Goal: Task Accomplishment & Management: Use online tool/utility

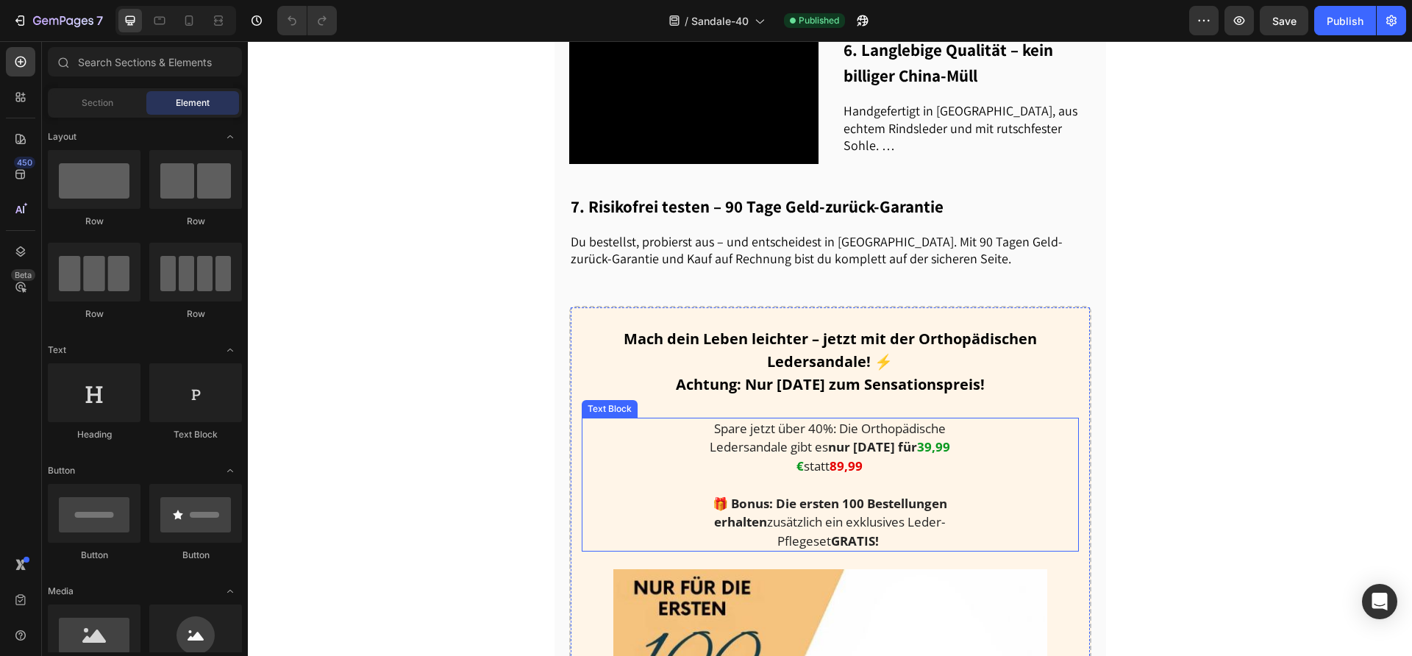
scroll to position [1472, 0]
click at [900, 438] on strong "nur [DATE] für" at bounding box center [872, 446] width 89 height 17
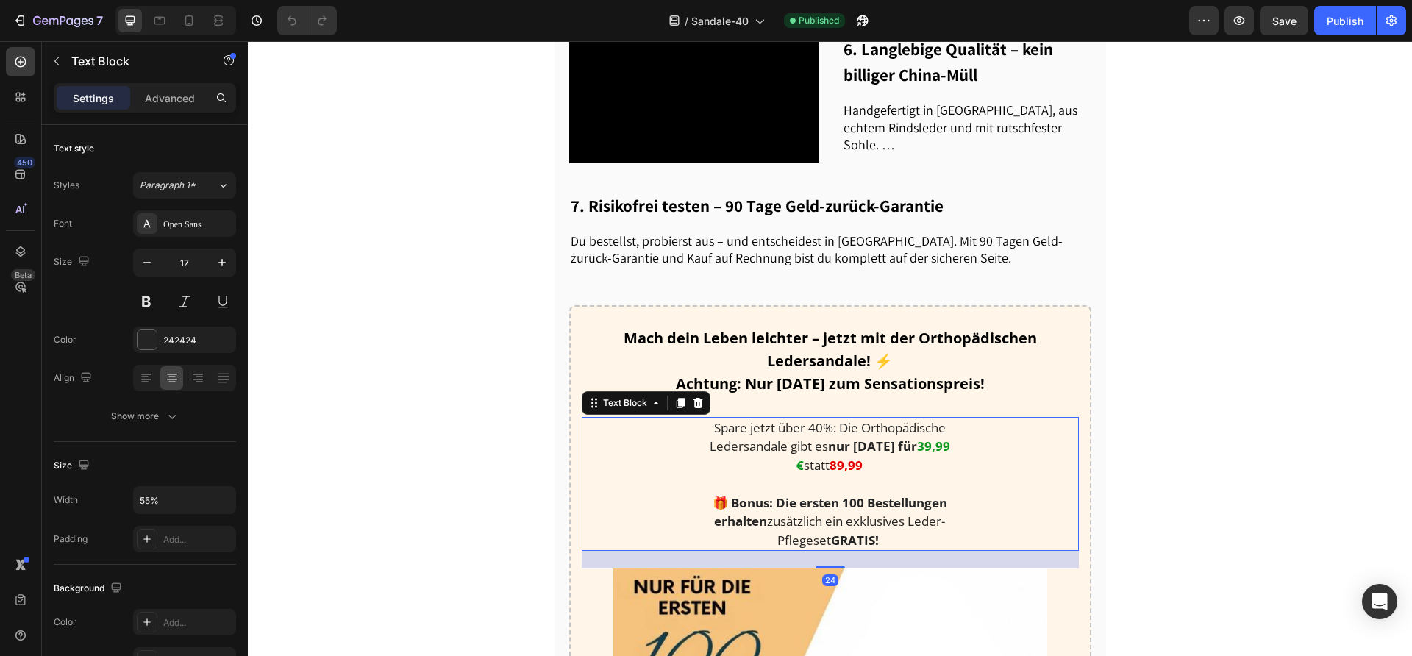
click at [915, 444] on strong "39,99 €" at bounding box center [874, 456] width 154 height 36
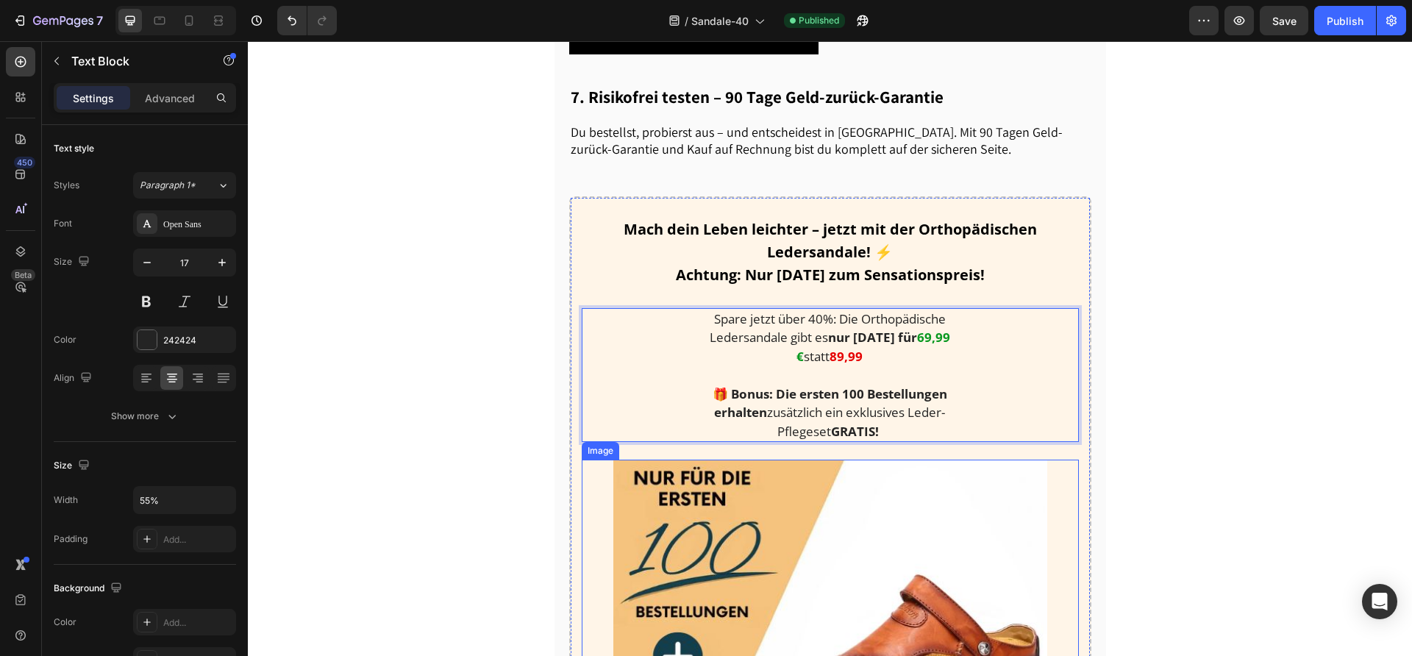
scroll to position [1593, 0]
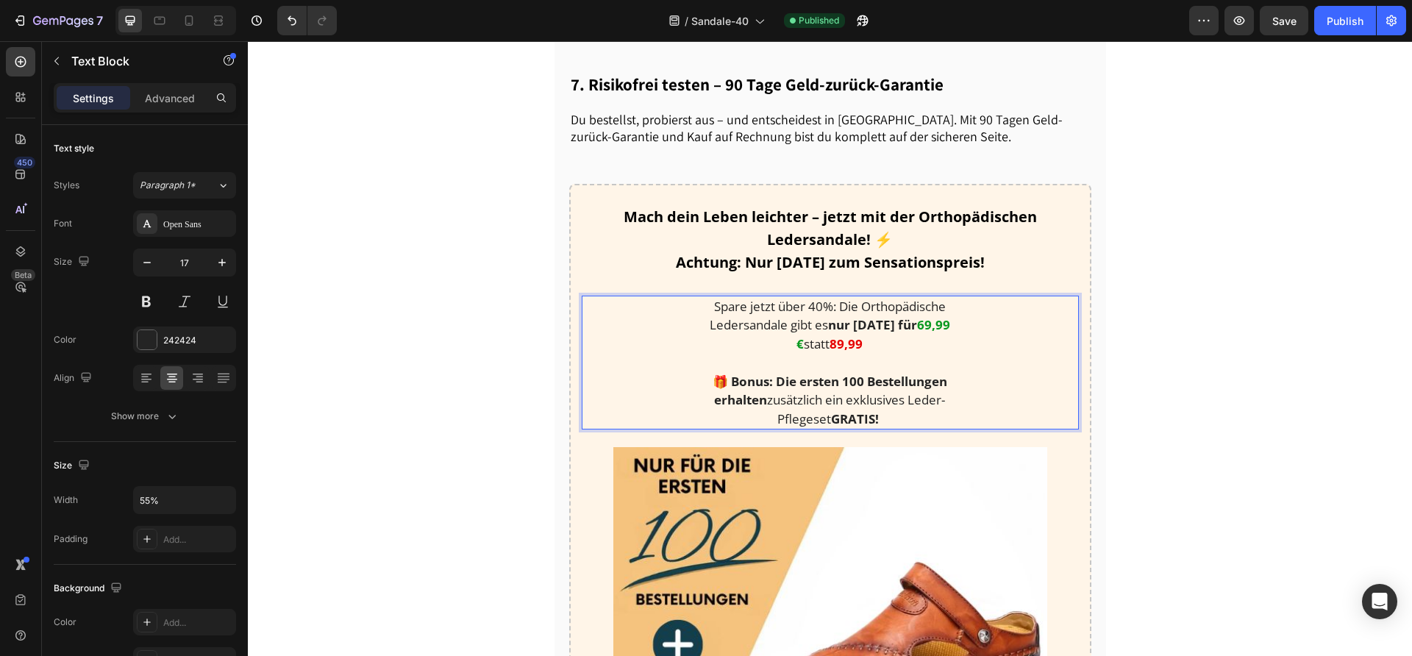
click at [850, 343] on strong "89,99" at bounding box center [846, 343] width 33 height 17
click at [853, 341] on strong "89,99" at bounding box center [846, 343] width 33 height 17
click at [952, 317] on p "Spare jetzt über 40%: Die Orthopädische Ledersandale gibt es nur [DATE] für 69,…" at bounding box center [830, 325] width 271 height 57
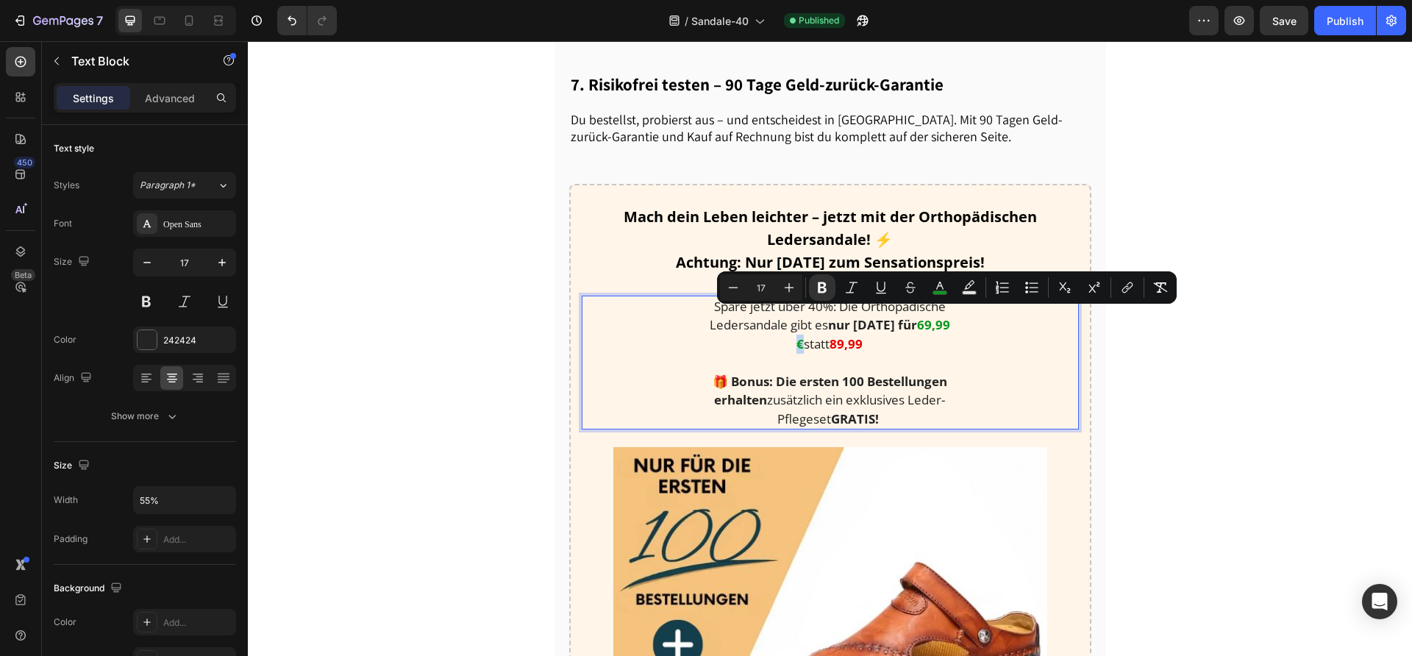
copy strong "€"
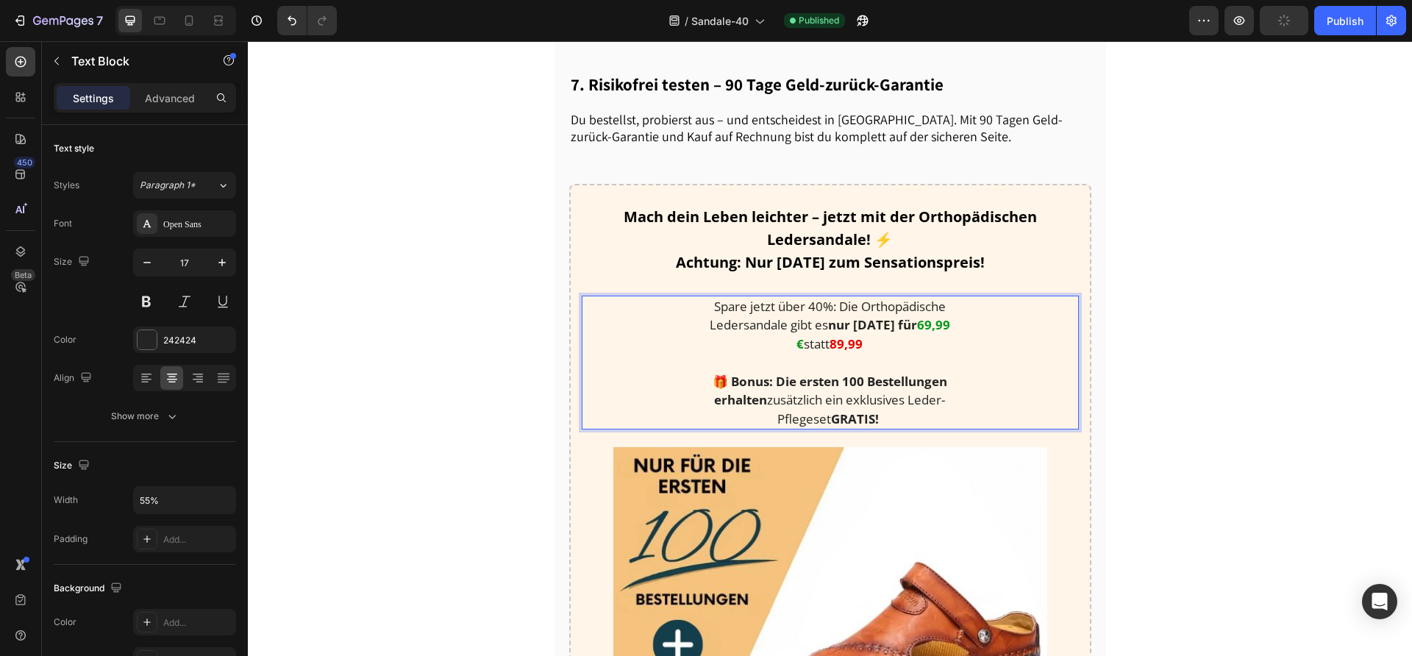
click at [861, 342] on p "Spare jetzt über 40%: Die Orthopädische Ledersandale gibt es nur [DATE] für 69,…" at bounding box center [830, 325] width 271 height 57
click at [852, 340] on p "Spare jetzt über 40%: Die Orthopädische Ledersandale gibt es nur [DATE] für 69,…" at bounding box center [830, 325] width 271 height 57
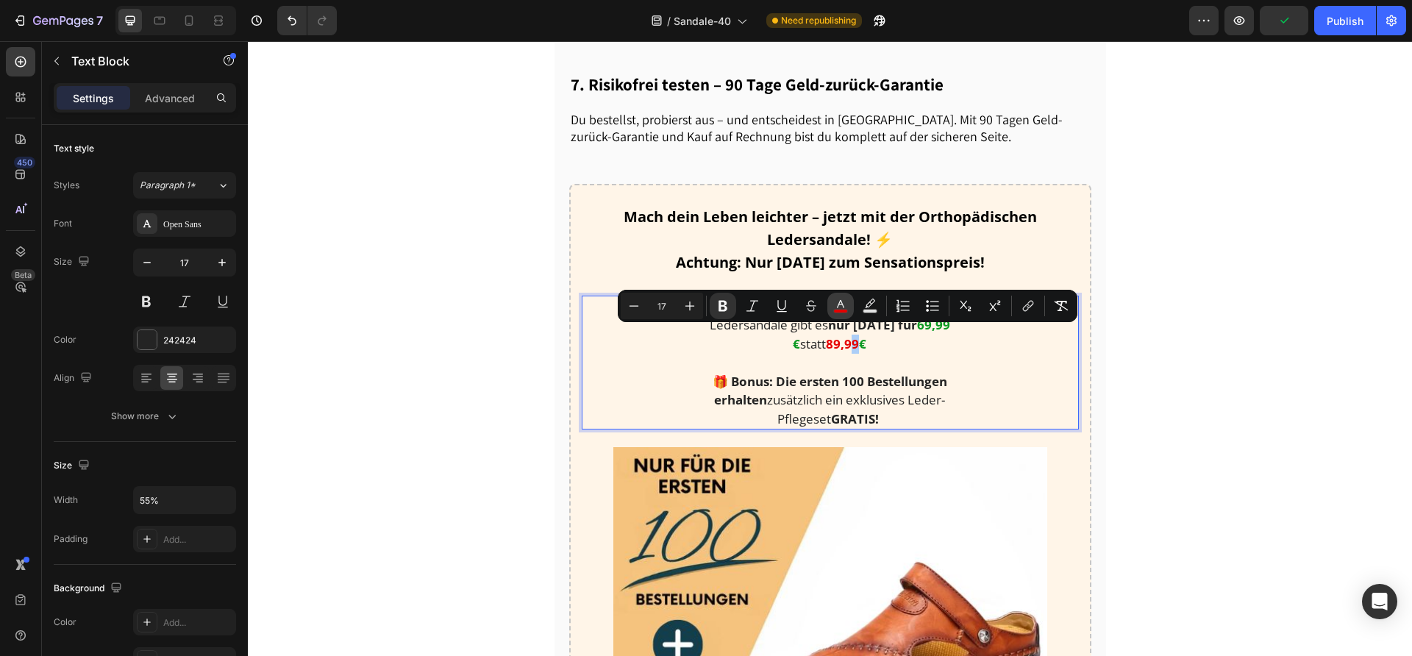
click at [842, 310] on rect "Editor contextual toolbar" at bounding box center [841, 312] width 14 height 4
type input "E50000"
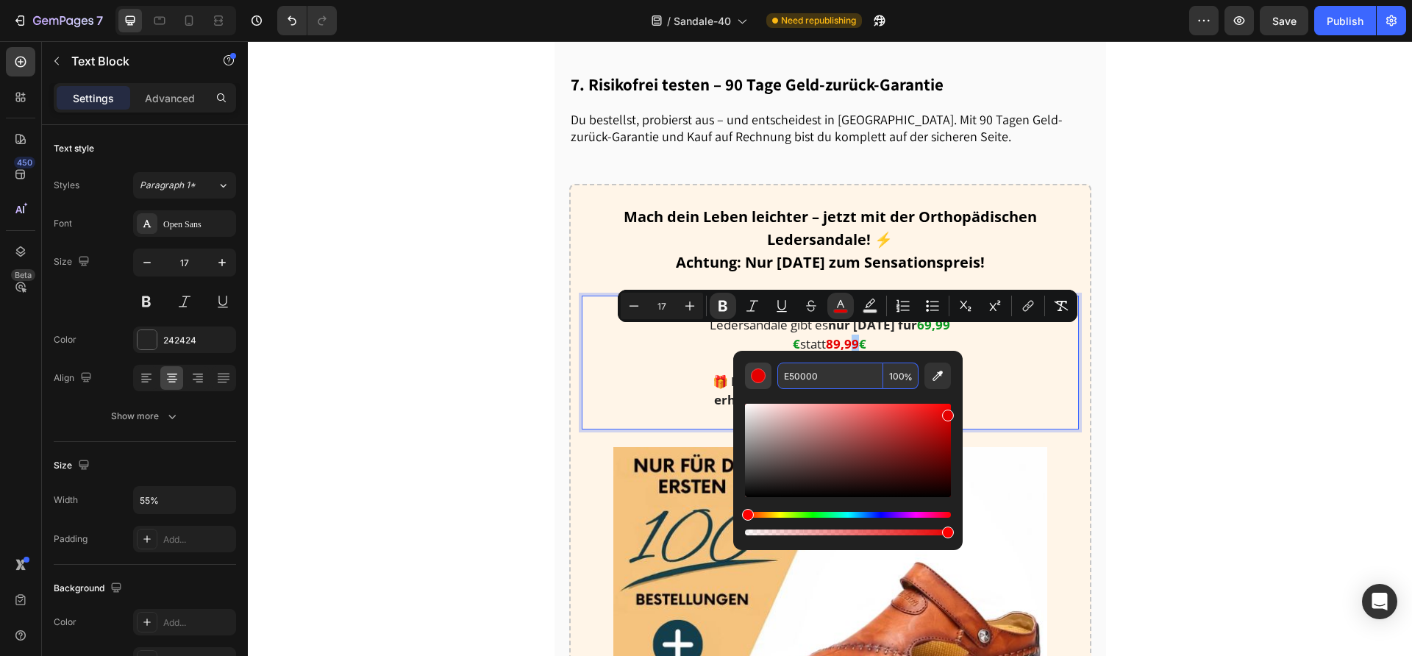
drag, startPoint x: 833, startPoint y: 383, endPoint x: 759, endPoint y: 377, distance: 73.7
click at [761, 378] on div "E50000 100 %" at bounding box center [848, 376] width 206 height 26
drag, startPoint x: 846, startPoint y: 377, endPoint x: 753, endPoint y: 371, distance: 93.7
click at [753, 371] on div "E50000 100 %" at bounding box center [848, 376] width 206 height 26
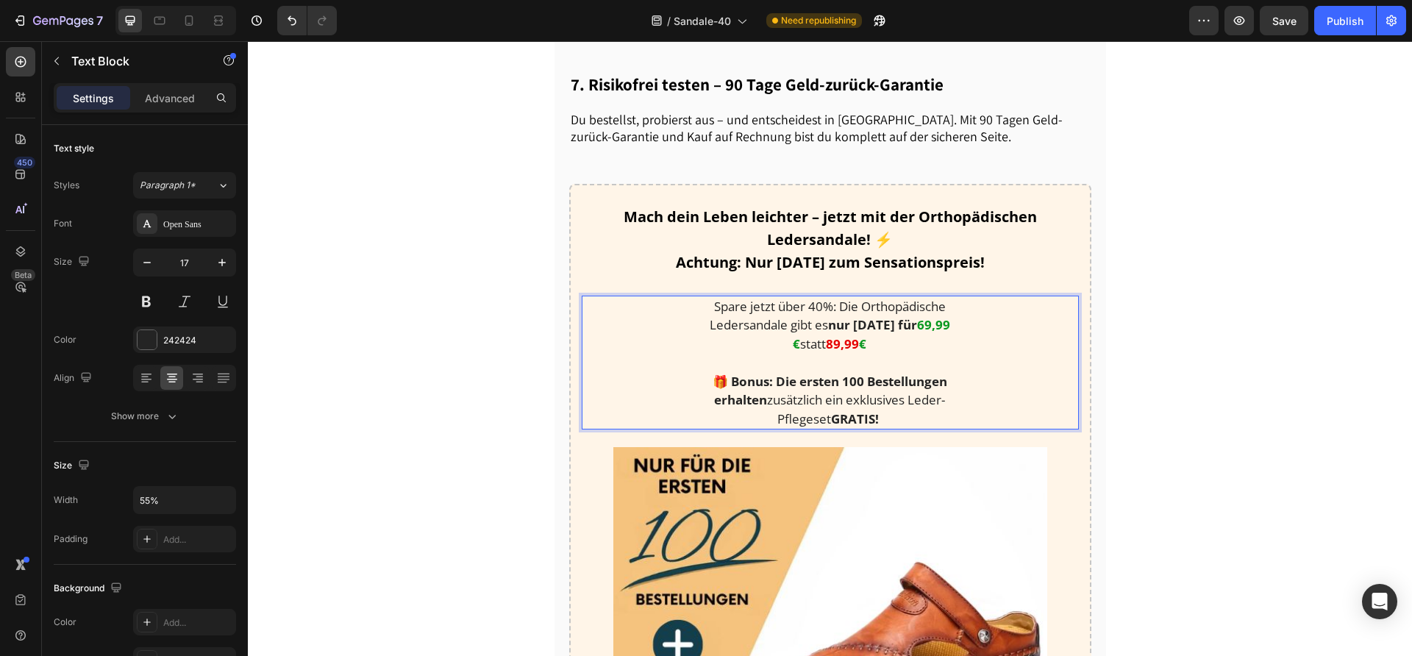
click at [859, 341] on strong "€" at bounding box center [862, 343] width 7 height 17
drag, startPoint x: 855, startPoint y: 341, endPoint x: 868, endPoint y: 340, distance: 13.3
click at [868, 340] on p "Spare jetzt über 40%: Die Orthopädische Ledersandale gibt es nur [DATE] für 69,…" at bounding box center [830, 325] width 271 height 57
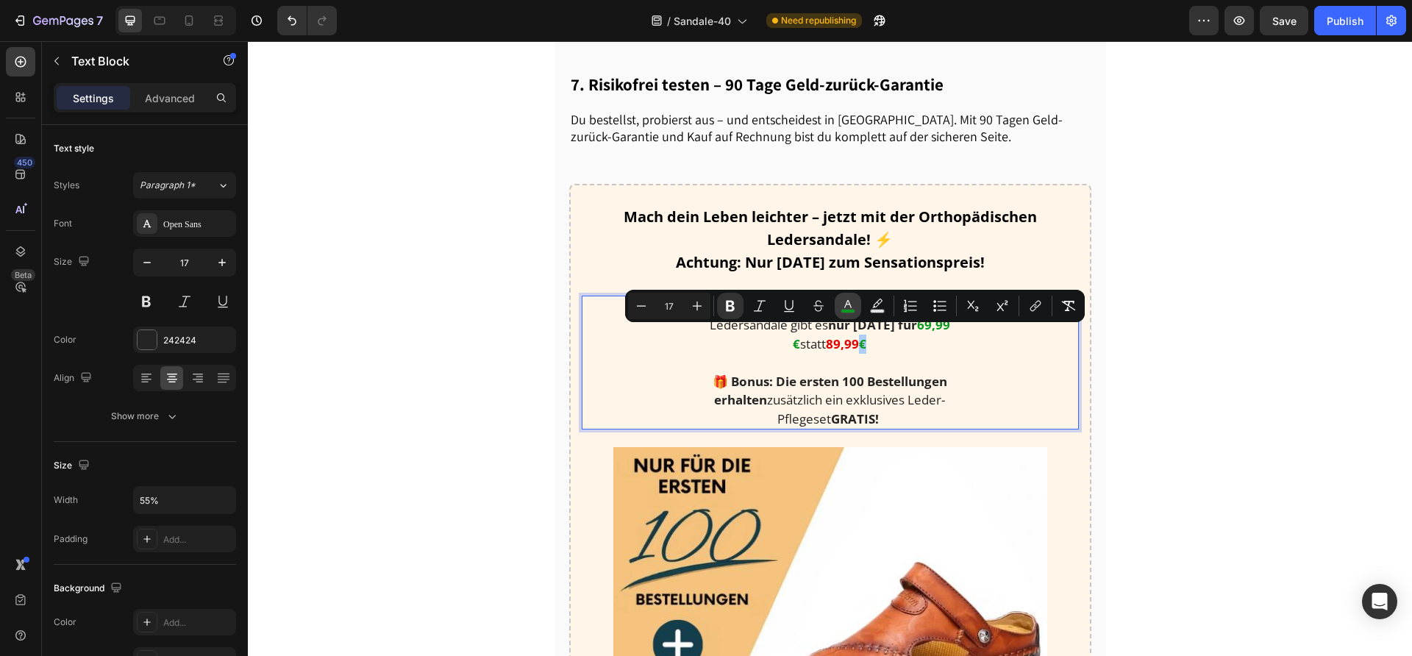
click at [850, 313] on rect "Editor contextual toolbar" at bounding box center [849, 312] width 14 height 4
type input "0B9921"
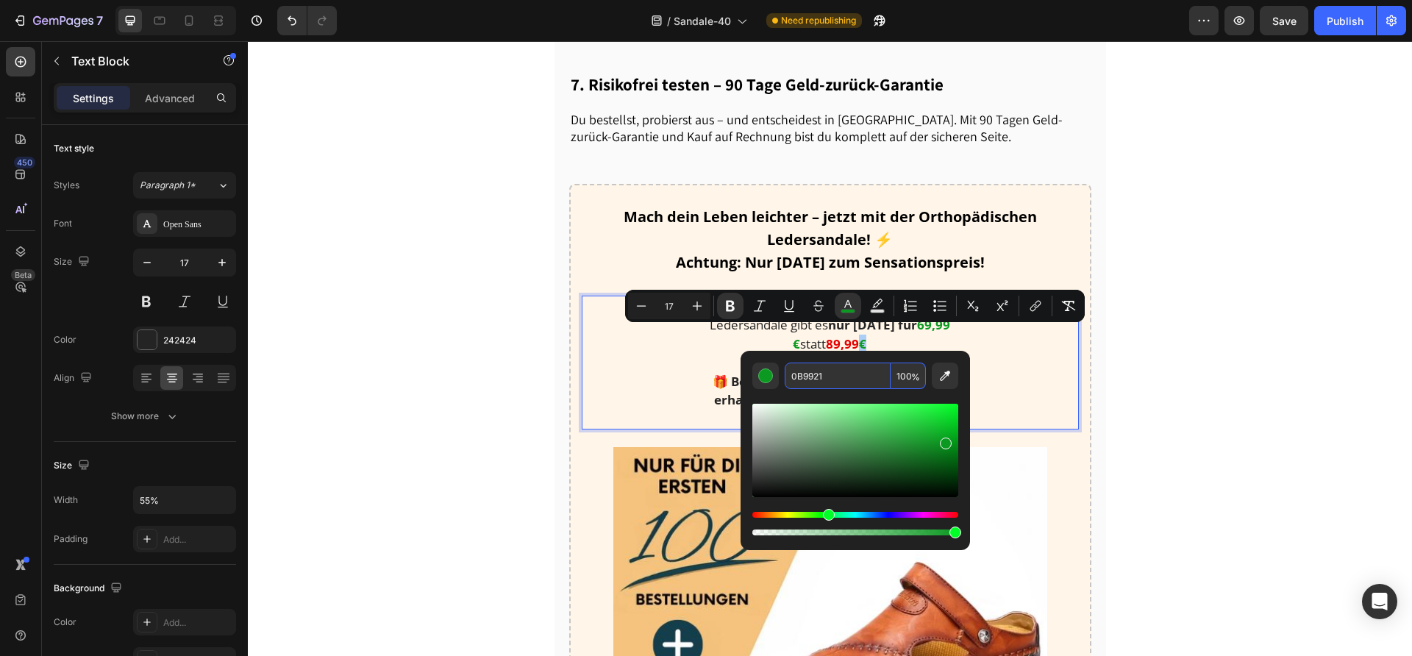
drag, startPoint x: 842, startPoint y: 377, endPoint x: 784, endPoint y: 377, distance: 57.4
click at [788, 377] on input "0B9921" at bounding box center [838, 376] width 106 height 26
paste input "E50000"
click at [829, 375] on input "E500000B9921" at bounding box center [838, 376] width 106 height 26
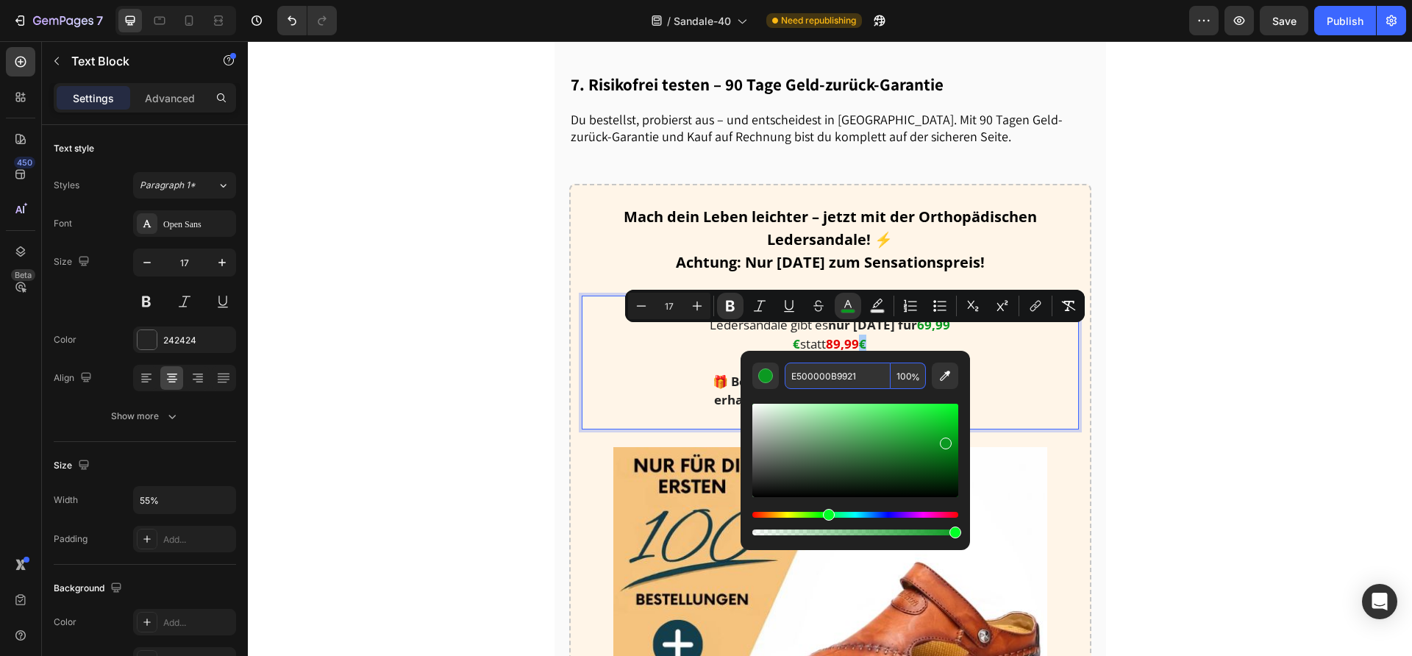
click at [829, 375] on input "E500000B9921" at bounding box center [838, 376] width 106 height 26
paste input "Editor contextual toolbar"
type input "E50000"
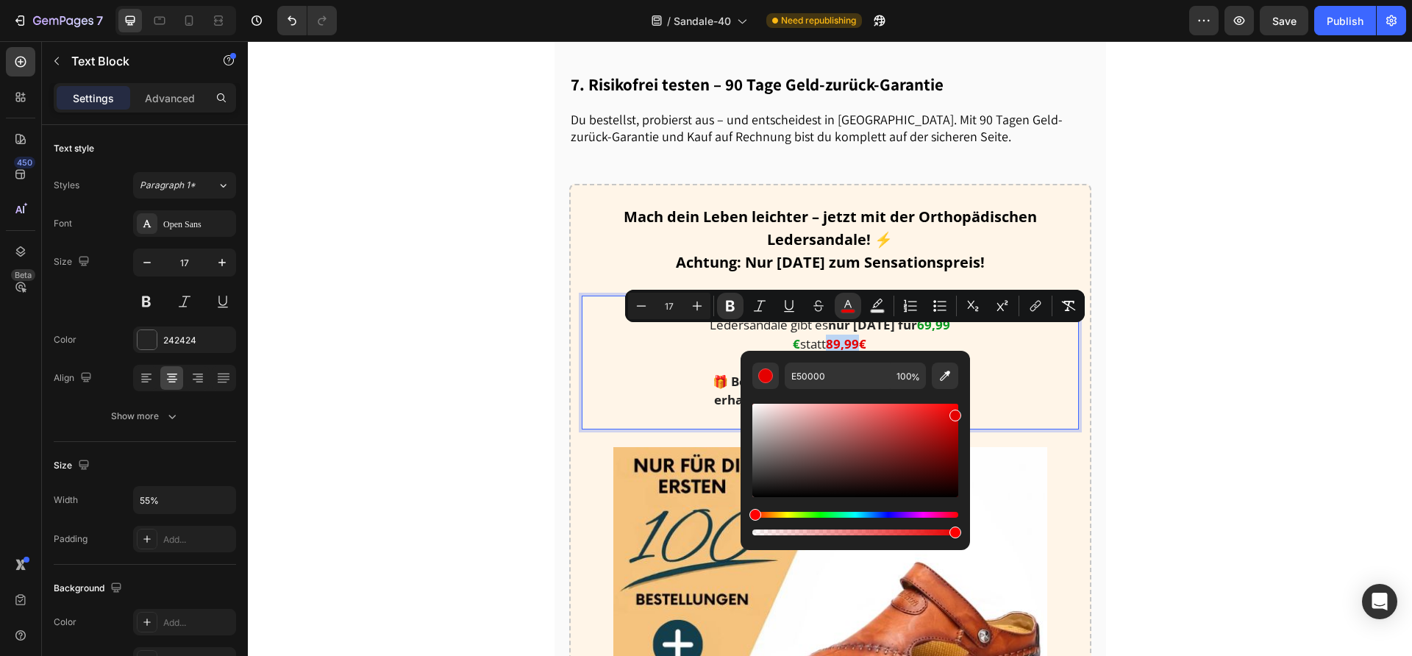
click at [975, 349] on div "Spare jetzt über 40%: Die Orthopädische Ledersandale gibt es nur [DATE] für 69,…" at bounding box center [830, 363] width 497 height 135
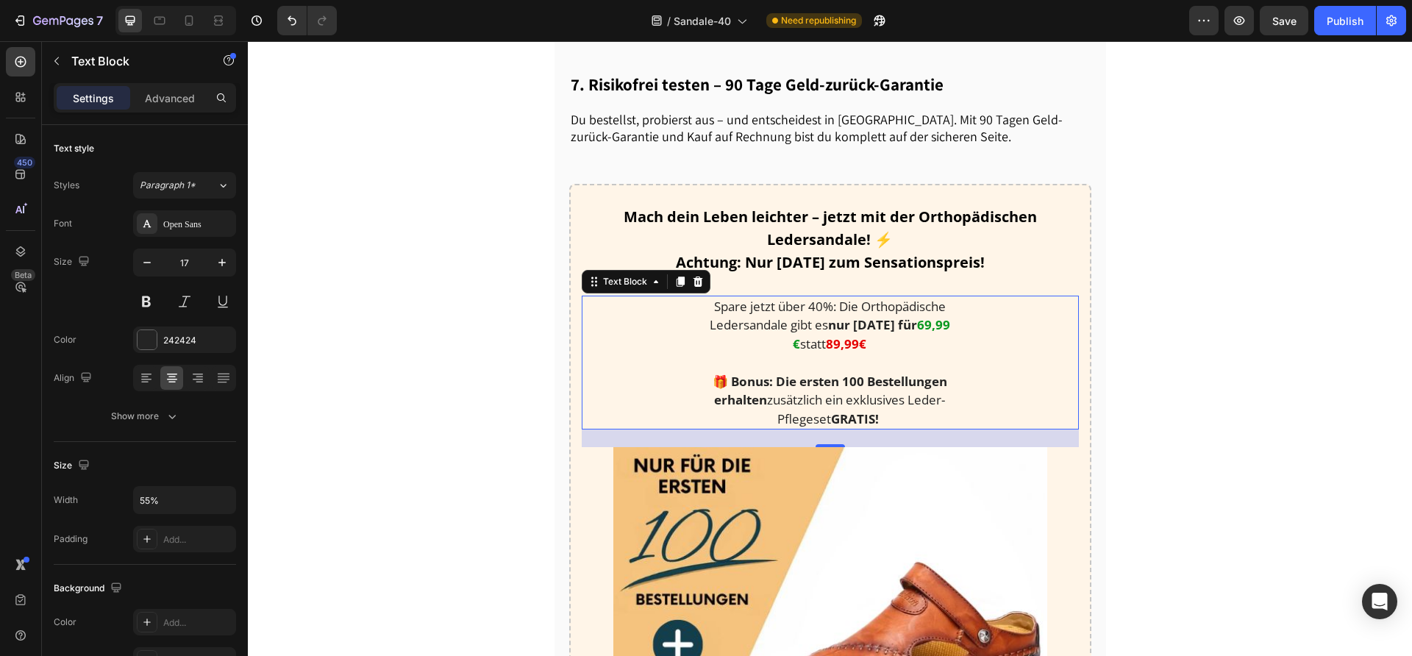
click at [852, 344] on strong "89,99€" at bounding box center [846, 343] width 40 height 17
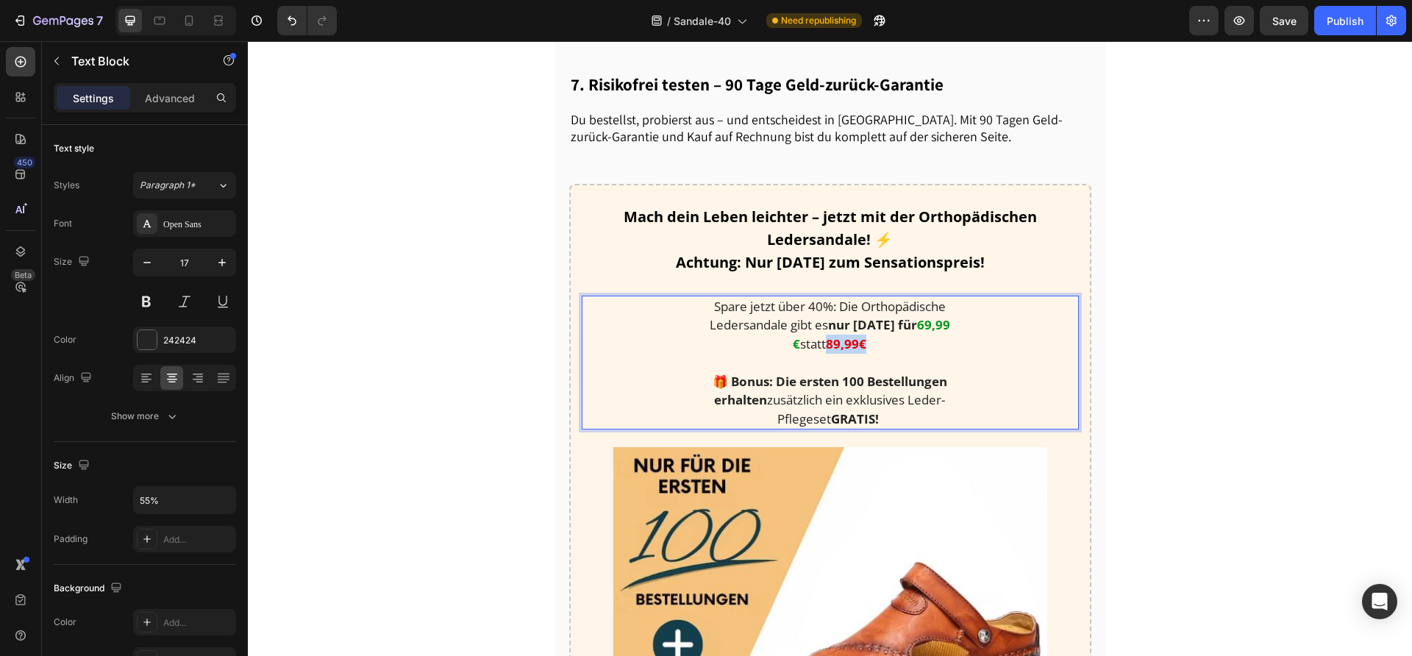
drag, startPoint x: 821, startPoint y: 338, endPoint x: 875, endPoint y: 339, distance: 54.4
click at [875, 339] on p "Spare jetzt über 40%: Die Orthopädische Ledersandale gibt es nur [DATE] für 69,…" at bounding box center [830, 325] width 271 height 57
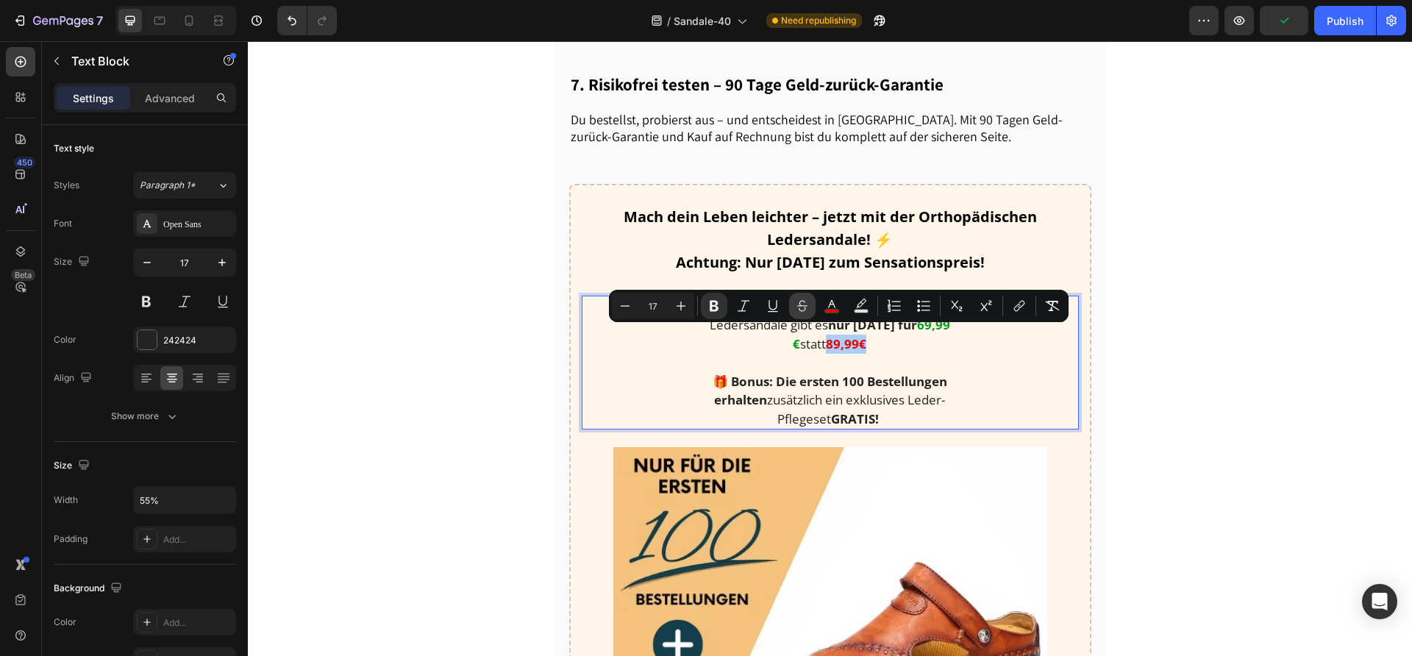
click at [800, 311] on icon "Editor contextual toolbar" at bounding box center [802, 306] width 15 height 15
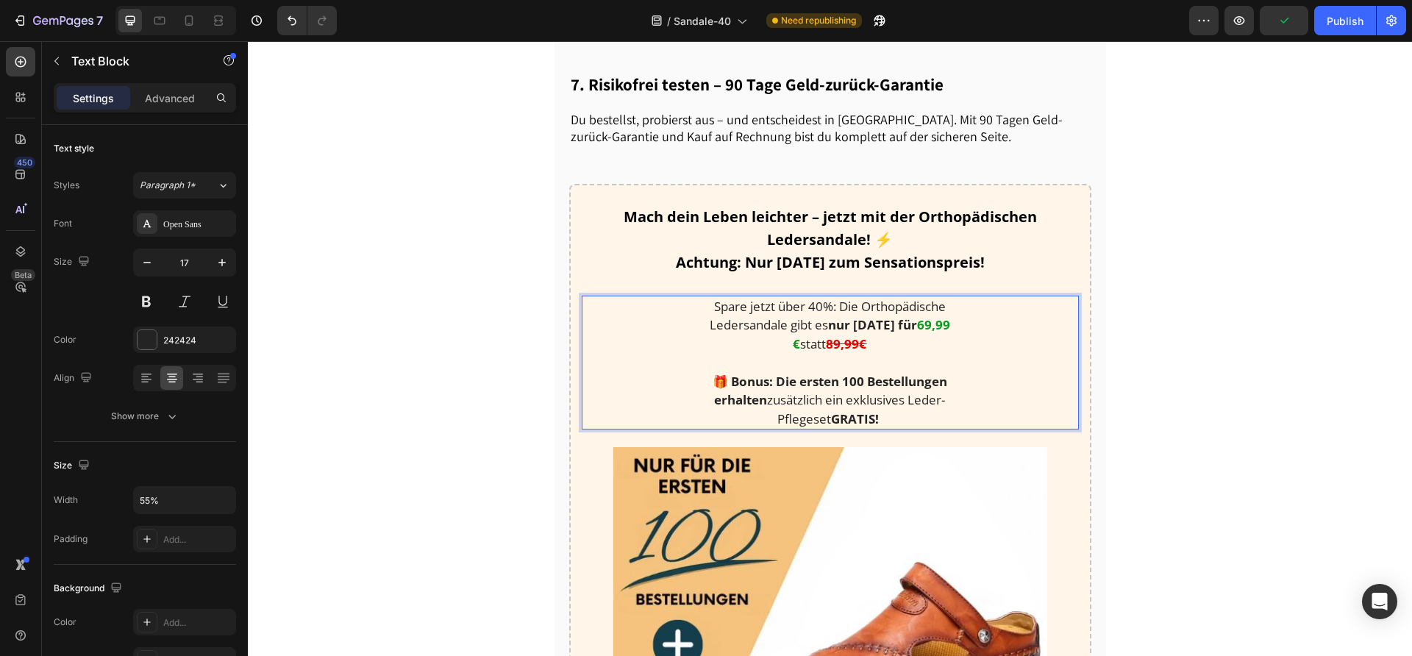
click at [805, 353] on p "Rich Text Editor. Editing area: main" at bounding box center [830, 362] width 271 height 19
drag, startPoint x: 911, startPoint y: 332, endPoint x: 909, endPoint y: 320, distance: 12.7
click at [909, 320] on p "Spare jetzt über 40%: Die Orthopädische Ledersandale gibt es nur [DATE] für 69,…" at bounding box center [830, 325] width 271 height 57
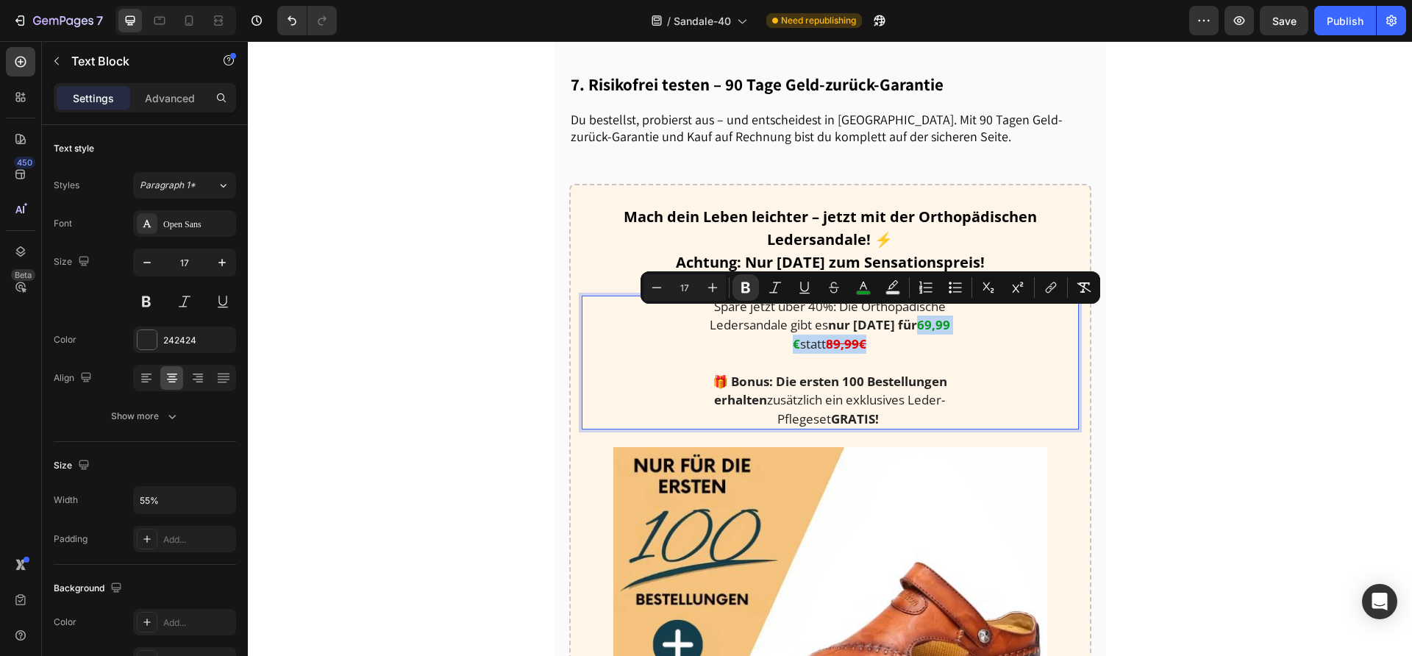
copy p "69,99 € statt 89,99€"
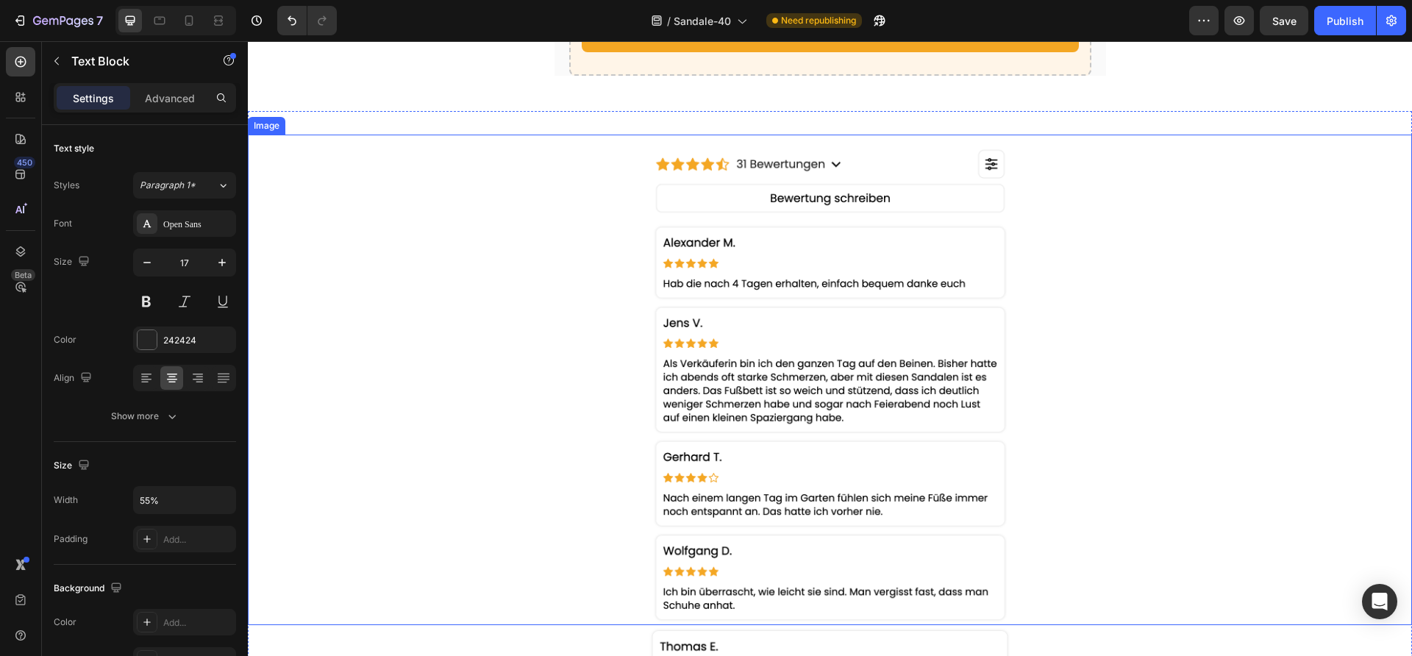
type input "16"
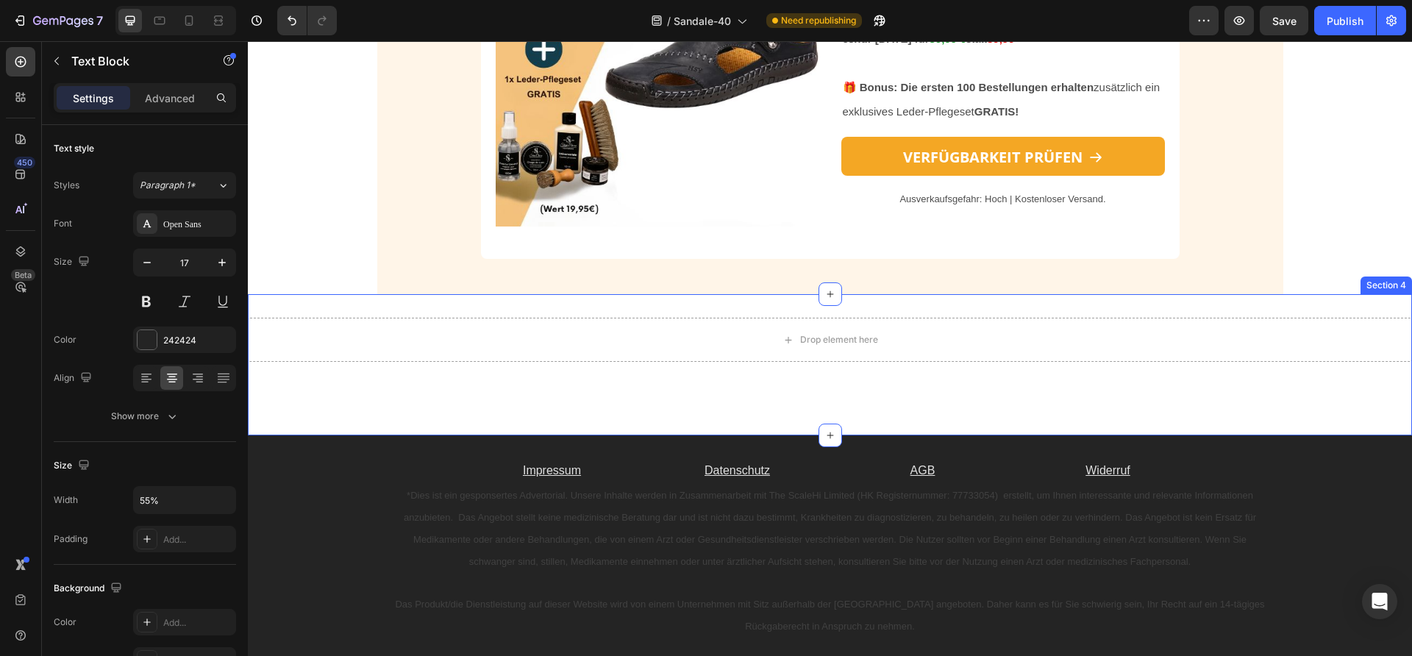
scroll to position [3583, 0]
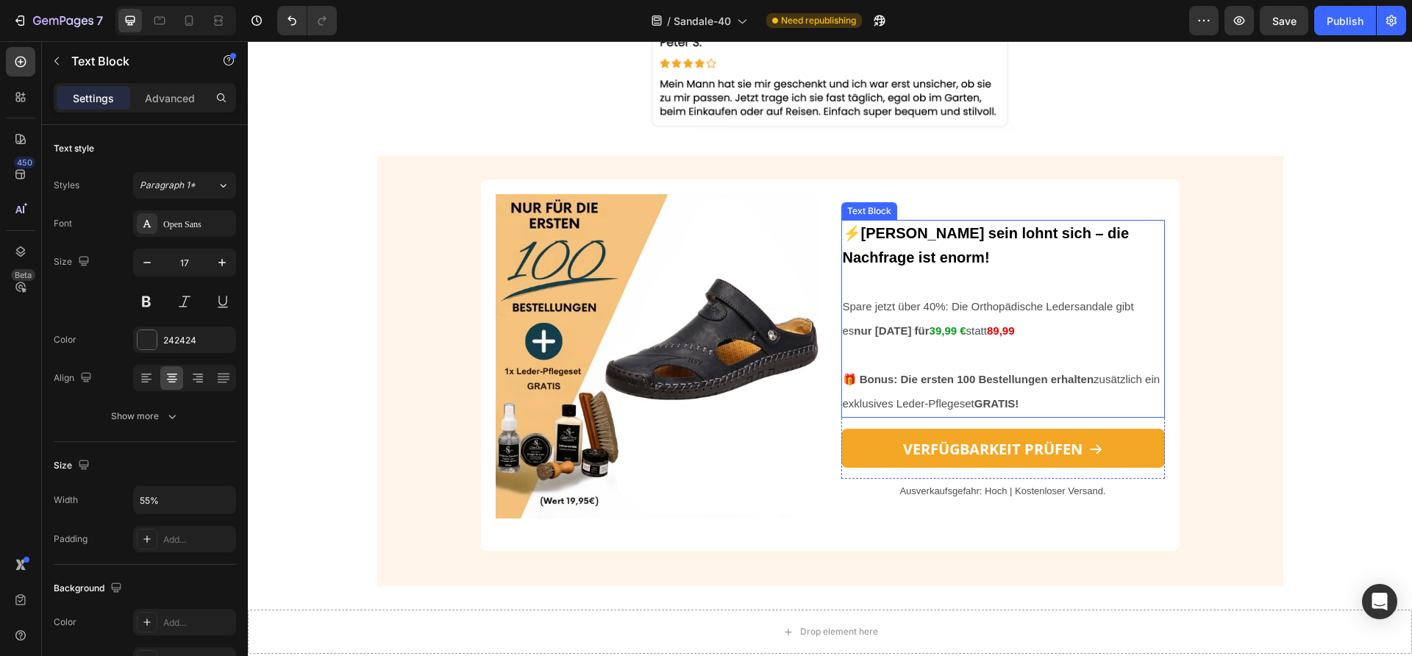
click at [972, 315] on p "Spare jetzt über 40%: Die Orthopädische Ledersandale gibt es nur [DATE] für 39,…" at bounding box center [1003, 318] width 321 height 49
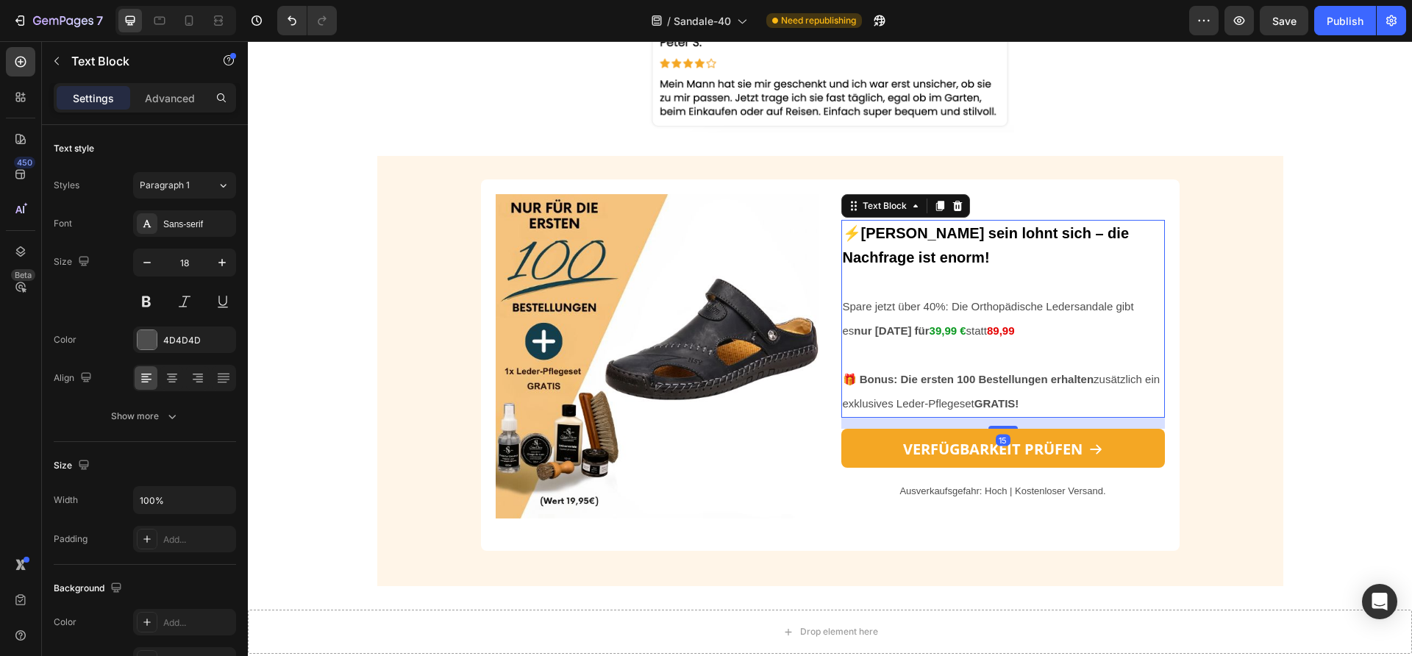
click at [967, 332] on span "statt" at bounding box center [977, 330] width 21 height 13
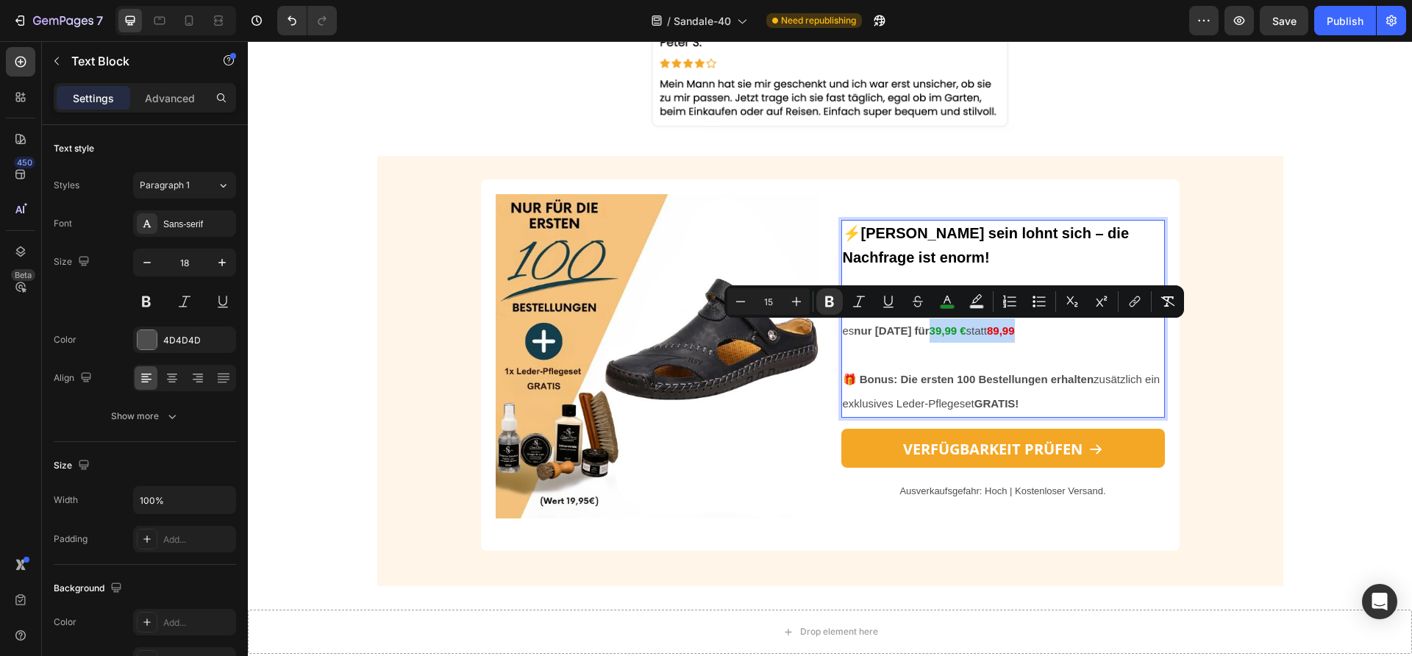
drag, startPoint x: 908, startPoint y: 333, endPoint x: 1009, endPoint y: 332, distance: 100.8
click at [1009, 332] on p "Spare jetzt über 40%: Die Orthopädische Ledersandale gibt es nur [DATE] für 39,…" at bounding box center [1003, 318] width 321 height 49
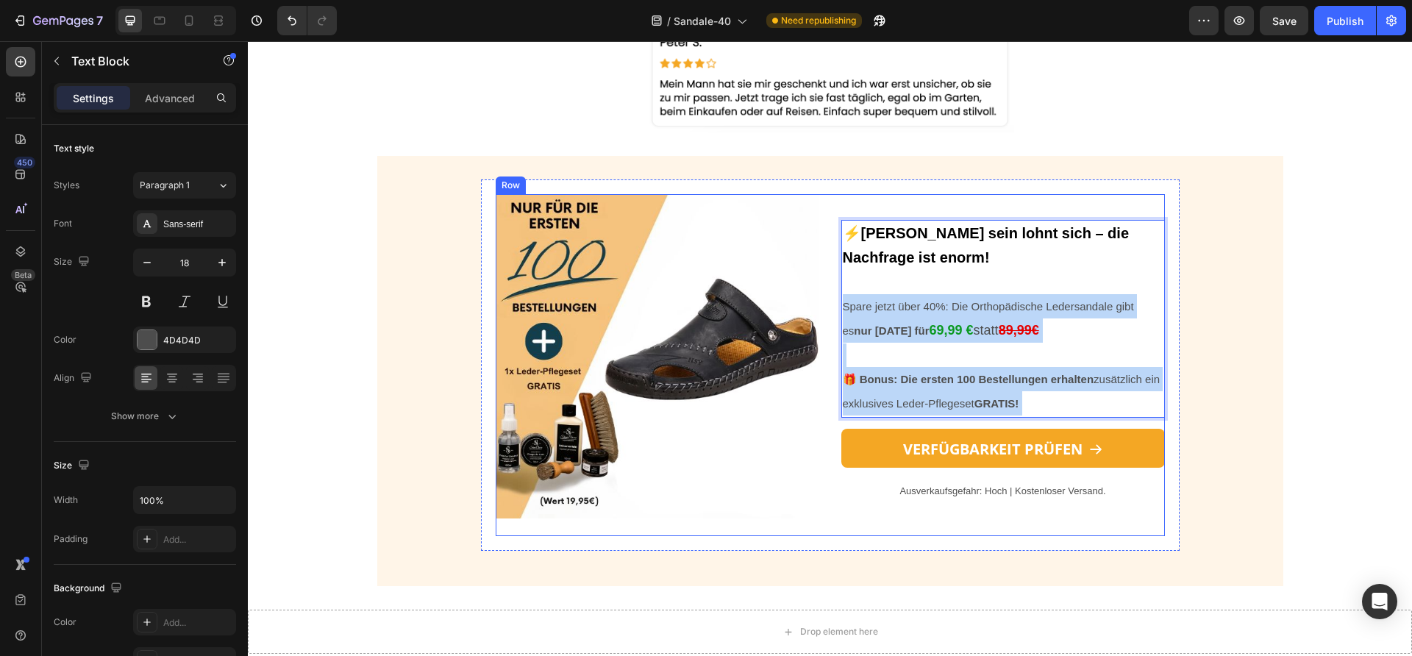
drag, startPoint x: 1024, startPoint y: 383, endPoint x: 828, endPoint y: 302, distance: 212.0
click at [828, 302] on div "Image ⚡[PERSON_NAME] sein lohnt sich – die Nachfrage ist enorm! Spare jetzt übe…" at bounding box center [830, 365] width 669 height 342
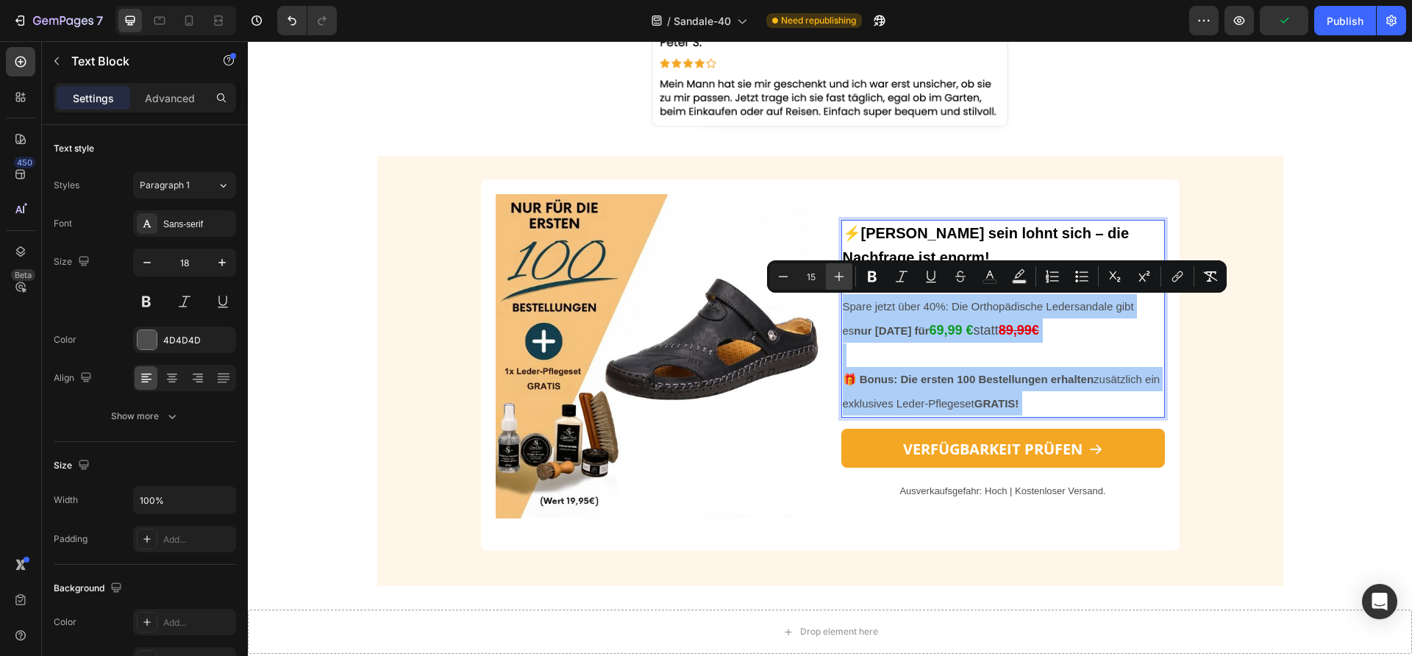
click at [838, 273] on icon "Editor contextual toolbar" at bounding box center [839, 276] width 15 height 15
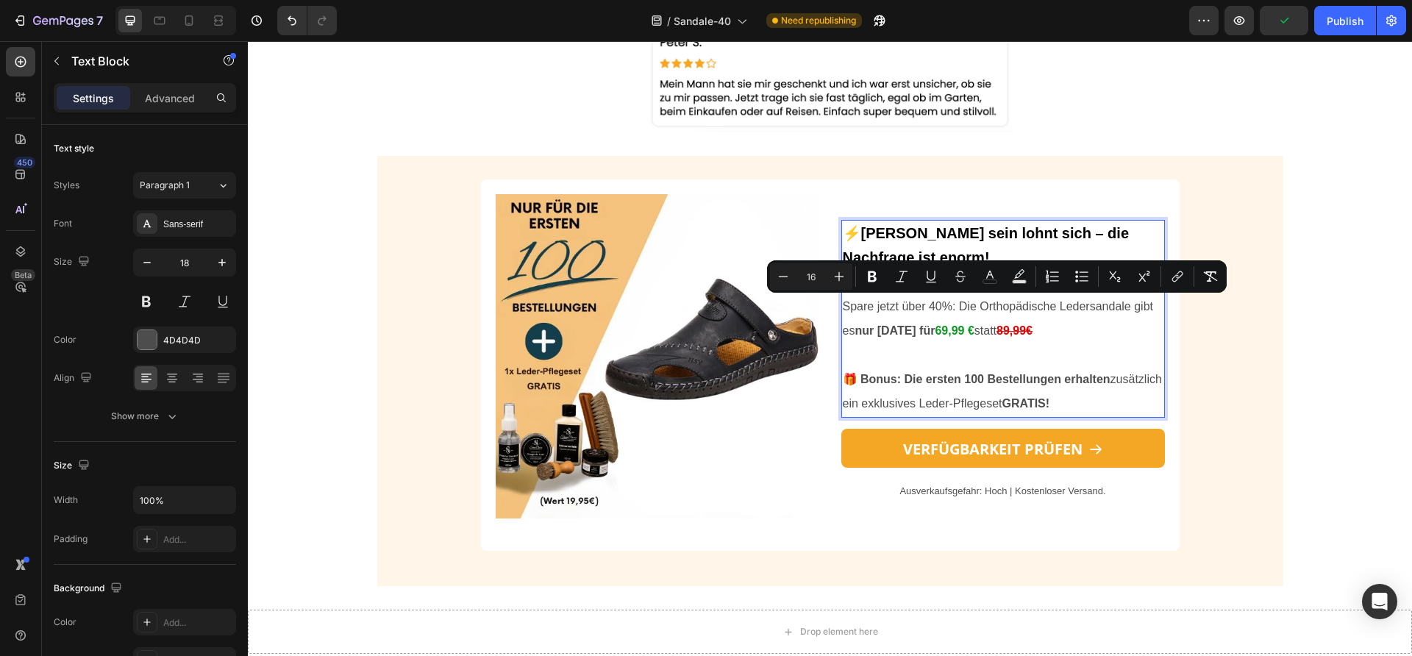
click at [814, 277] on input "16" at bounding box center [811, 277] width 29 height 18
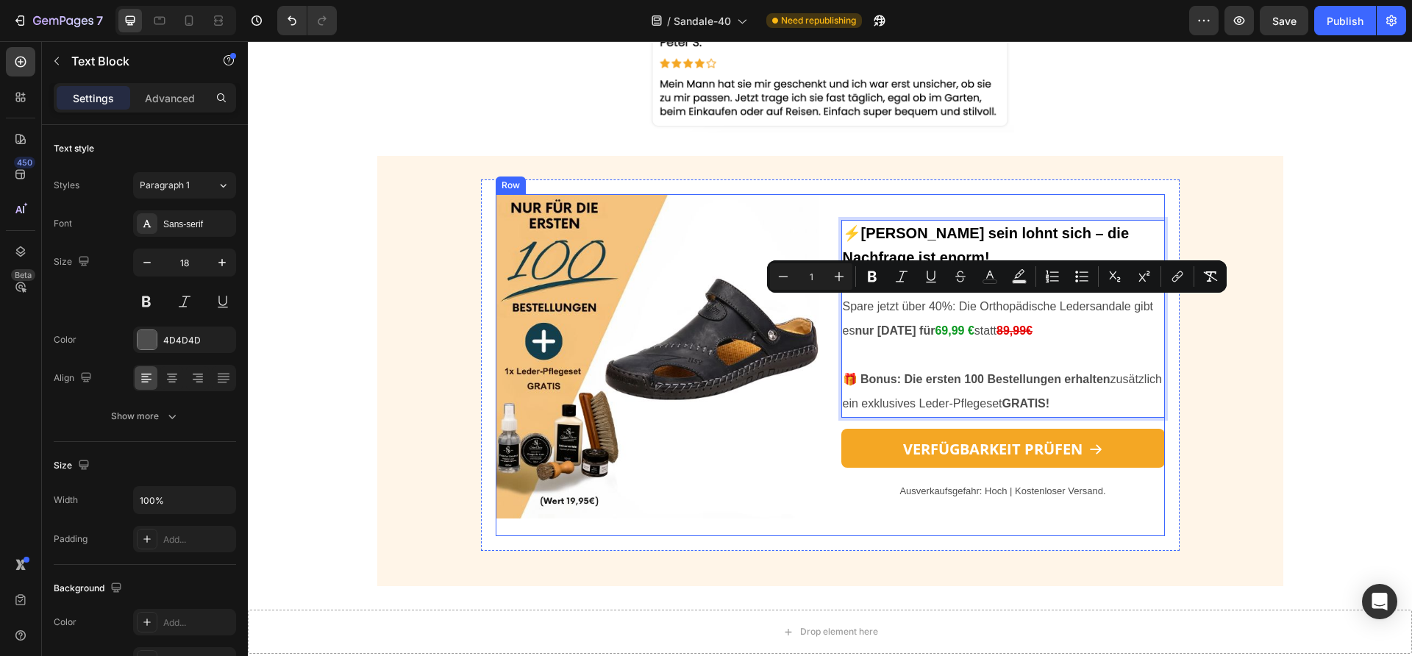
type input "16"
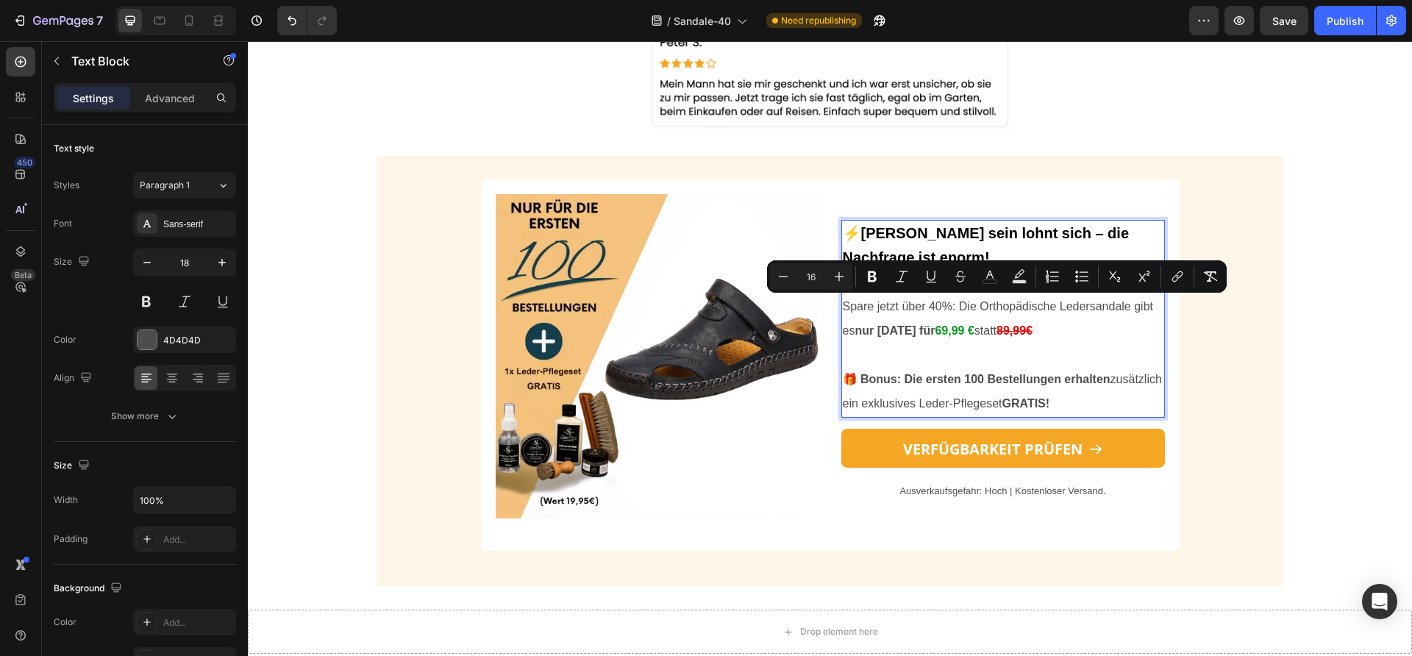
click at [1056, 368] on p "🎁 Bonus: Die ersten 100 Bestellungen erhalten zusätzlich ein exklusives Leder-P…" at bounding box center [1003, 391] width 321 height 49
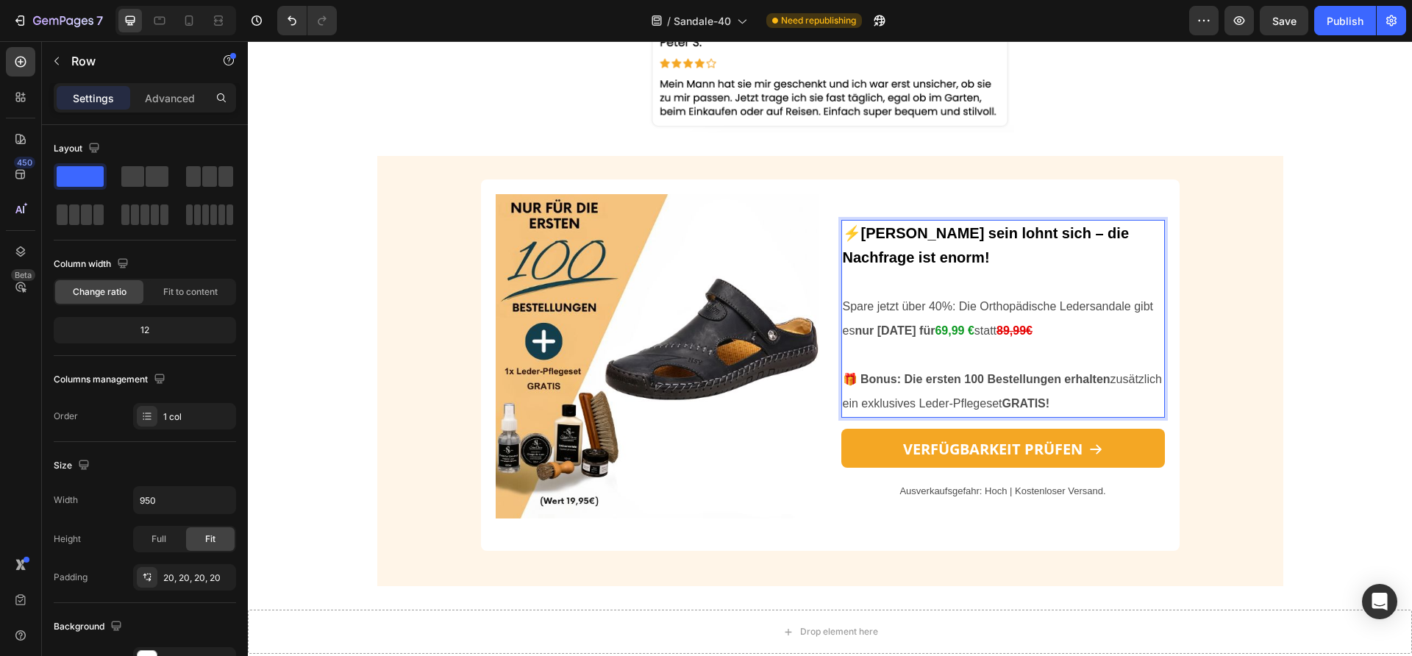
click at [1170, 351] on div "Image ⚡[PERSON_NAME] sein lohnt sich – die Nachfrage ist enorm! Spare jetzt übe…" at bounding box center [830, 364] width 699 height 371
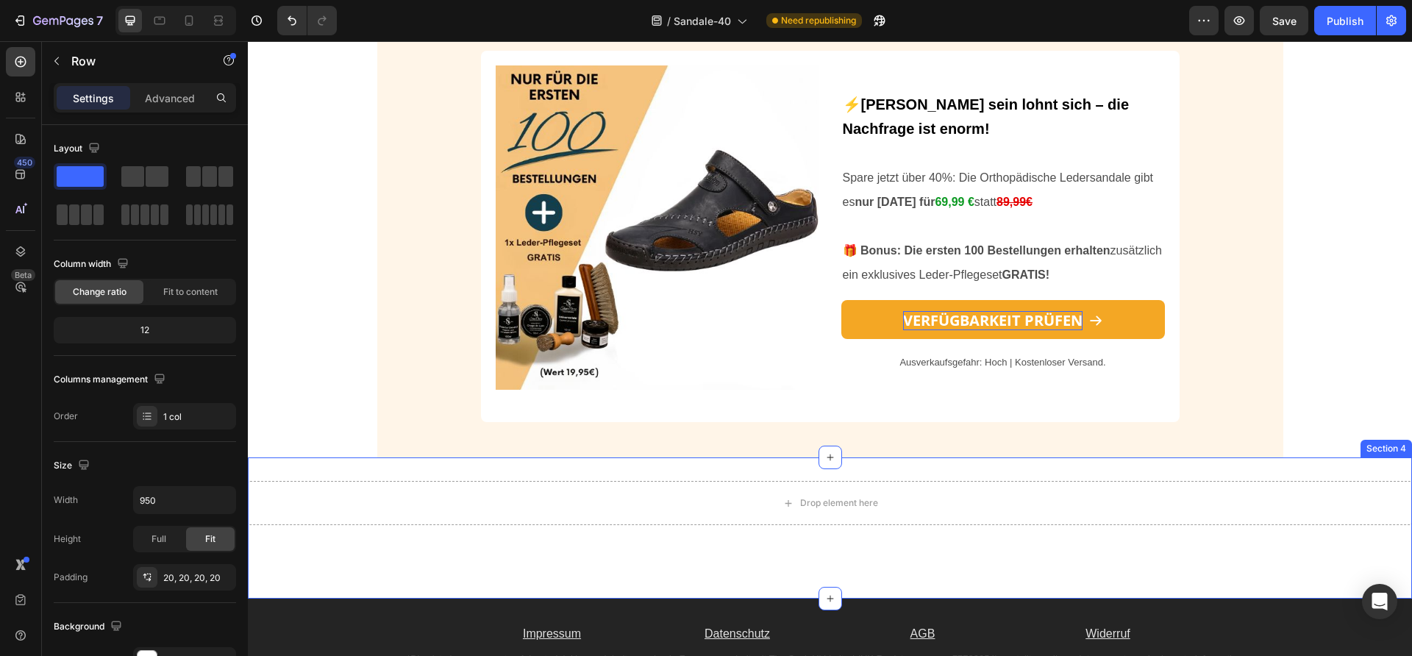
scroll to position [3652, 0]
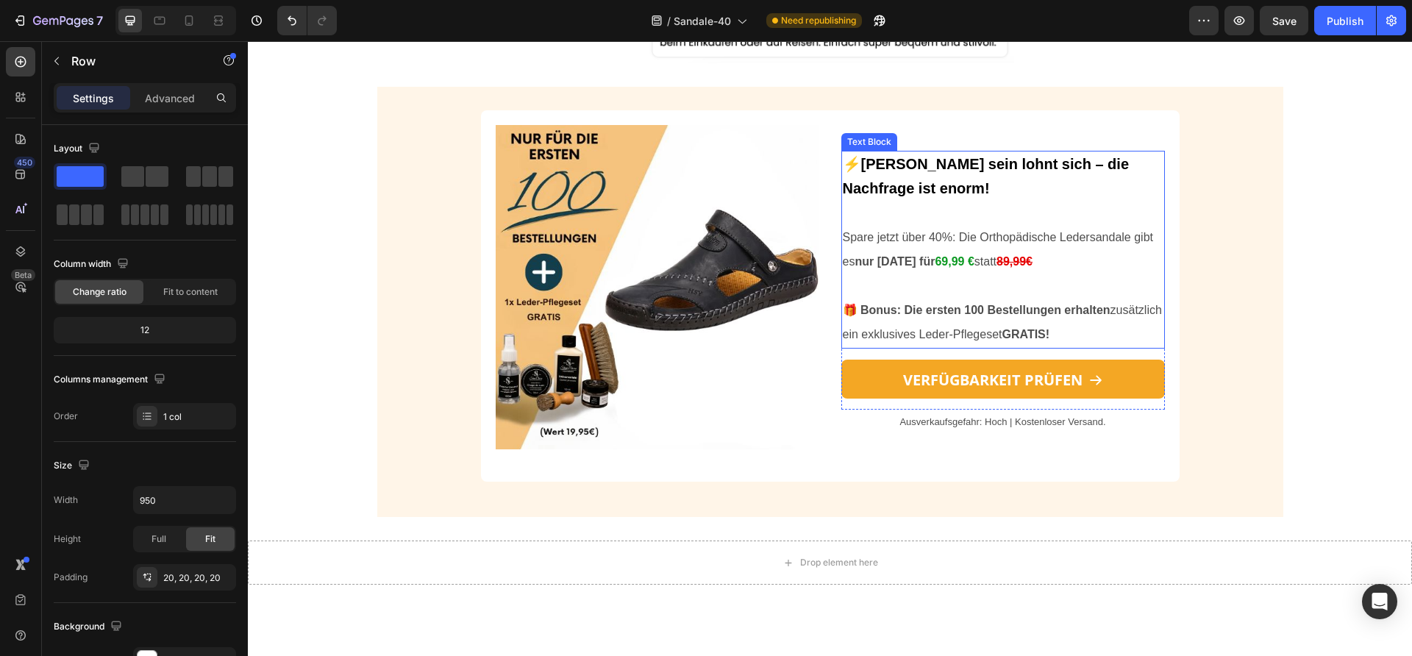
click at [921, 270] on p "Spare jetzt über 40%: Die Orthopädische Ledersandale gibt es nur [DATE] für 69,…" at bounding box center [1003, 249] width 321 height 49
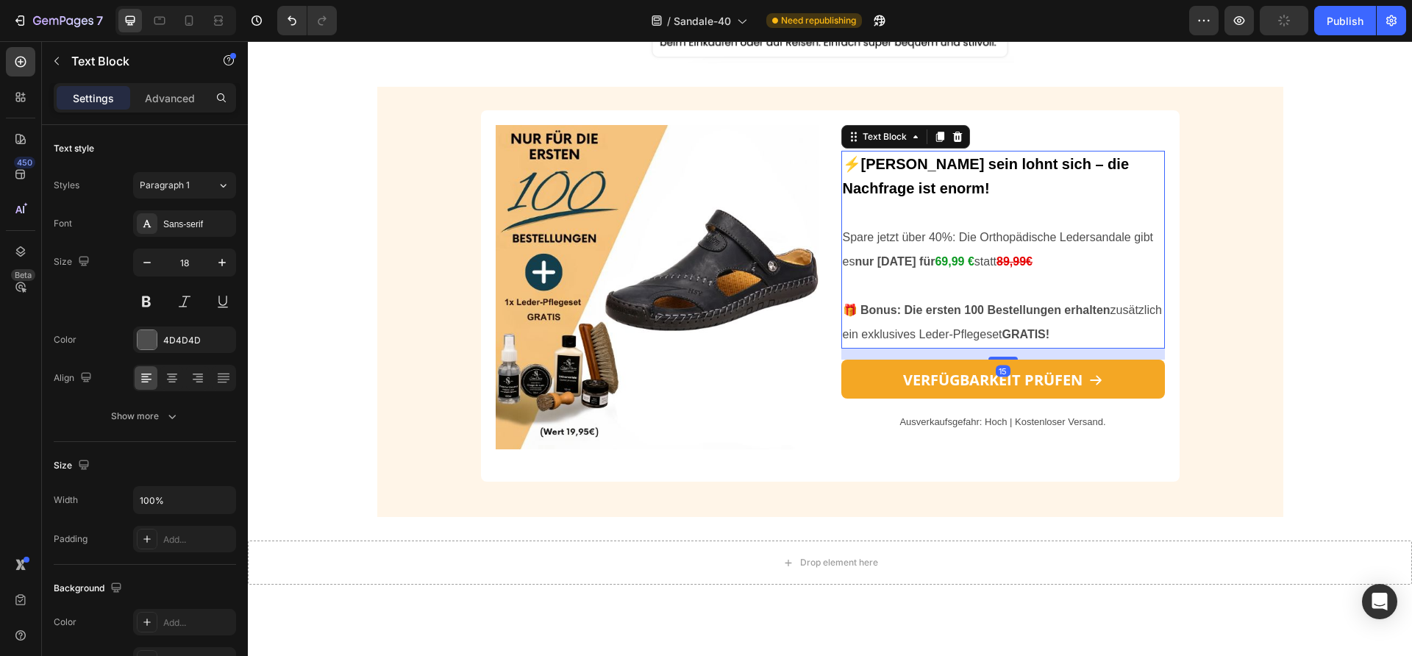
click at [931, 274] on p "Rich Text Editor. Editing area: main" at bounding box center [1003, 286] width 321 height 24
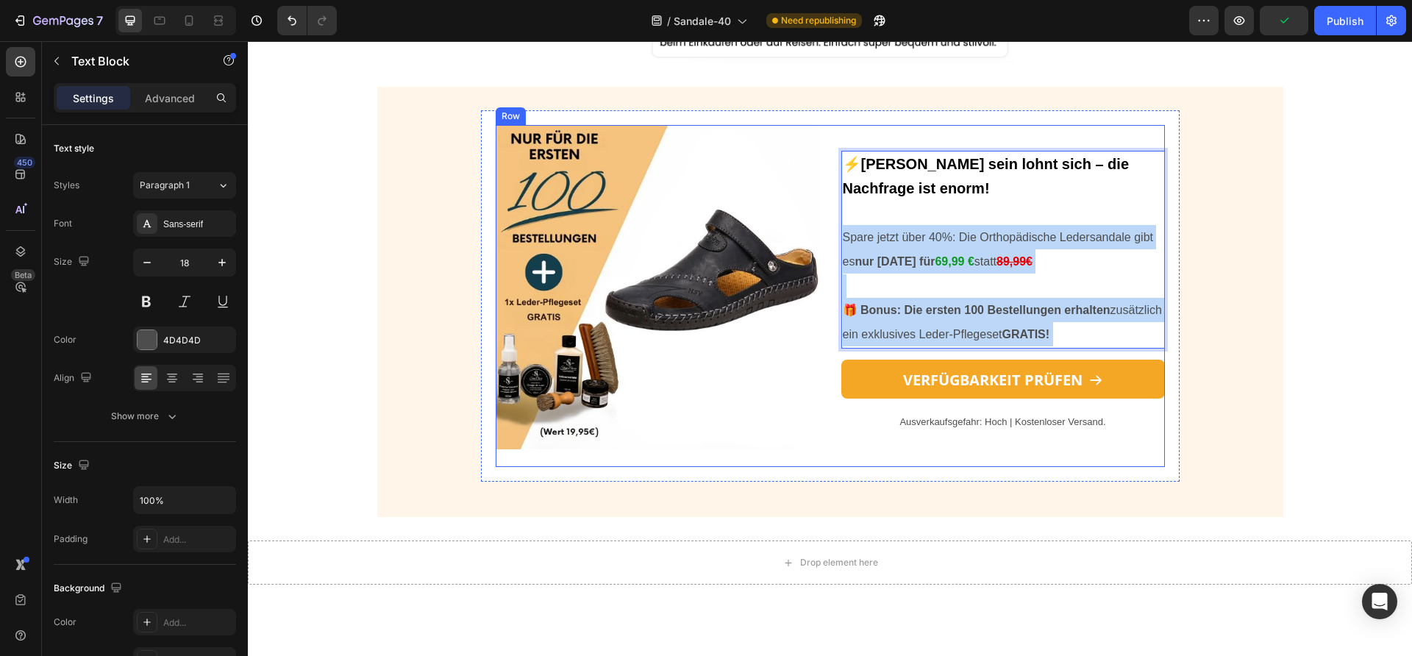
drag, startPoint x: 1115, startPoint y: 338, endPoint x: 833, endPoint y: 238, distance: 299.7
click at [833, 238] on div "Image ⚡[PERSON_NAME] sein lohnt sich – die Nachfrage ist enorm! Spare jetzt übe…" at bounding box center [830, 296] width 669 height 342
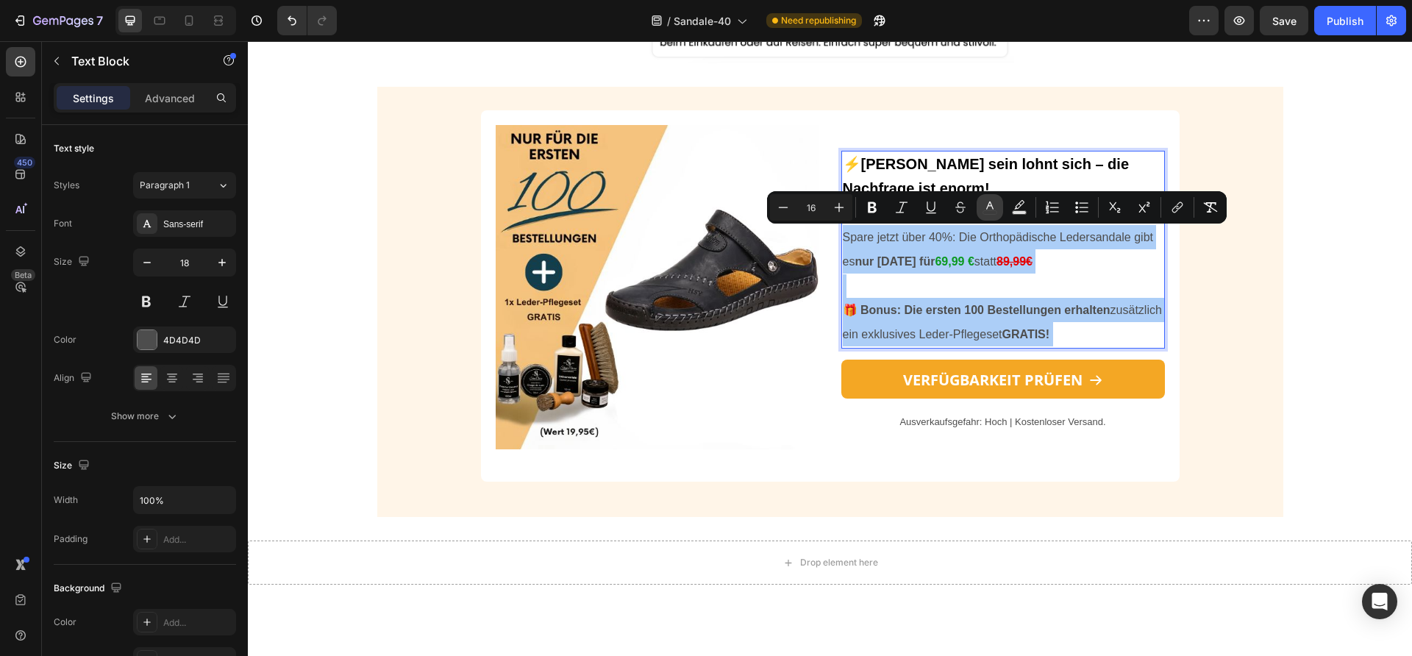
click at [990, 207] on icon "Editor contextual toolbar" at bounding box center [990, 207] width 15 height 15
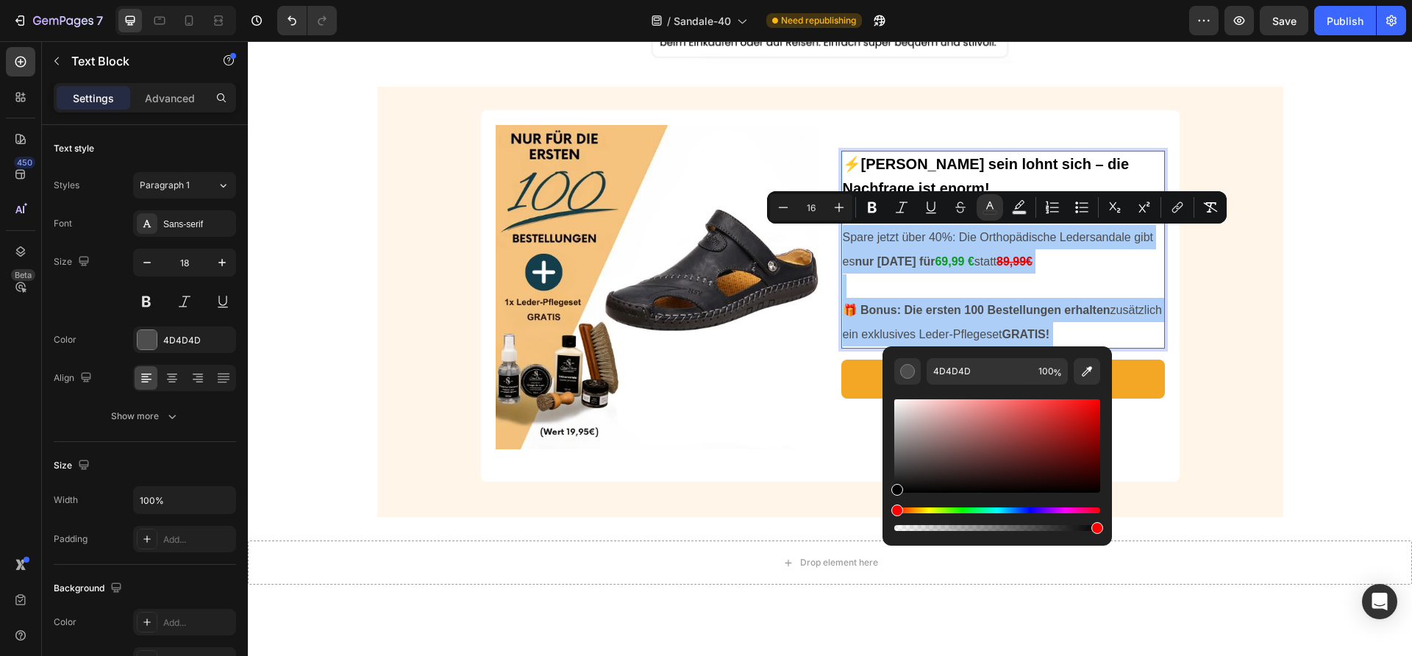
drag, startPoint x: 1181, startPoint y: 467, endPoint x: 858, endPoint y: 562, distance: 336.6
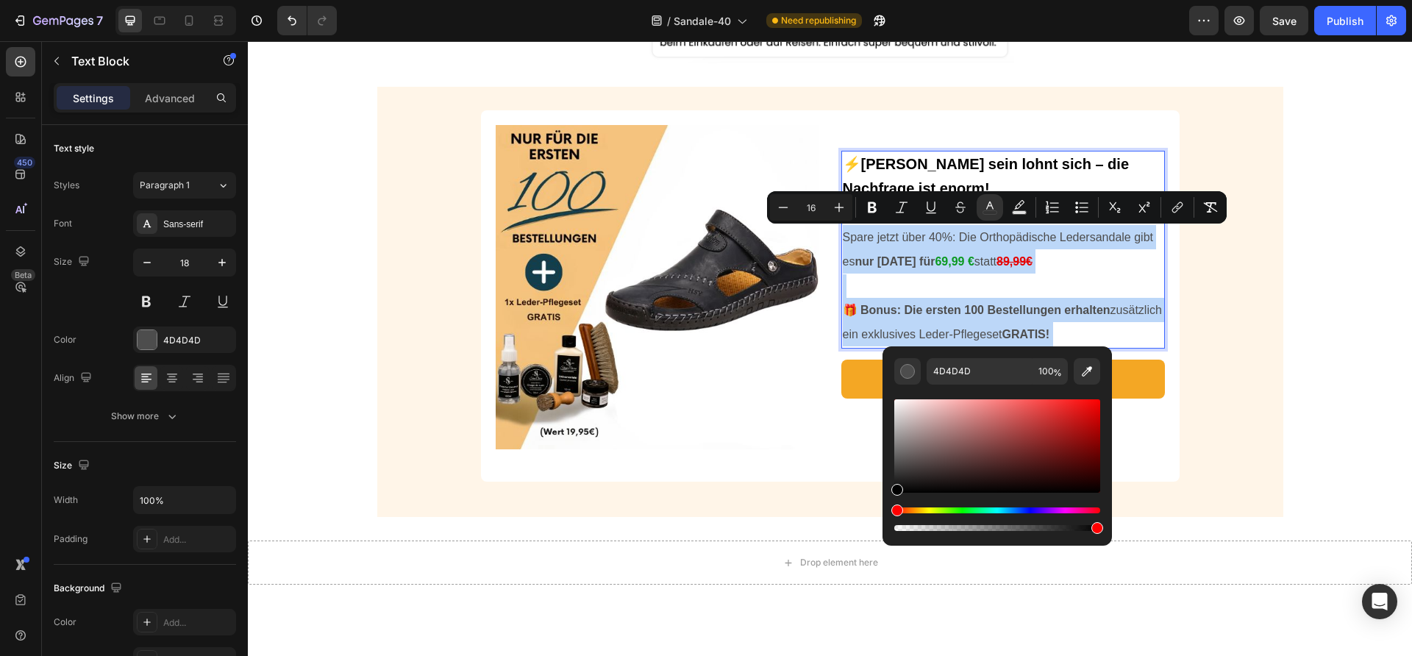
type input "000000"
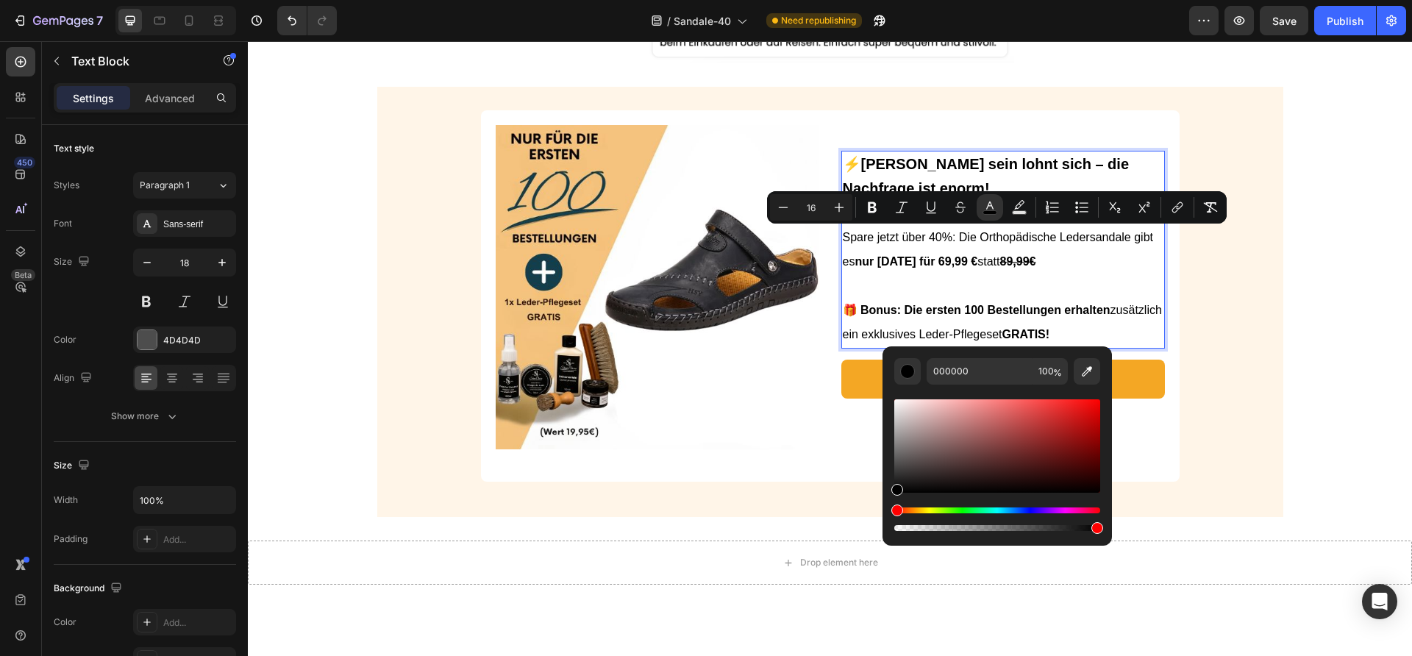
click at [1033, 287] on p "Rich Text Editor. Editing area: main" at bounding box center [1003, 286] width 321 height 24
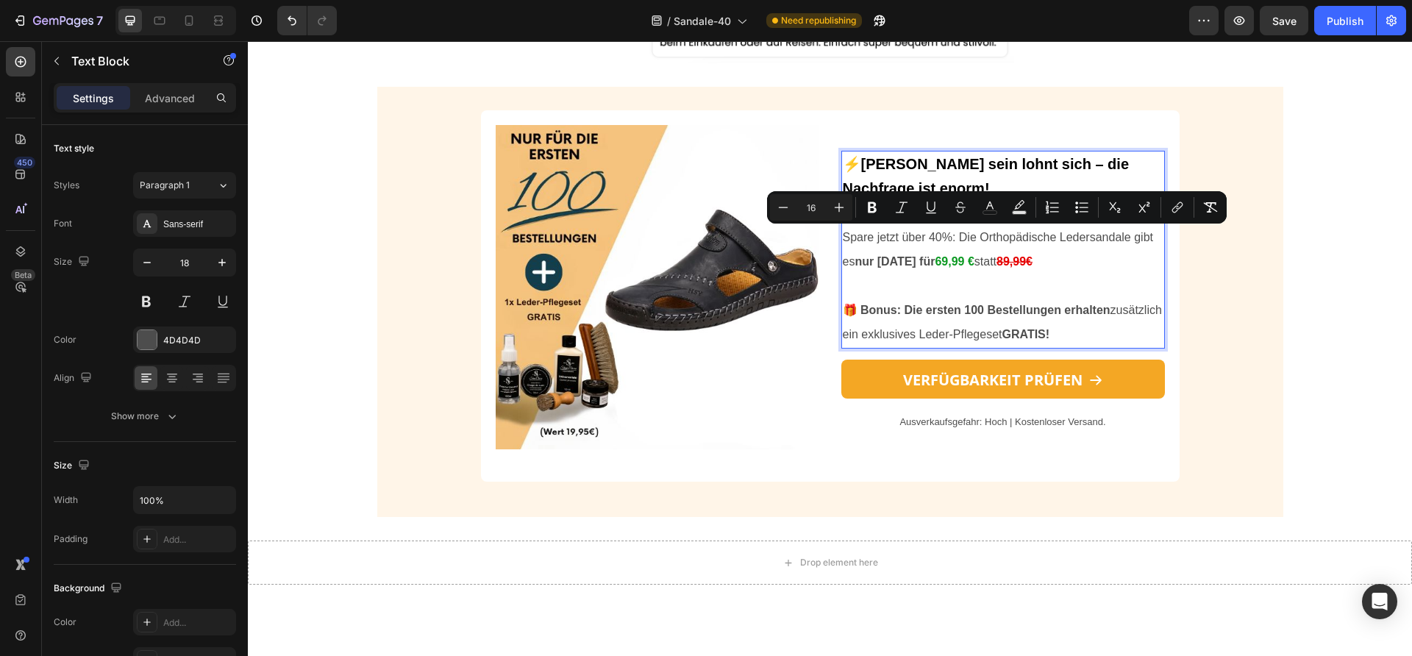
click at [1029, 293] on p "Rich Text Editor. Editing area: main" at bounding box center [1003, 286] width 321 height 24
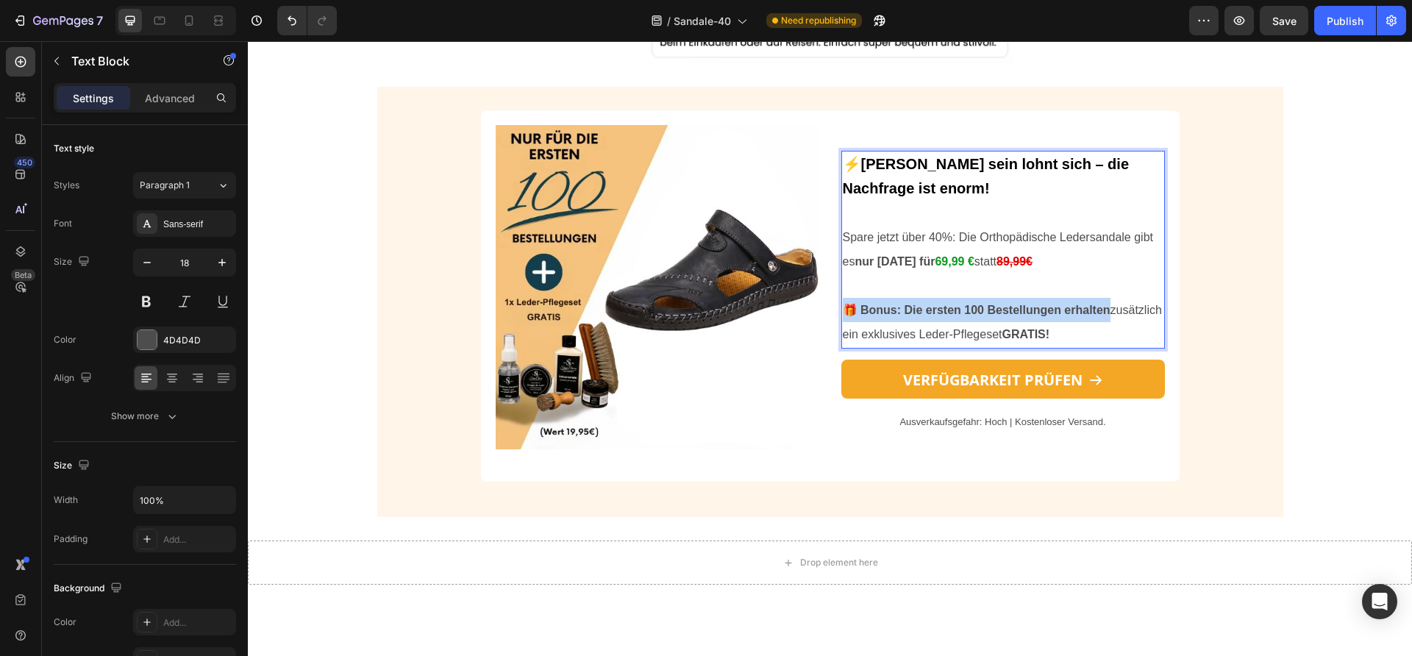
drag, startPoint x: 1100, startPoint y: 308, endPoint x: 821, endPoint y: 307, distance: 279.5
click at [819, 308] on div "Image ⚡[PERSON_NAME] sein lohnt sich – die Nachfrage ist enorm! Spare jetzt übe…" at bounding box center [830, 296] width 669 height 342
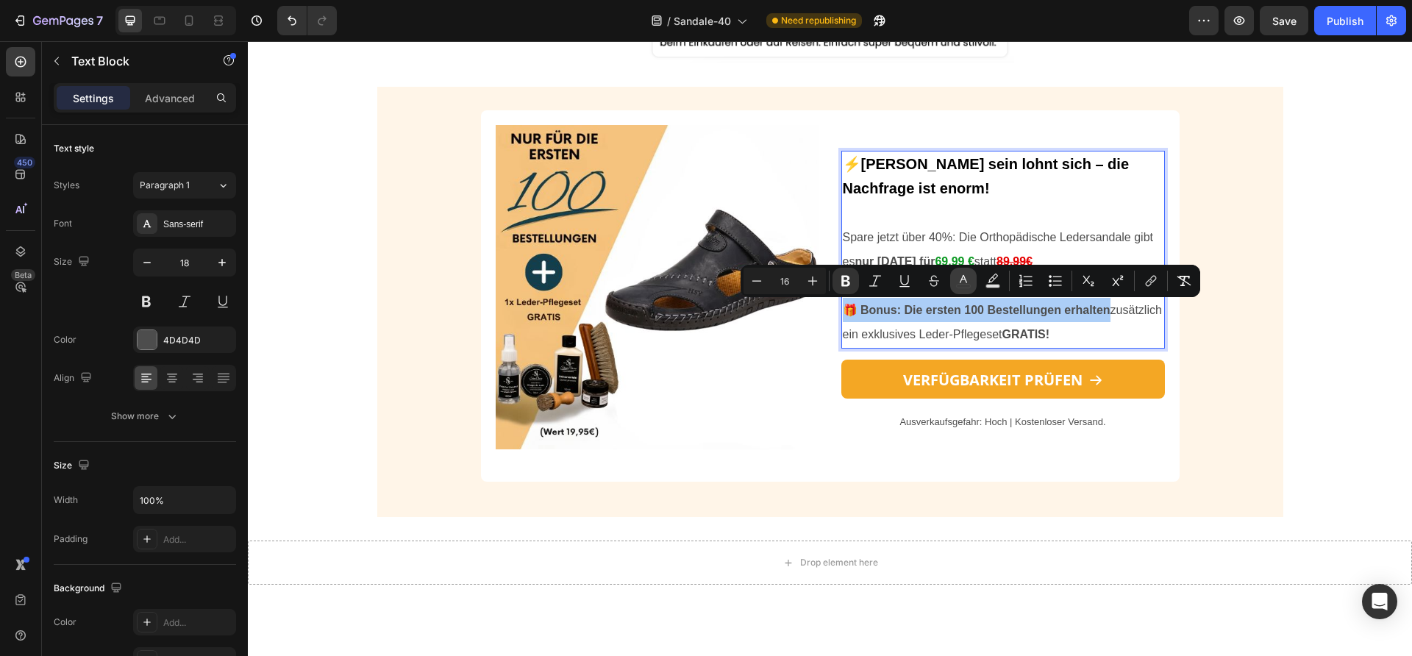
click at [964, 280] on icon "Editor contextual toolbar" at bounding box center [963, 279] width 7 height 8
type input "4D4D4D"
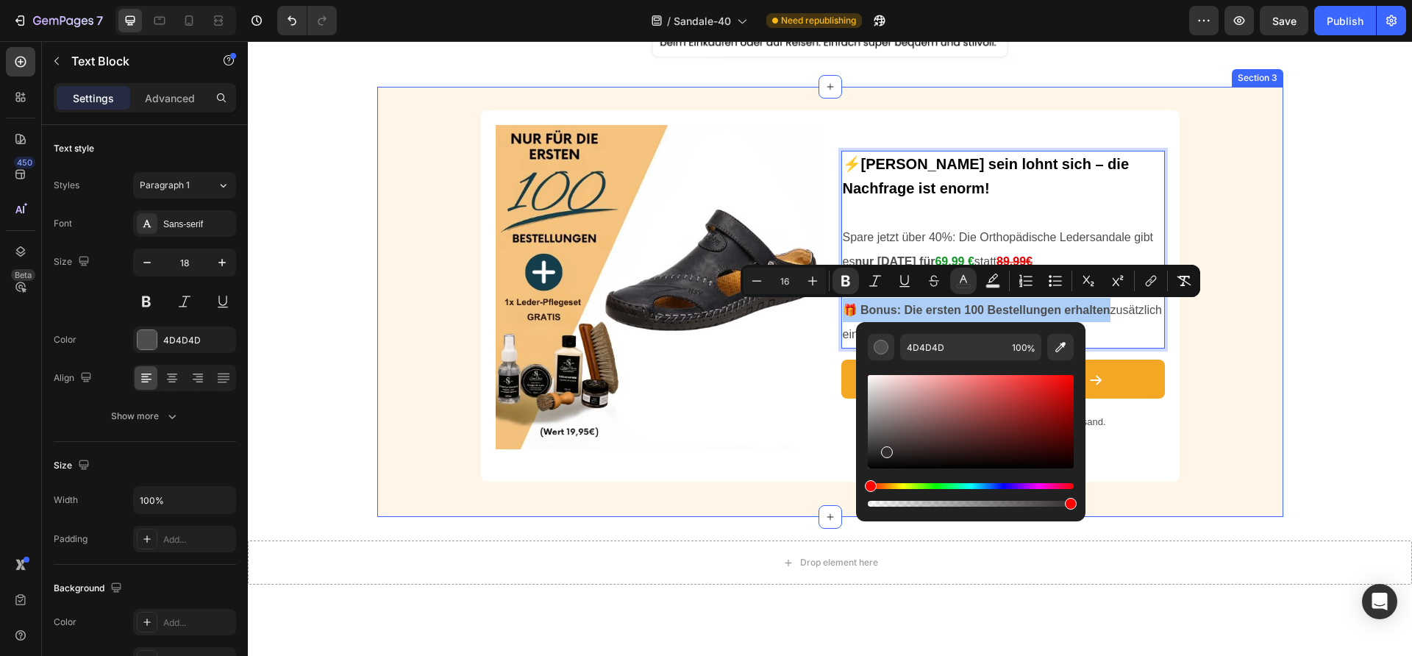
drag, startPoint x: 1137, startPoint y: 486, endPoint x: 848, endPoint y: 516, distance: 290.6
type input "000000"
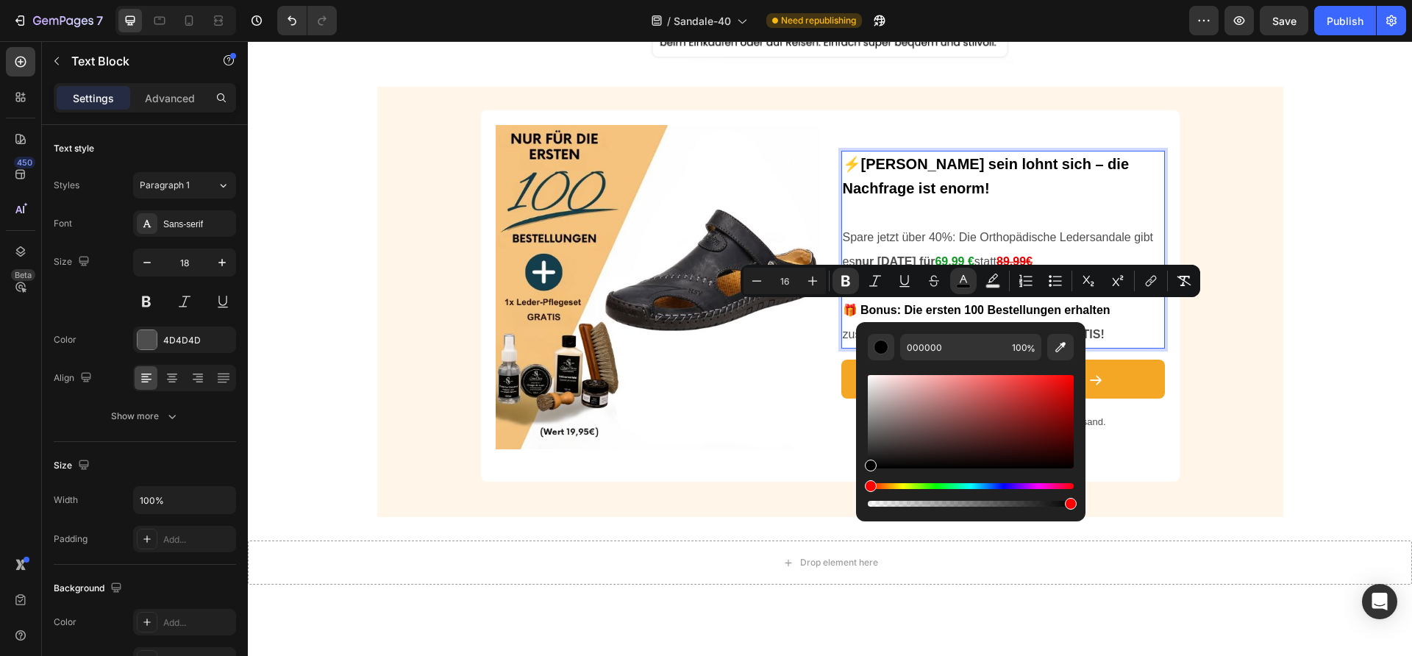
click at [881, 238] on span "Spare jetzt über 40%: Die Orthopädische Ledersandale gibt es nur [DATE] für" at bounding box center [998, 249] width 310 height 37
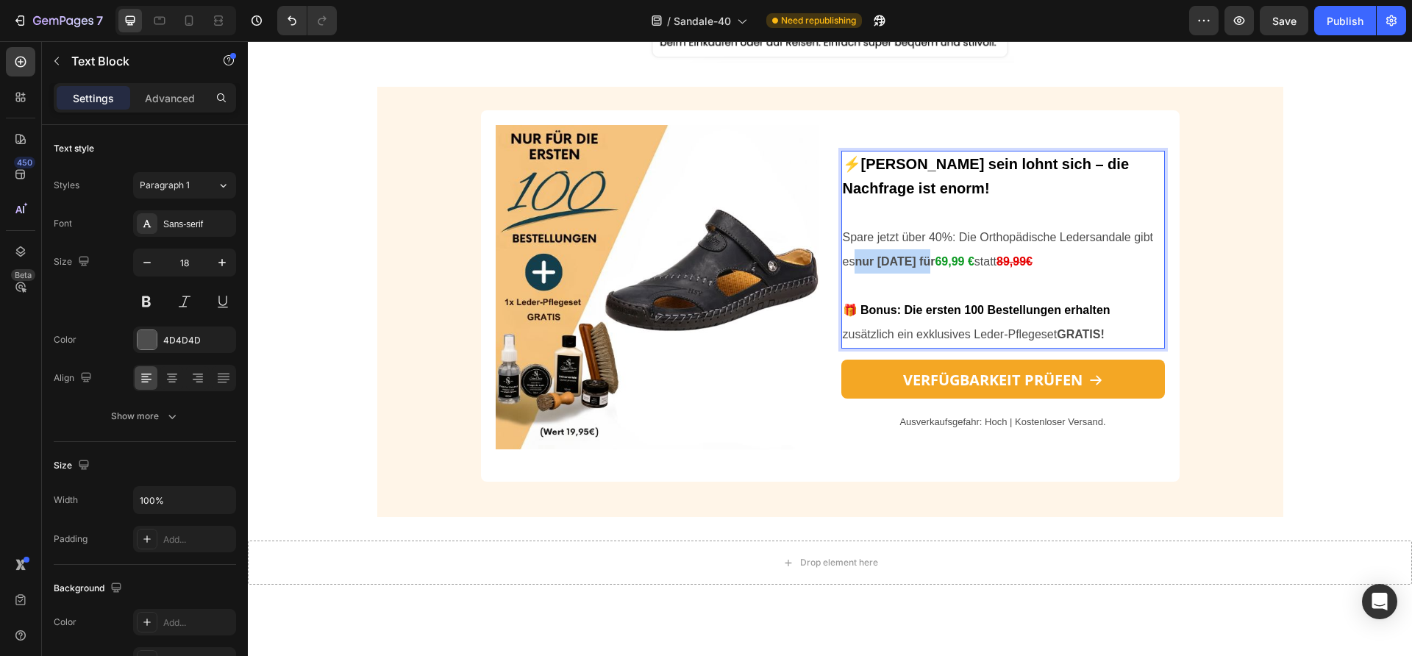
drag, startPoint x: 925, startPoint y: 260, endPoint x: 852, endPoint y: 268, distance: 73.9
click at [855, 268] on strong "nur [DATE] für" at bounding box center [895, 261] width 80 height 13
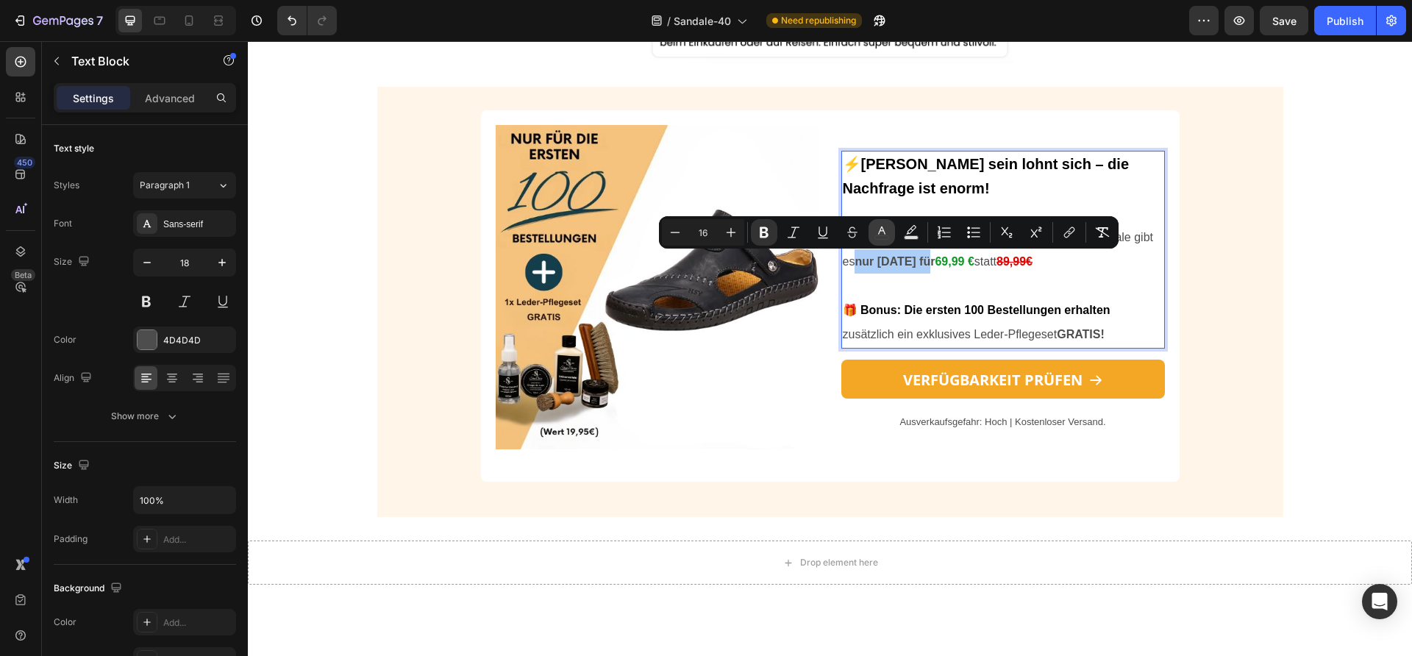
click at [885, 232] on icon "Editor contextual toolbar" at bounding box center [882, 232] width 15 height 15
type input "4D4D4D"
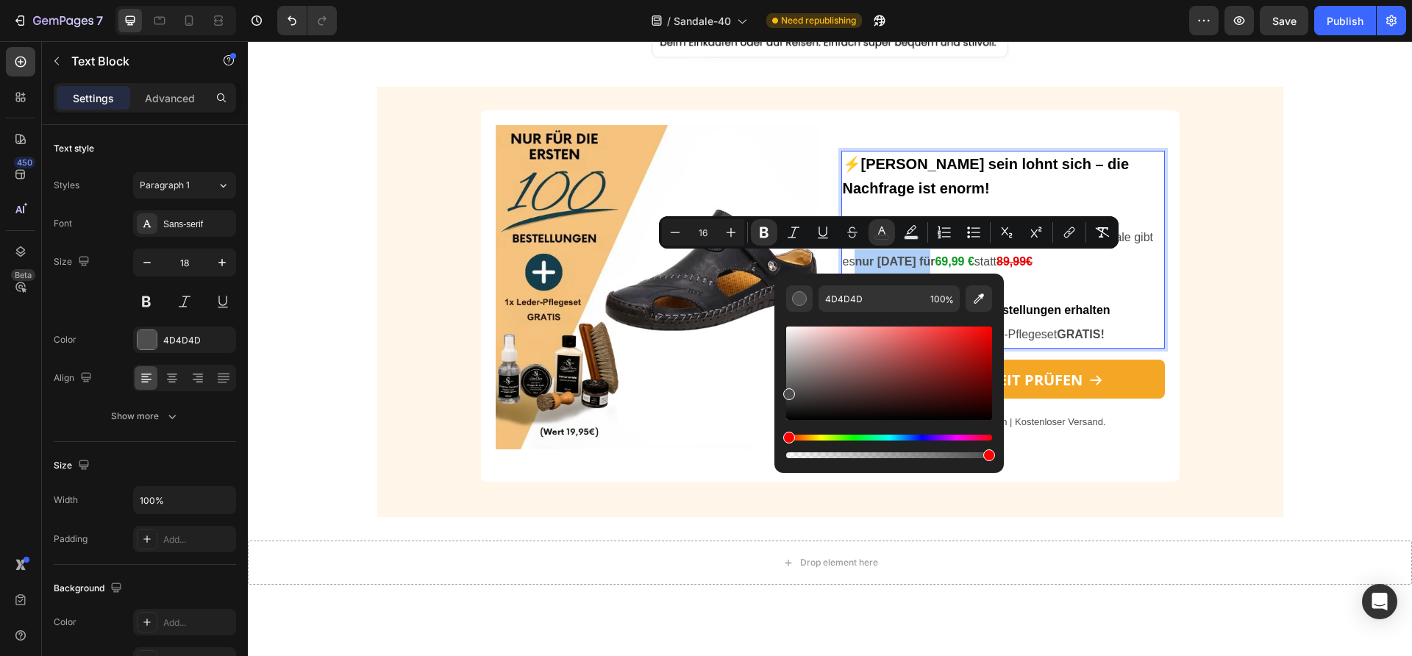
drag, startPoint x: 1078, startPoint y: 433, endPoint x: 754, endPoint y: 463, distance: 325.9
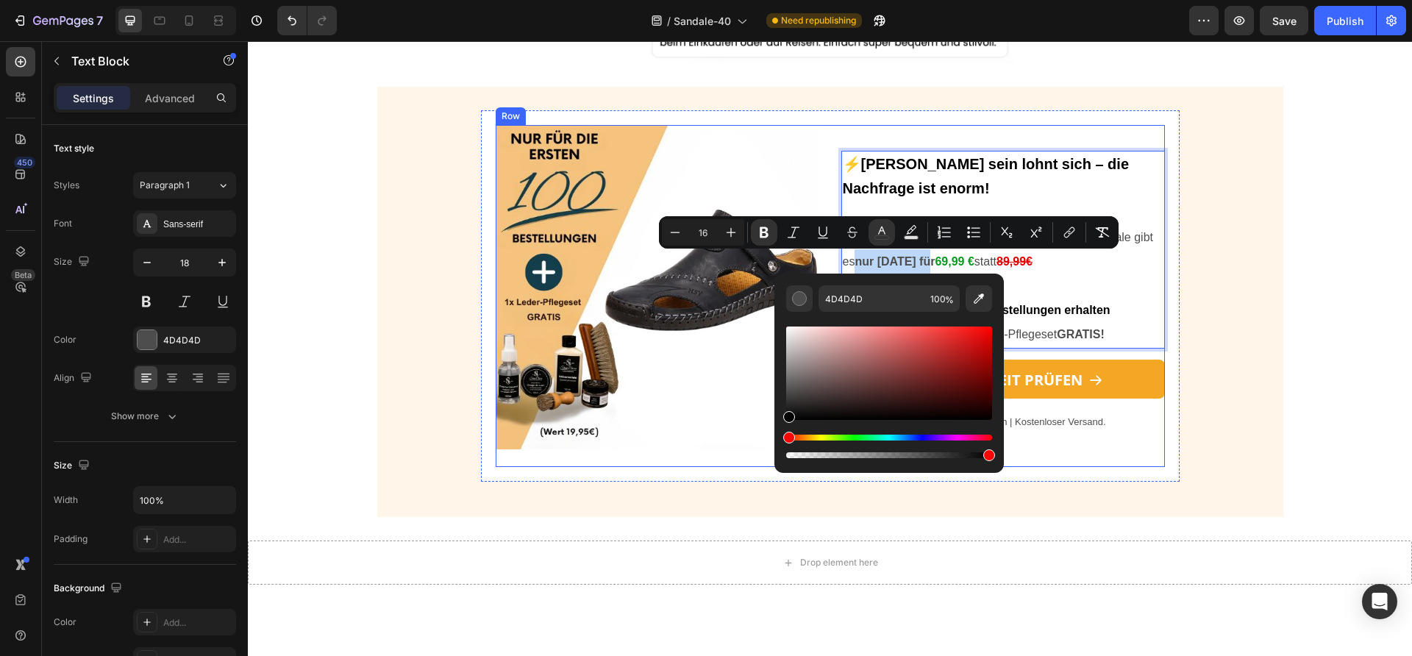
type input "000000"
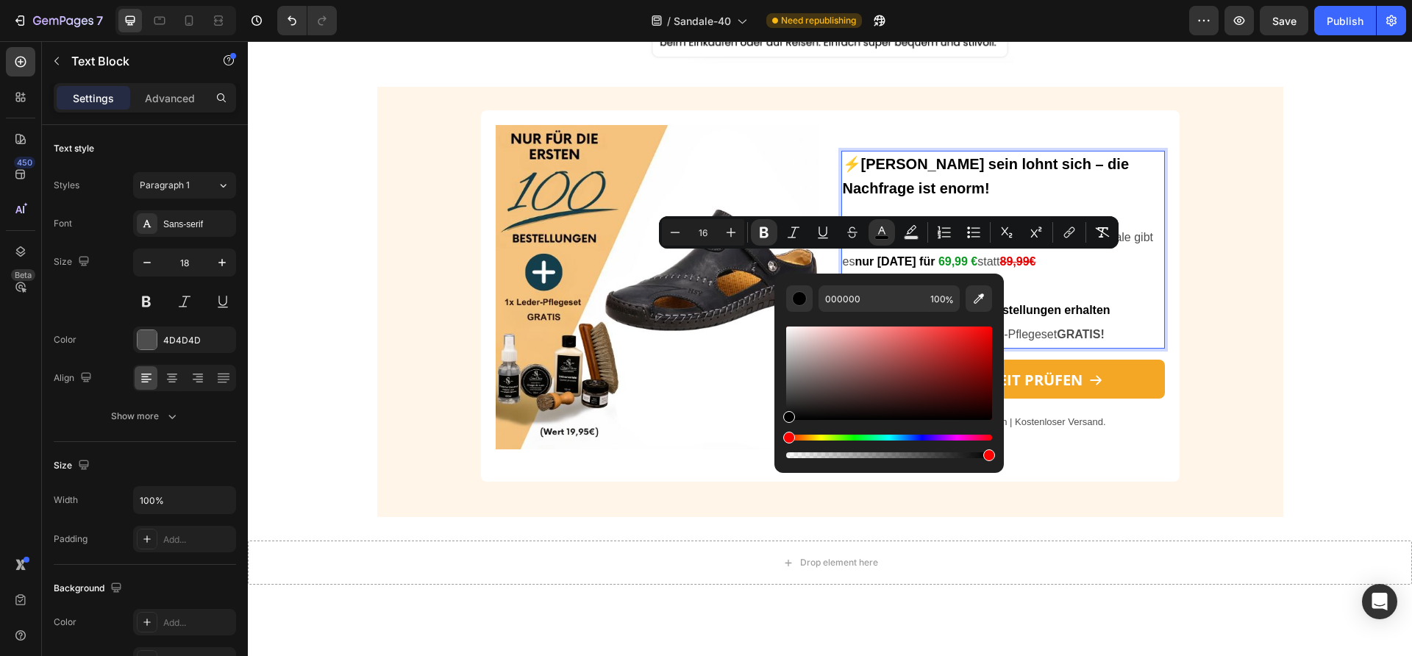
click at [1074, 266] on p "Spare jetzt über 40%: Die Orthopädische Ledersandale gibt es nur [DATE] für 69,…" at bounding box center [1003, 249] width 321 height 49
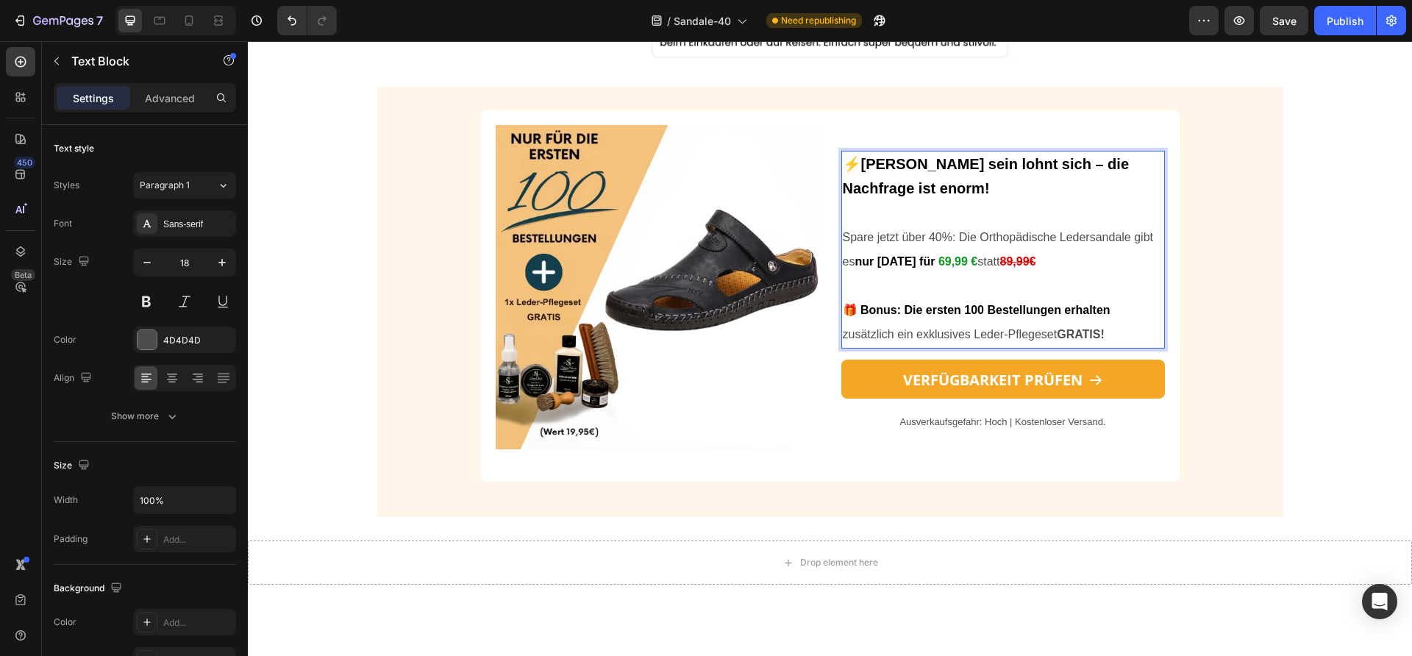
click at [1070, 340] on strong "GRATIS!" at bounding box center [1081, 334] width 48 height 13
drag, startPoint x: 1110, startPoint y: 332, endPoint x: 1053, endPoint y: 337, distance: 57.5
click at [1053, 337] on p "🎁 Bonus: Die ersten 100 Bestellungen erhalten zusätzlich ein exklusives Leder-P…" at bounding box center [1003, 322] width 321 height 49
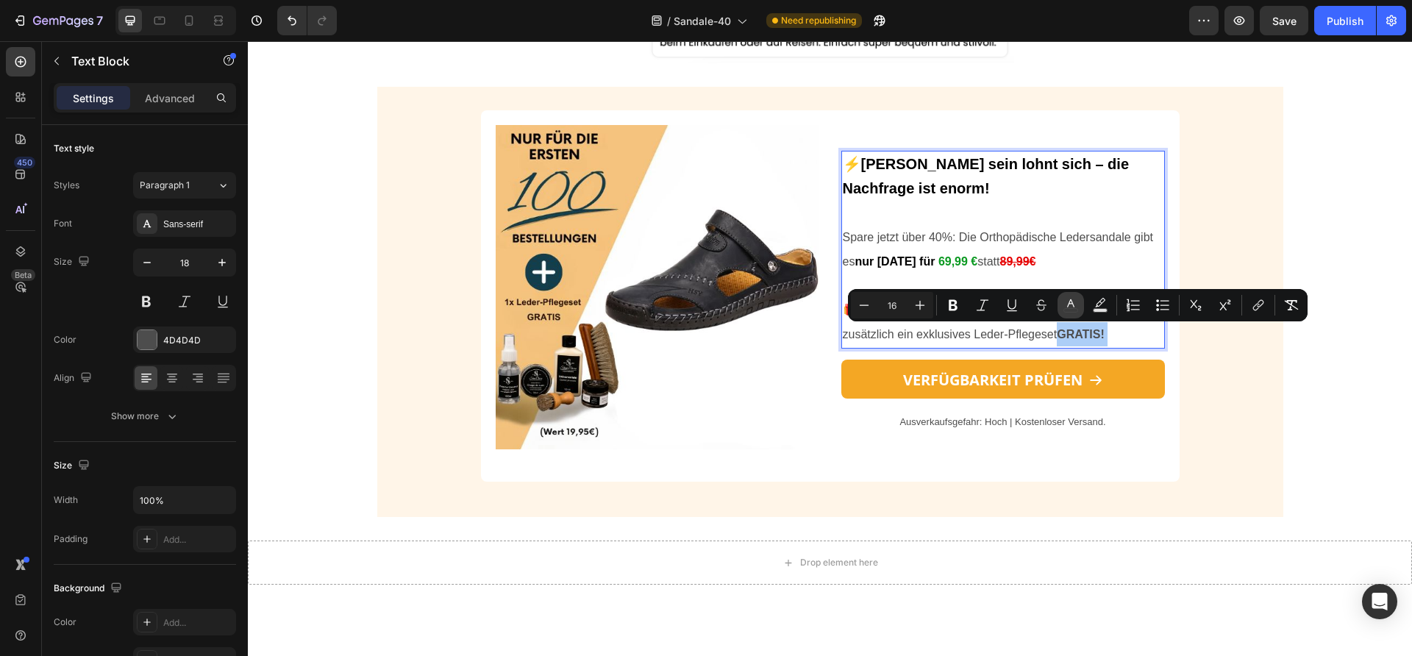
click at [1064, 309] on rect "Editor contextual toolbar" at bounding box center [1071, 311] width 14 height 4
type input "4D4D4D"
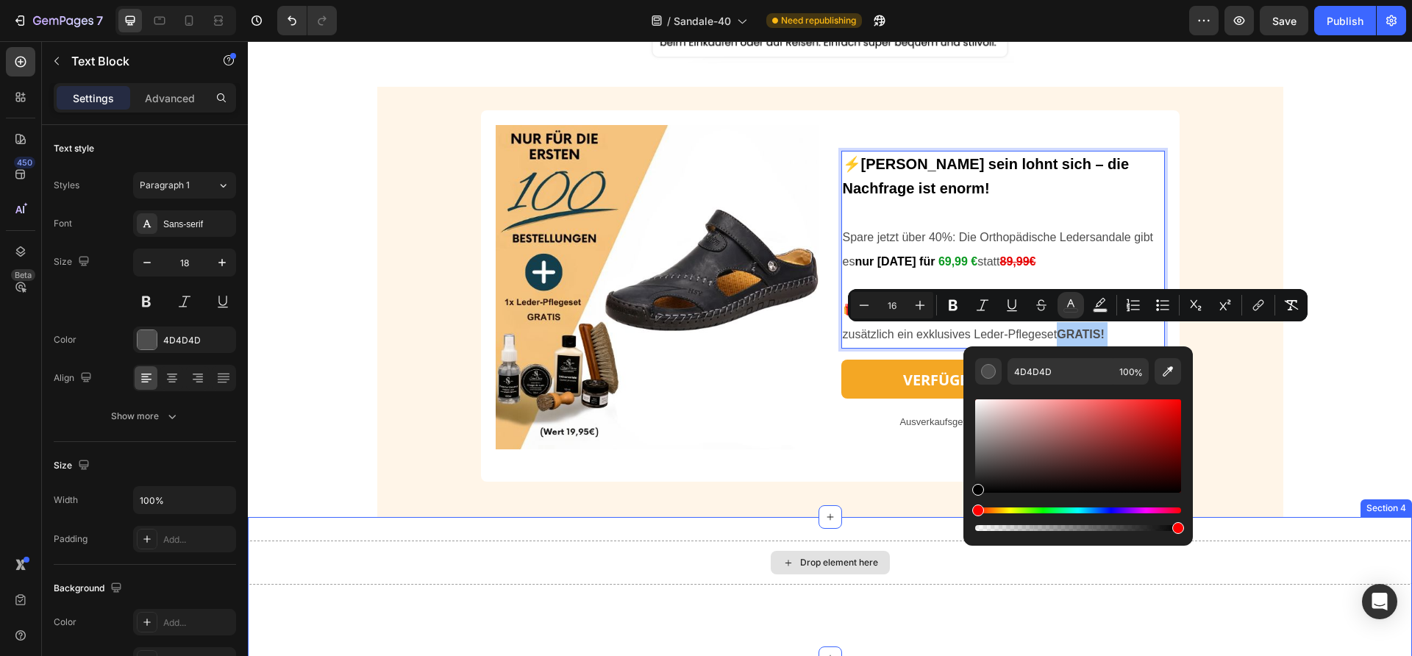
drag, startPoint x: 1270, startPoint y: 452, endPoint x: 942, endPoint y: 558, distance: 343.8
type input "000000"
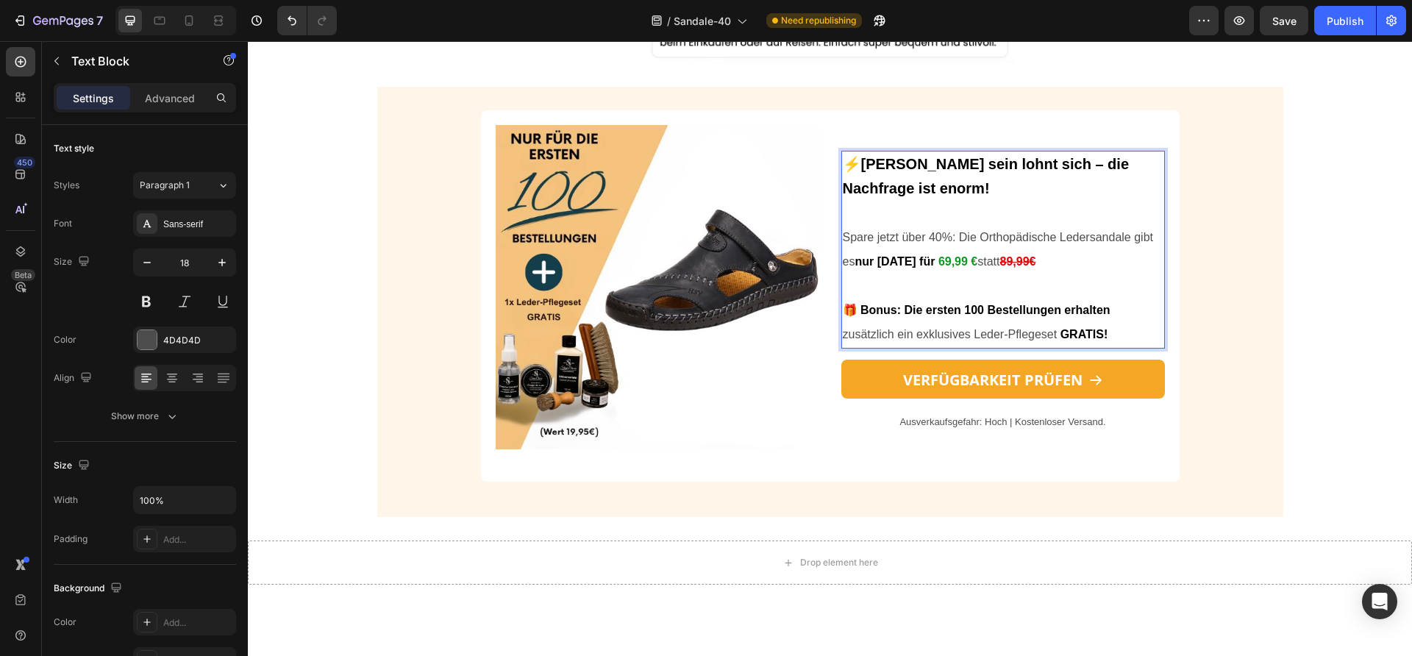
click at [869, 193] on strong "⚡[PERSON_NAME] sein lohnt sich – die Nachfrage ist enorm!" at bounding box center [986, 176] width 287 height 40
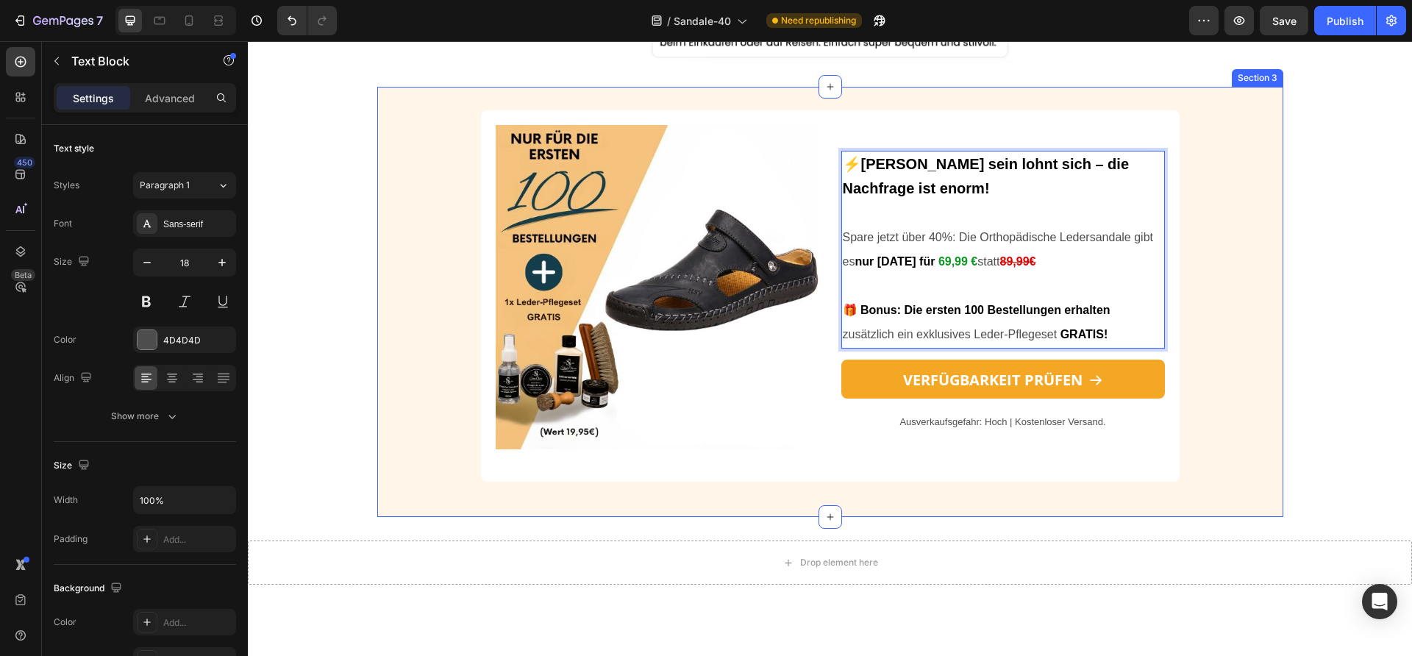
click at [1248, 232] on div "Image ⚡[PERSON_NAME] sein lohnt sich – die Nachfrage ist enorm! Spare jetzt übe…" at bounding box center [830, 301] width 906 height 383
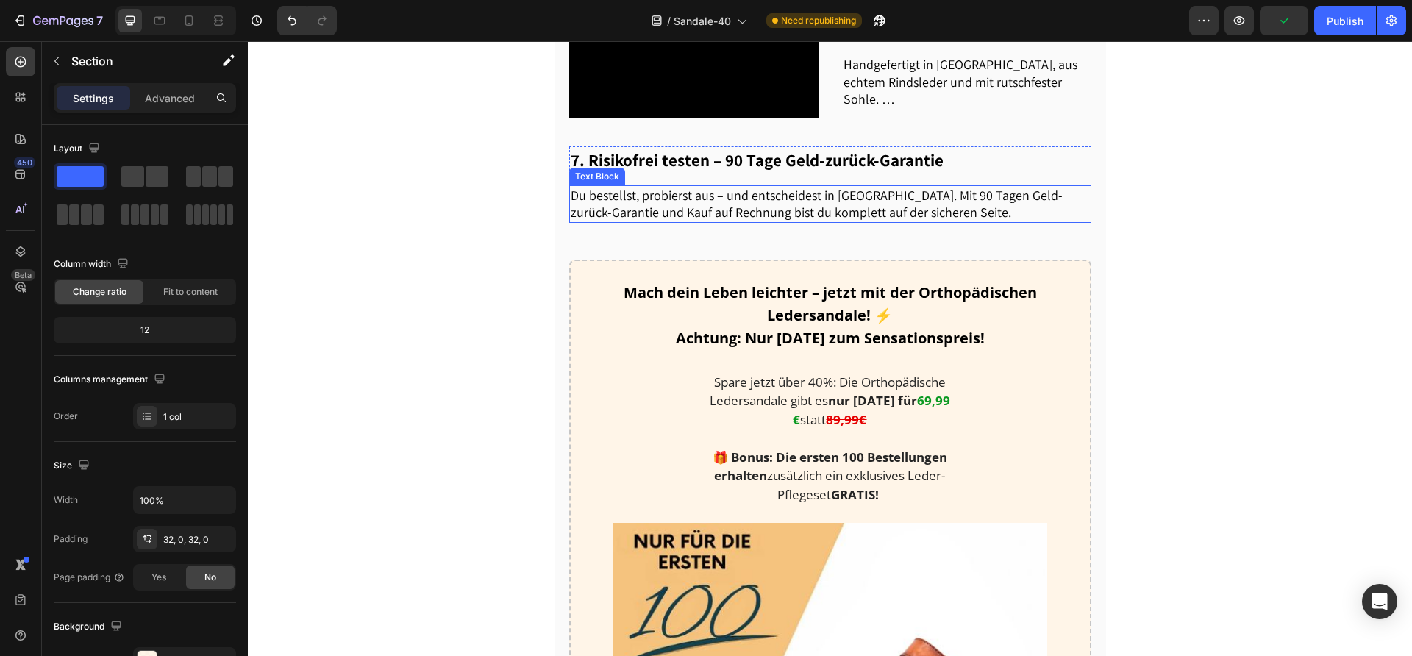
scroll to position [1516, 0]
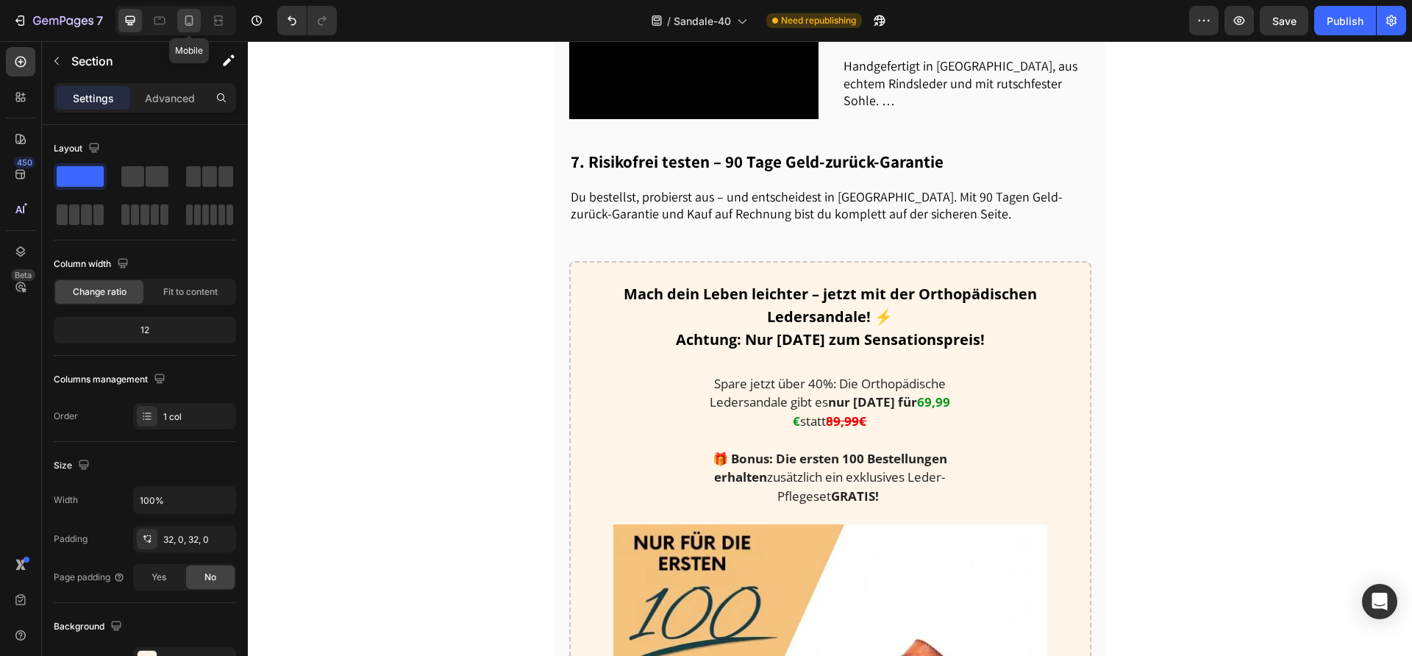
click at [187, 22] on icon at bounding box center [189, 20] width 15 height 15
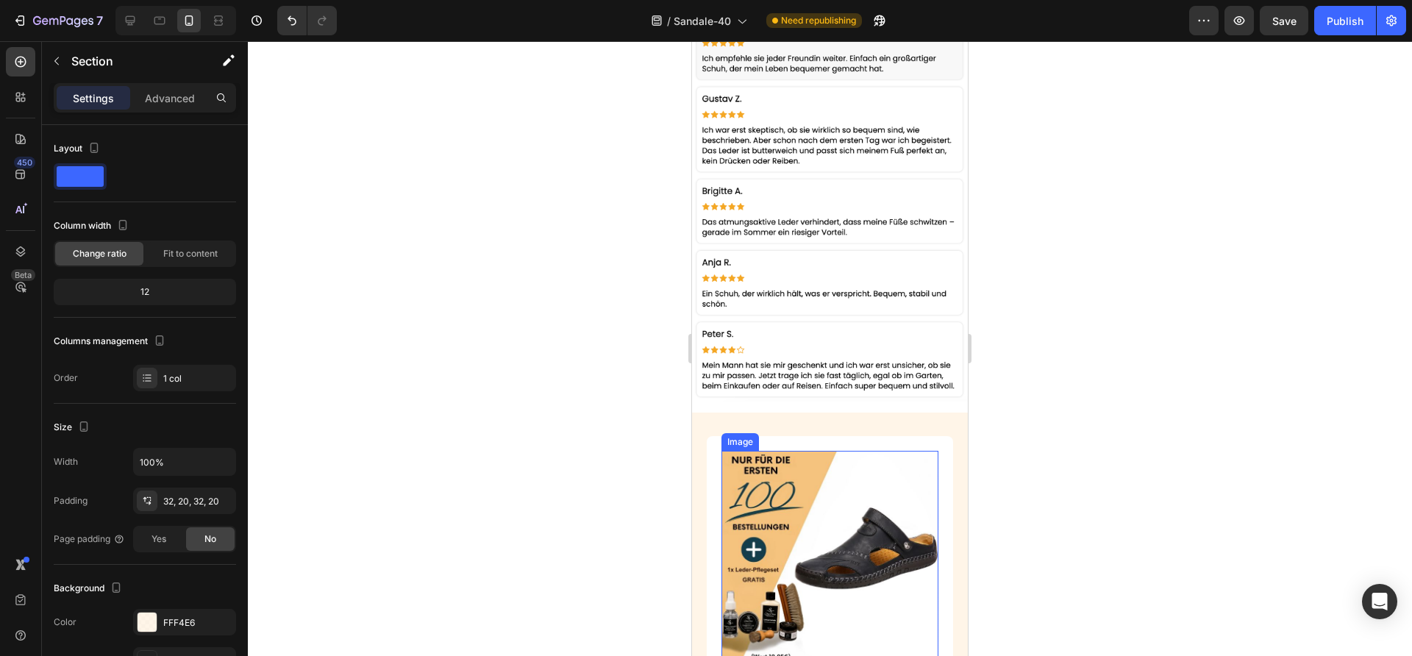
scroll to position [3711, 0]
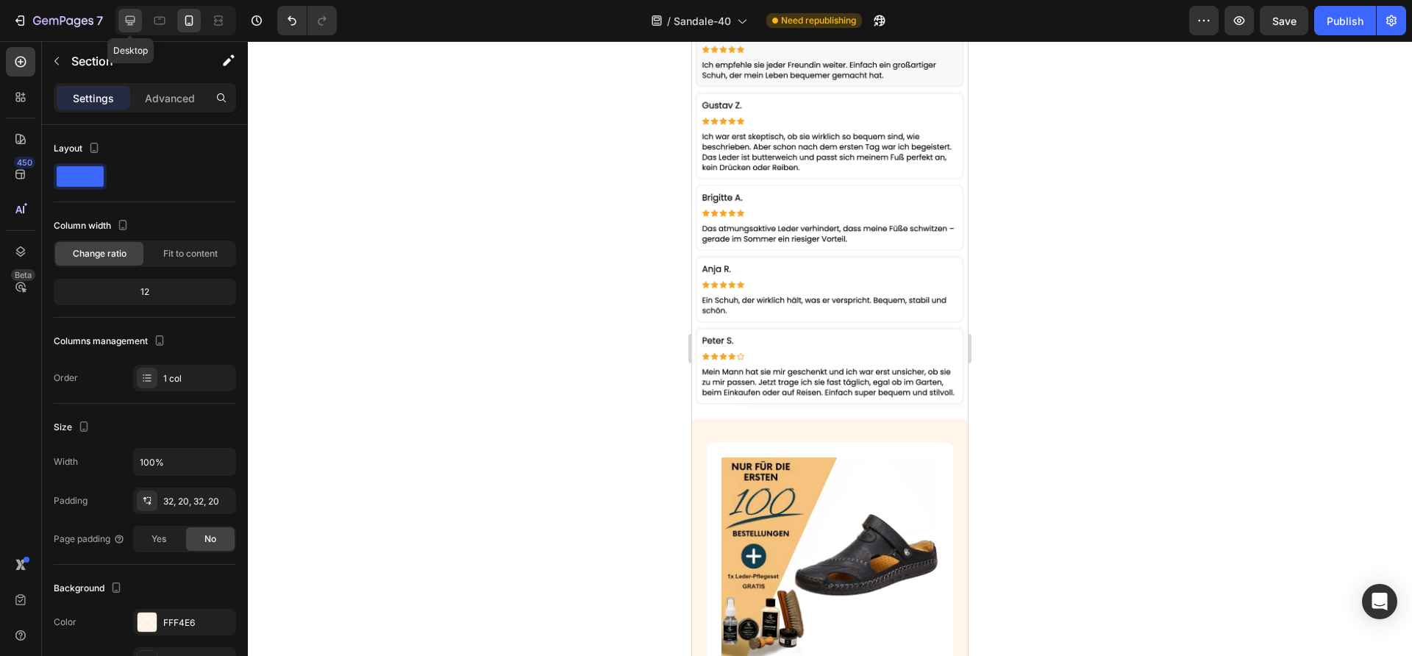
click at [127, 29] on div at bounding box center [130, 21] width 24 height 24
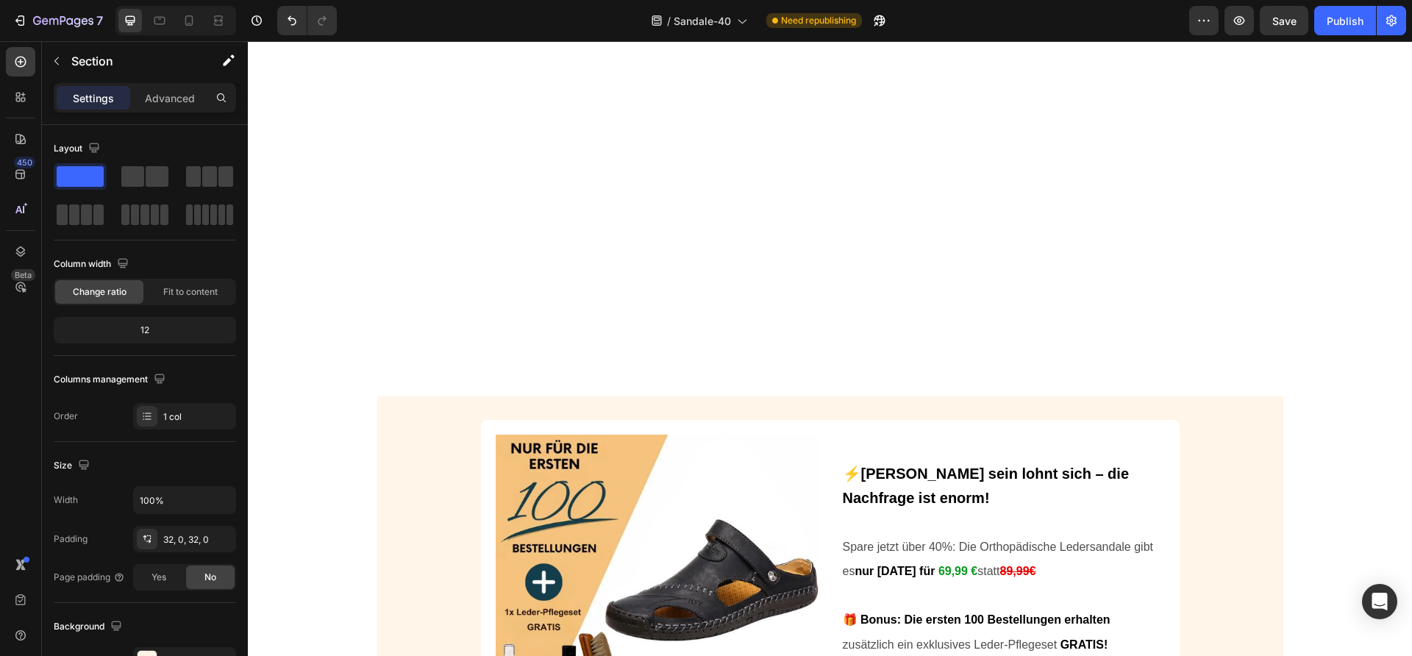
scroll to position [4451, 0]
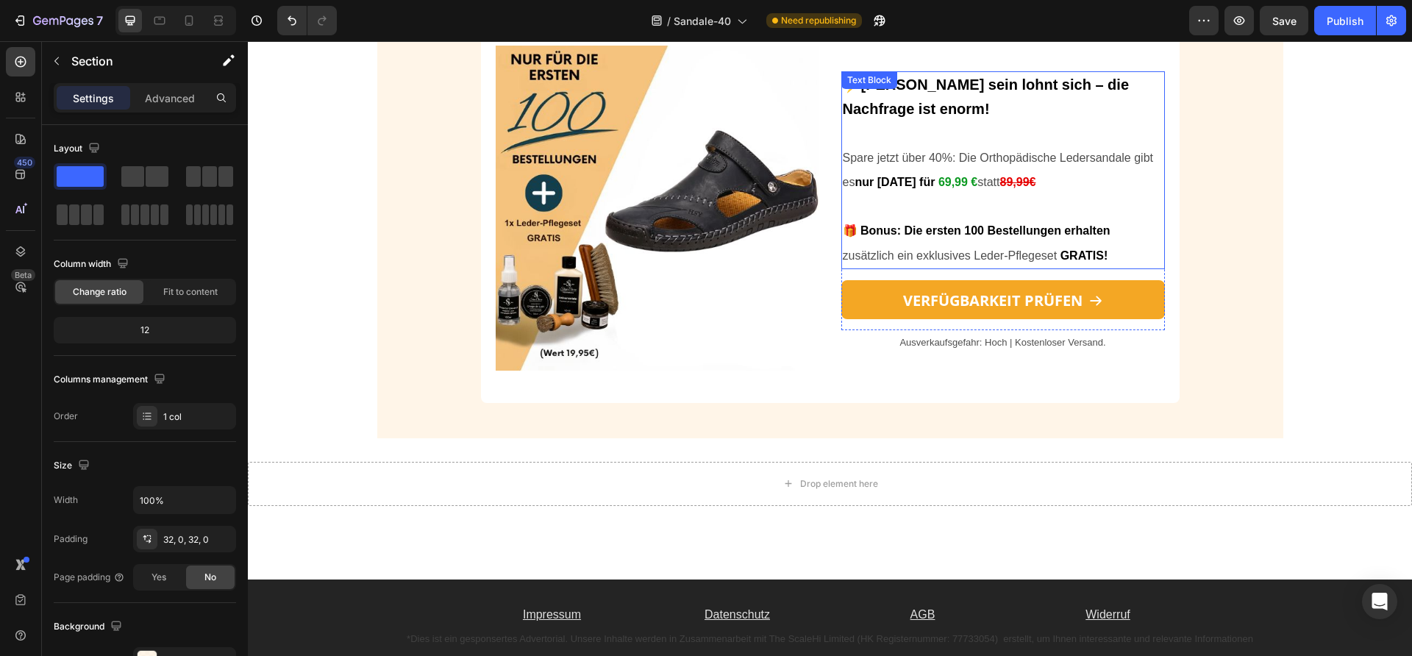
click at [1008, 196] on p at bounding box center [1003, 207] width 321 height 24
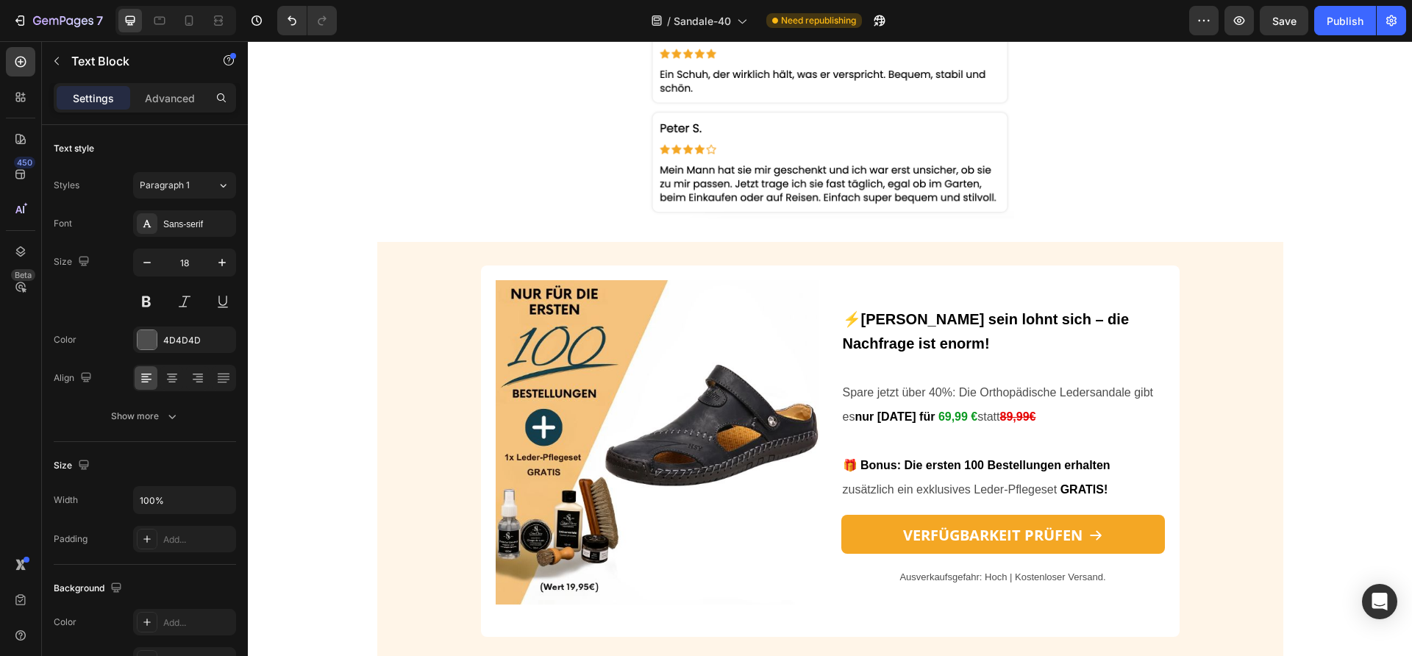
scroll to position [2976, 0]
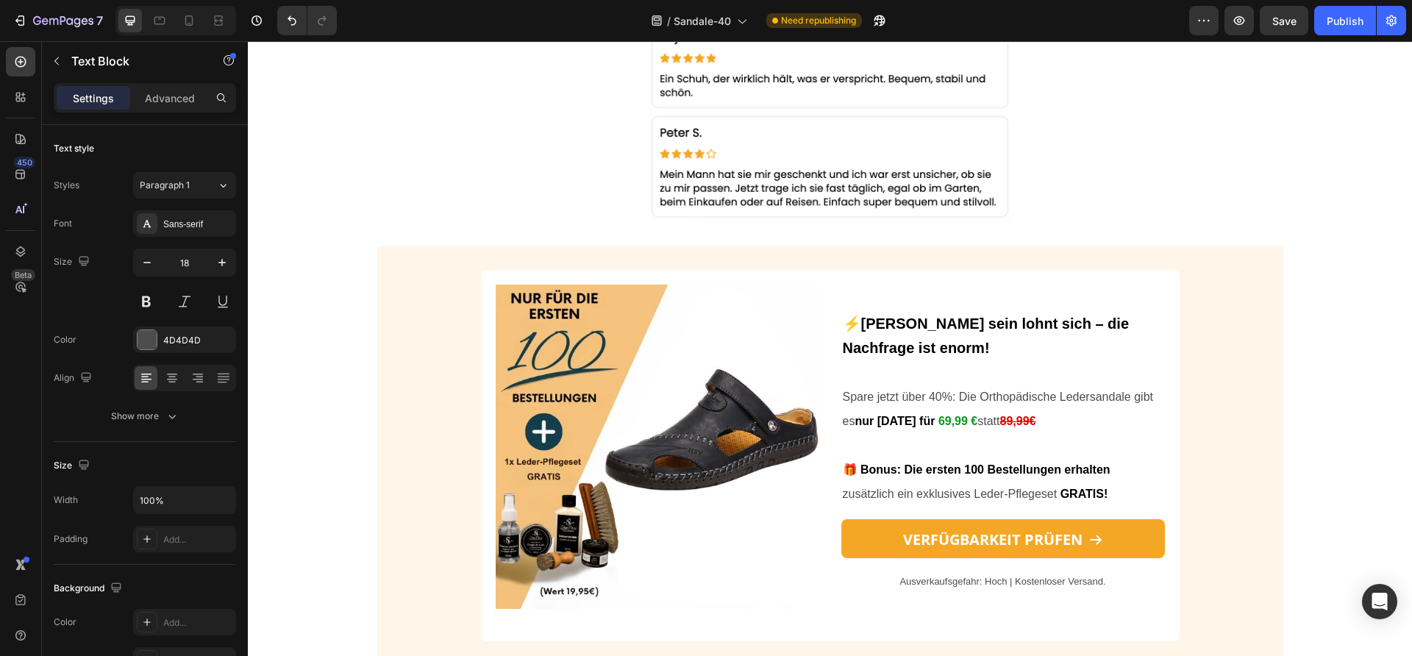
click at [984, 430] on p "Spare jetzt über 40%: Die Orthopädische Ledersandale gibt es nur [DATE] für 69,…" at bounding box center [1003, 409] width 321 height 49
click at [956, 422] on strong "69,99 €" at bounding box center [958, 421] width 39 height 13
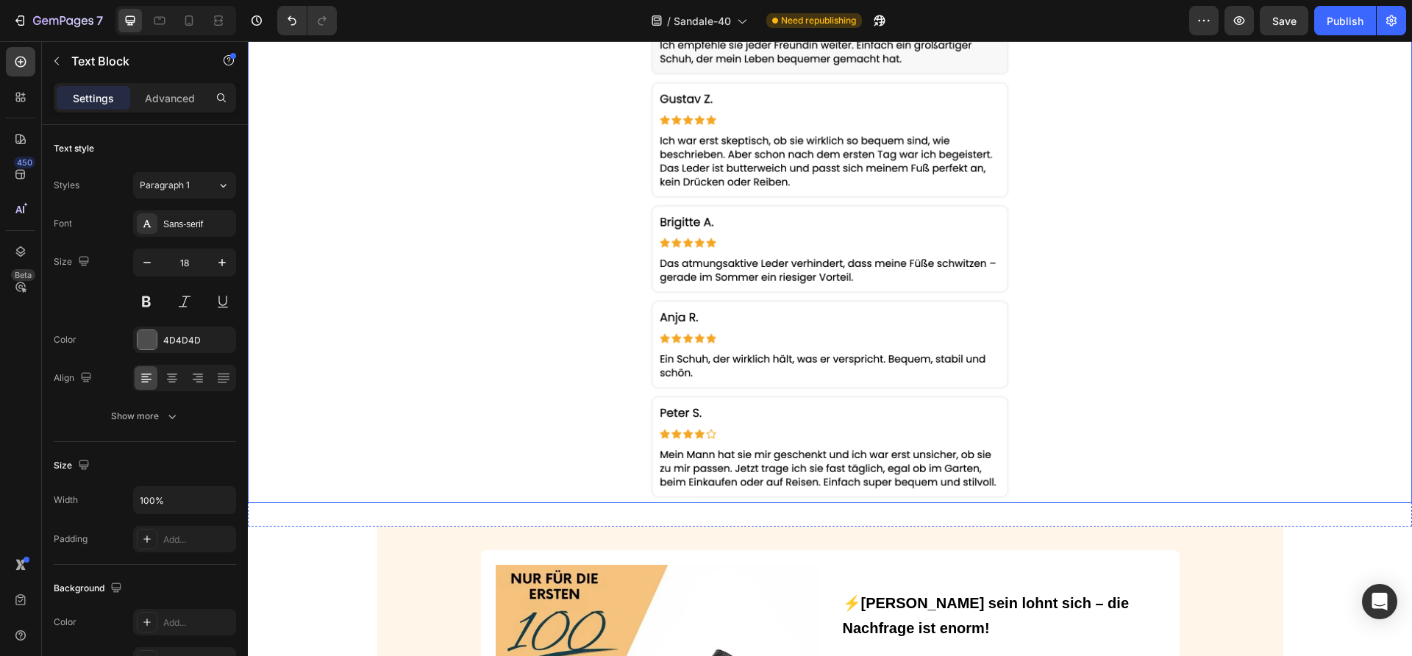
scroll to position [3414, 0]
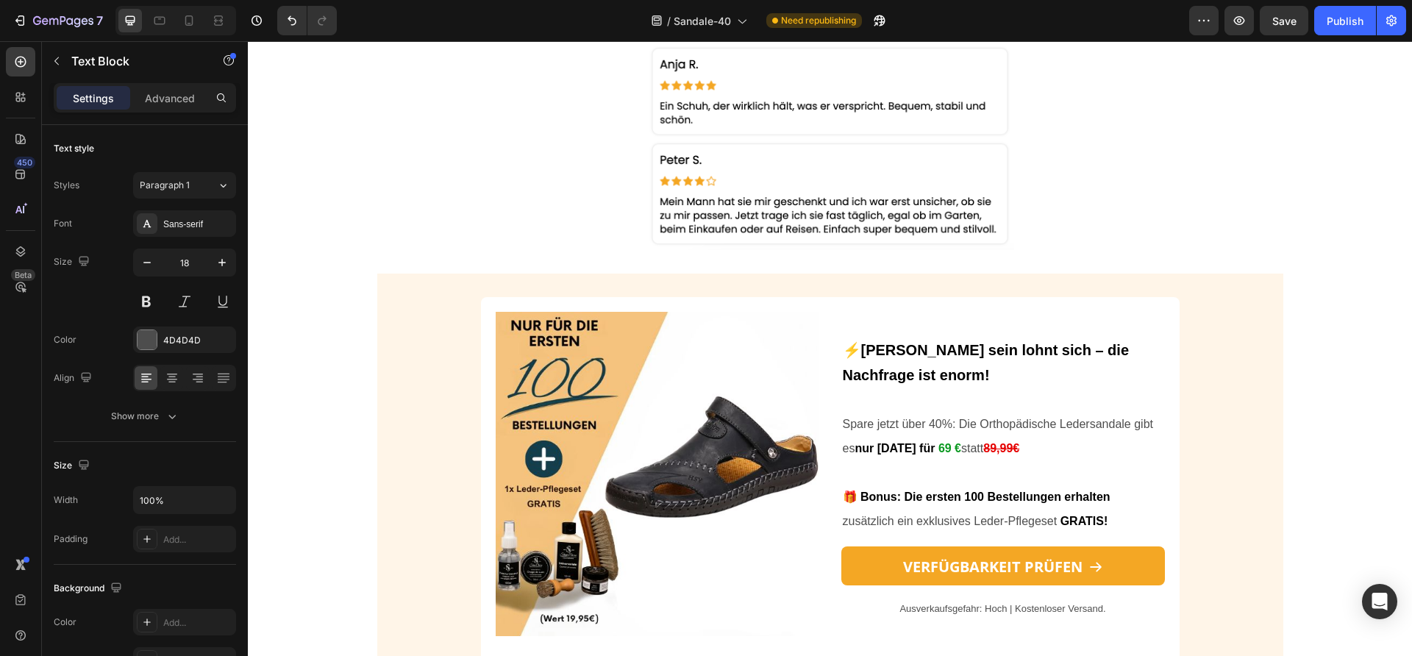
click at [939, 450] on strong "69 €" at bounding box center [950, 448] width 23 height 13
click at [940, 450] on strong "69 €" at bounding box center [950, 448] width 23 height 13
click at [1008, 455] on p "Spare jetzt über 40%: Die Orthopädische Ledersandale gibt es nur [DATE] für 69,…" at bounding box center [1003, 436] width 321 height 49
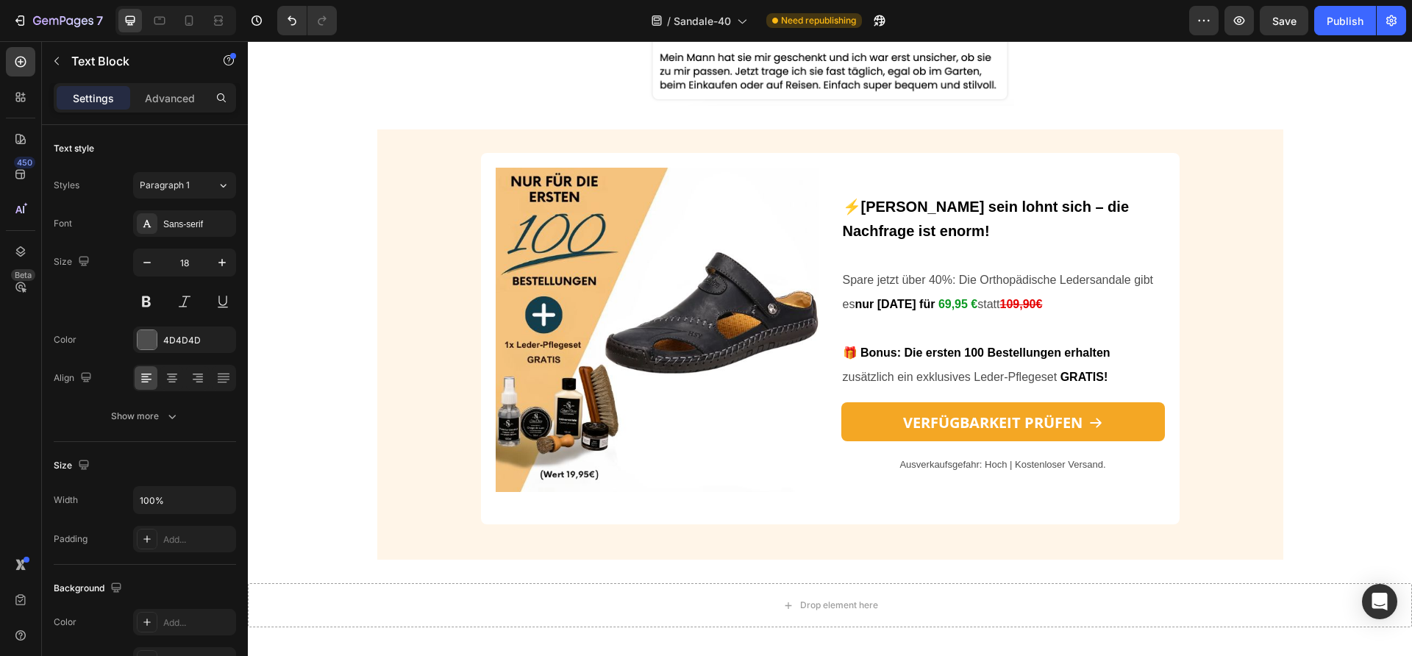
scroll to position [3090, 0]
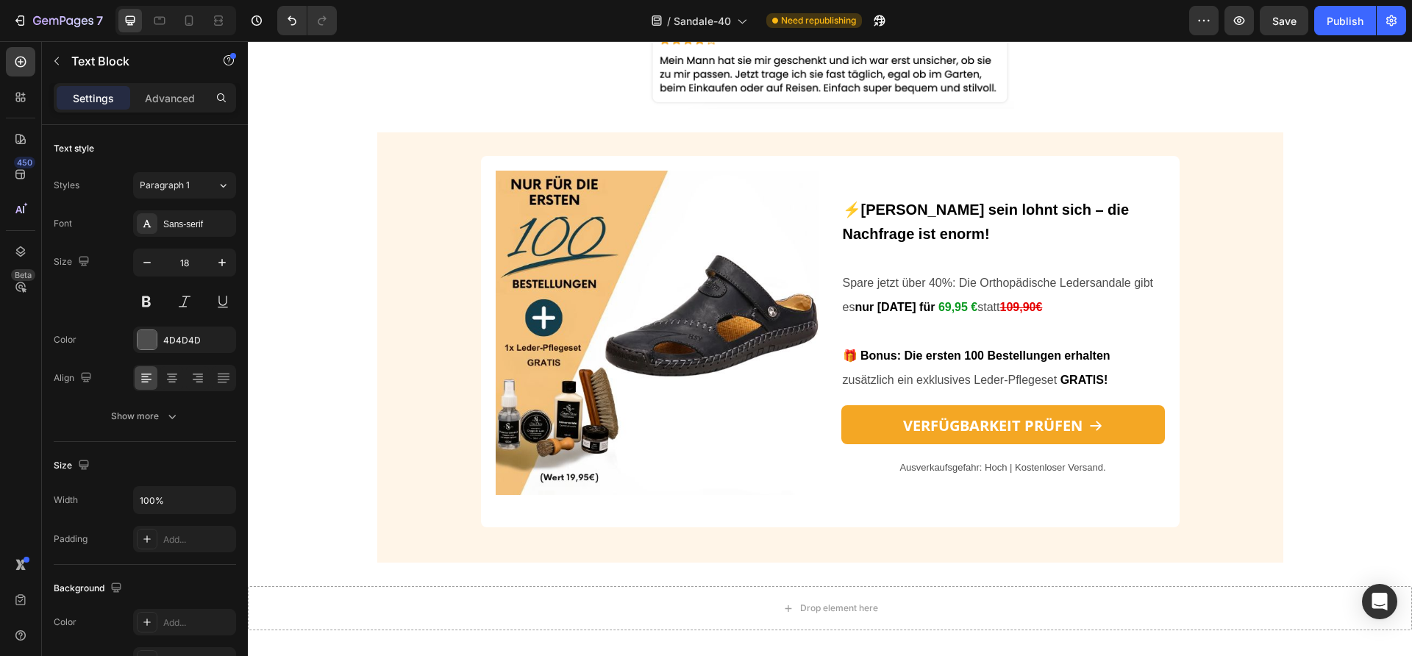
click at [978, 308] on span "statt" at bounding box center [989, 307] width 22 height 13
click at [961, 305] on strong "69,95 €" at bounding box center [958, 307] width 39 height 13
click at [956, 305] on strong "69,95 €" at bounding box center [958, 307] width 39 height 13
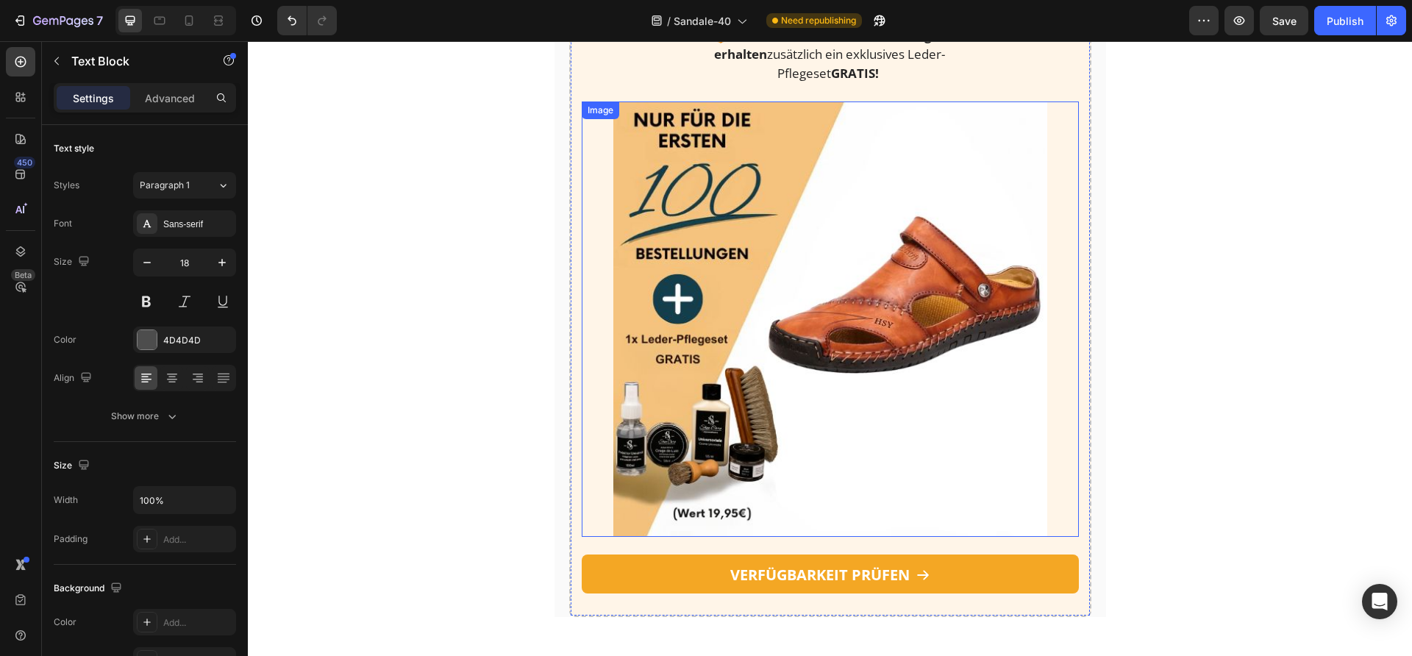
scroll to position [1646, 0]
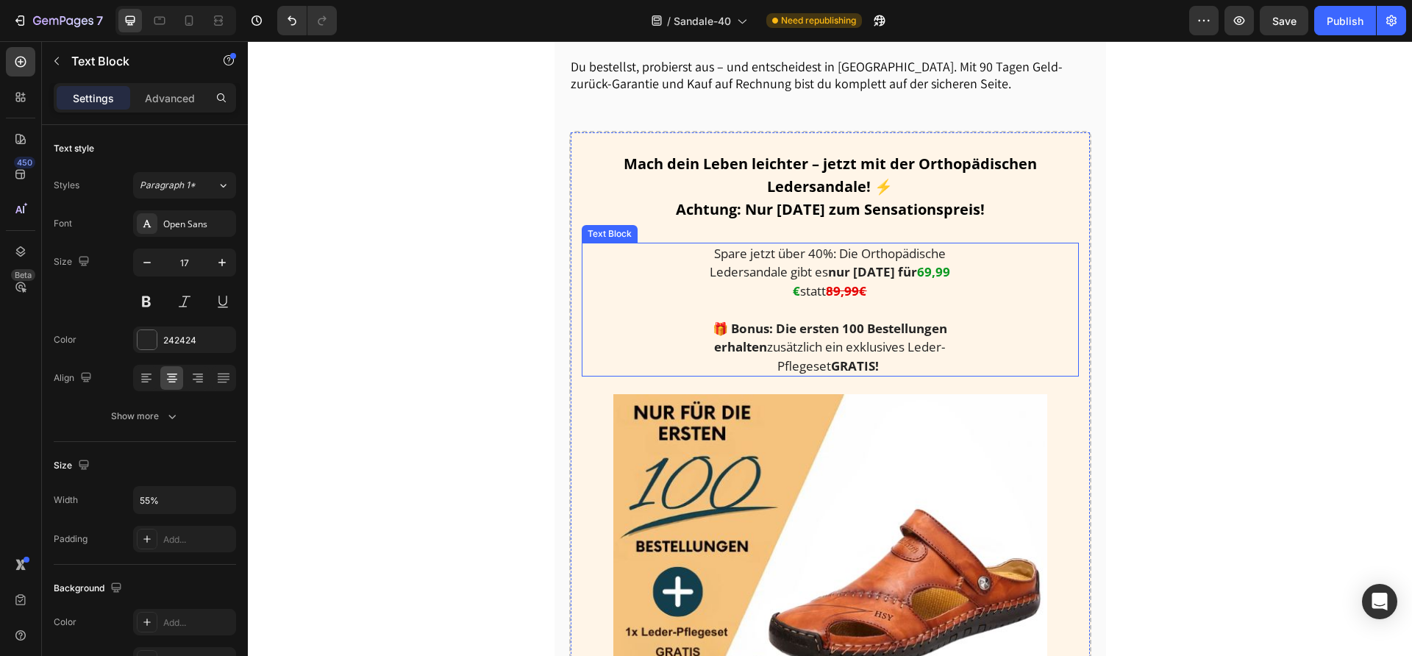
click at [883, 244] on p "Spare jetzt über 40%: Die Orthopädische Ledersandale gibt es nur [DATE] für 69,…" at bounding box center [830, 272] width 271 height 57
click at [923, 263] on strong "69,99 €" at bounding box center [871, 281] width 157 height 36
click at [832, 282] on strong "89,99€" at bounding box center [846, 290] width 40 height 17
click at [829, 282] on strong "89,99€" at bounding box center [846, 290] width 40 height 17
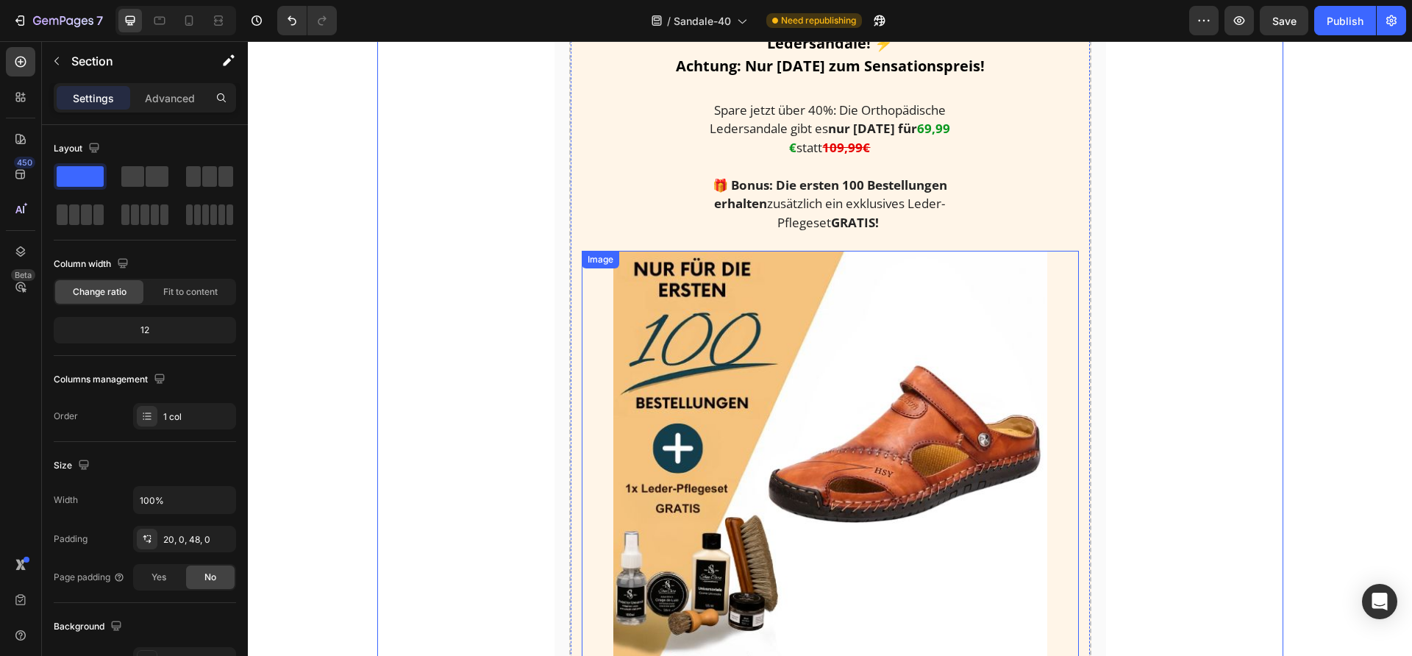
scroll to position [1761, 0]
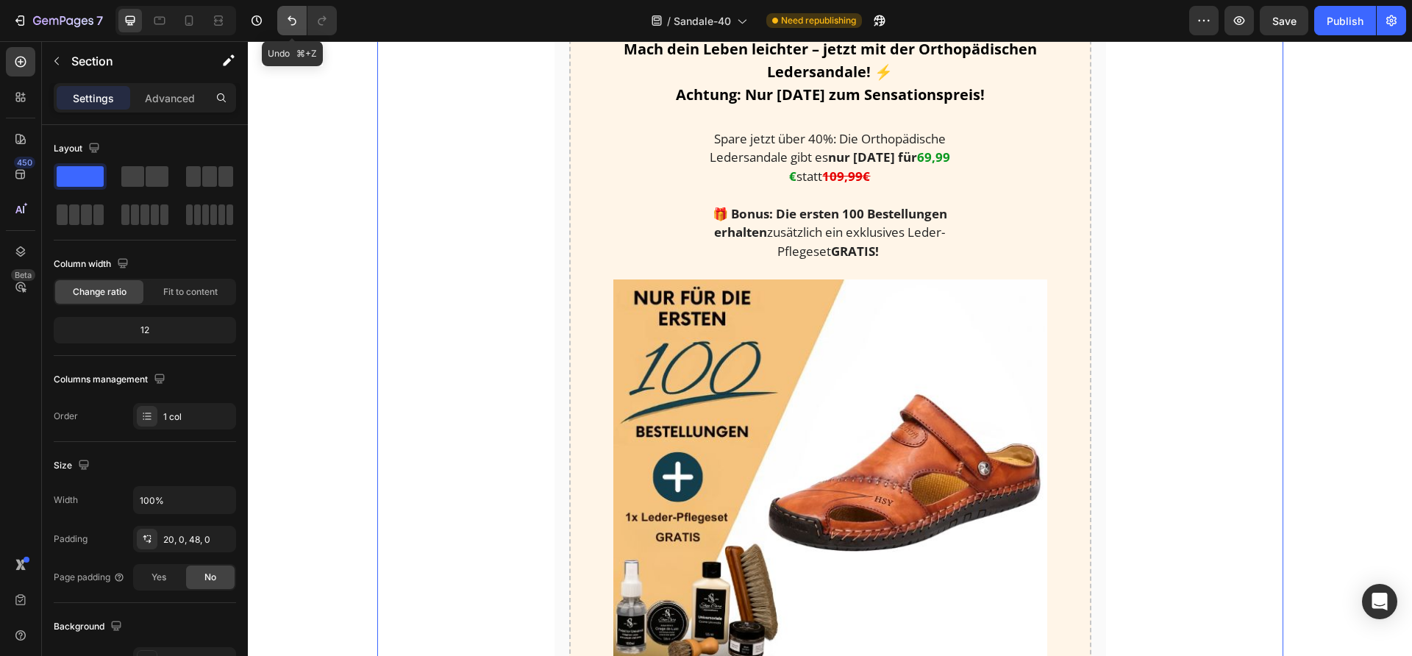
click at [291, 24] on icon "Undo/Redo" at bounding box center [292, 20] width 15 height 15
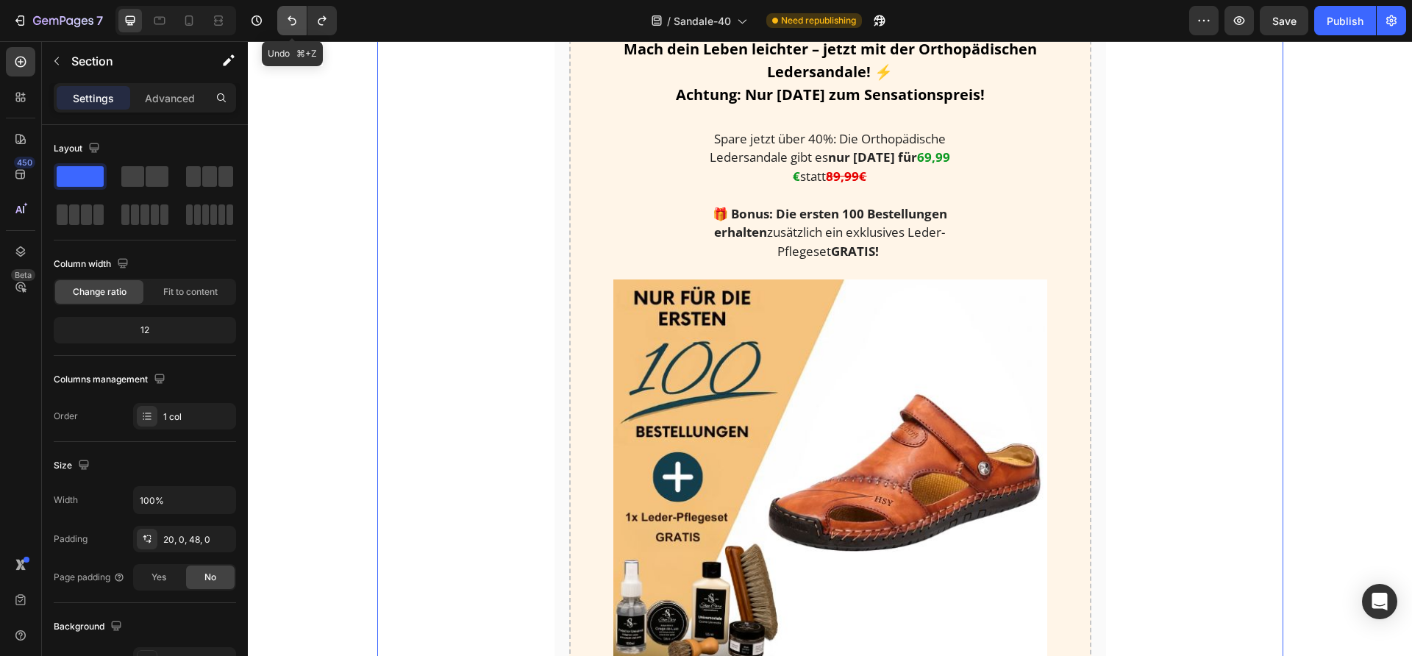
click at [291, 24] on icon "Undo/Redo" at bounding box center [292, 20] width 15 height 15
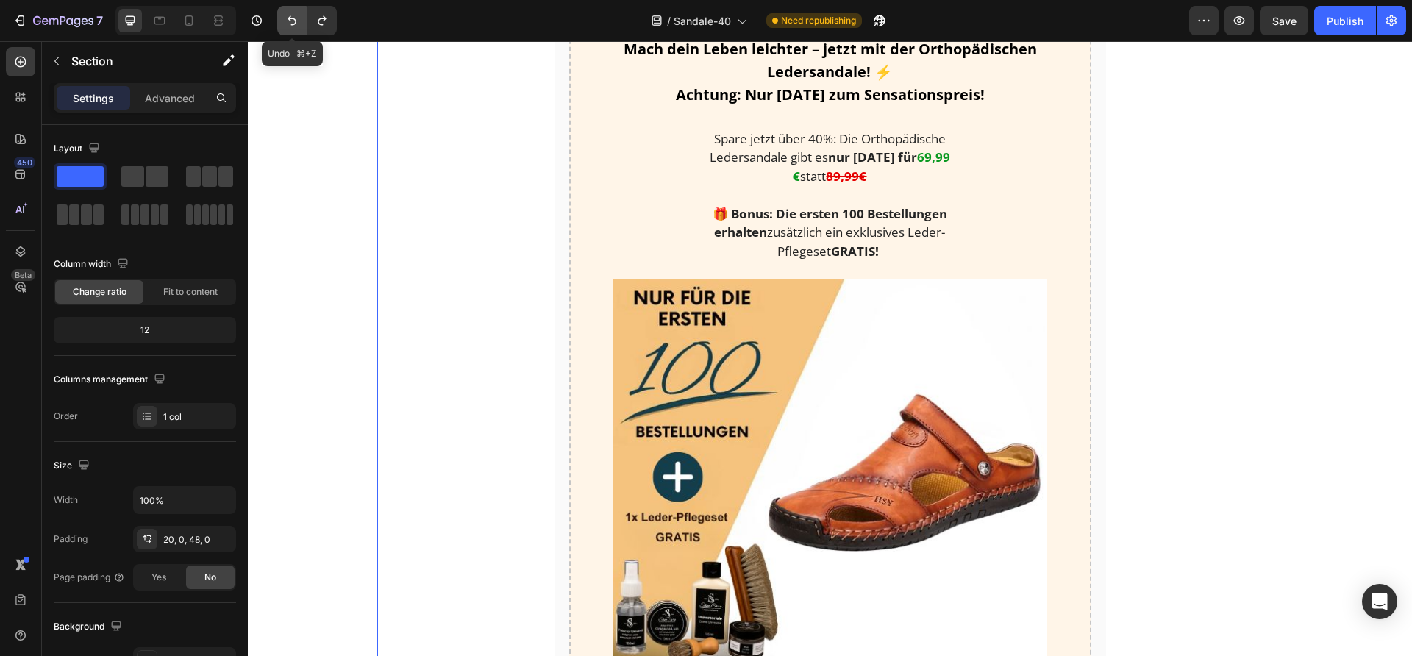
click at [291, 24] on icon "Undo/Redo" at bounding box center [292, 20] width 15 height 15
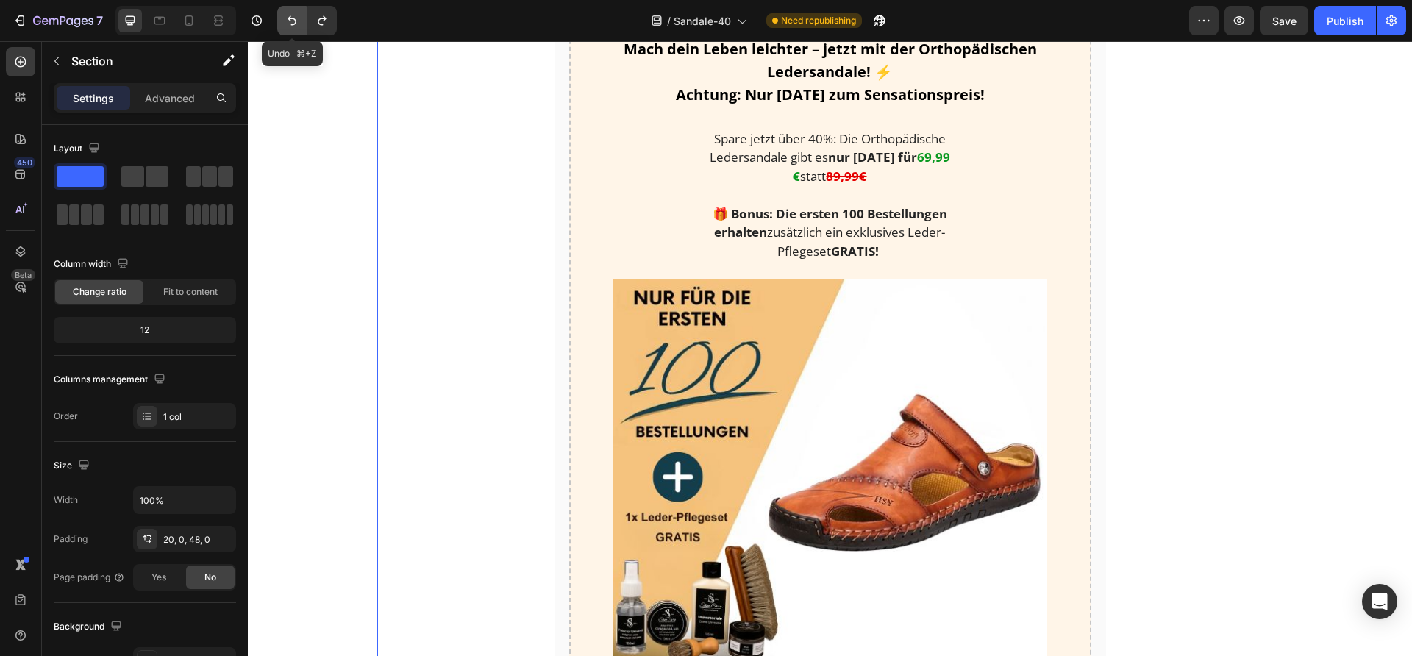
click at [291, 24] on icon "Undo/Redo" at bounding box center [292, 20] width 15 height 15
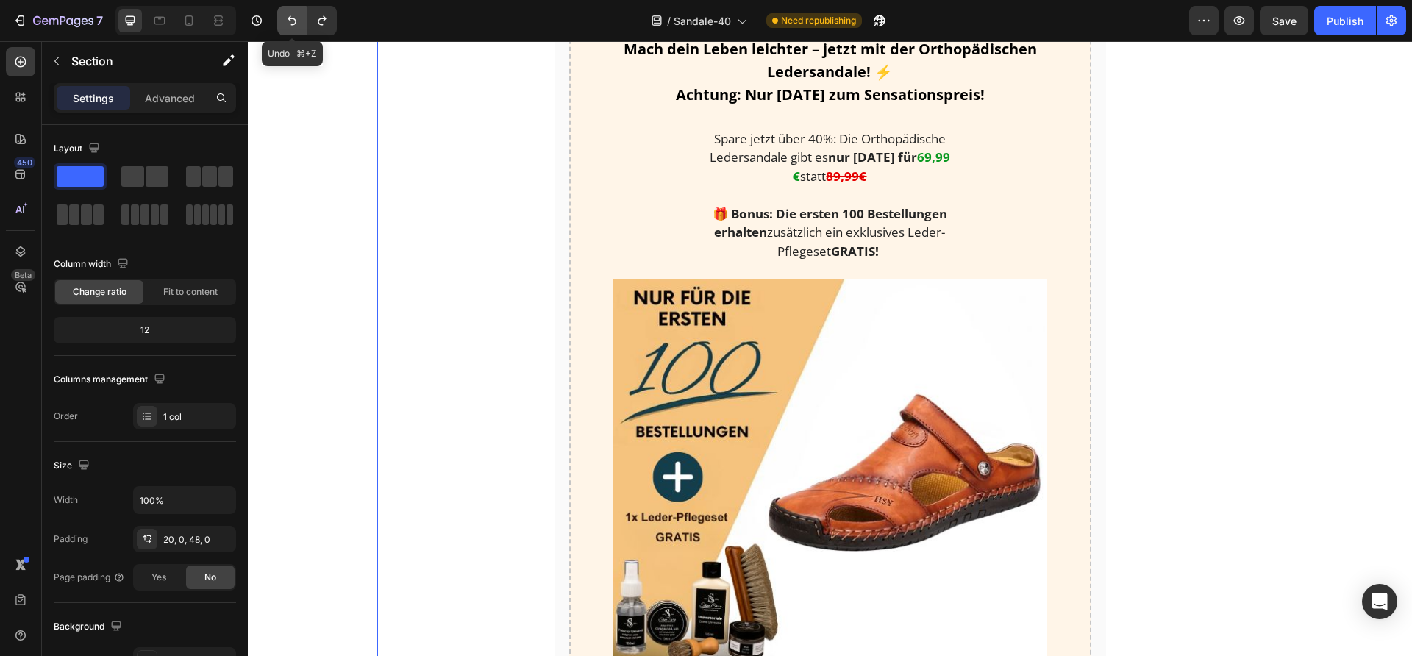
click at [291, 24] on icon "Undo/Redo" at bounding box center [292, 20] width 15 height 15
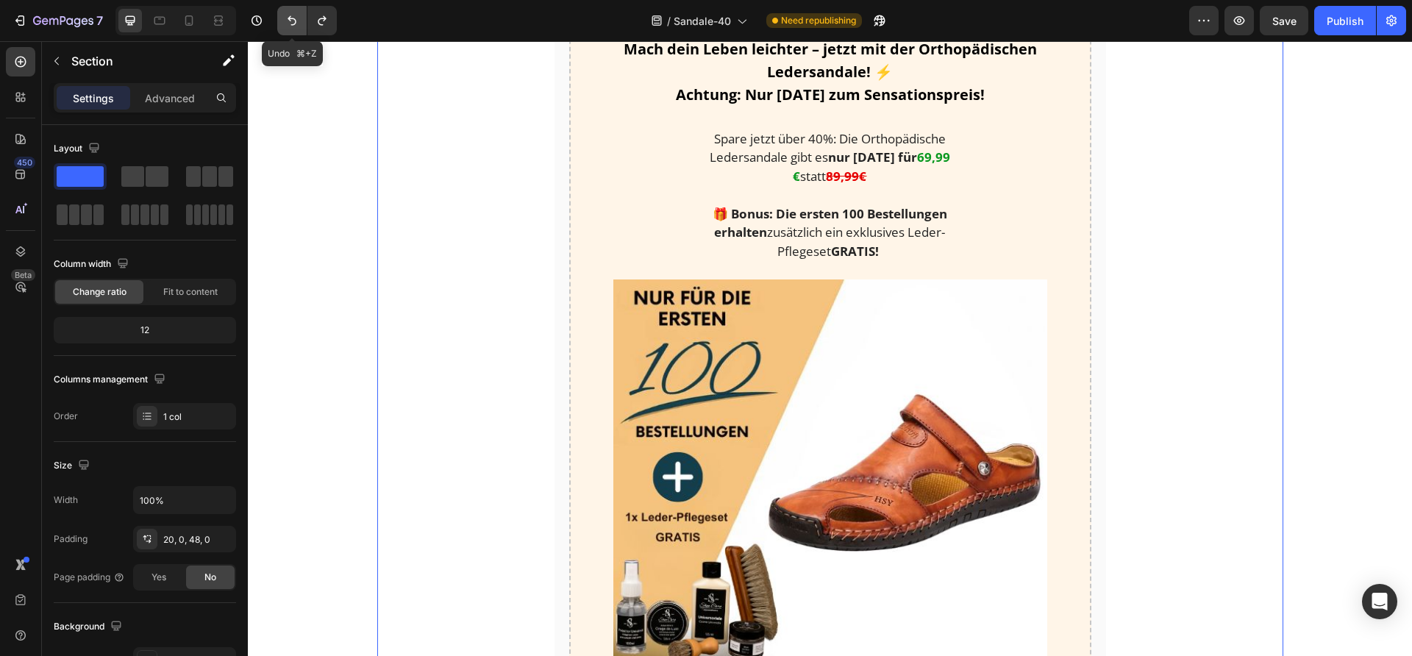
click at [291, 24] on icon "Undo/Redo" at bounding box center [292, 20] width 15 height 15
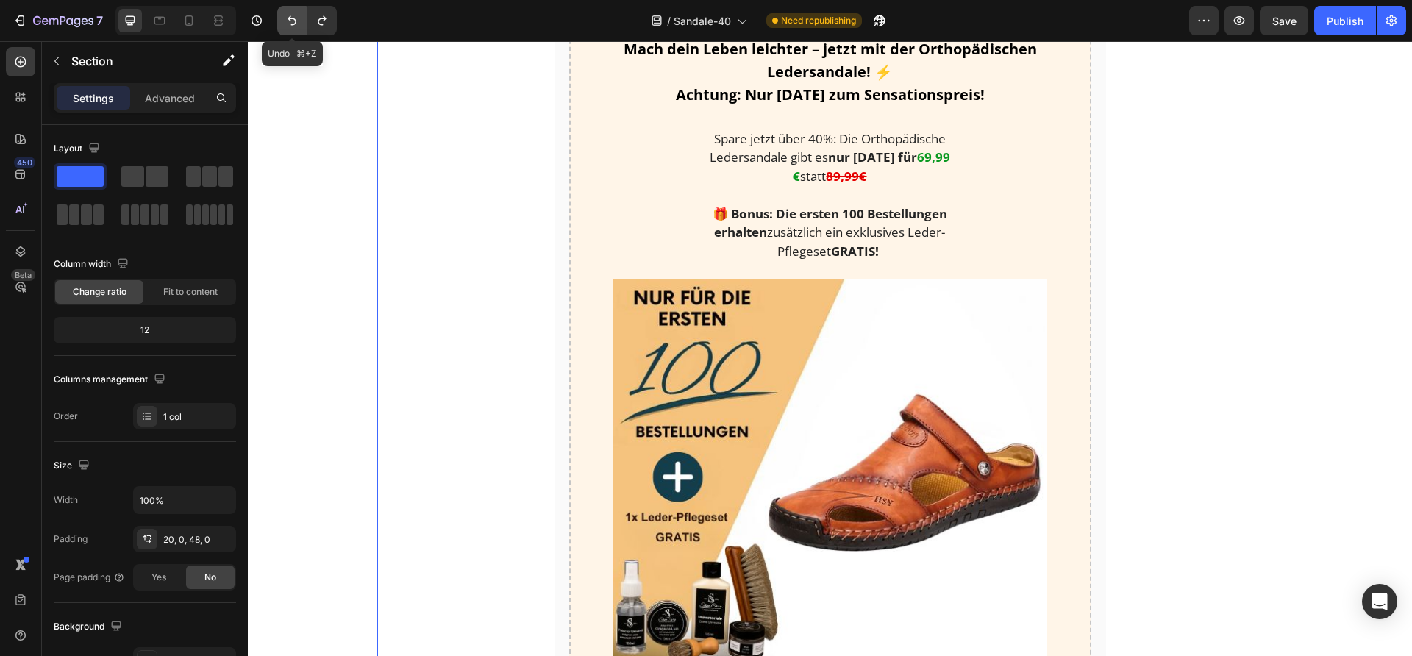
click at [291, 24] on icon "Undo/Redo" at bounding box center [292, 20] width 15 height 15
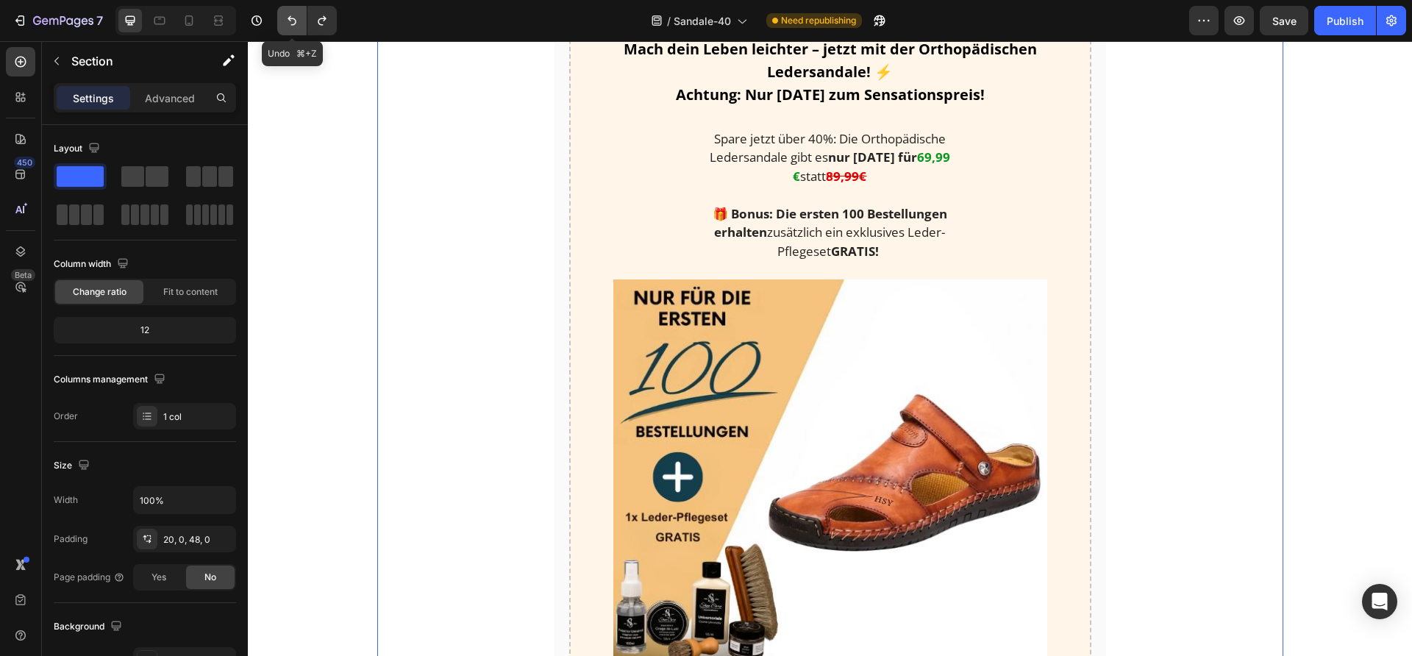
click at [288, 23] on icon "Undo/Redo" at bounding box center [292, 20] width 15 height 15
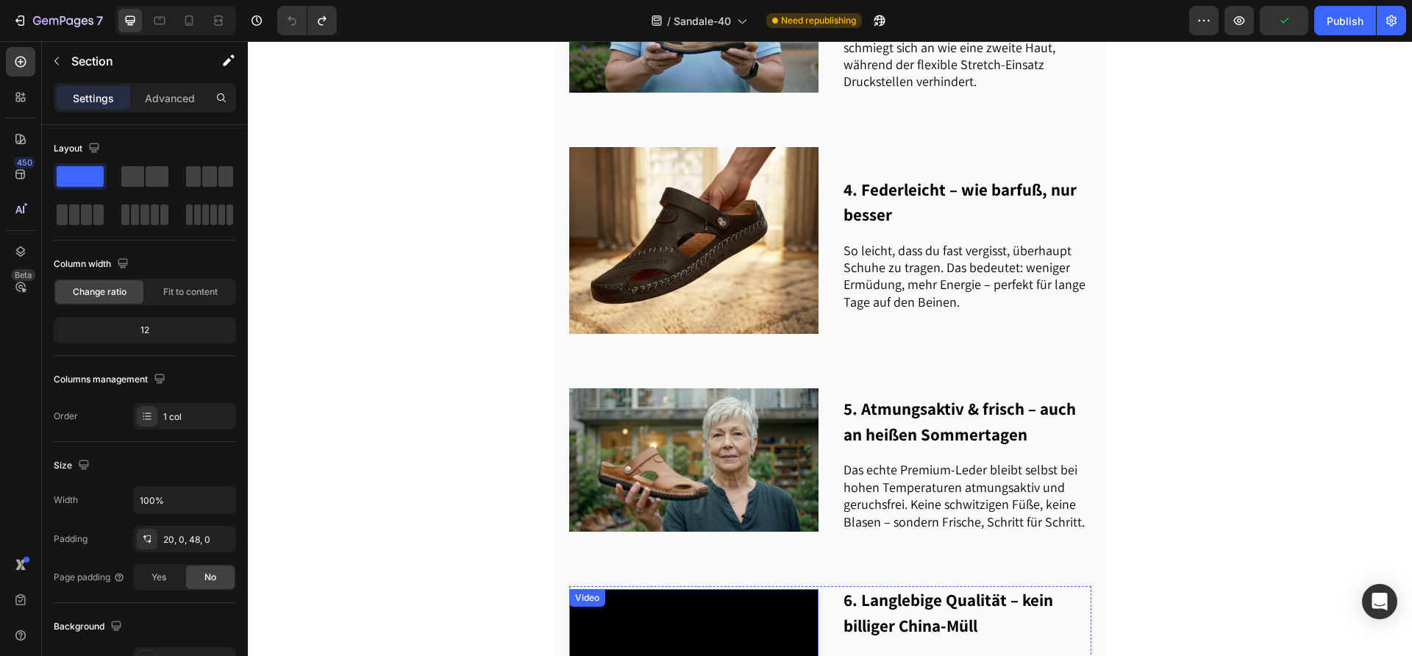
scroll to position [912, 0]
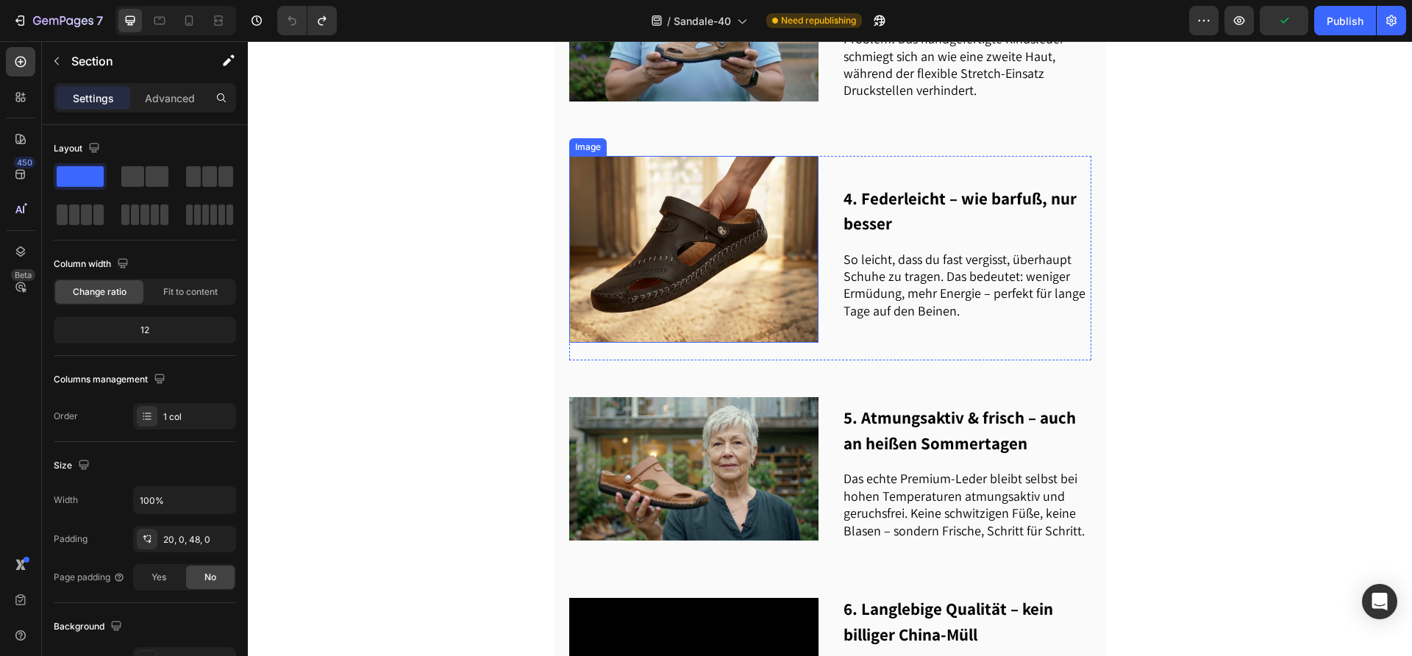
click at [655, 205] on img at bounding box center [693, 249] width 249 height 187
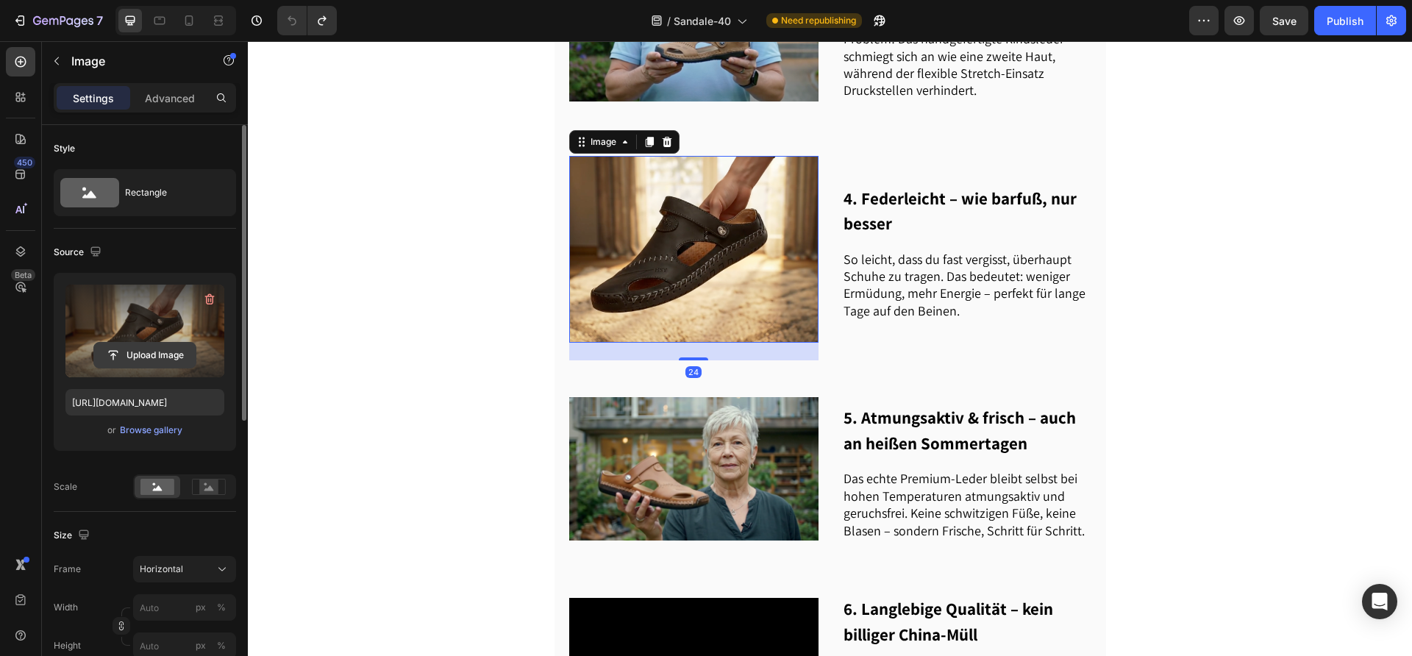
click at [145, 354] on input "file" at bounding box center [145, 355] width 102 height 25
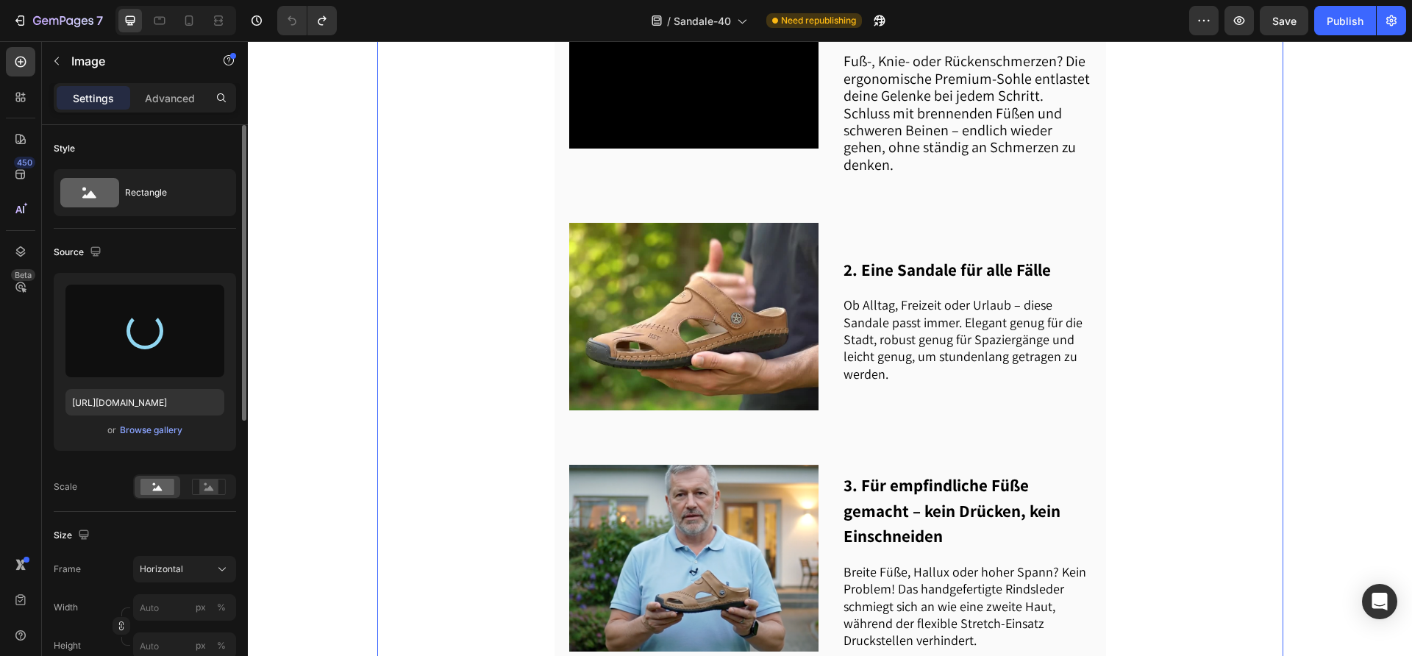
scroll to position [357, 0]
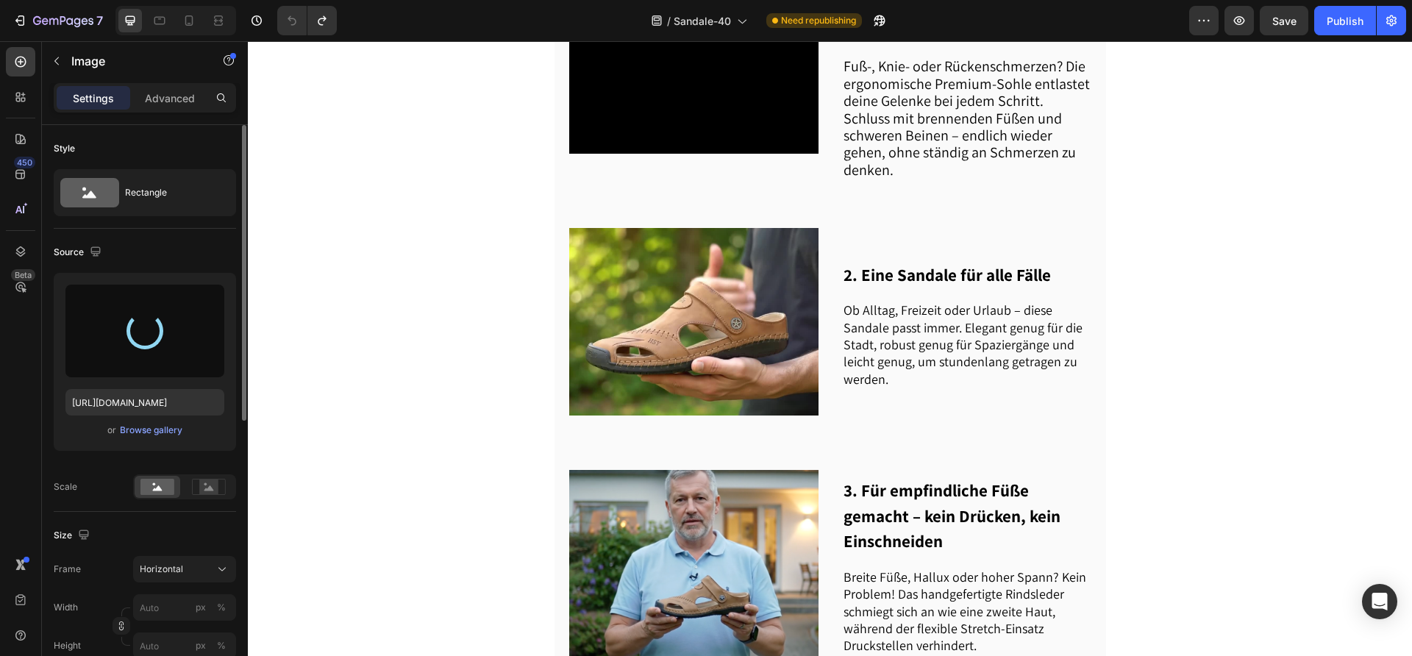
type input "[URL][DOMAIN_NAME]"
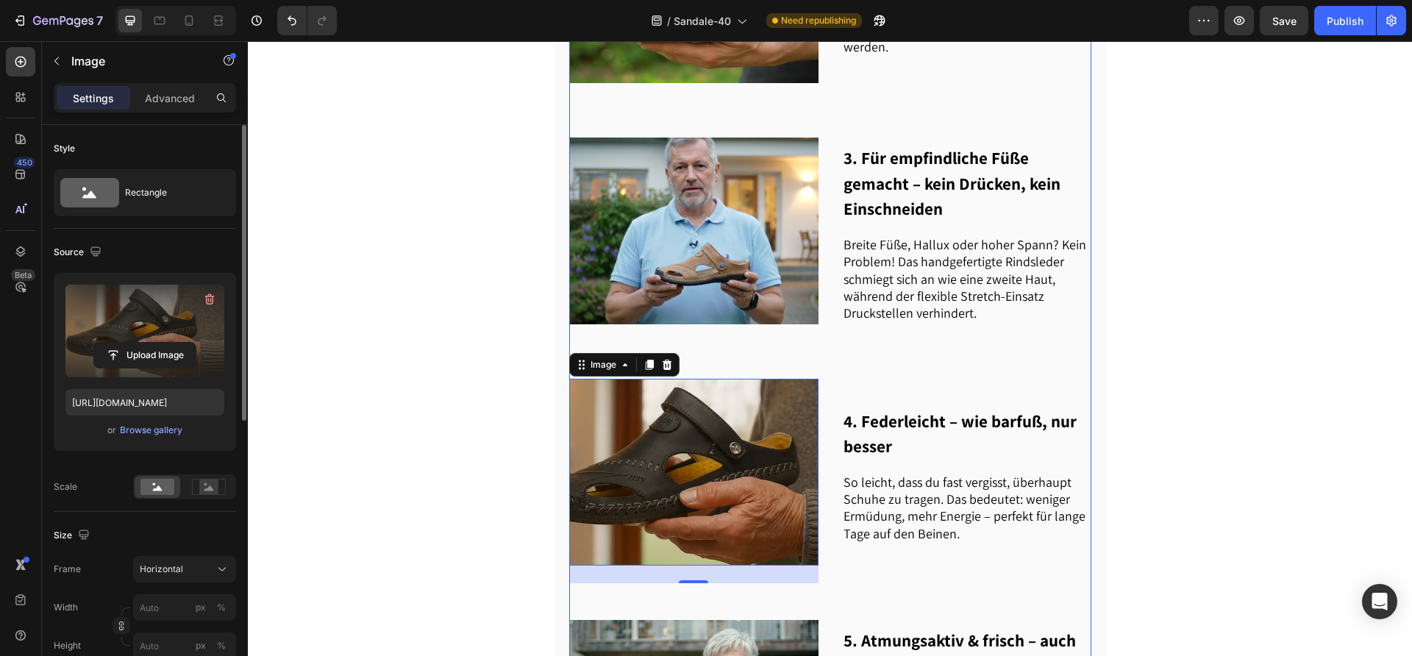
scroll to position [700, 0]
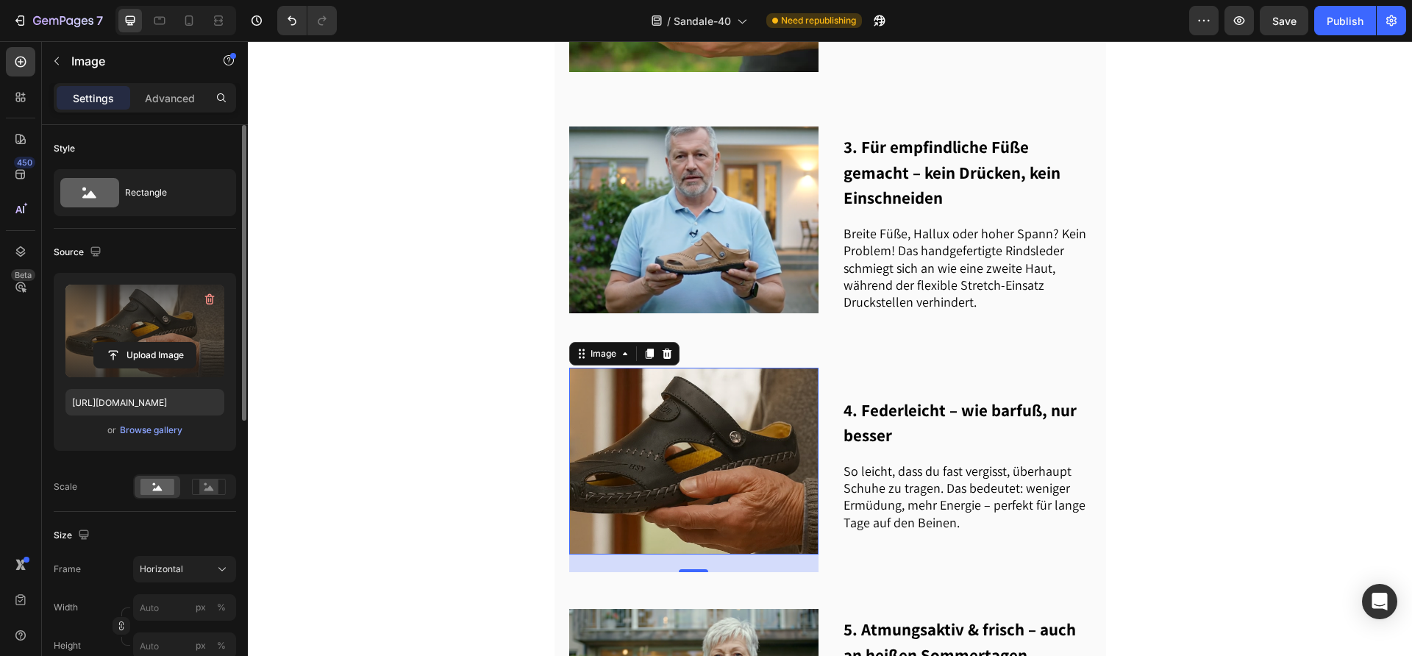
click at [748, 409] on img at bounding box center [693, 461] width 249 height 187
click at [156, 572] on span "Horizontal" at bounding box center [161, 569] width 43 height 13
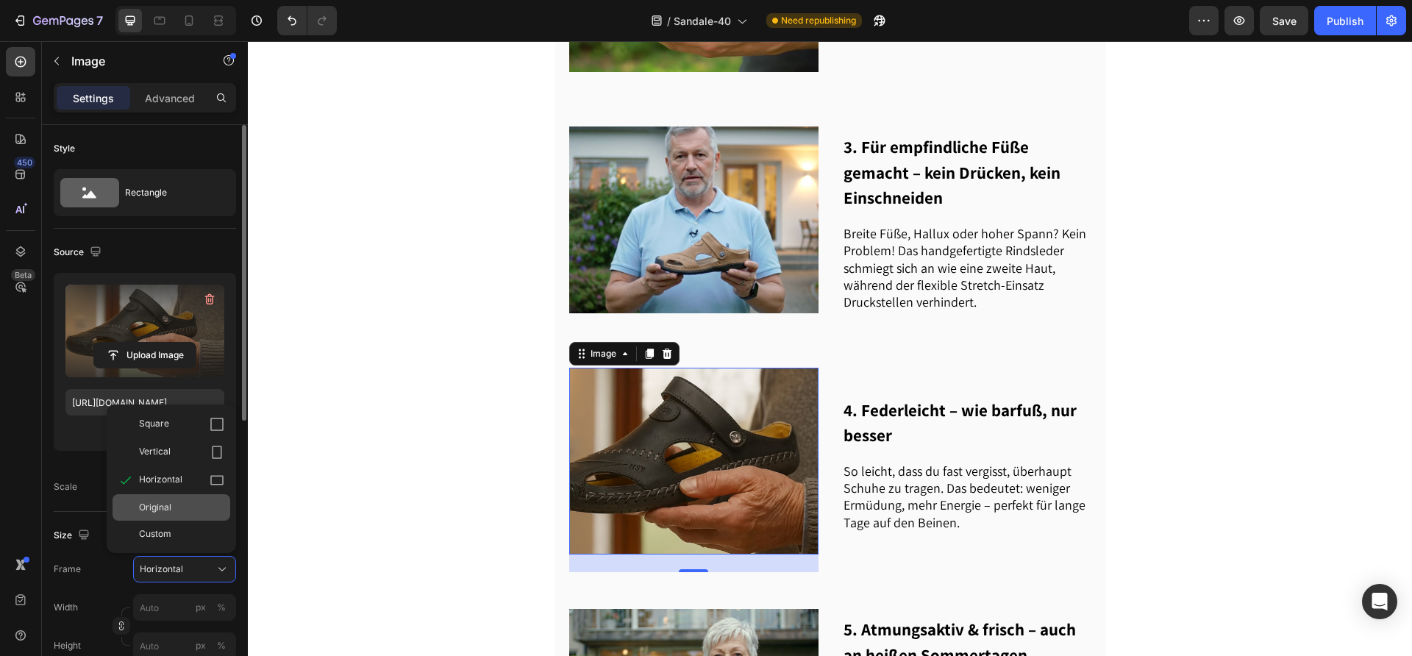
click at [166, 506] on span "Original" at bounding box center [155, 507] width 32 height 13
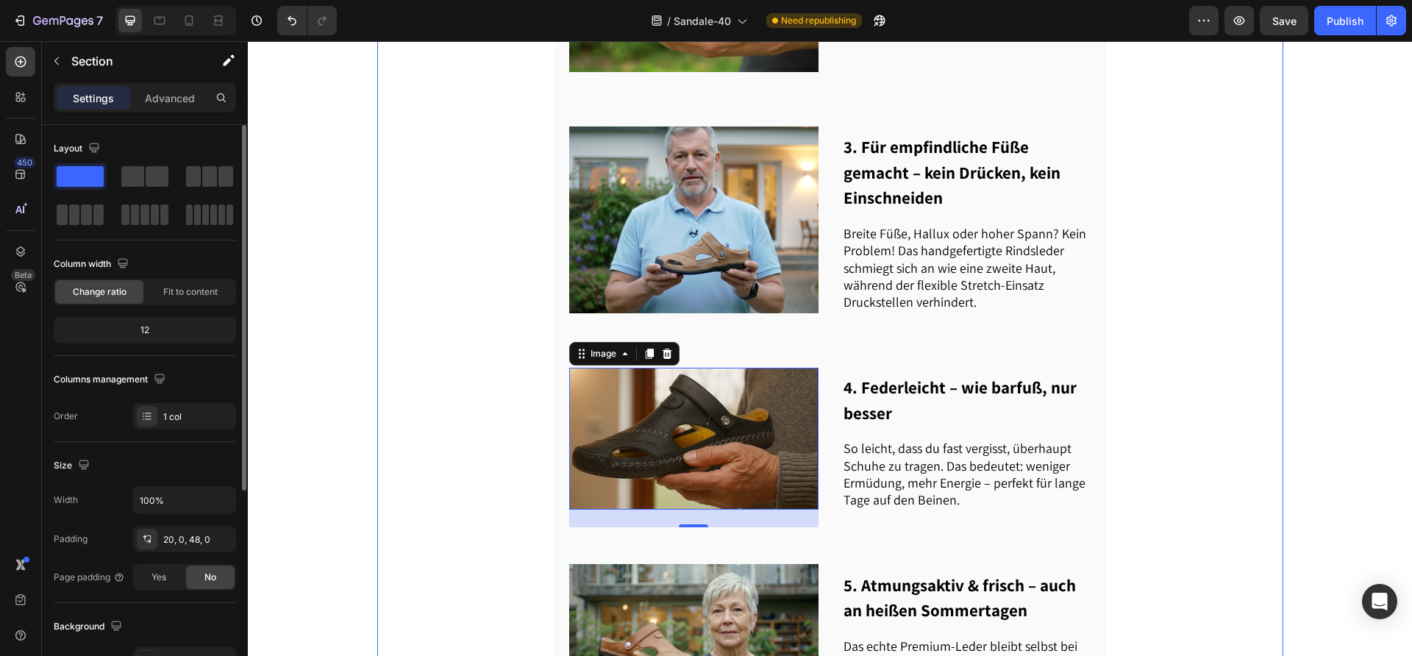
click at [421, 422] on div "Advetorial Text Block Image 👣 7 Gründe, warum immer mehr Menschen auf die ortho…" at bounding box center [830, 598] width 906 height 2425
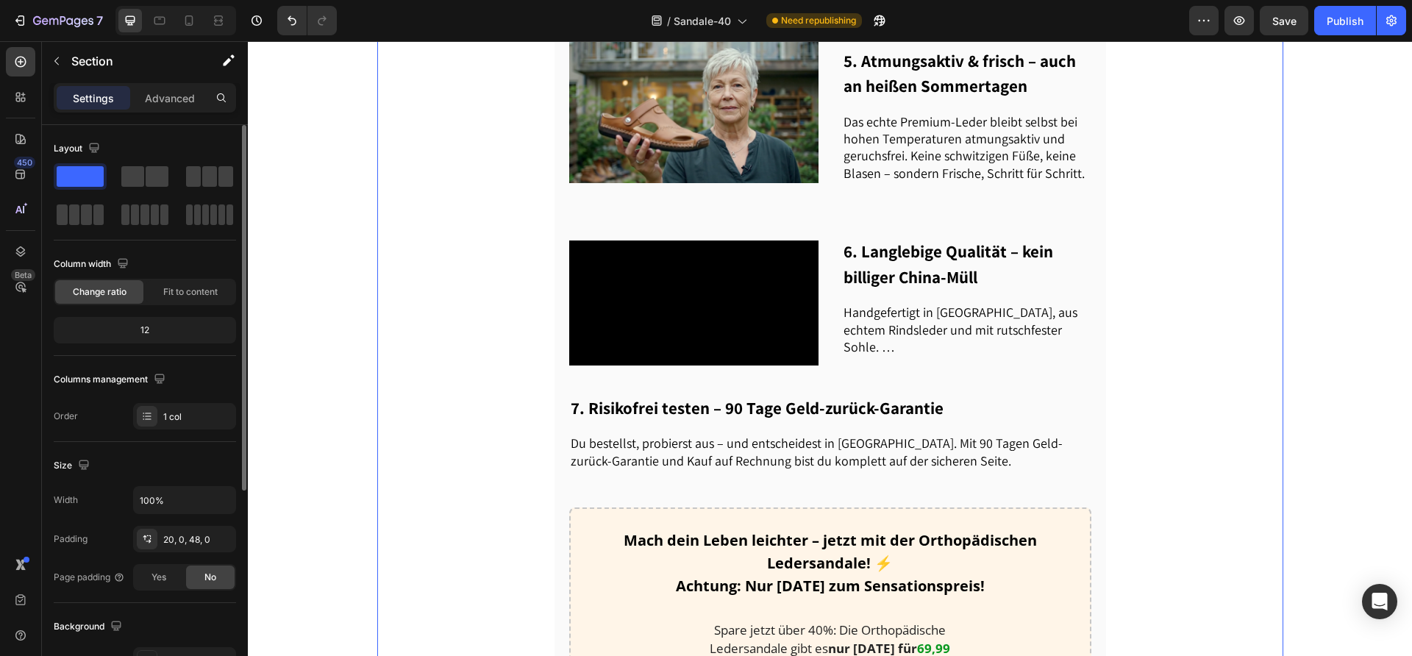
scroll to position [1460, 0]
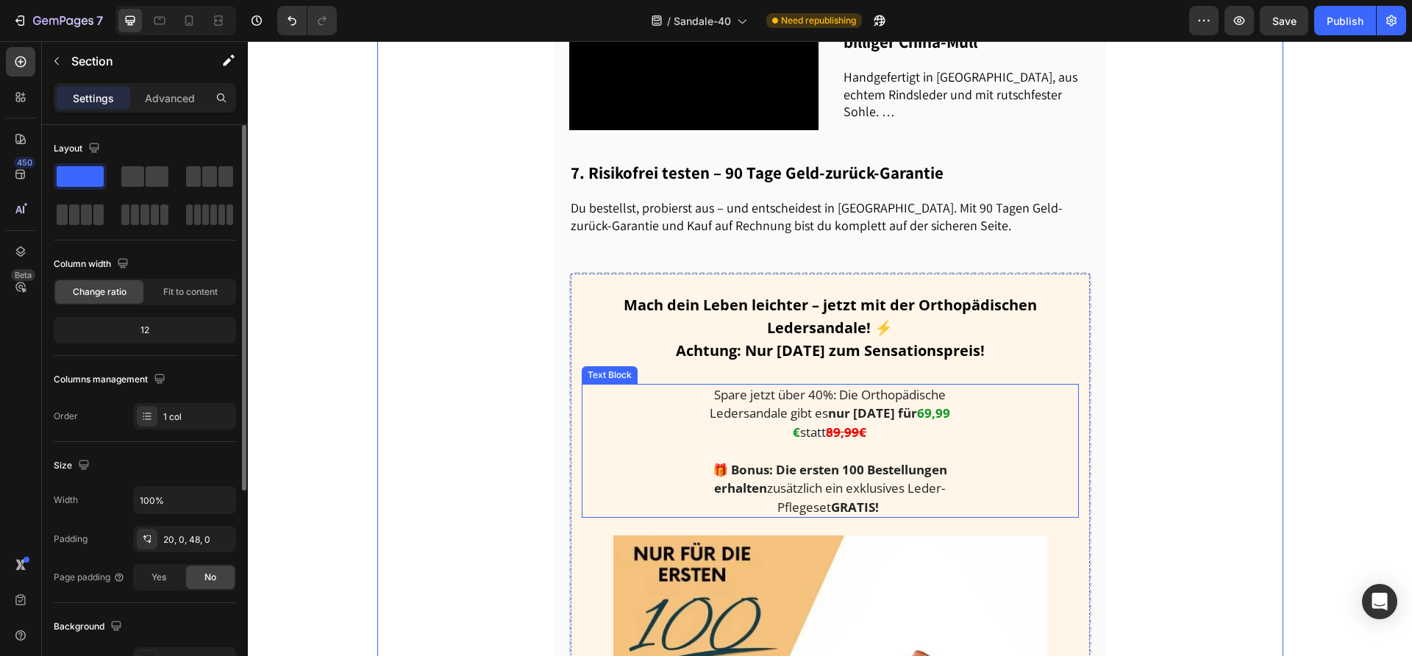
click at [835, 425] on strong "89,99€" at bounding box center [846, 432] width 40 height 17
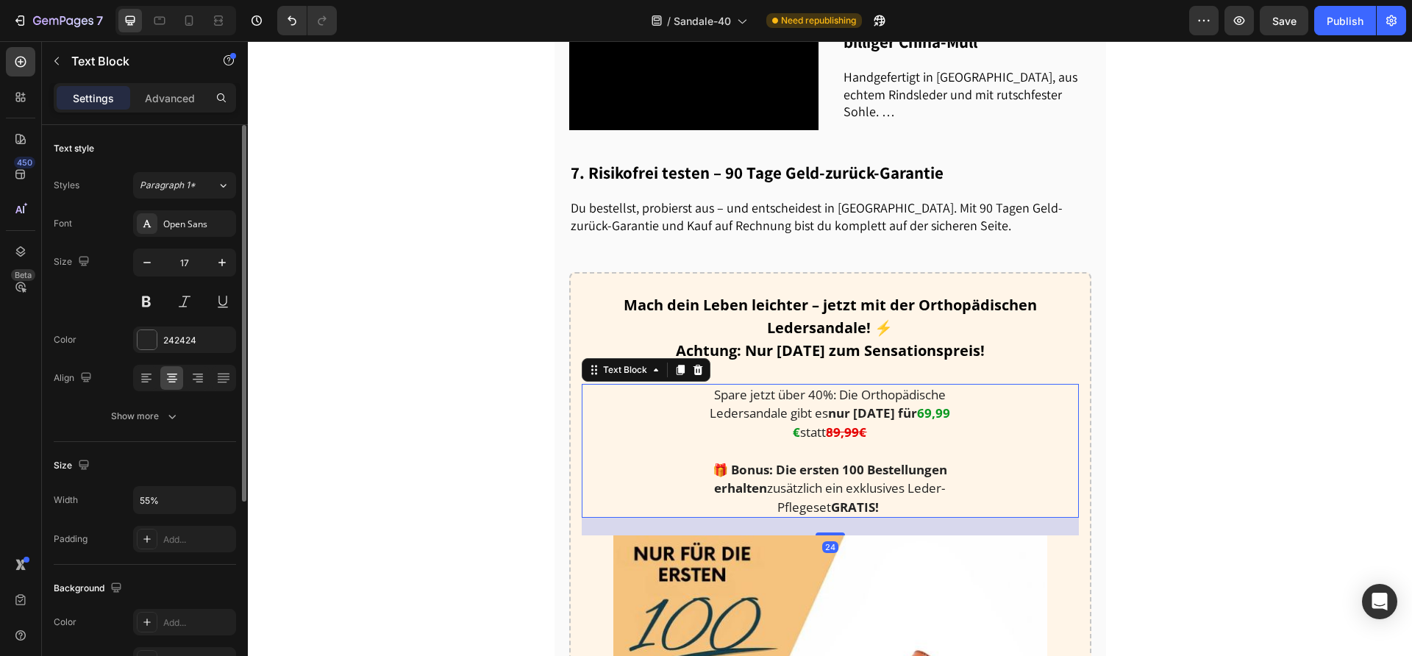
click at [917, 405] on strong "69,99 €" at bounding box center [871, 423] width 157 height 36
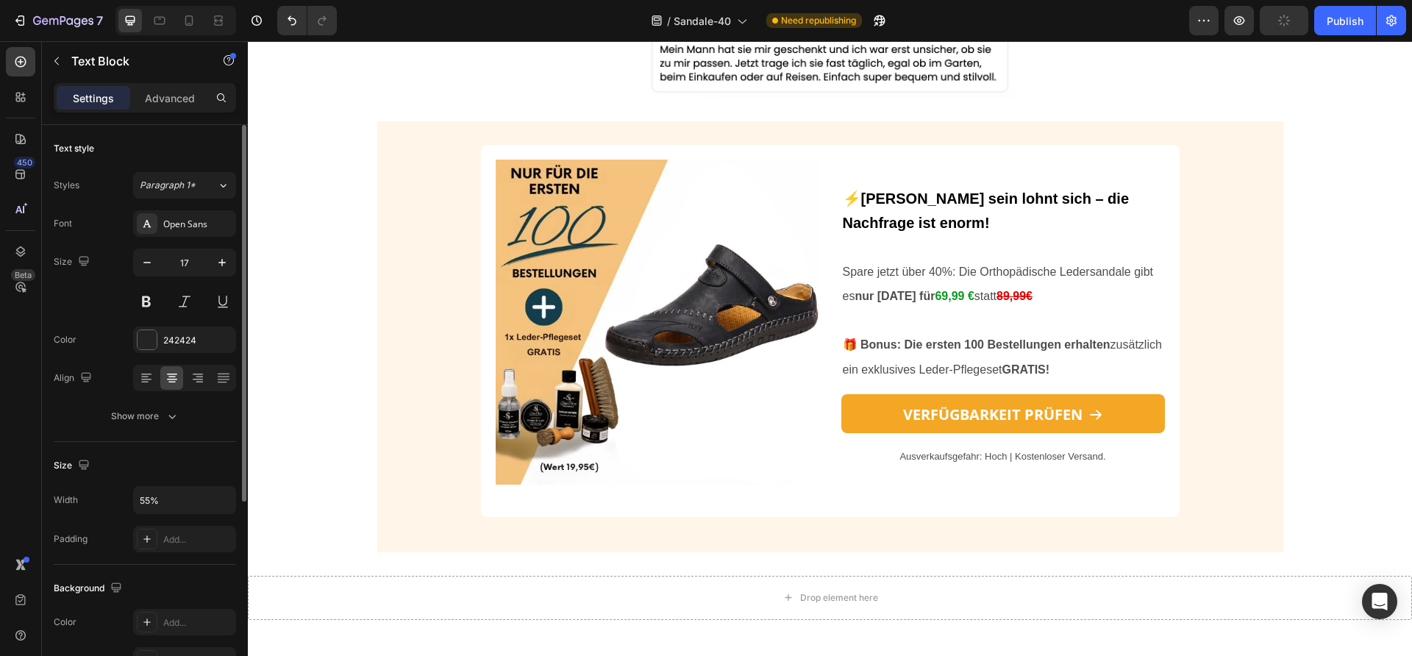
scroll to position [3631, 0]
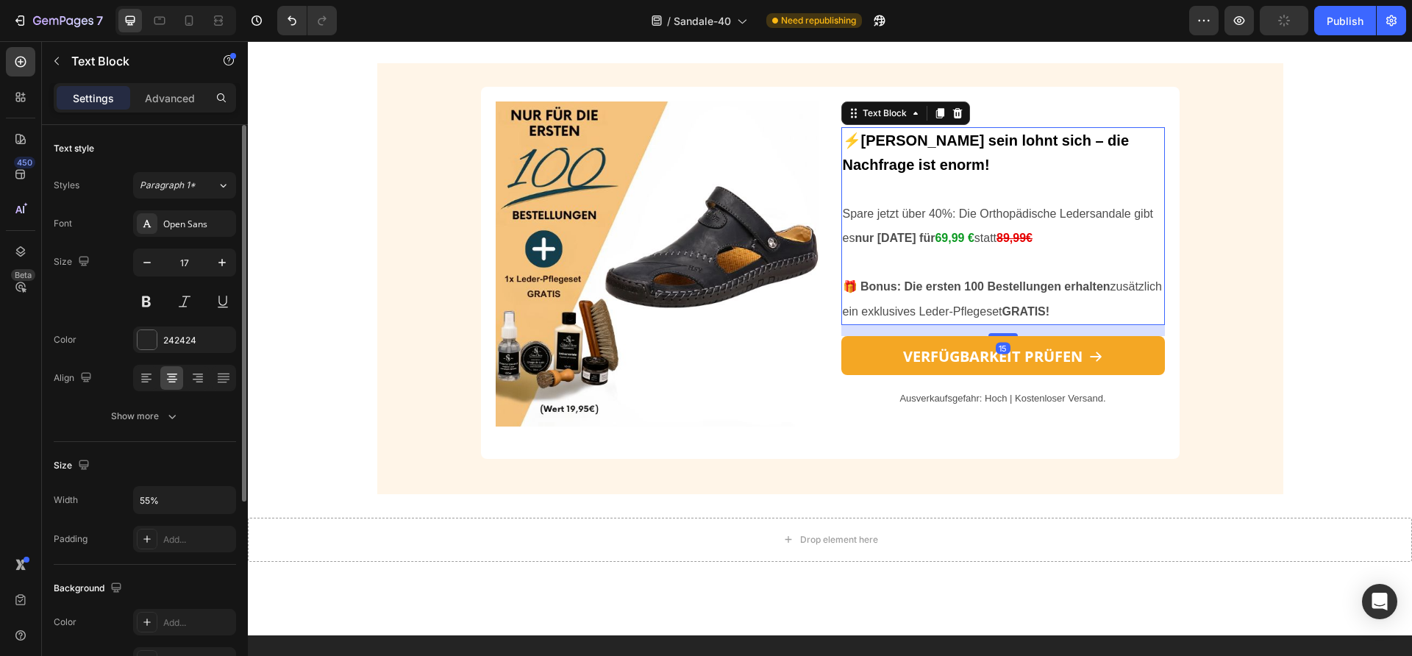
drag, startPoint x: 996, startPoint y: 279, endPoint x: 996, endPoint y: 263, distance: 16.2
click at [996, 280] on strong "🎁 Bonus: Die ersten 100 Bestellungen erhalten" at bounding box center [977, 286] width 268 height 13
click at [953, 232] on strong "69,99 €" at bounding box center [954, 238] width 39 height 13
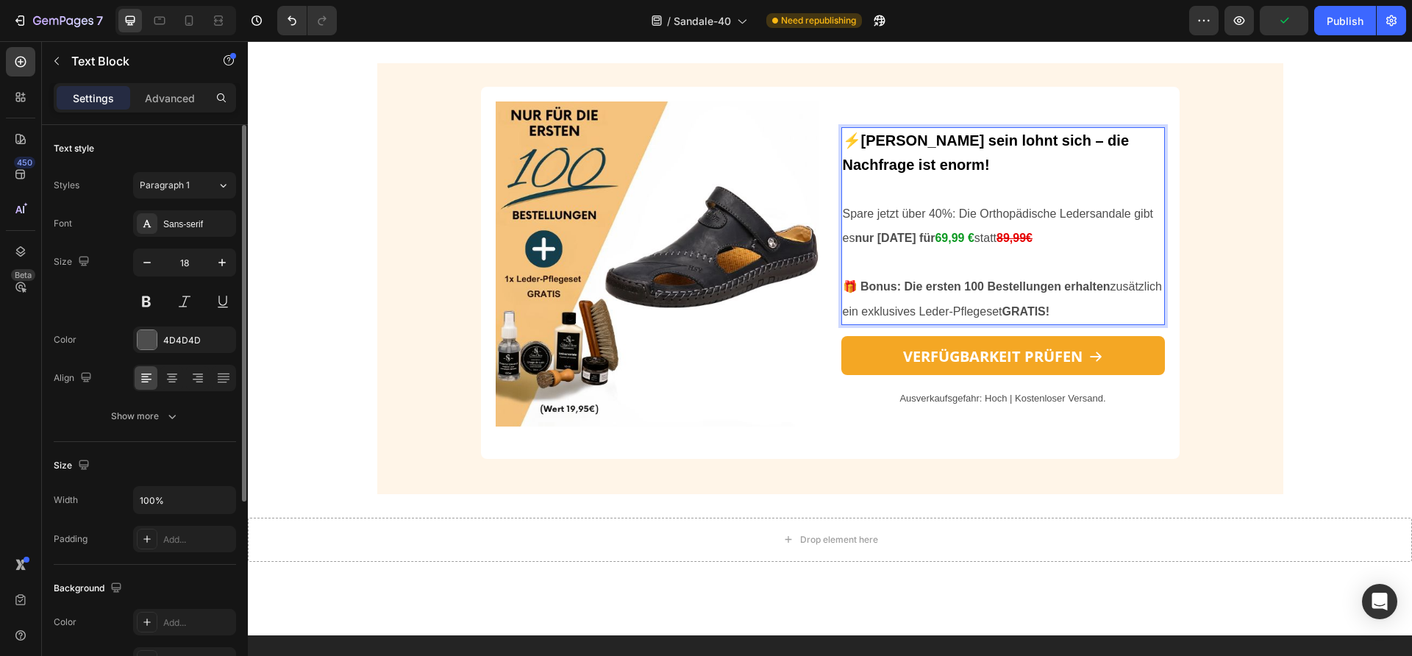
click at [938, 238] on strong "69,99 €" at bounding box center [954, 238] width 39 height 13
click at [196, 12] on div at bounding box center [189, 21] width 24 height 24
type input "14"
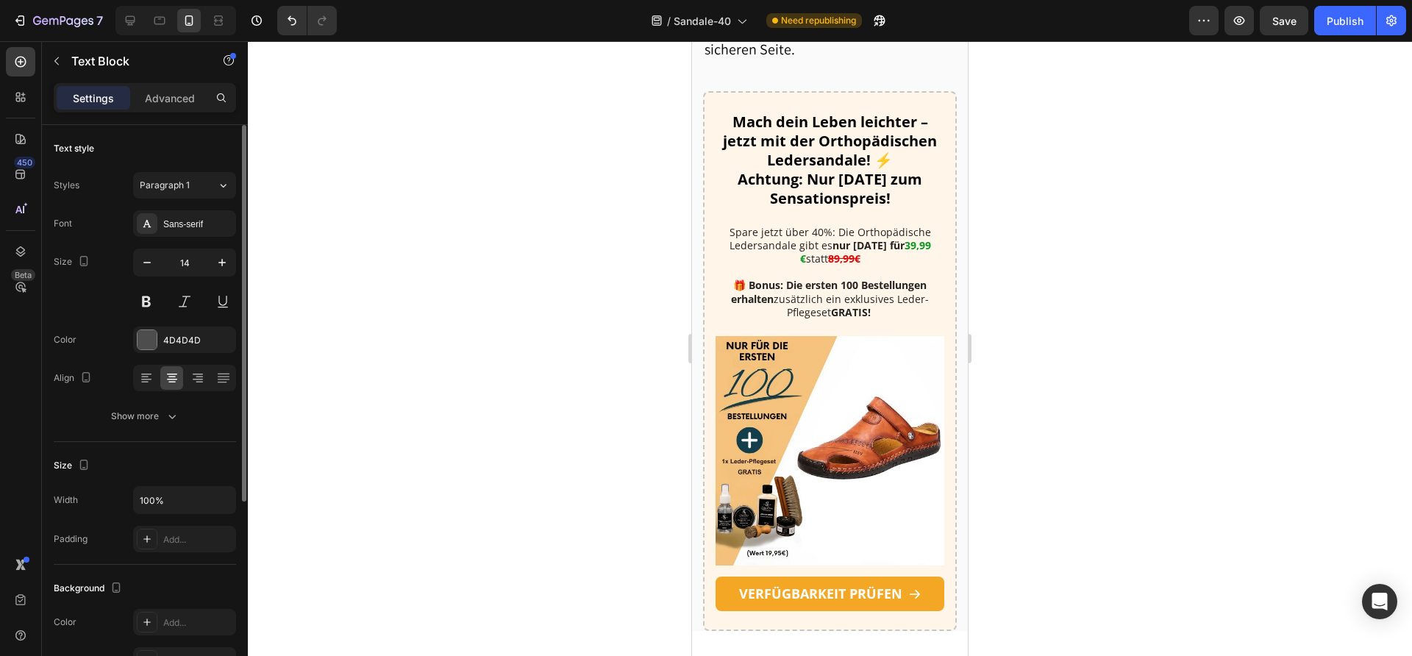
scroll to position [2680, 0]
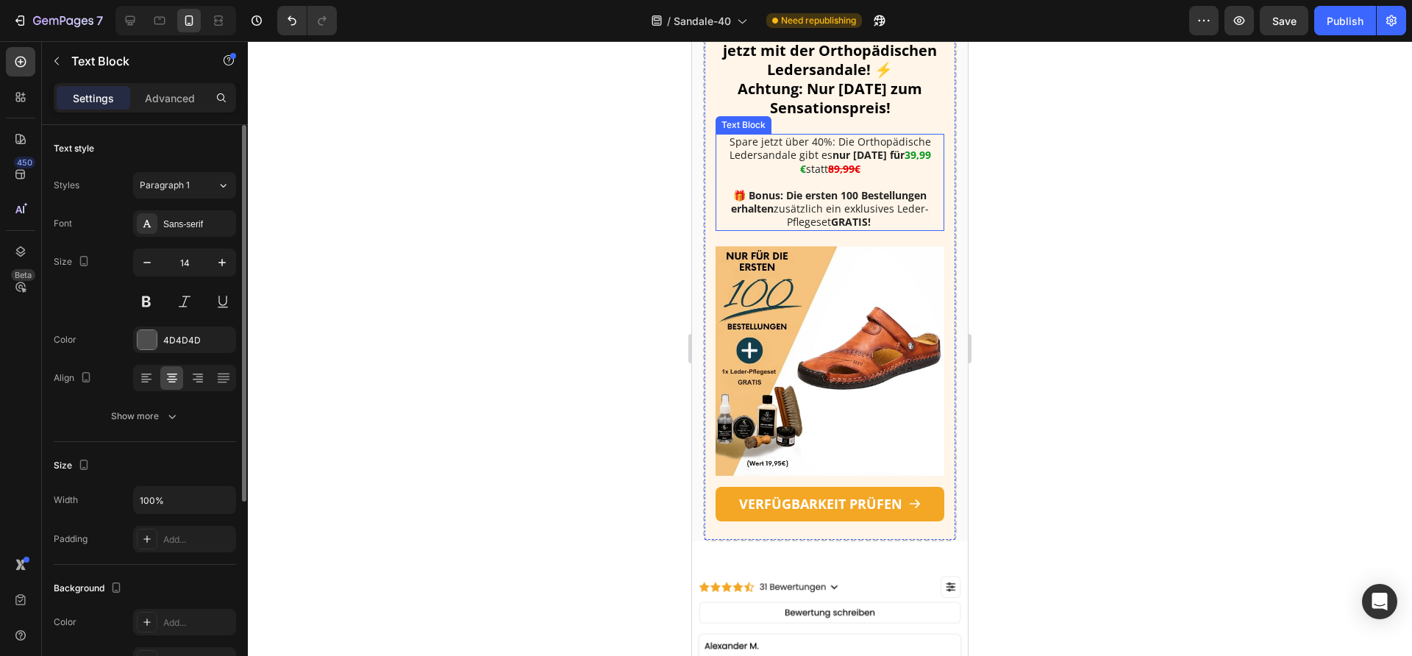
click at [823, 216] on strong "🎁 Bonus: Die ersten 100 Bestellungen erhalten" at bounding box center [829, 201] width 196 height 27
click at [636, 249] on div at bounding box center [830, 348] width 1164 height 615
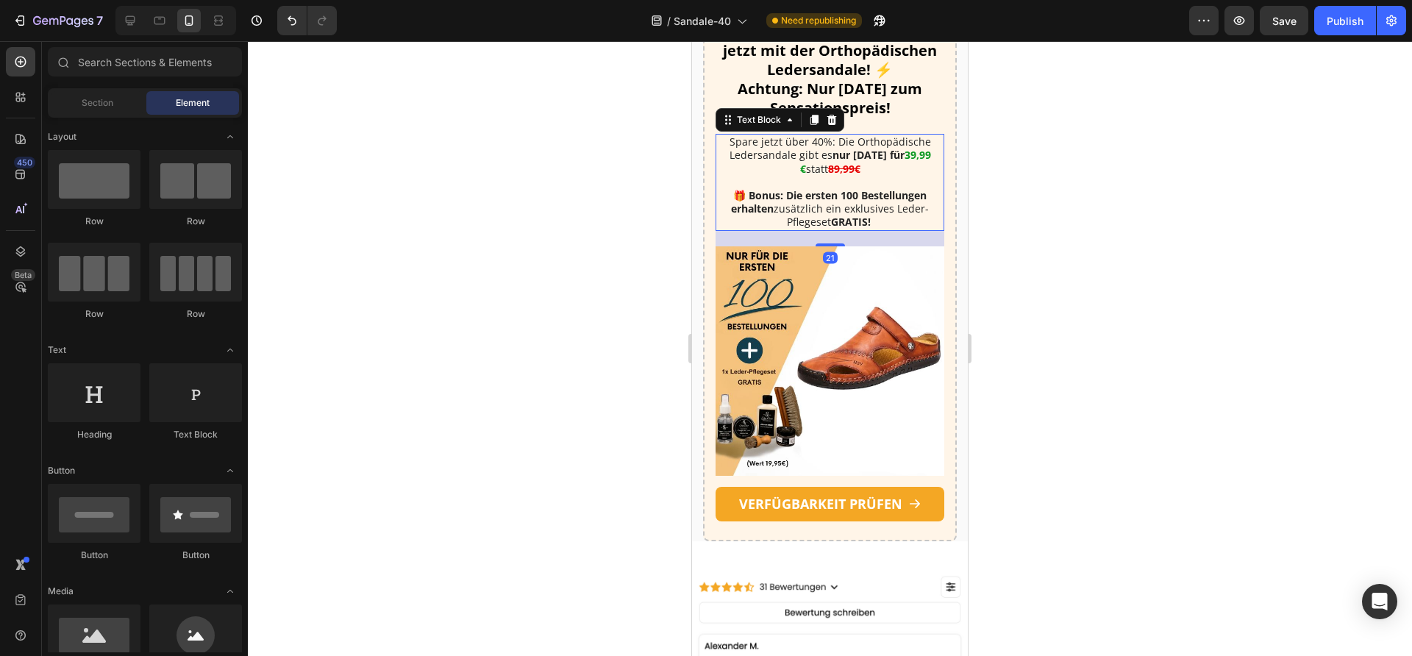
click at [764, 216] on strong "🎁 Bonus: Die ersten 100 Bestellungen erhalten" at bounding box center [829, 201] width 196 height 27
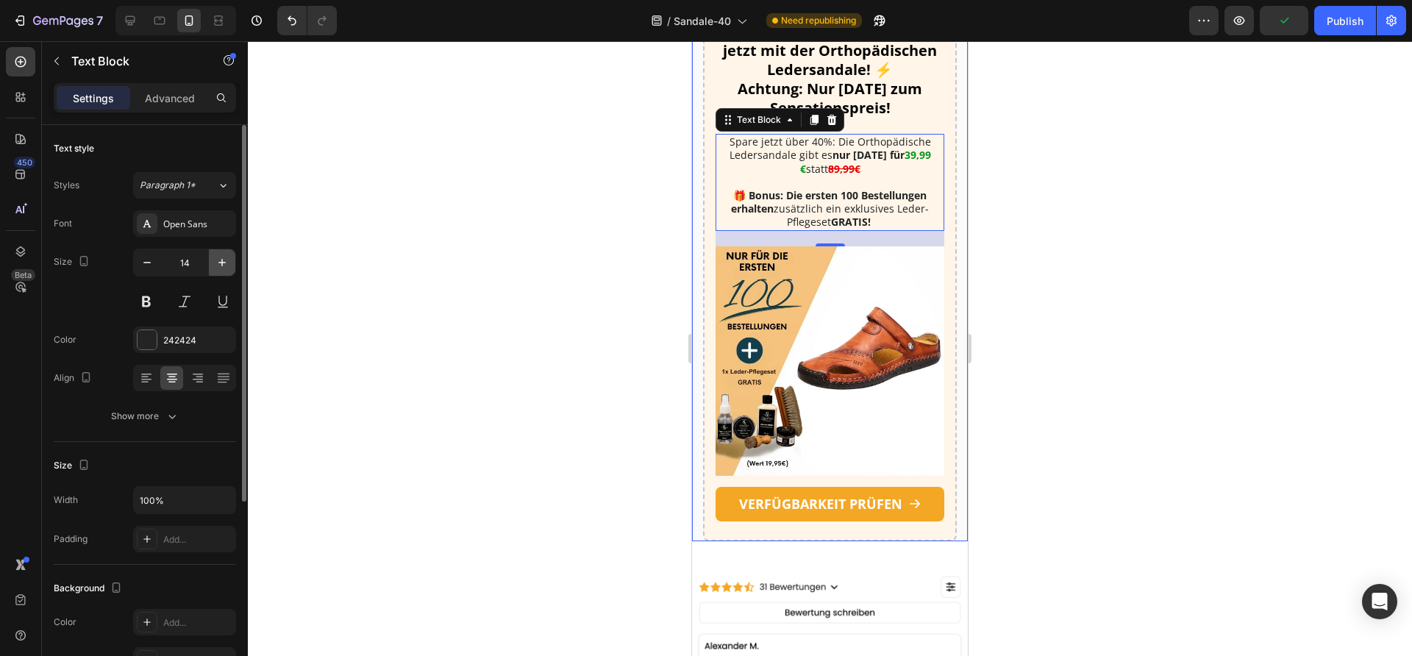
click at [216, 266] on icon "button" at bounding box center [222, 262] width 15 height 15
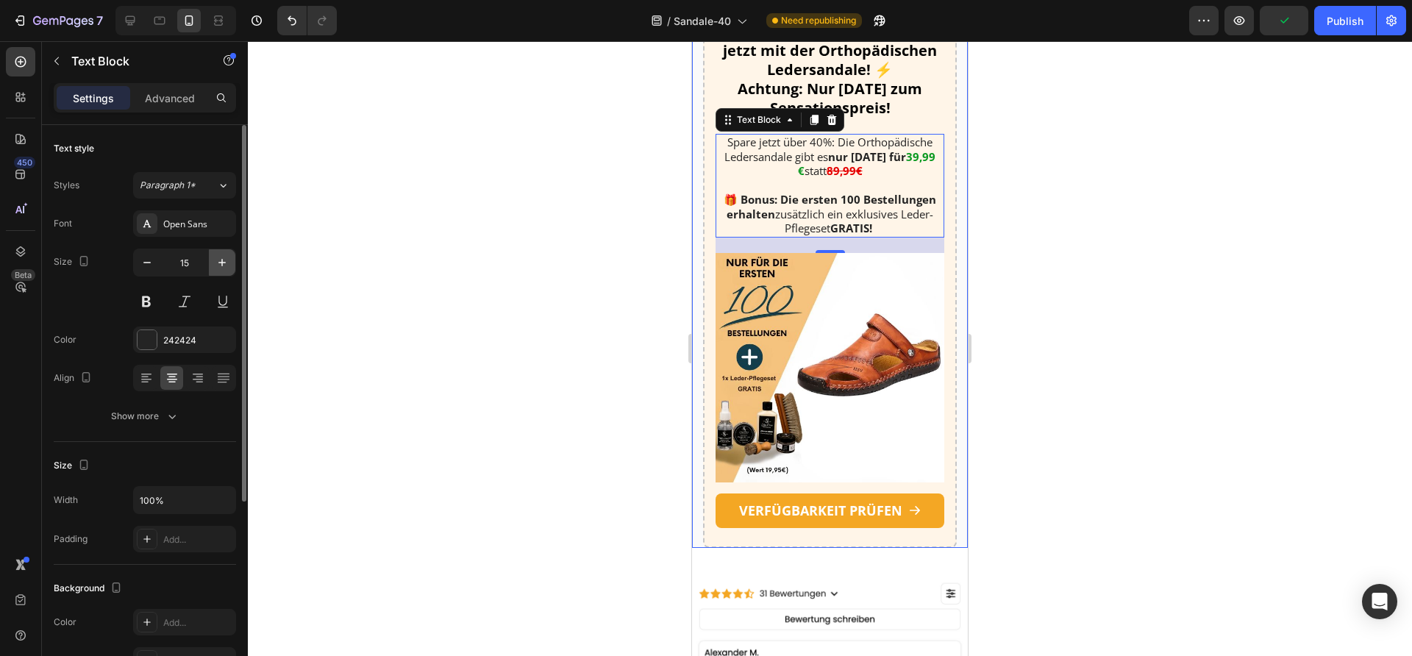
click at [218, 263] on icon "button" at bounding box center [221, 262] width 7 height 7
type input "16"
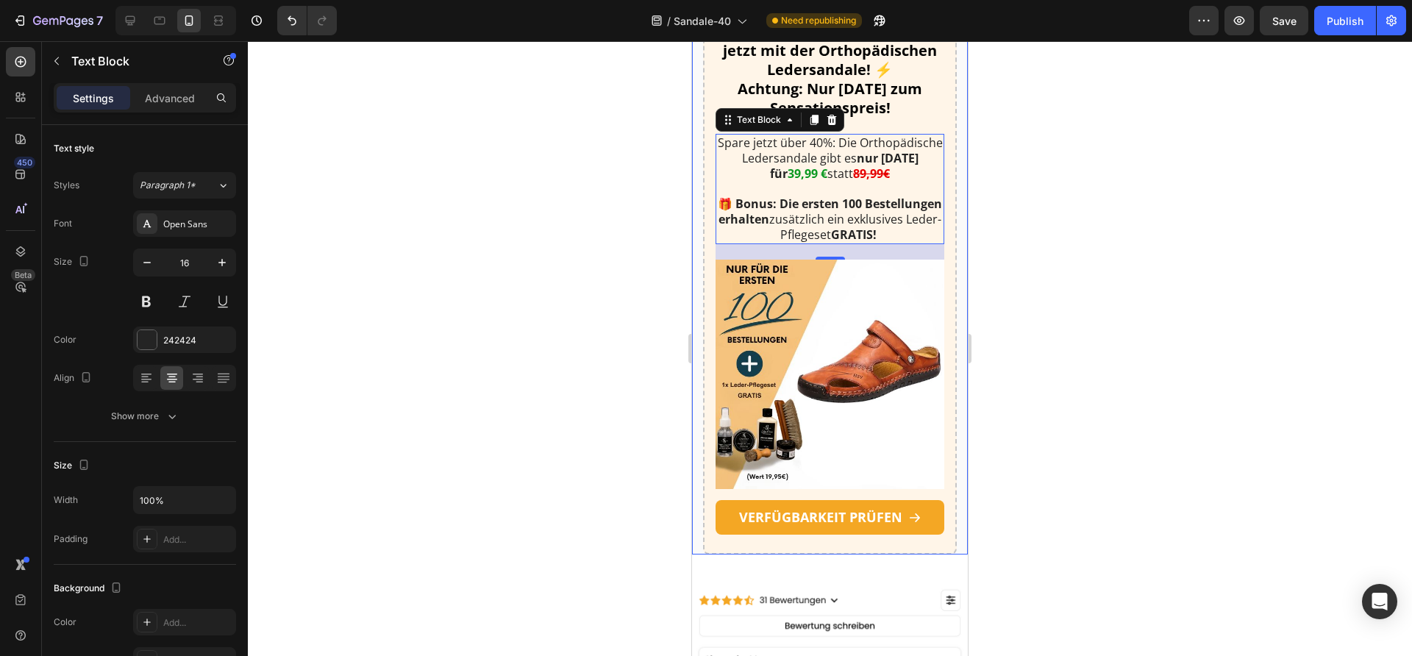
click at [510, 260] on div at bounding box center [830, 348] width 1164 height 615
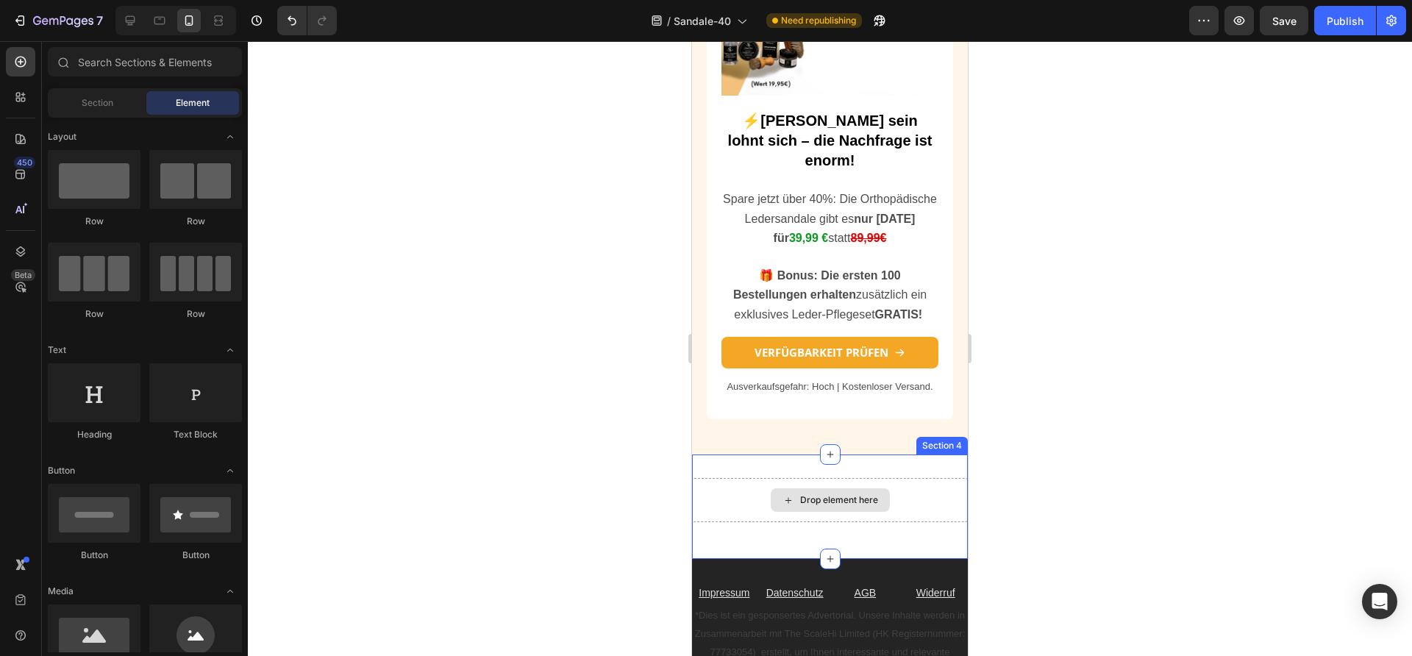
scroll to position [4107, 0]
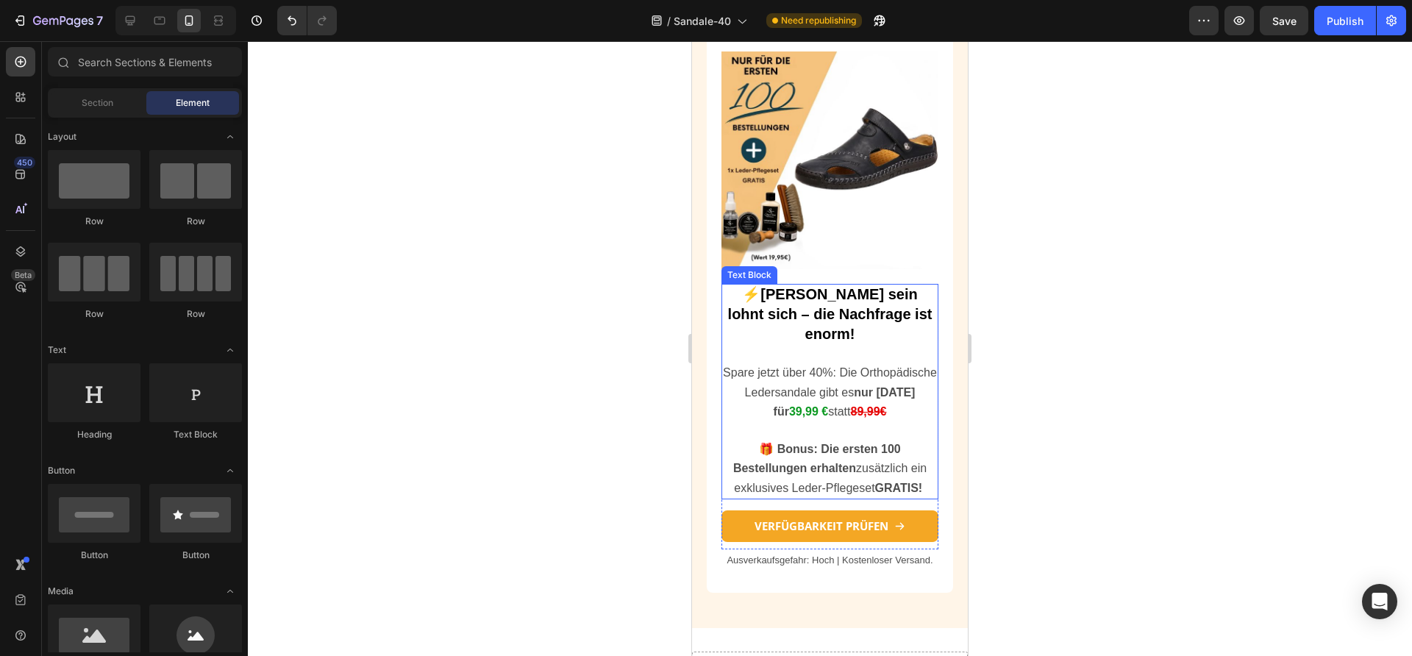
click at [819, 405] on strong "39,99 €" at bounding box center [808, 411] width 39 height 13
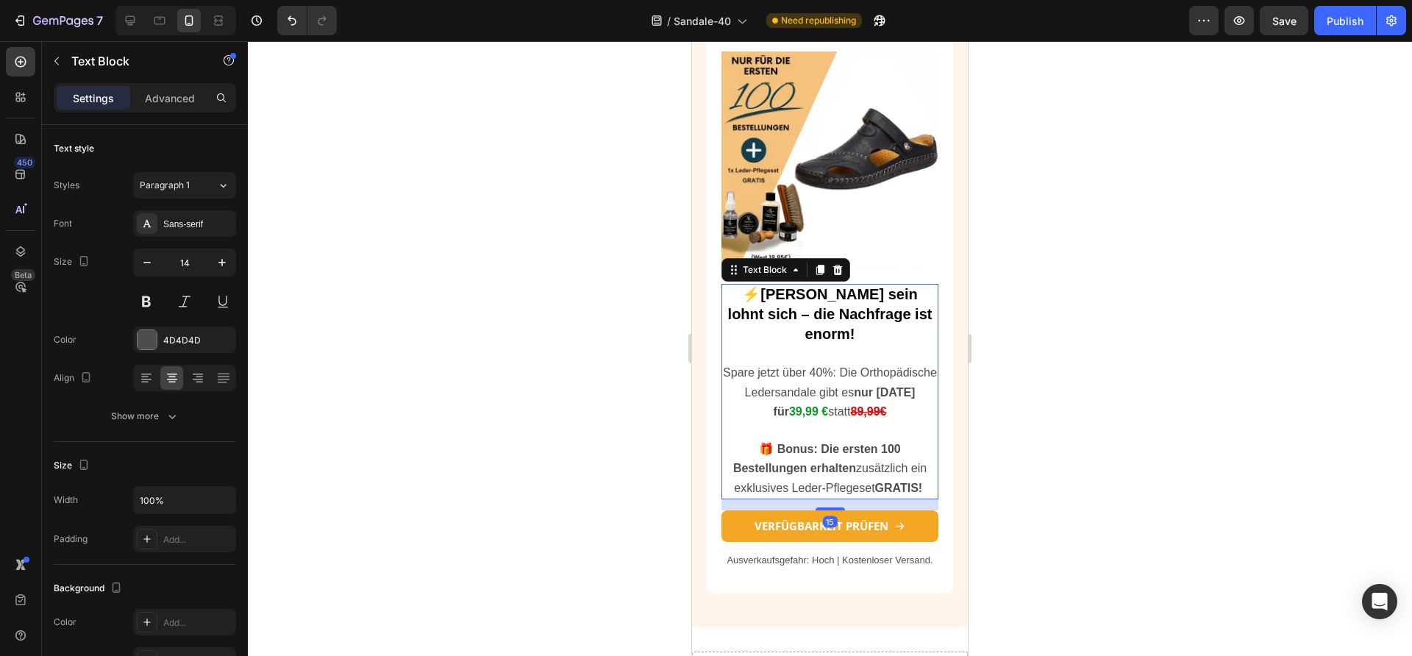
click at [792, 386] on strong "nur [DATE] für" at bounding box center [845, 402] width 142 height 32
drag, startPoint x: 807, startPoint y: 377, endPoint x: 730, endPoint y: 380, distance: 76.5
click at [730, 380] on p "Spare jetzt über 40%: Die Orthopädische Ledersandale gibt es nur [DATE] für 39,…" at bounding box center [830, 392] width 214 height 58
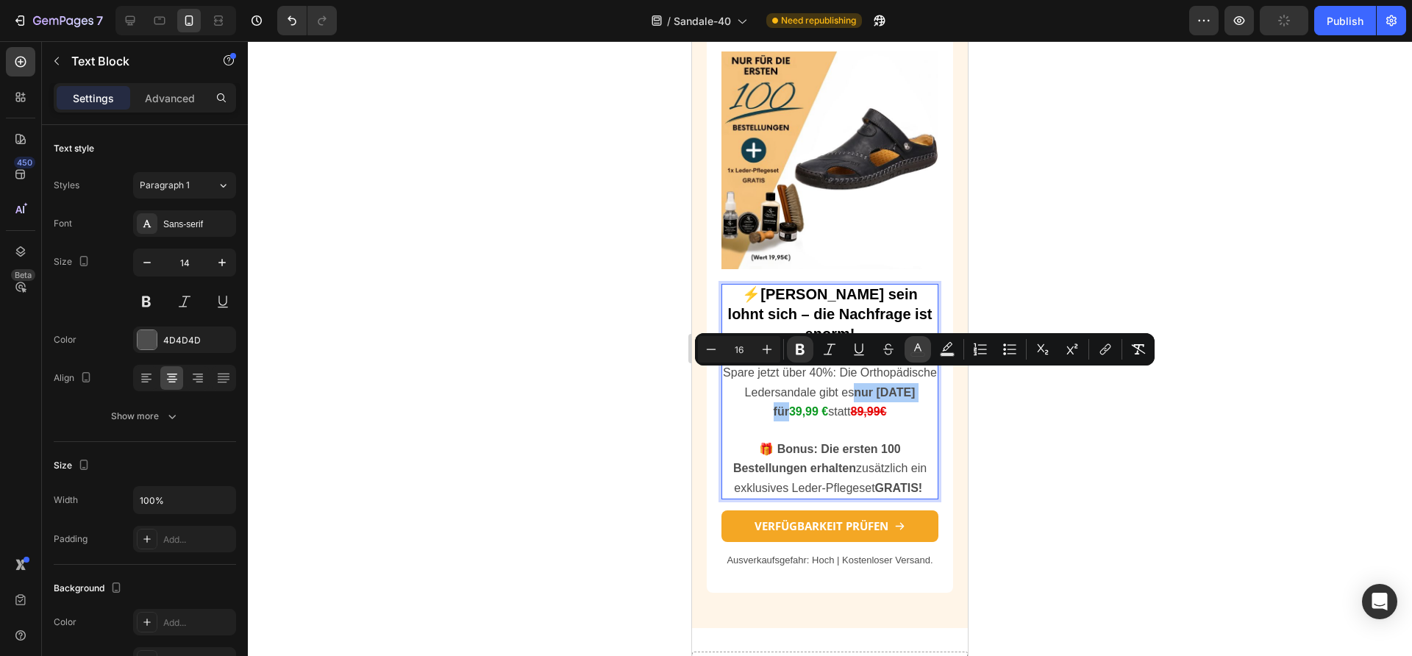
click at [922, 353] on icon "Editor contextual toolbar" at bounding box center [918, 349] width 15 height 15
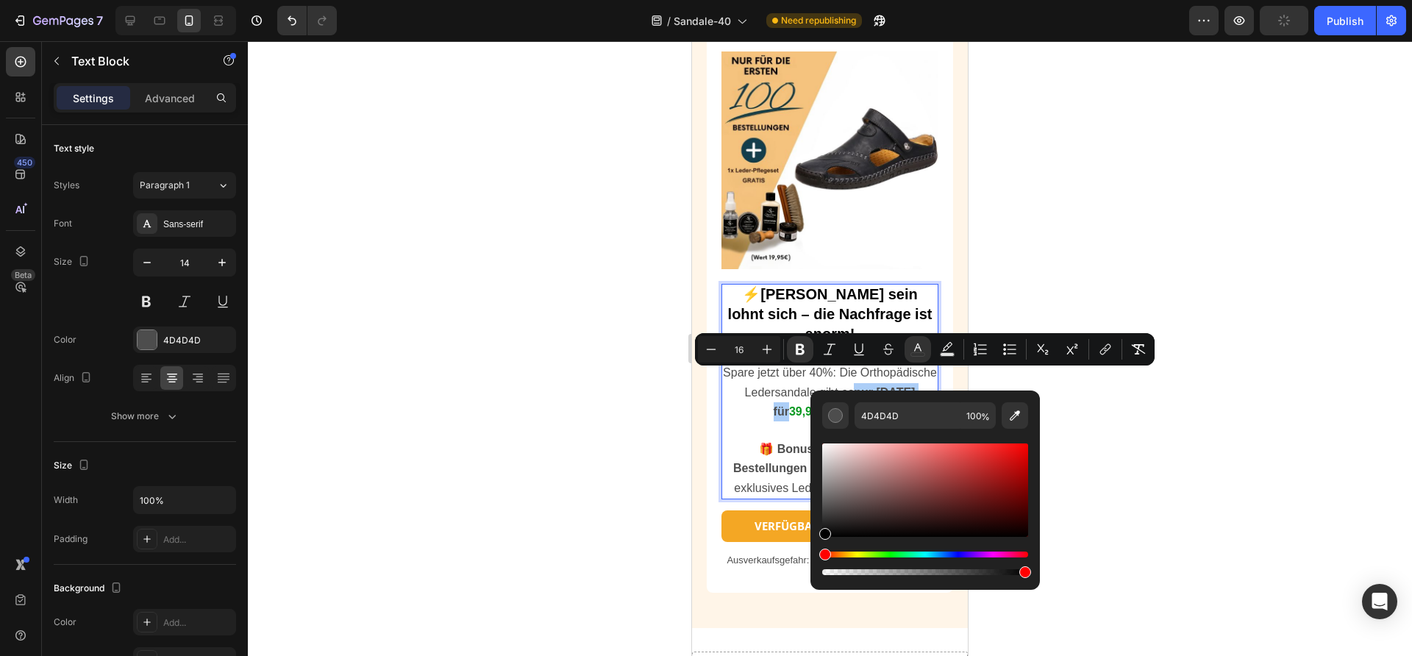
drag, startPoint x: 1534, startPoint y: 552, endPoint x: 790, endPoint y: 590, distance: 745.4
type input "000000"
click at [664, 464] on div at bounding box center [830, 348] width 1164 height 615
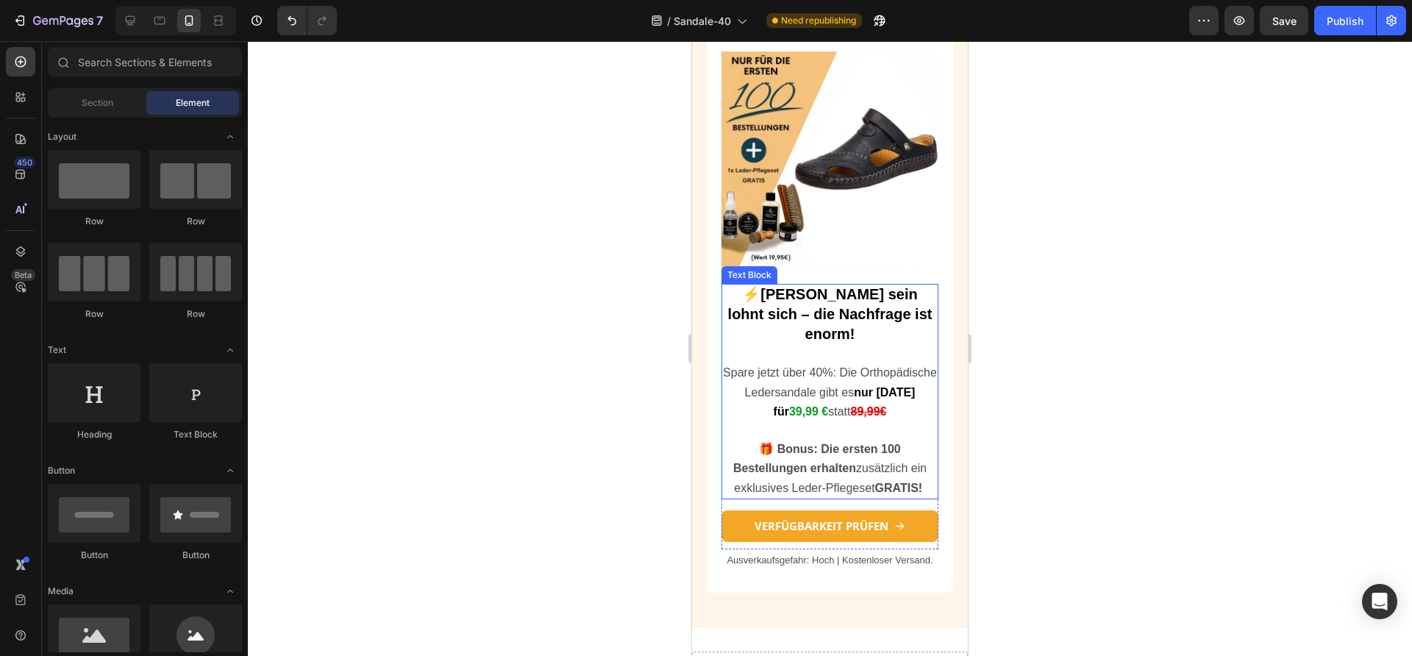
click at [780, 443] on strong "🎁 Bonus: Die ersten 100 Bestellungen erhalten" at bounding box center [817, 459] width 168 height 32
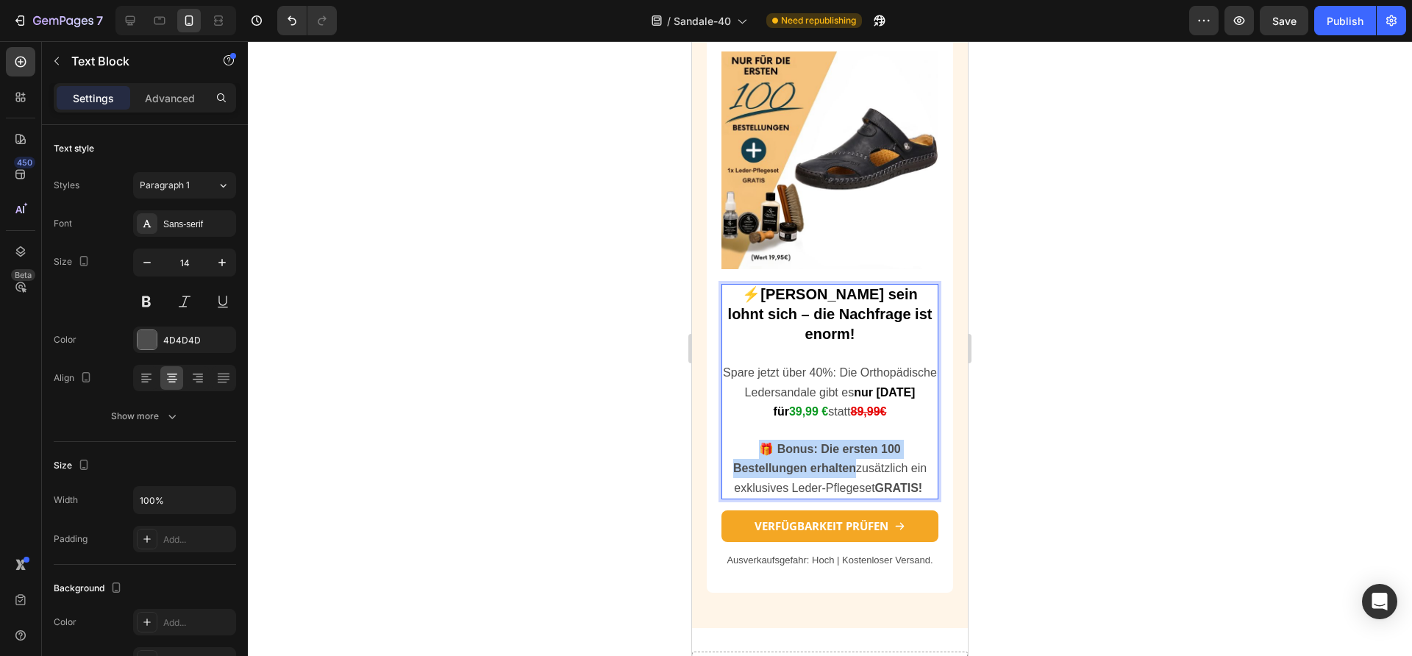
drag, startPoint x: 744, startPoint y: 413, endPoint x: 848, endPoint y: 434, distance: 105.9
click at [848, 440] on p "🎁 Bonus: Die ersten 100 Bestellungen erhalten zusätzlich ein exklusives Leder-P…" at bounding box center [830, 469] width 214 height 58
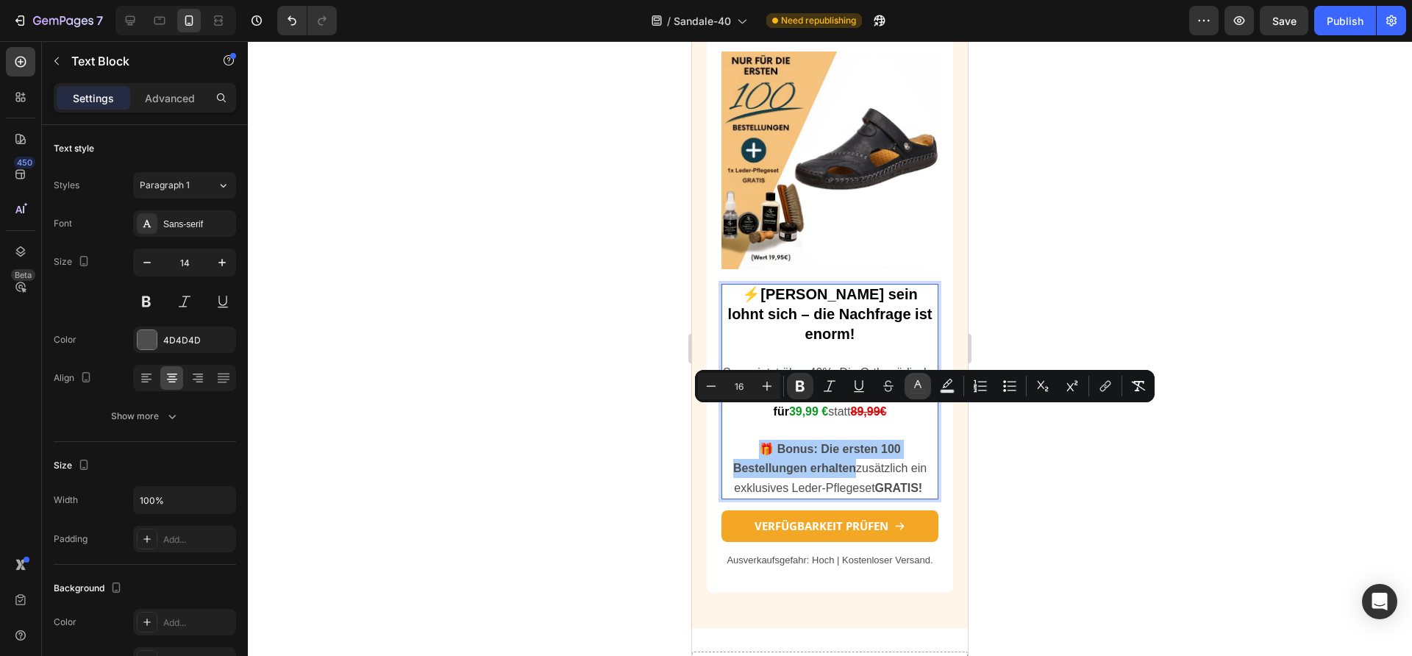
click at [916, 385] on icon "Editor contextual toolbar" at bounding box center [917, 384] width 7 height 8
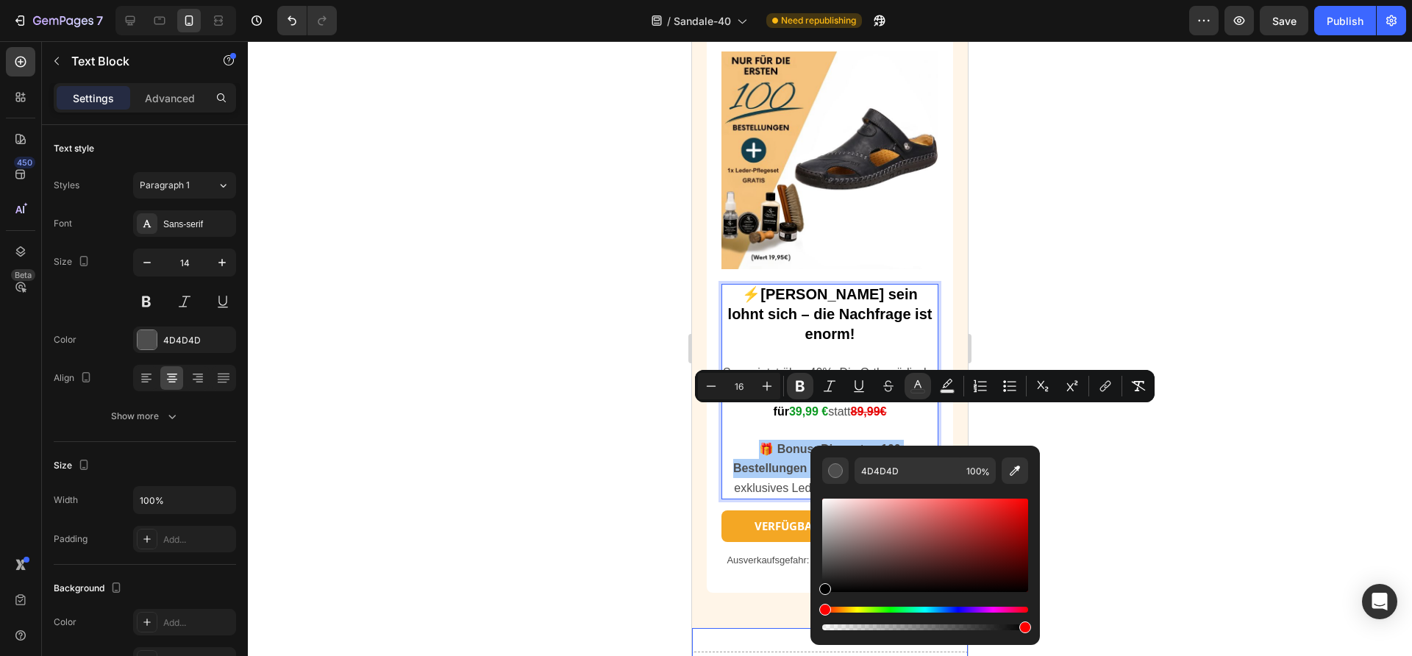
drag, startPoint x: 1559, startPoint y: 577, endPoint x: 797, endPoint y: 644, distance: 765.1
type input "000000"
click at [651, 474] on div at bounding box center [830, 348] width 1164 height 615
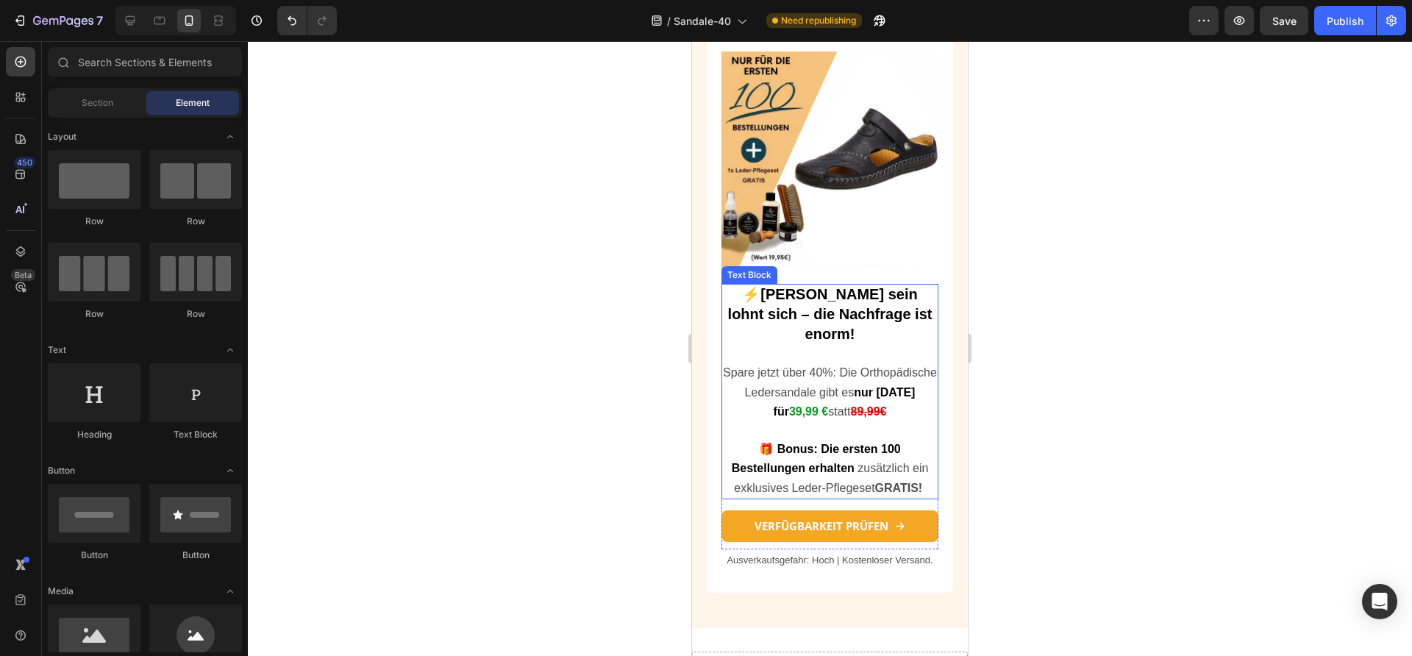
click at [847, 443] on strong "🎁 Bonus: Die ersten 100 Bestellungen erhalten" at bounding box center [816, 459] width 169 height 32
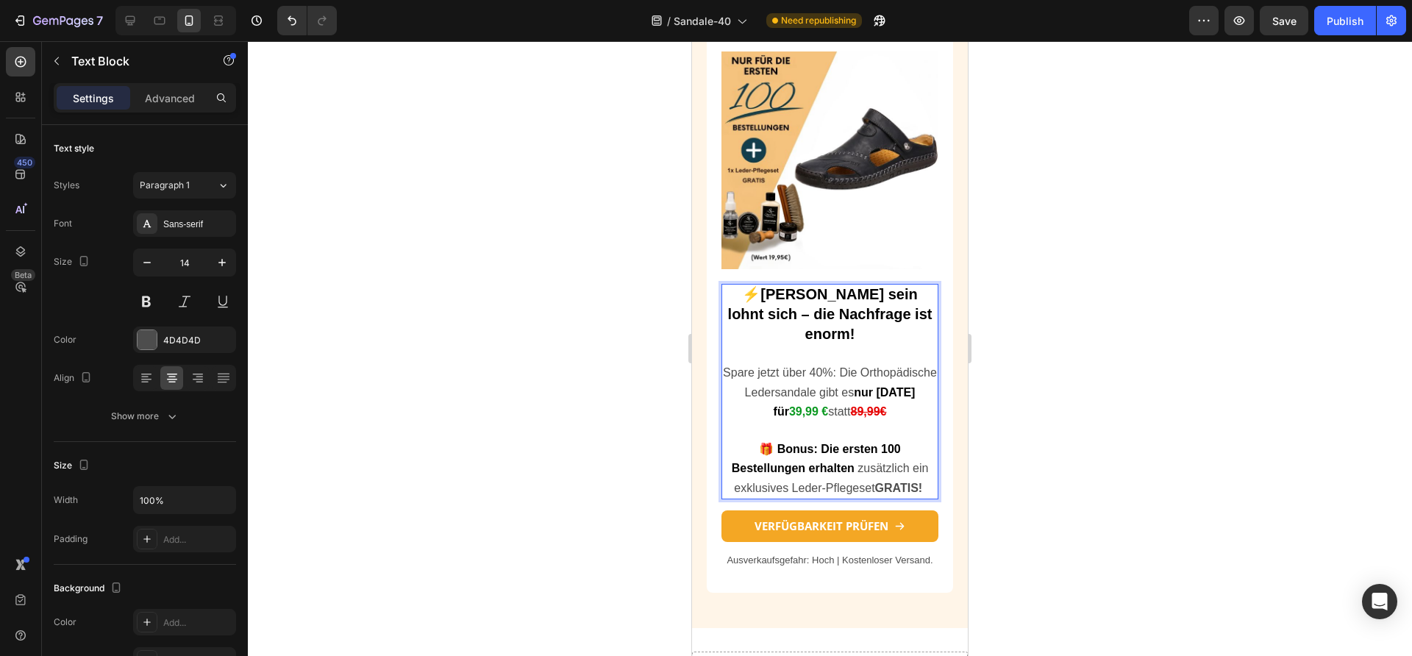
click at [876, 482] on strong "GRATIS!" at bounding box center [899, 488] width 48 height 13
drag, startPoint x: 869, startPoint y: 451, endPoint x: 918, endPoint y: 455, distance: 49.4
click at [918, 462] on span "zusätzlich ein exklusives Leder-Pflegeset GRATIS!" at bounding box center [831, 478] width 194 height 32
click at [920, 462] on span "zusätzlich ein exklusives Leder-Pflegeset GRATIS!" at bounding box center [831, 478] width 194 height 32
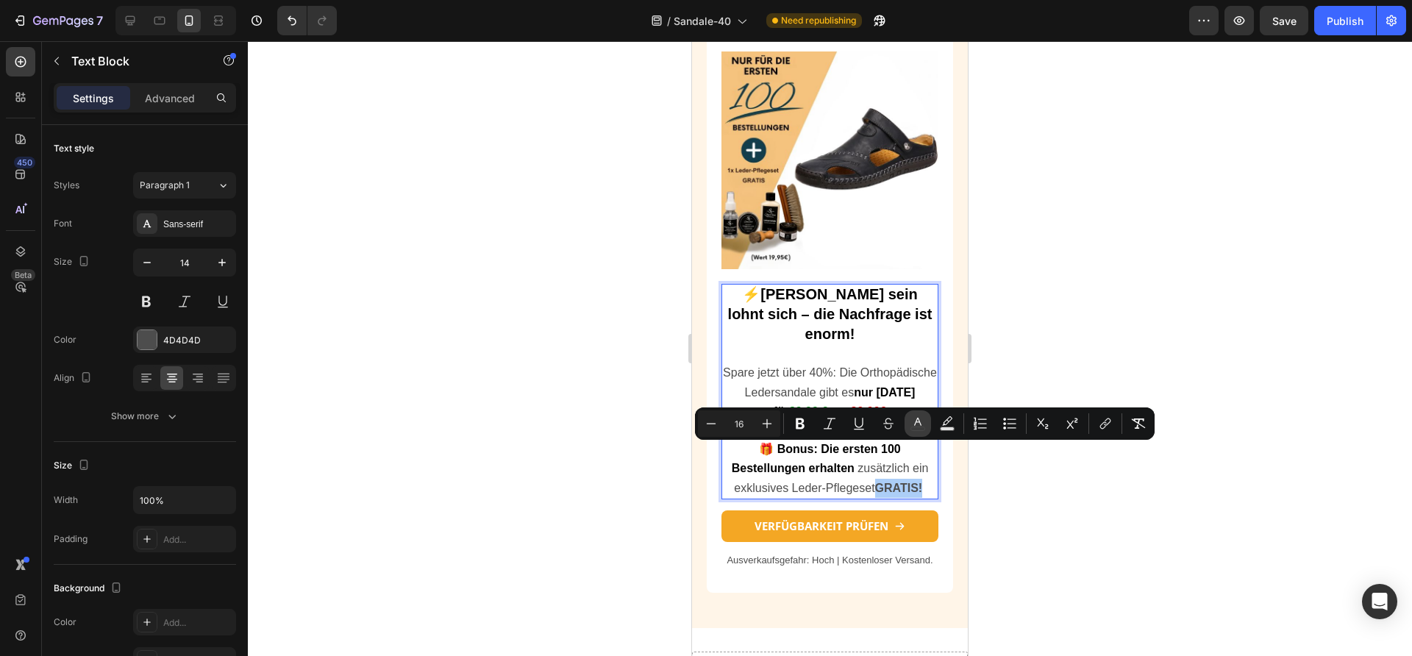
click at [917, 424] on icon "Editor contextual toolbar" at bounding box center [918, 423] width 15 height 15
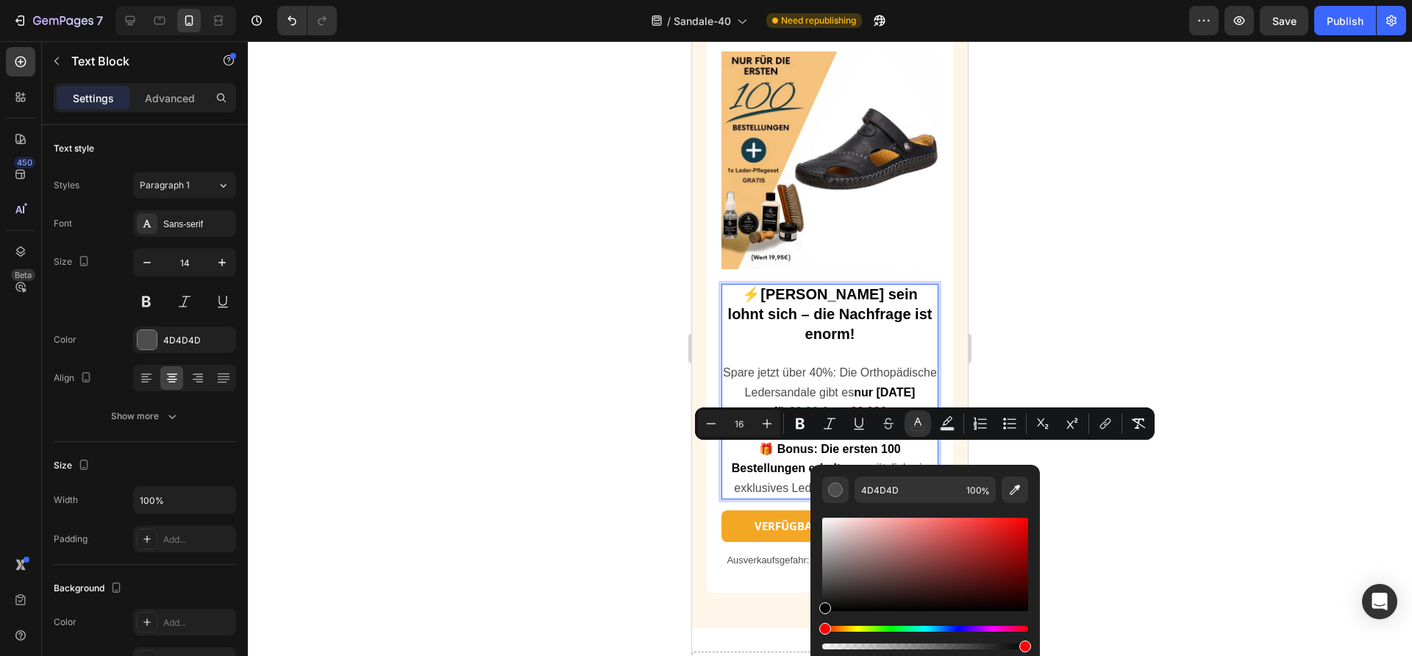
drag, startPoint x: 881, startPoint y: 542, endPoint x: 90, endPoint y: 604, distance: 793.9
click at [795, 0] on html "7 Version history / Sandale-40 Need republishing Preview Save Publish 450 Beta …" at bounding box center [706, 0] width 1412 height 0
type input "000000"
click at [606, 453] on div at bounding box center [830, 348] width 1164 height 615
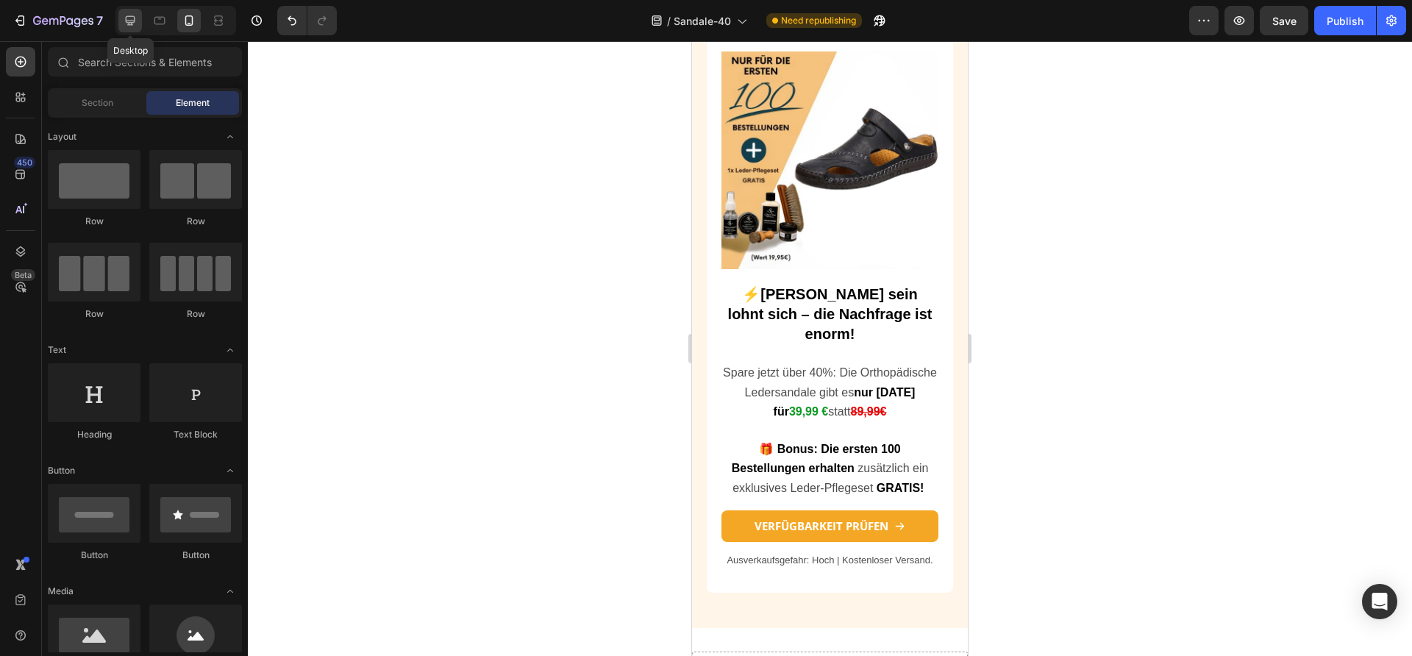
click at [134, 17] on icon at bounding box center [131, 21] width 10 height 10
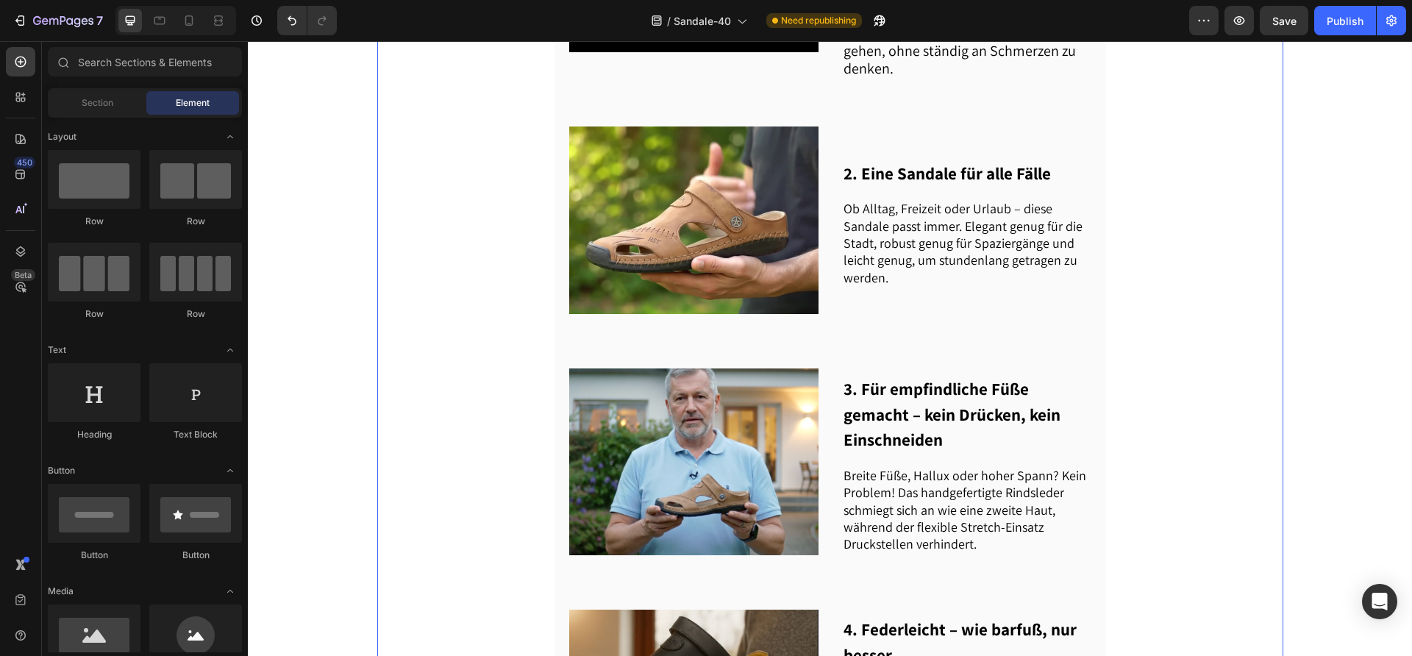
scroll to position [154, 0]
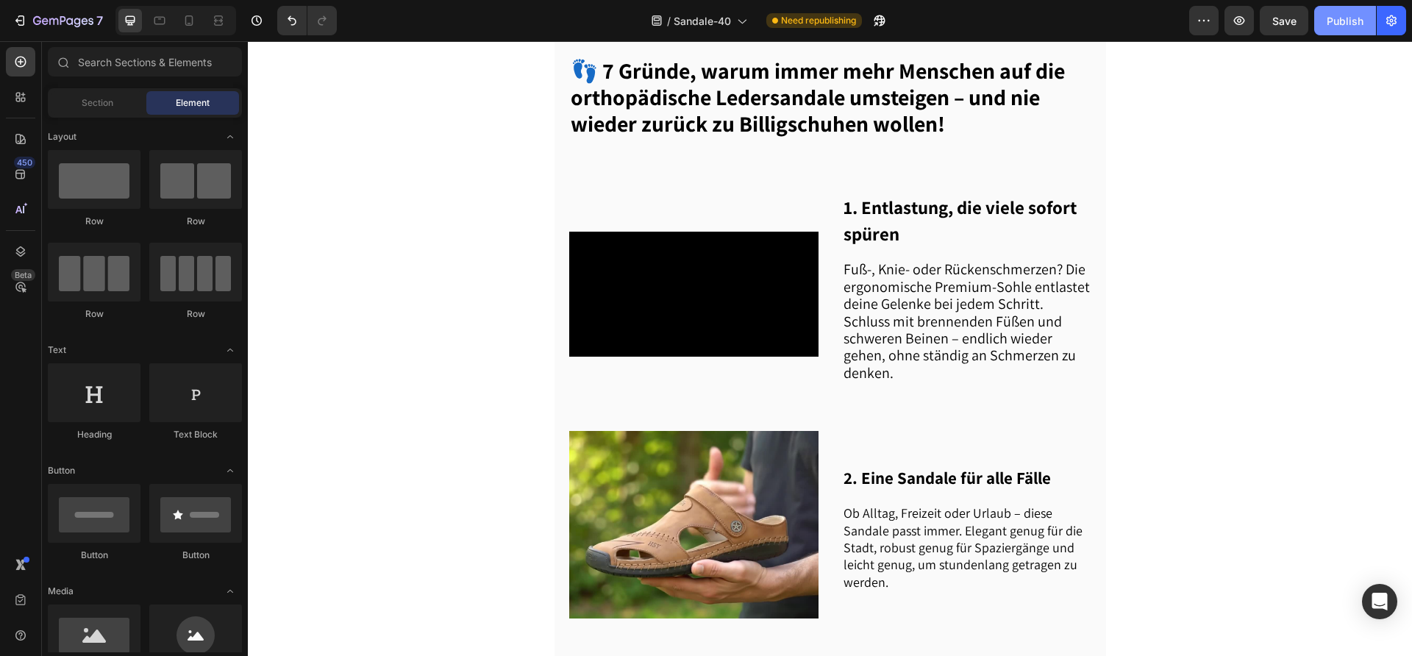
click at [1347, 26] on div "Publish" at bounding box center [1345, 20] width 37 height 15
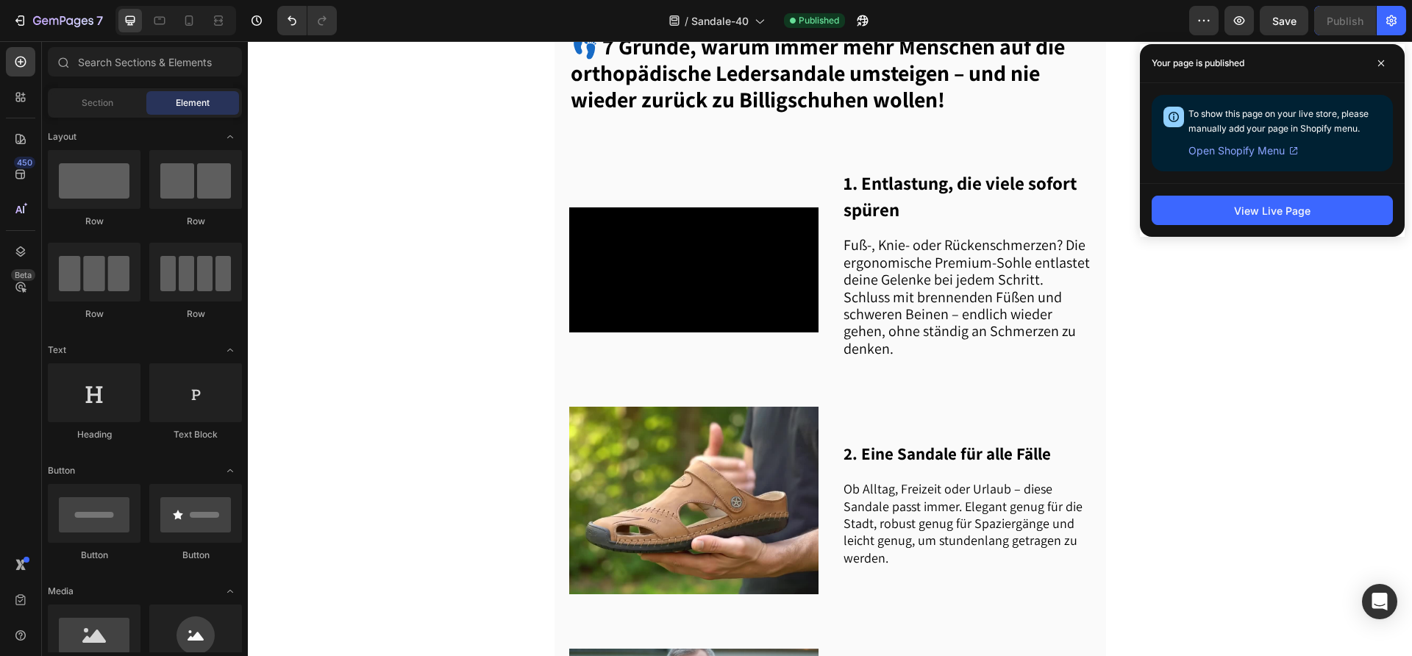
scroll to position [175, 0]
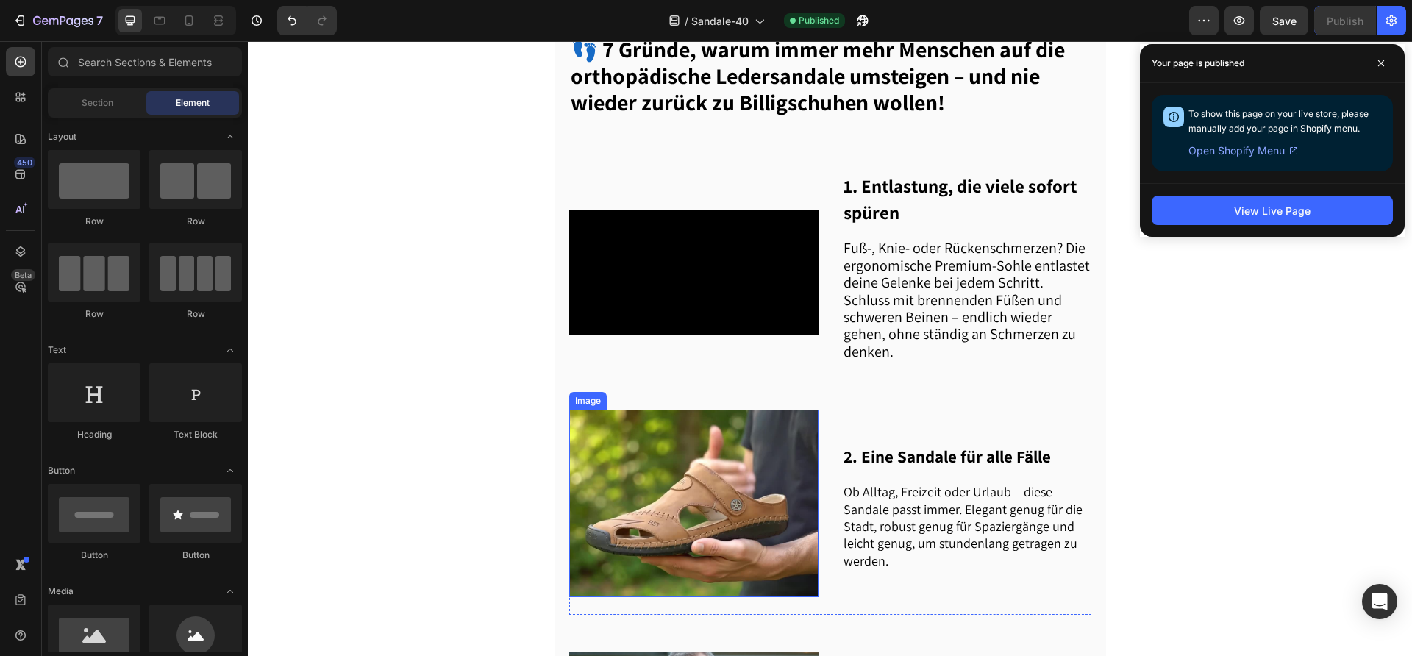
click at [672, 477] on img at bounding box center [693, 503] width 249 height 187
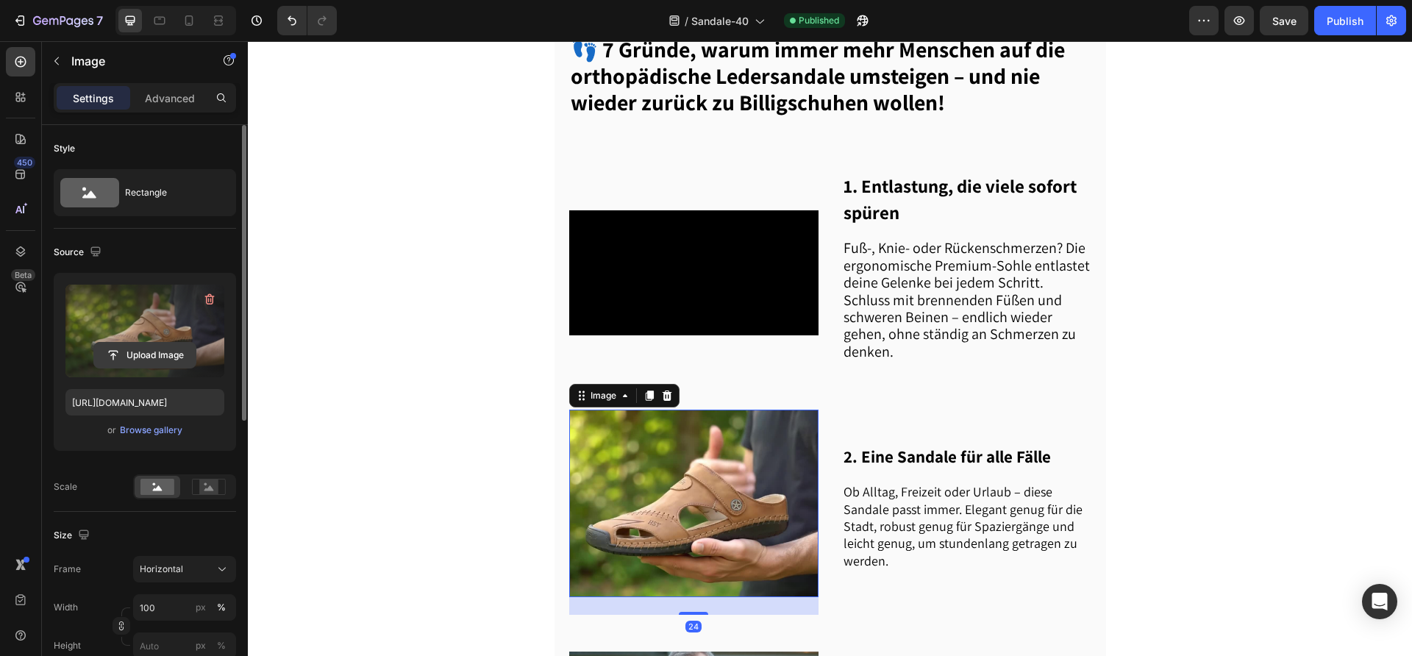
click at [120, 358] on input "file" at bounding box center [145, 355] width 102 height 25
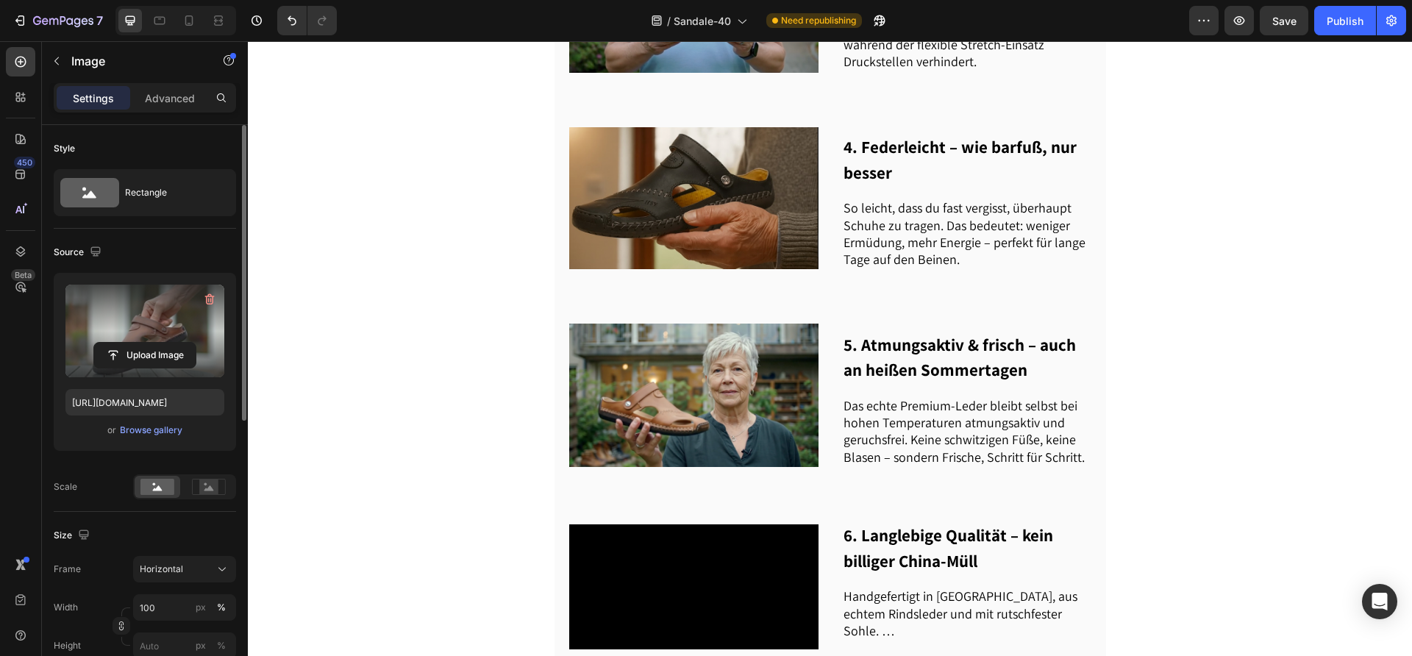
scroll to position [226, 0]
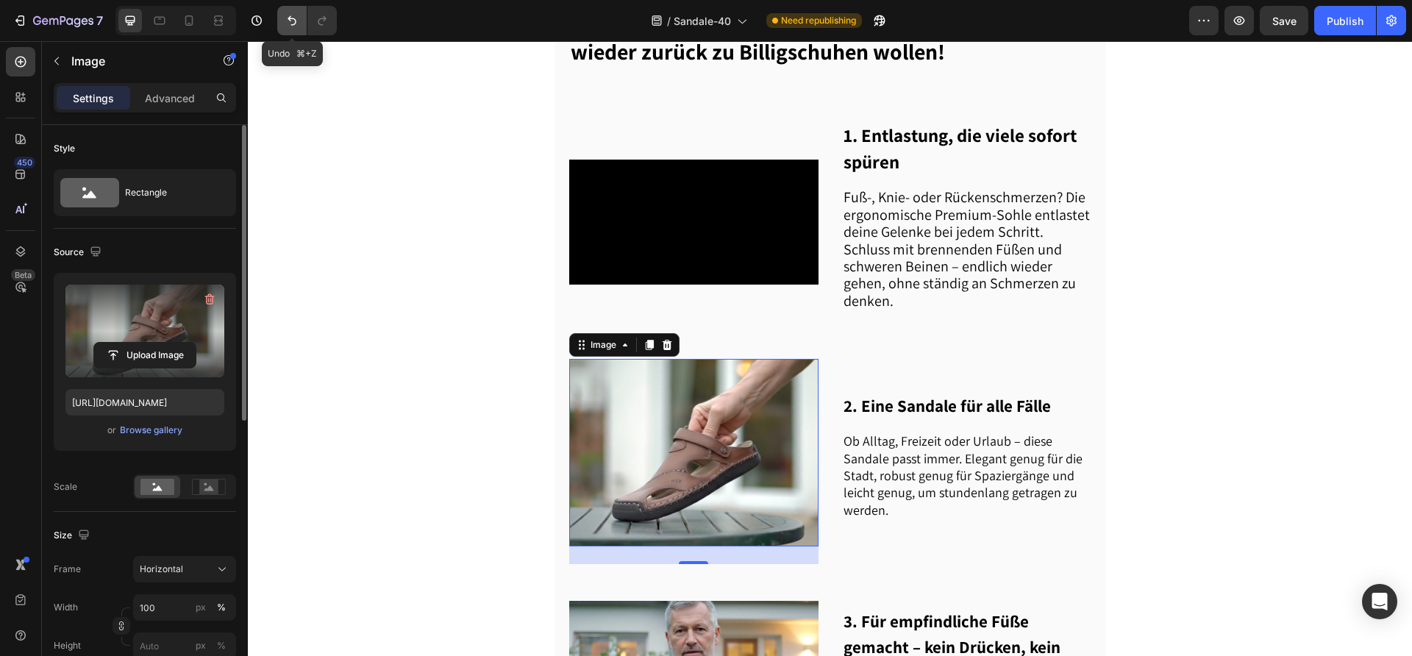
click at [292, 20] on icon "Undo/Redo" at bounding box center [292, 20] width 15 height 15
click at [294, 24] on icon "Undo/Redo" at bounding box center [292, 21] width 9 height 10
type input "[URL][DOMAIN_NAME]"
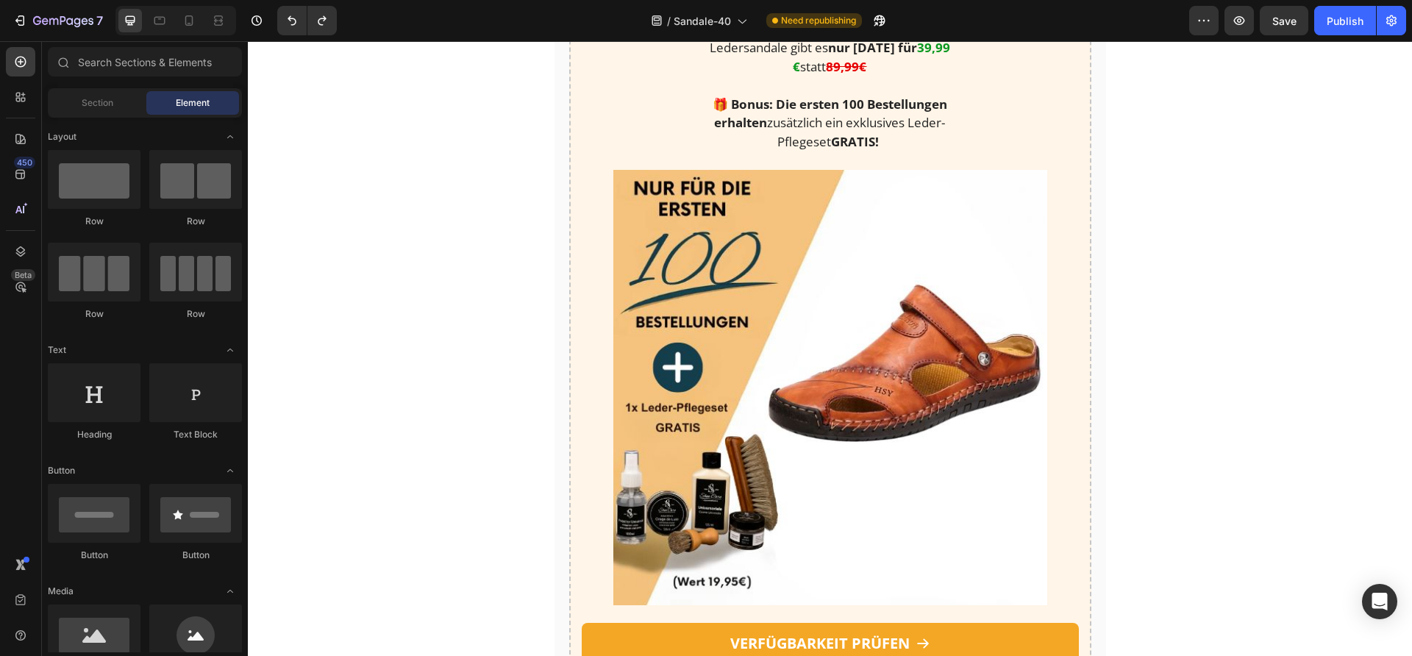
scroll to position [1851, 0]
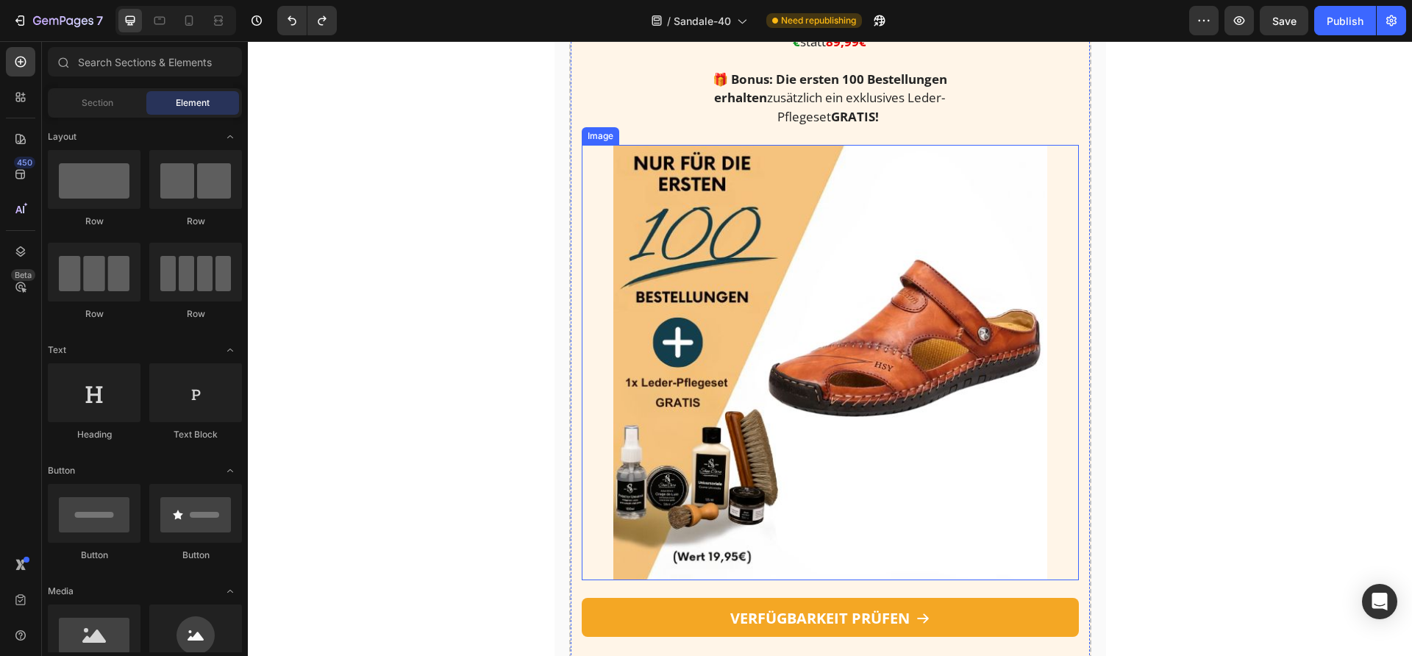
click at [887, 269] on img at bounding box center [830, 362] width 434 height 435
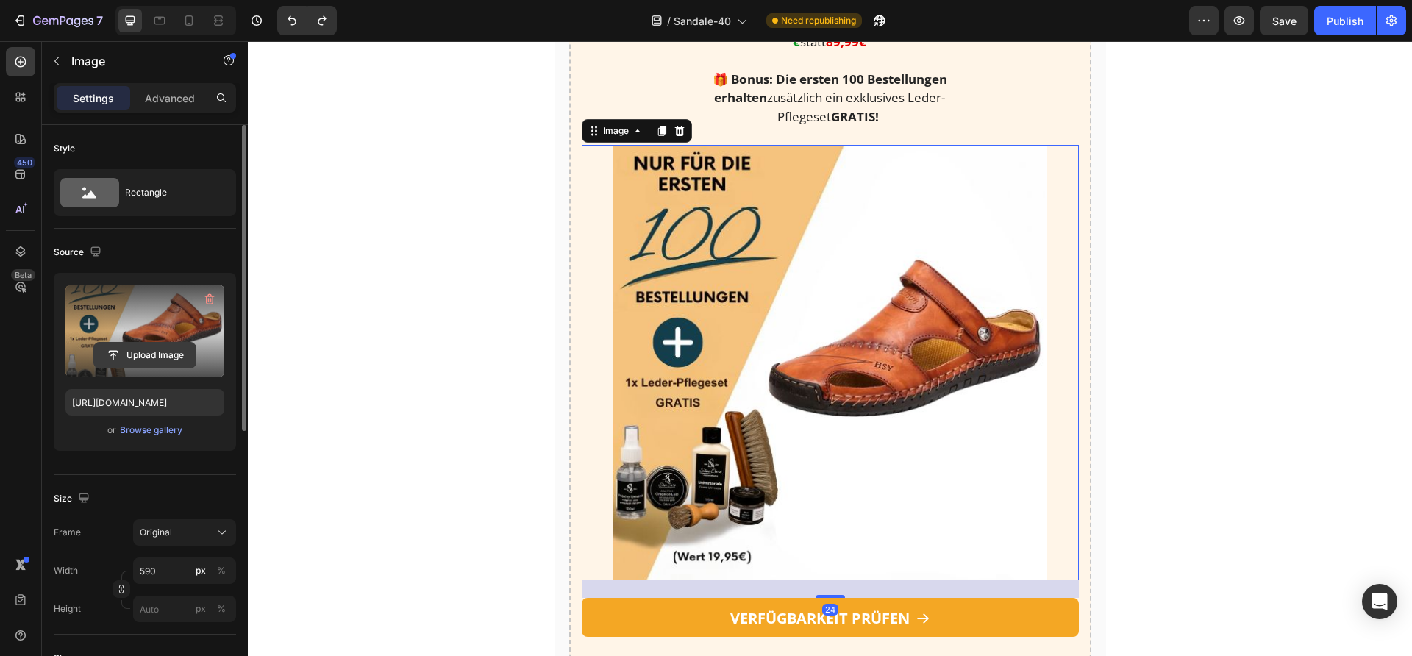
click at [146, 360] on input "file" at bounding box center [145, 355] width 102 height 25
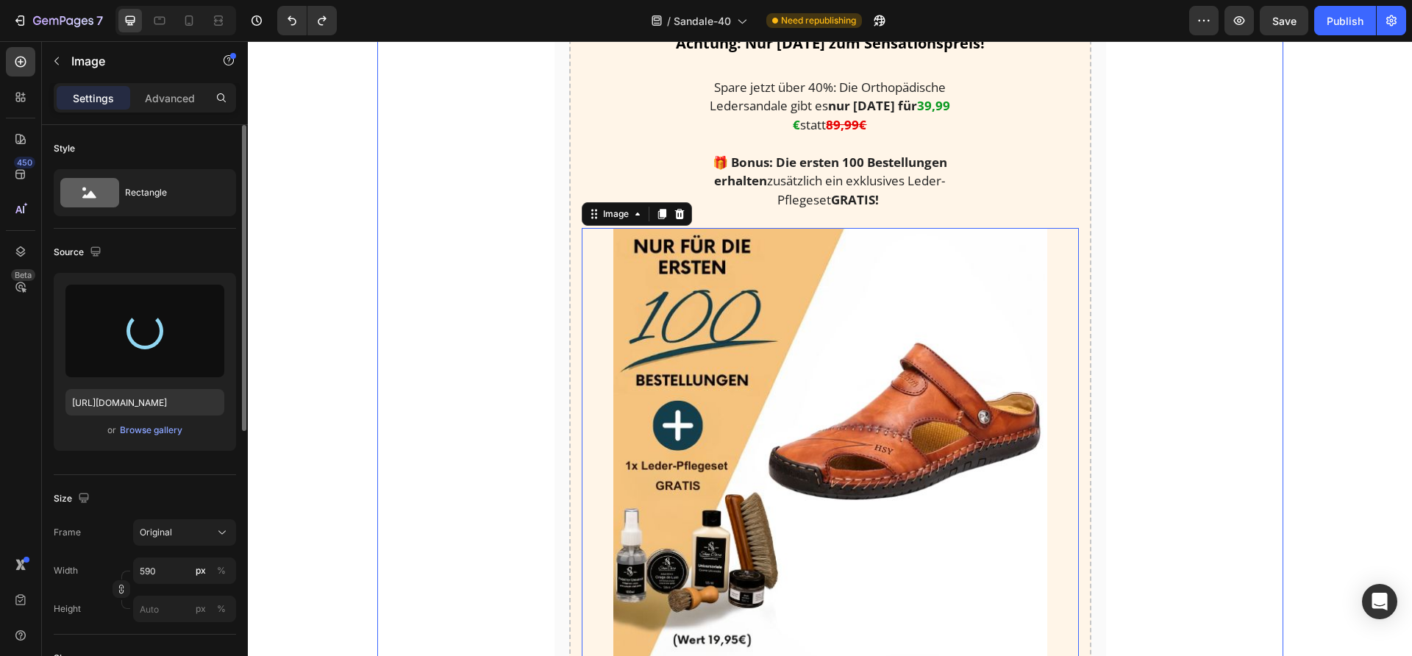
scroll to position [1779, 0]
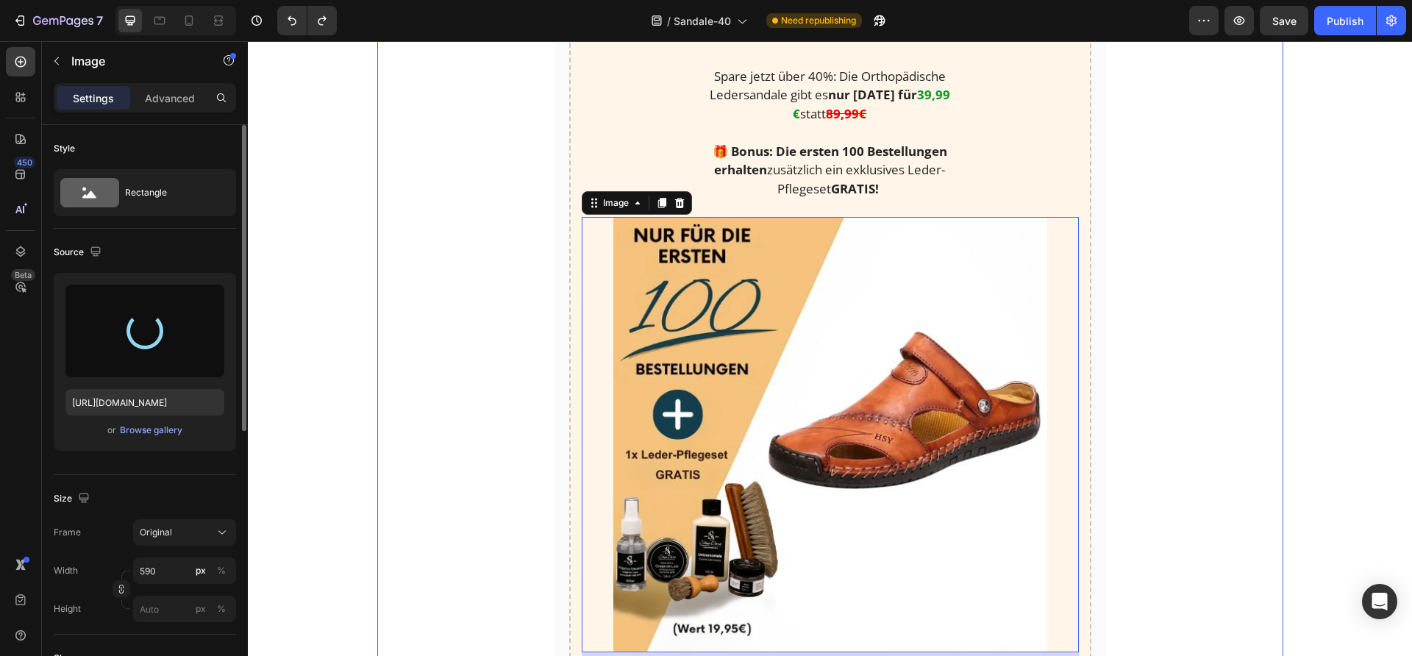
type input "[URL][DOMAIN_NAME]"
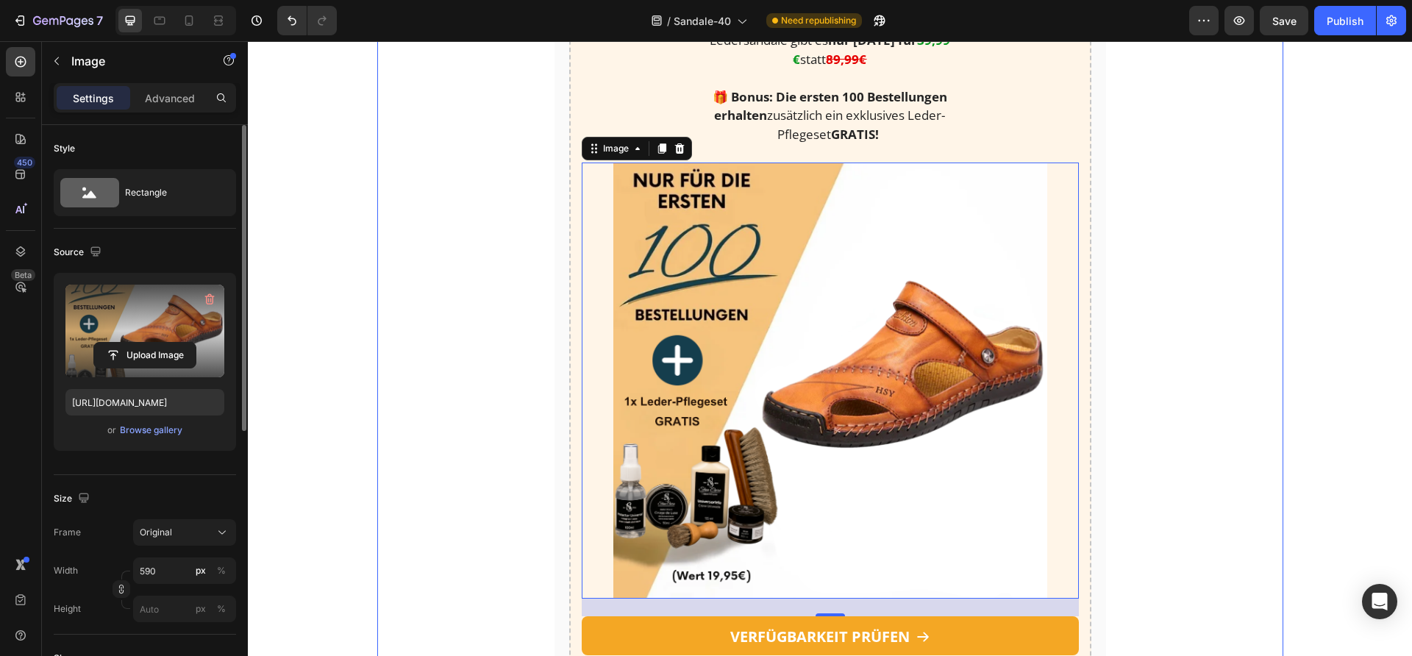
scroll to position [1834, 0]
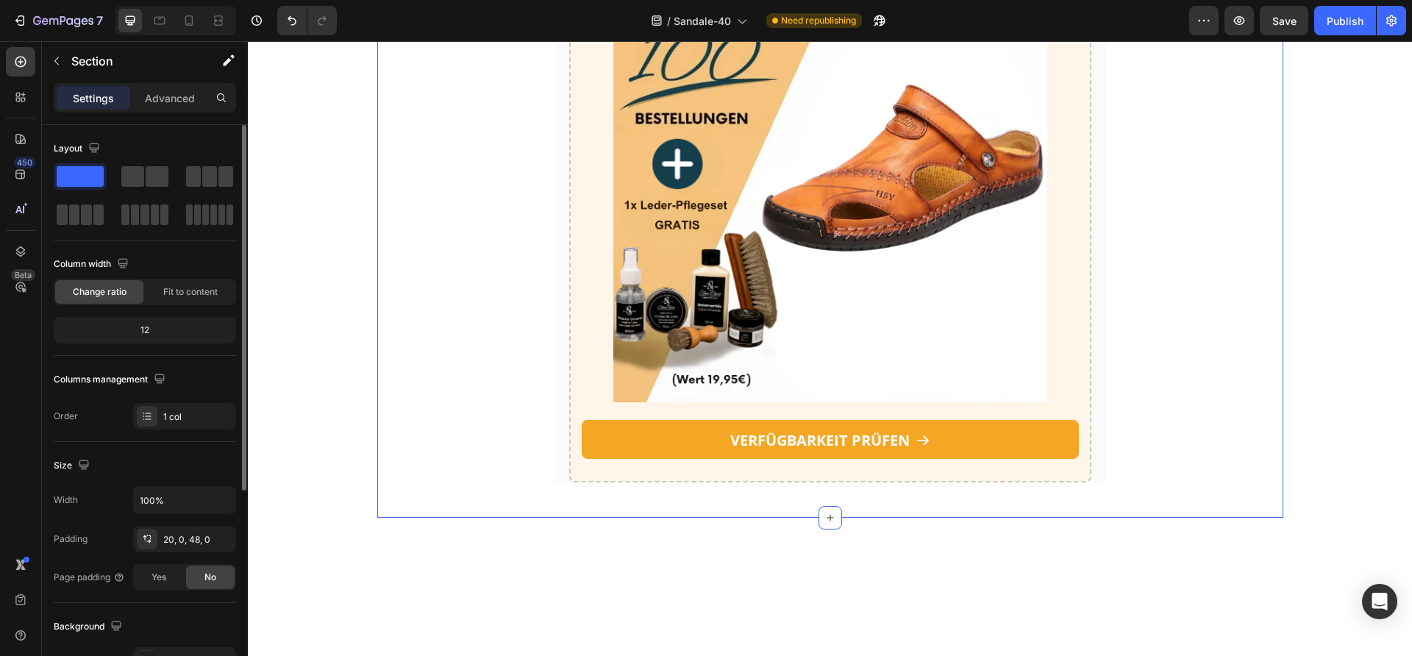
scroll to position [2060, 0]
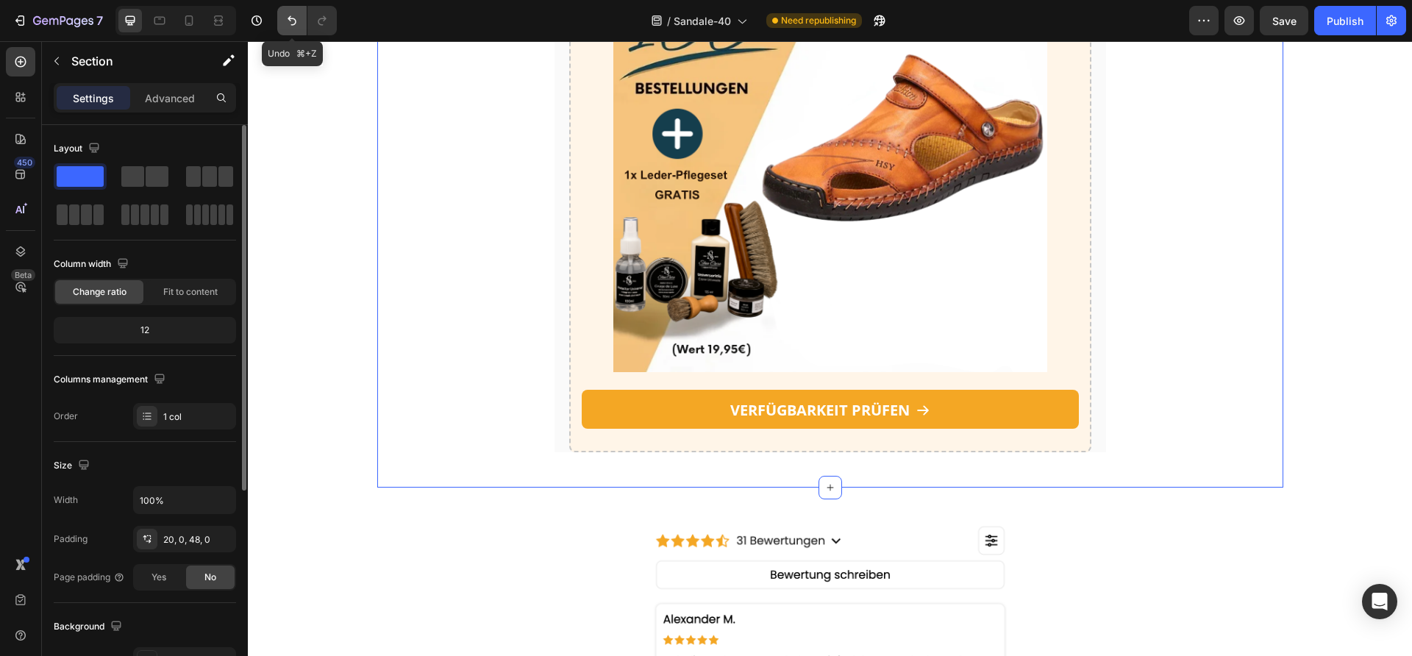
click at [300, 21] on button "Undo/Redo" at bounding box center [291, 20] width 29 height 29
click at [299, 26] on icon "Undo/Redo" at bounding box center [292, 20] width 15 height 15
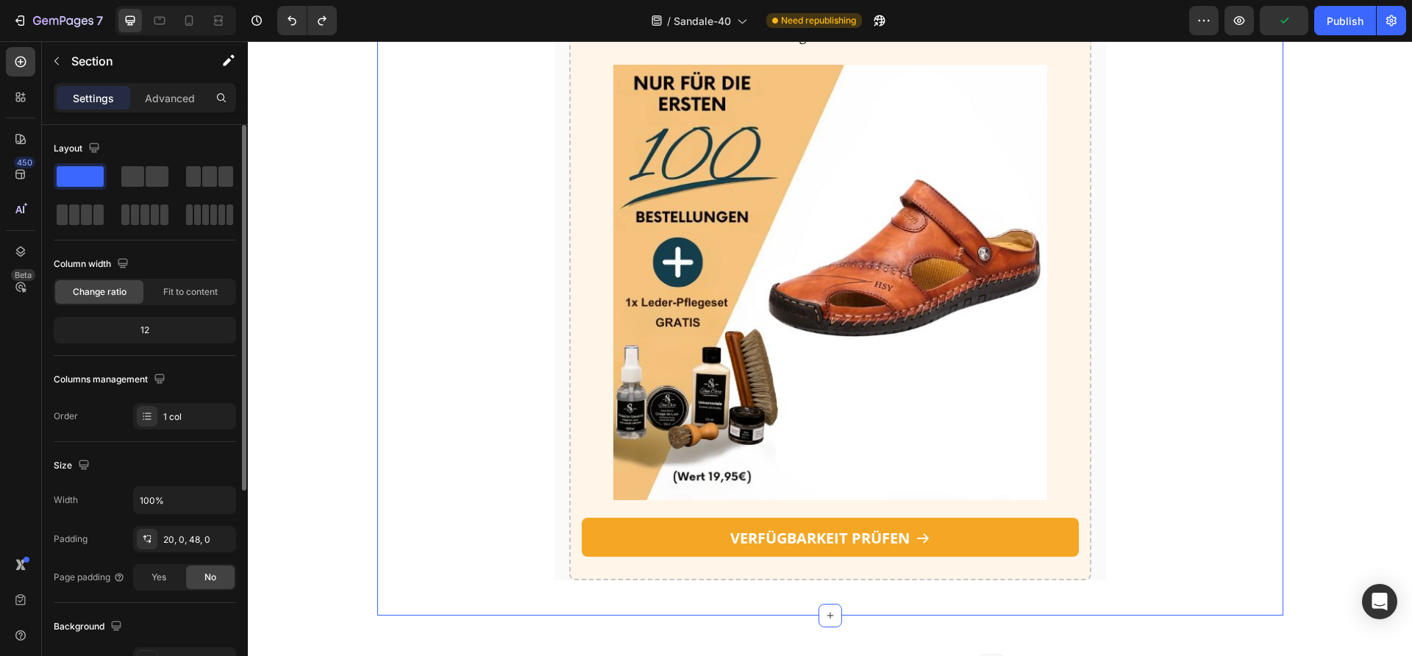
scroll to position [1928, 0]
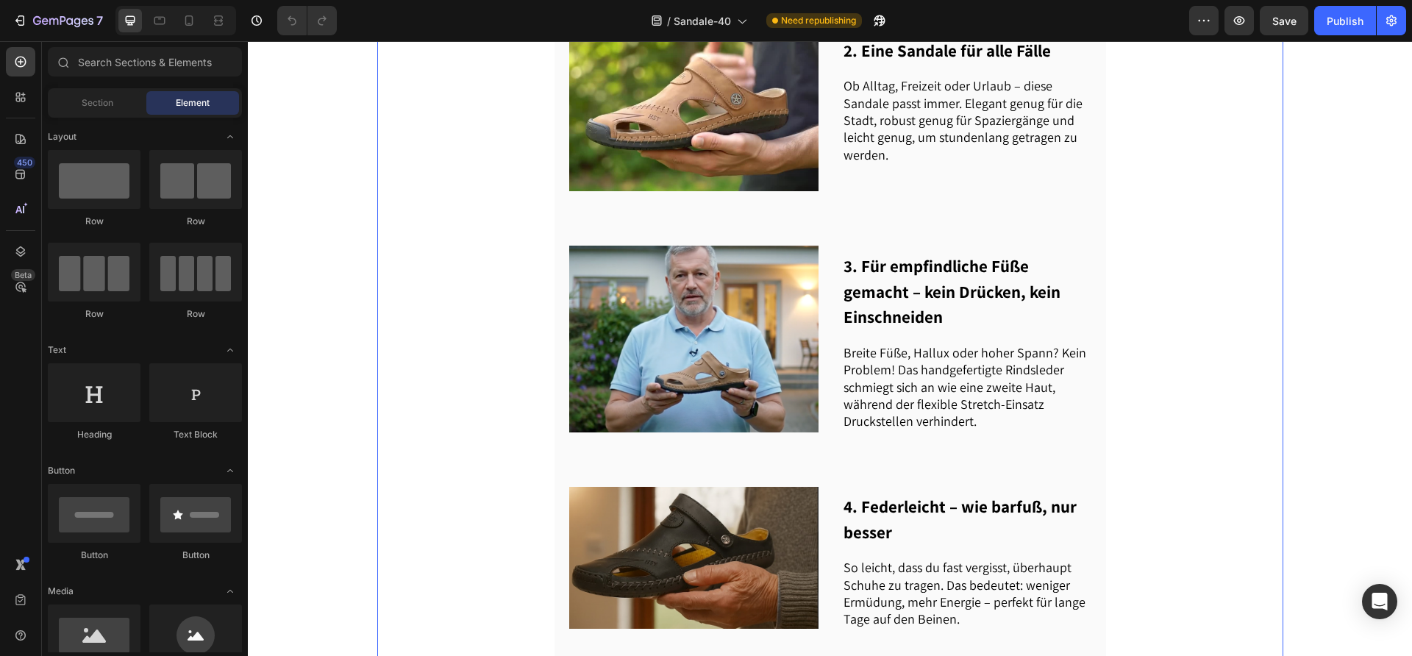
scroll to position [881, 0]
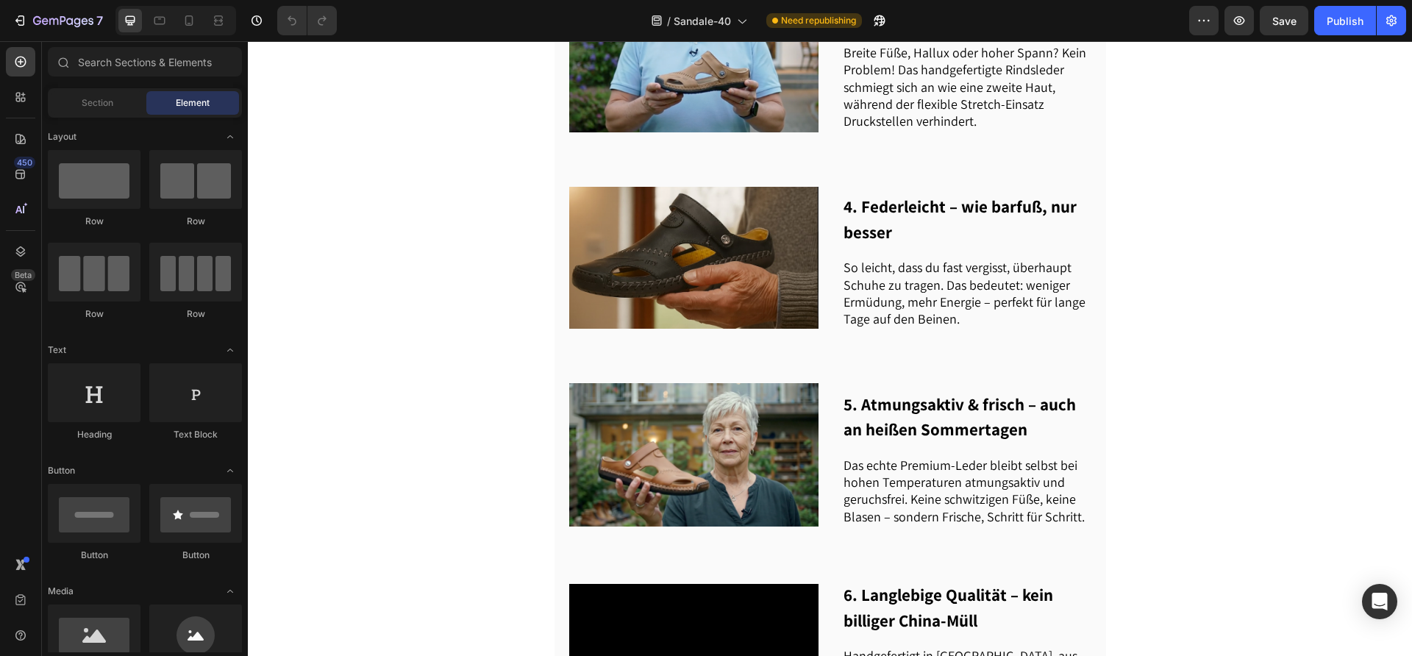
click at [202, 16] on div at bounding box center [175, 20] width 121 height 29
click at [197, 17] on div at bounding box center [189, 21] width 24 height 24
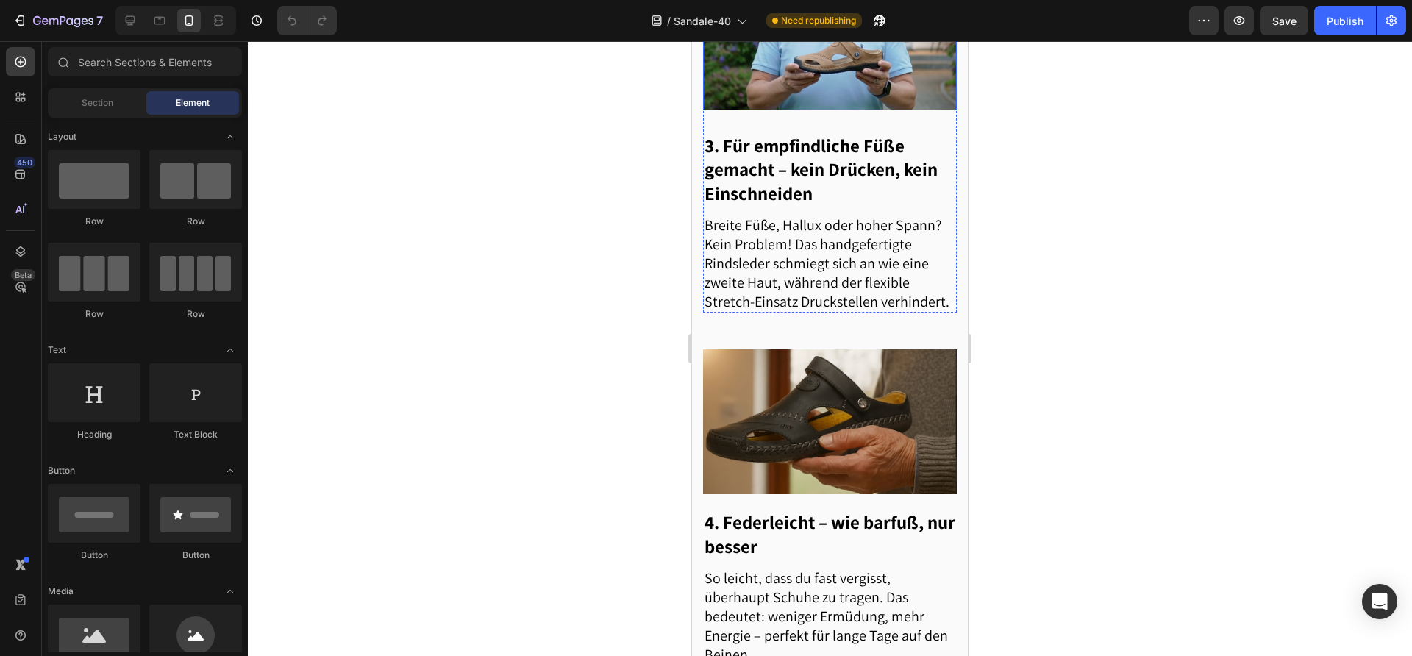
scroll to position [1325, 0]
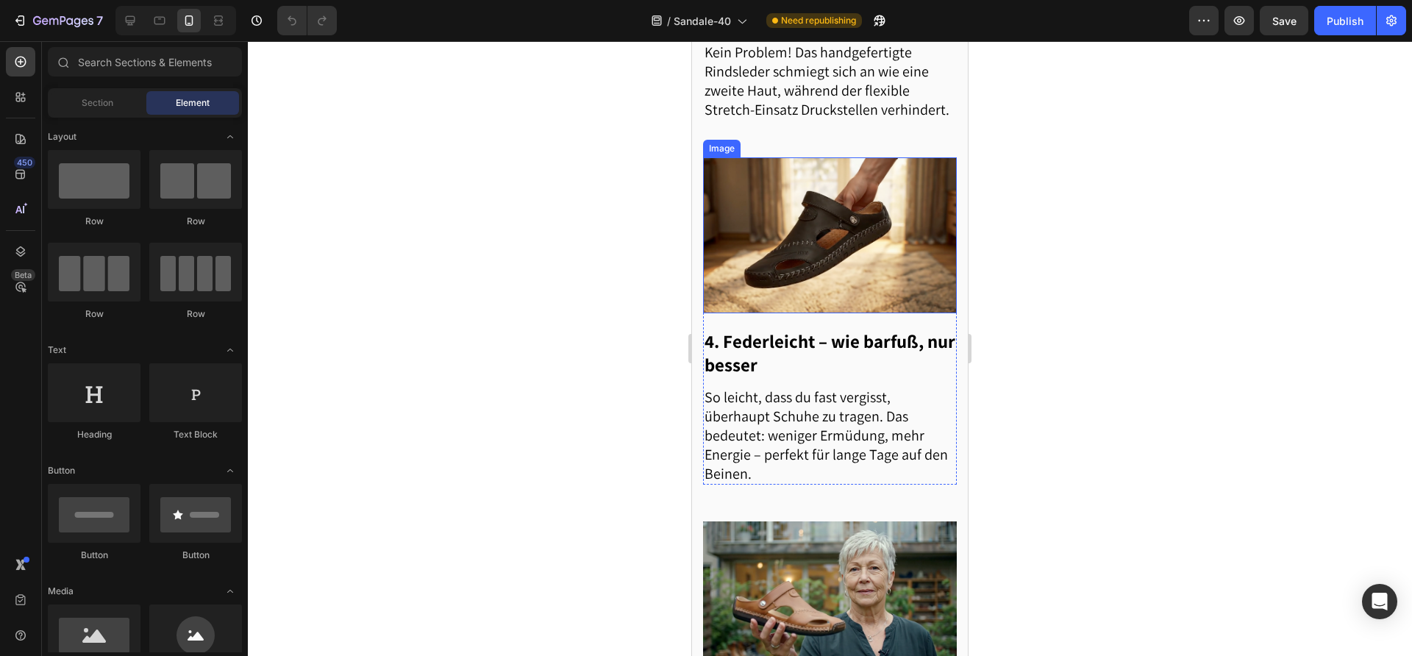
click at [850, 266] on img at bounding box center [830, 235] width 254 height 156
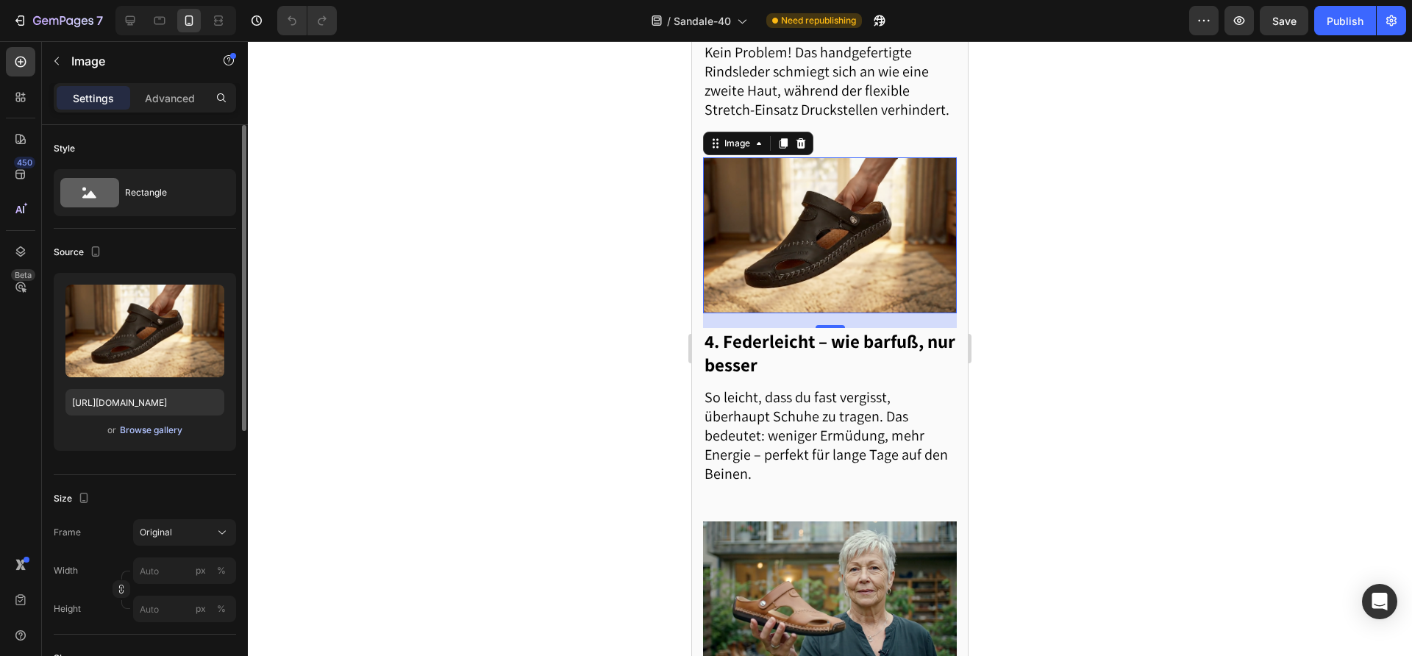
click at [150, 432] on div "Browse gallery" at bounding box center [151, 430] width 63 height 13
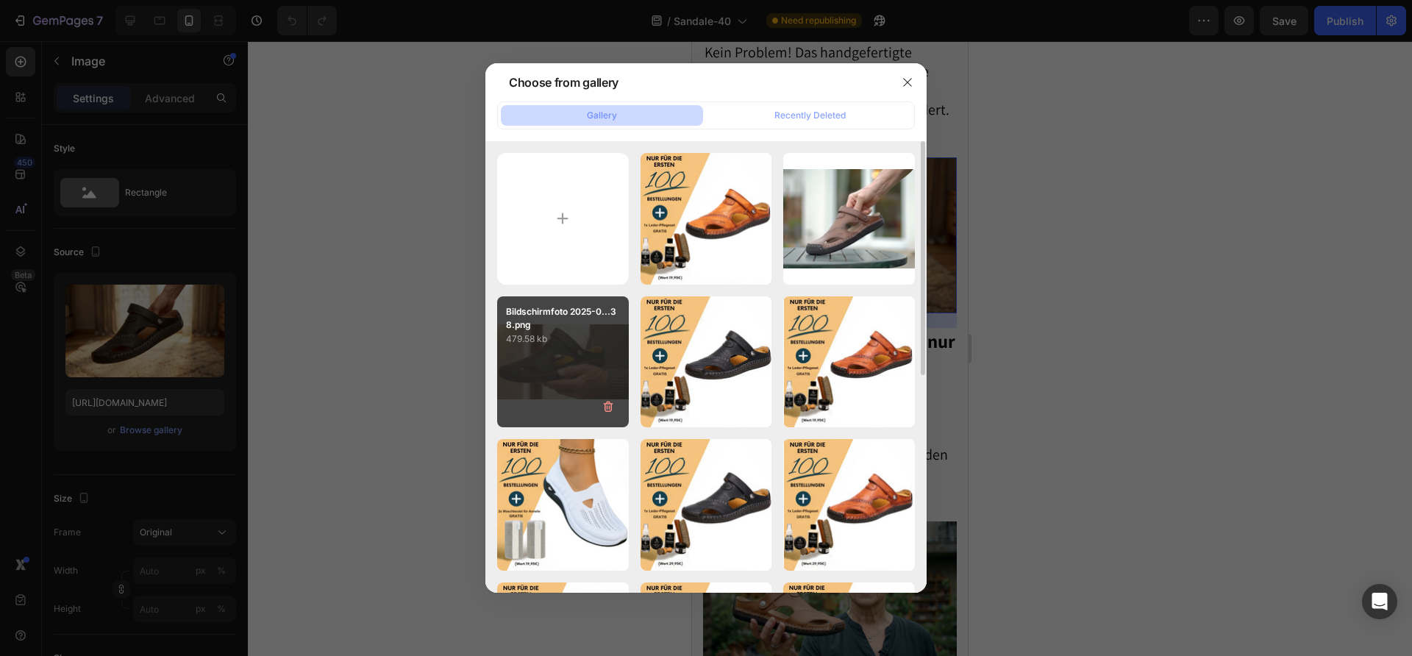
click at [583, 329] on p "Bildschirmfoto 2025-0...38.png" at bounding box center [563, 318] width 114 height 26
type input "[URL][DOMAIN_NAME]"
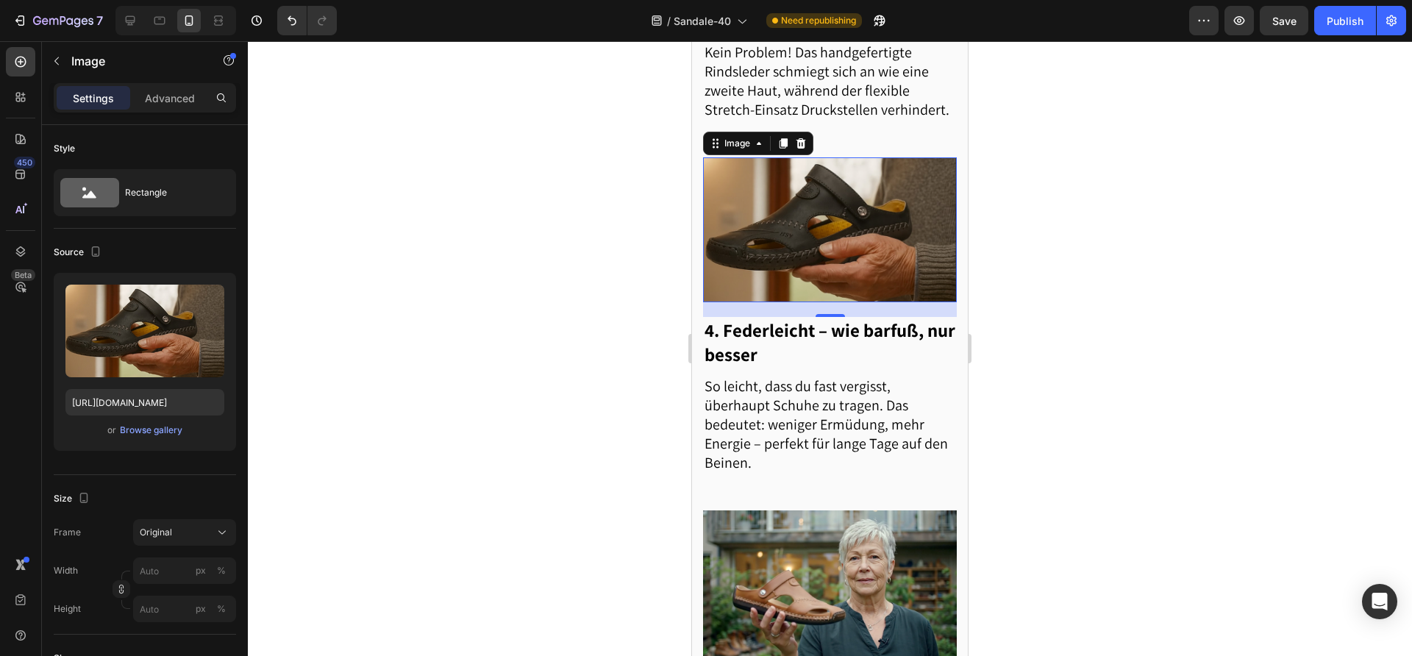
click at [480, 340] on div at bounding box center [830, 348] width 1164 height 615
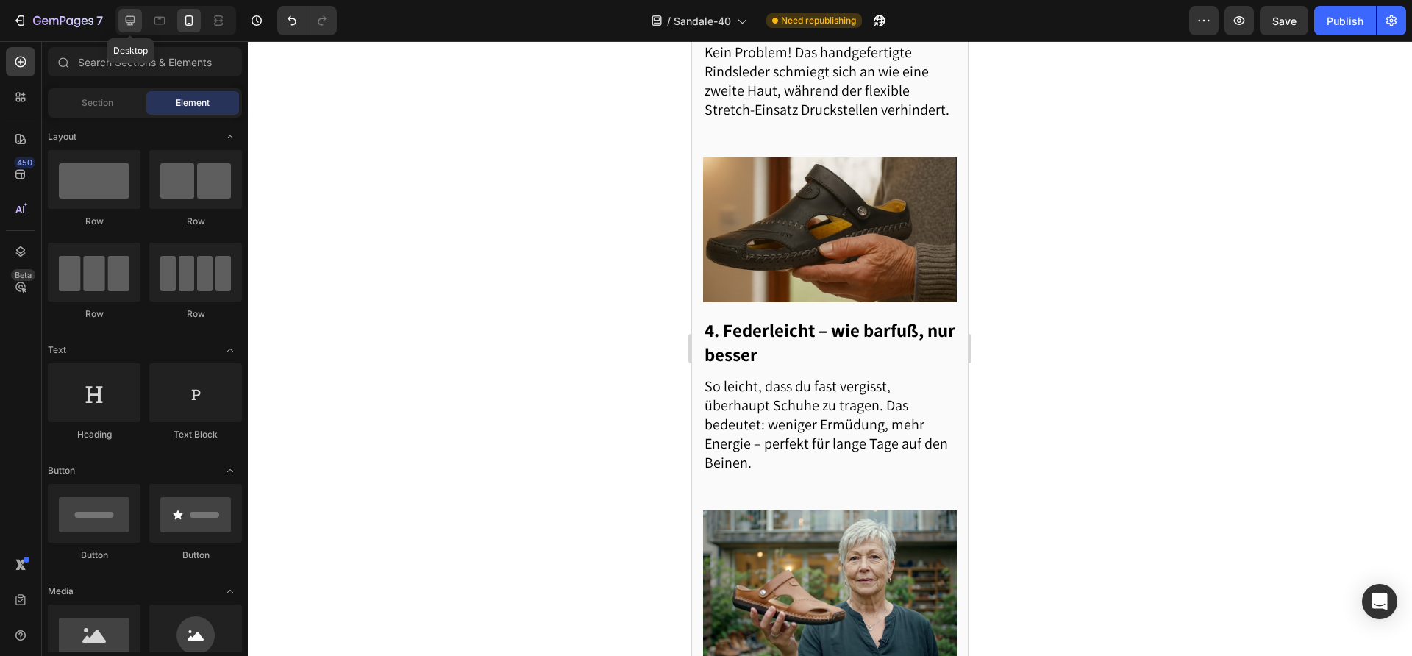
click at [134, 22] on icon at bounding box center [131, 21] width 10 height 10
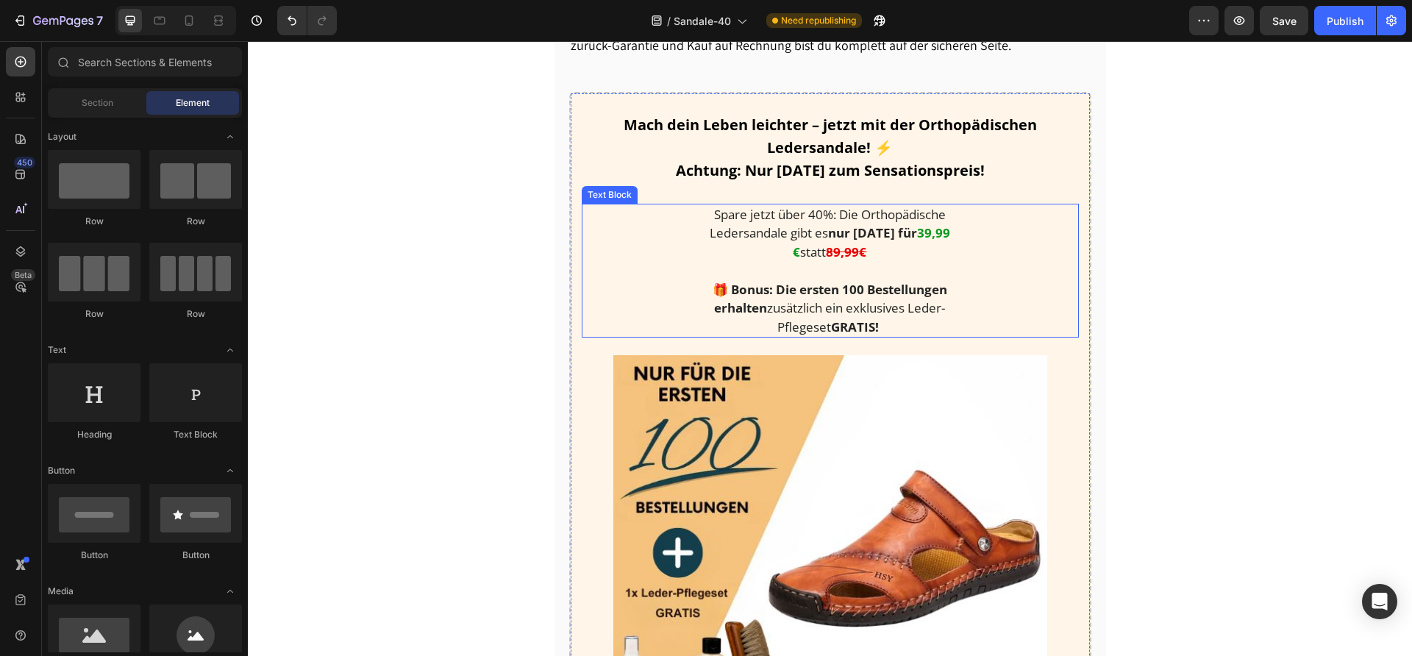
scroll to position [1611, 0]
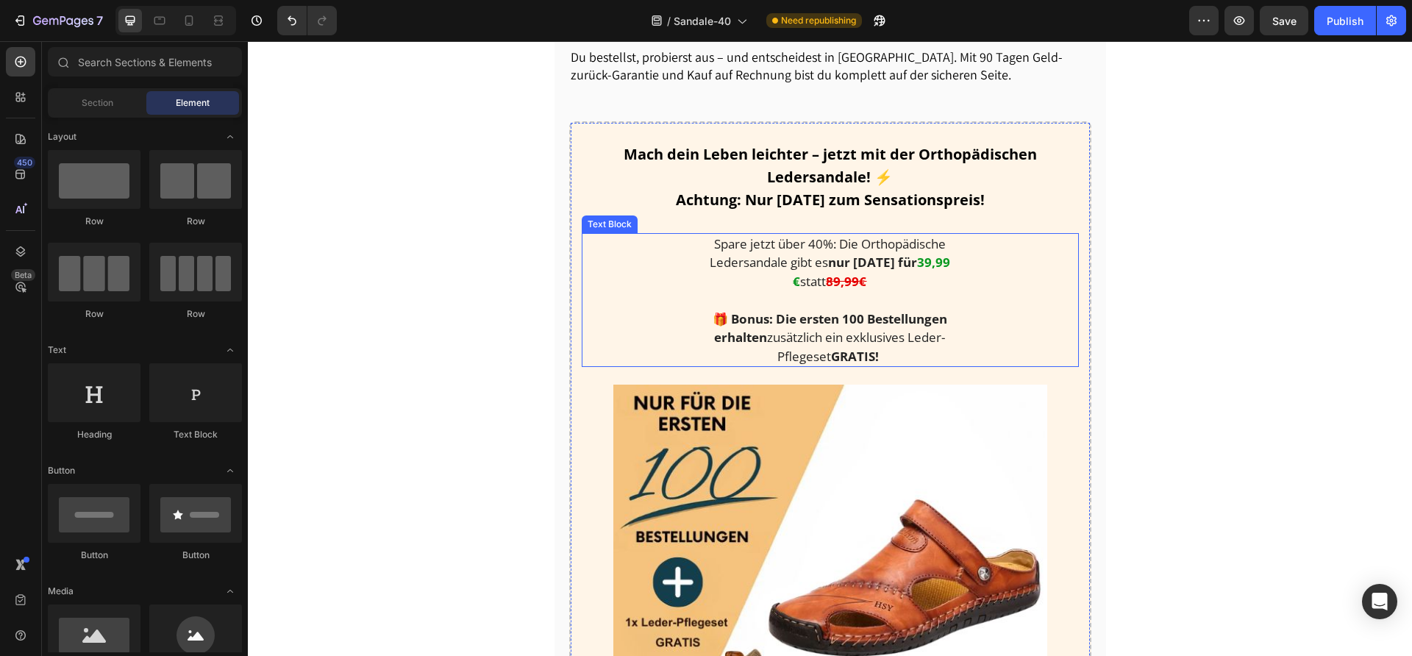
click at [916, 259] on strong "39,99 €" at bounding box center [871, 272] width 157 height 36
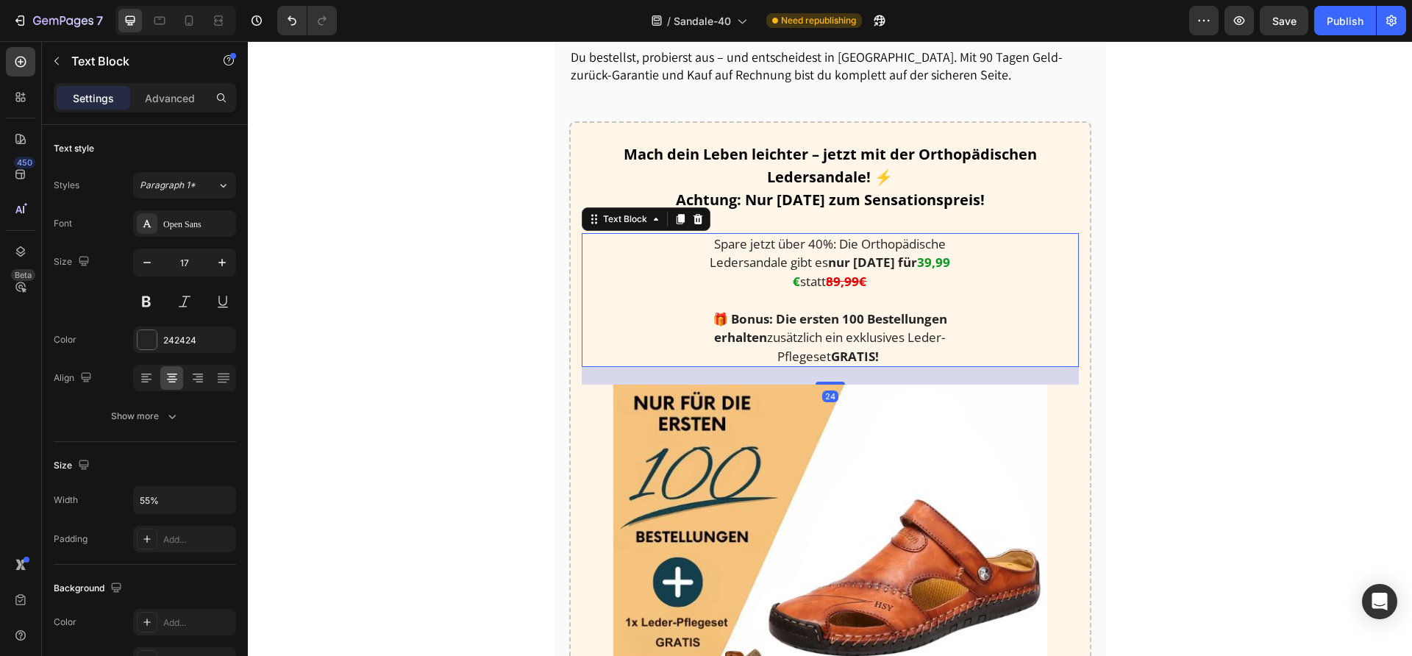
click at [916, 259] on strong "39,99 €" at bounding box center [871, 272] width 157 height 36
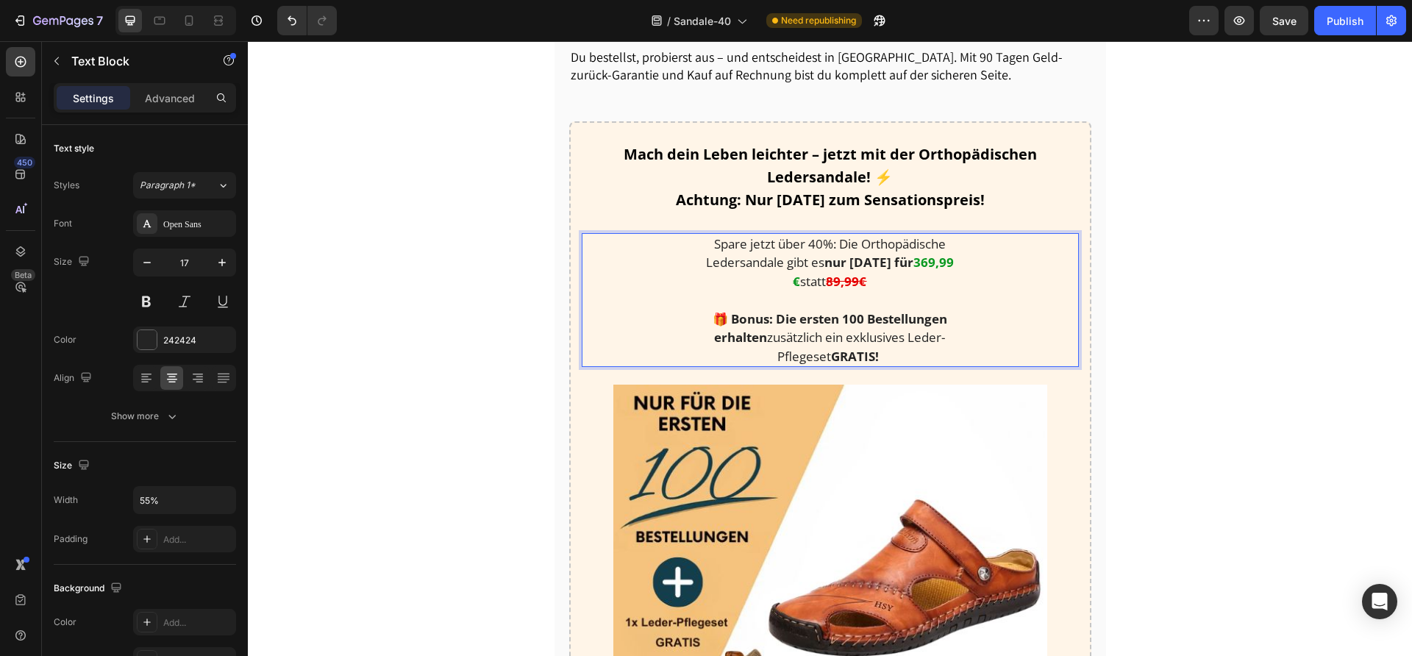
click at [910, 259] on strong "369,99 €" at bounding box center [873, 272] width 161 height 36
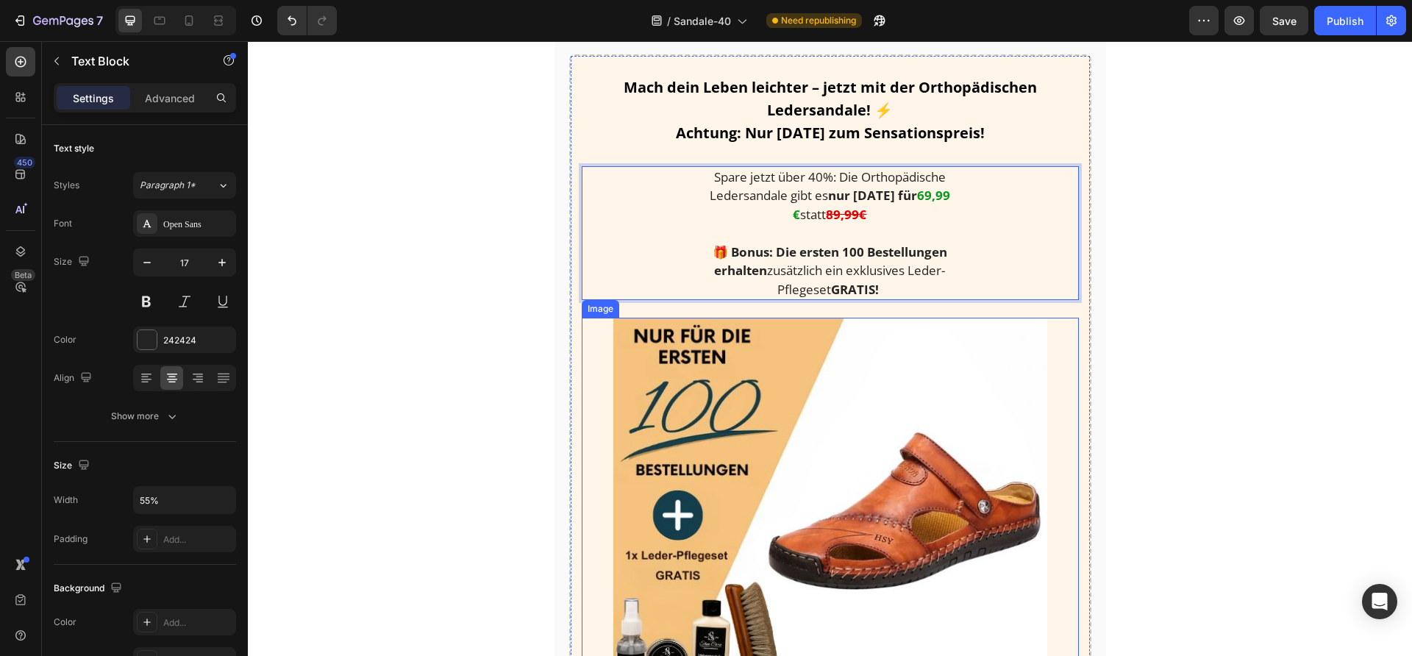
scroll to position [1674, 0]
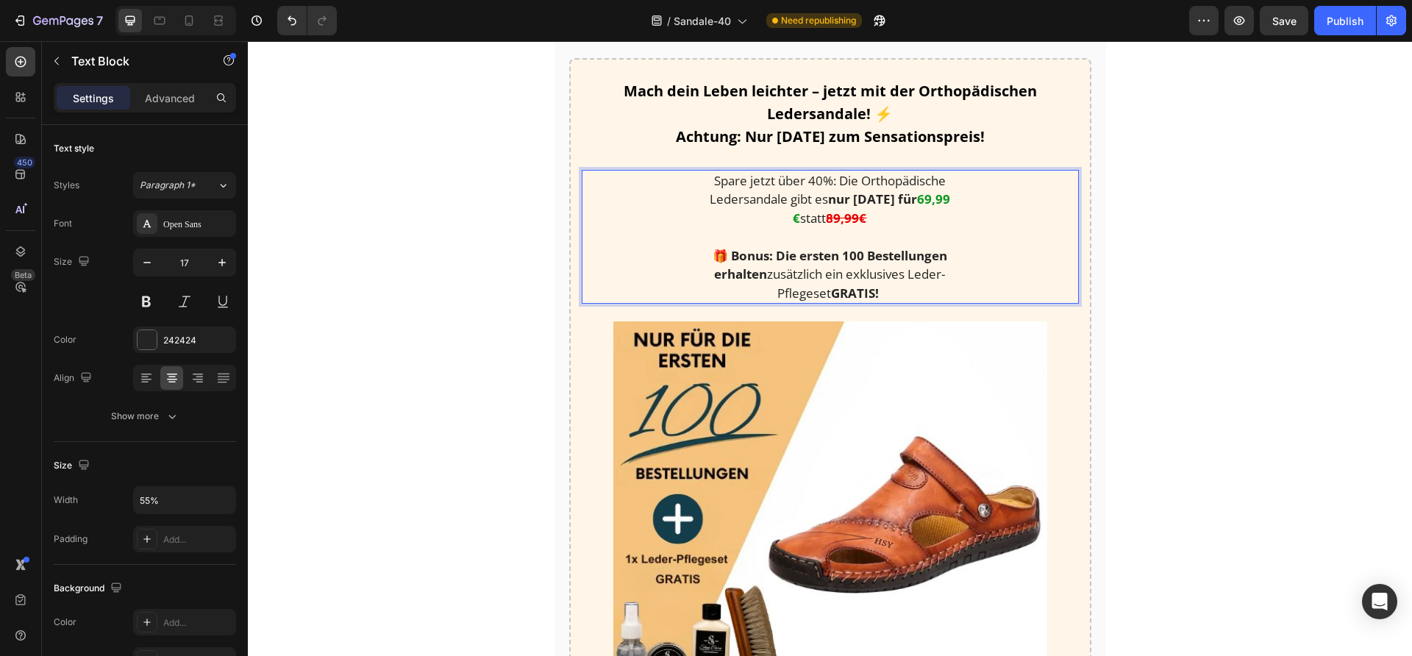
click at [831, 216] on strong "89,99€" at bounding box center [846, 218] width 40 height 17
click at [830, 216] on strong "89,99€" at bounding box center [846, 218] width 40 height 17
click at [828, 216] on strong "89,99€" at bounding box center [846, 218] width 40 height 17
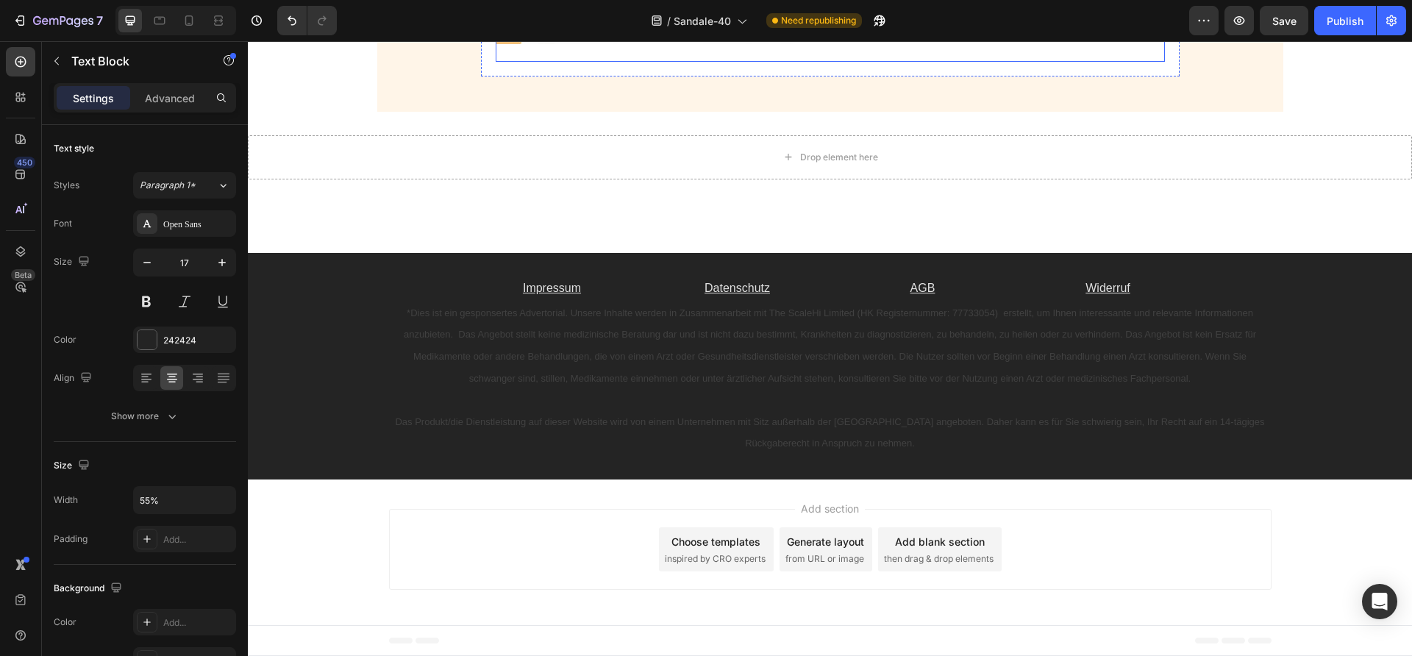
scroll to position [3622, 0]
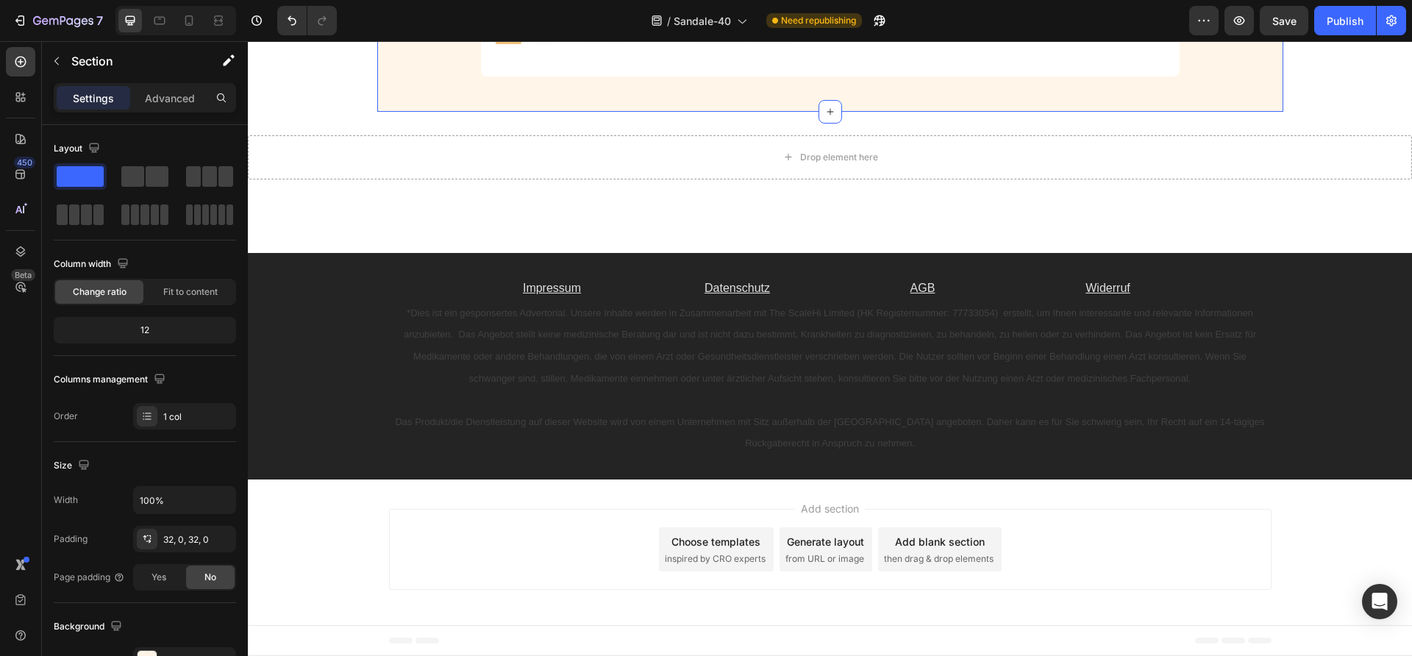
click at [1328, 24] on div "Publish" at bounding box center [1345, 20] width 37 height 15
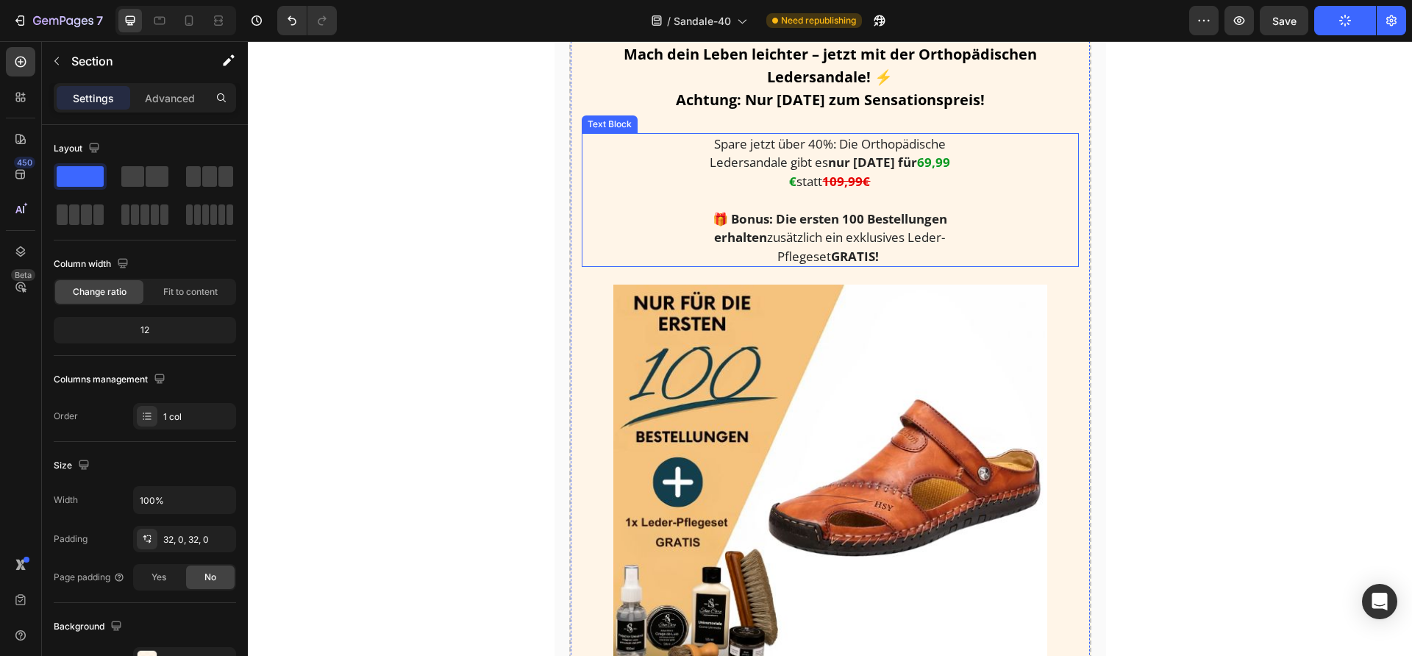
scroll to position [1713, 0]
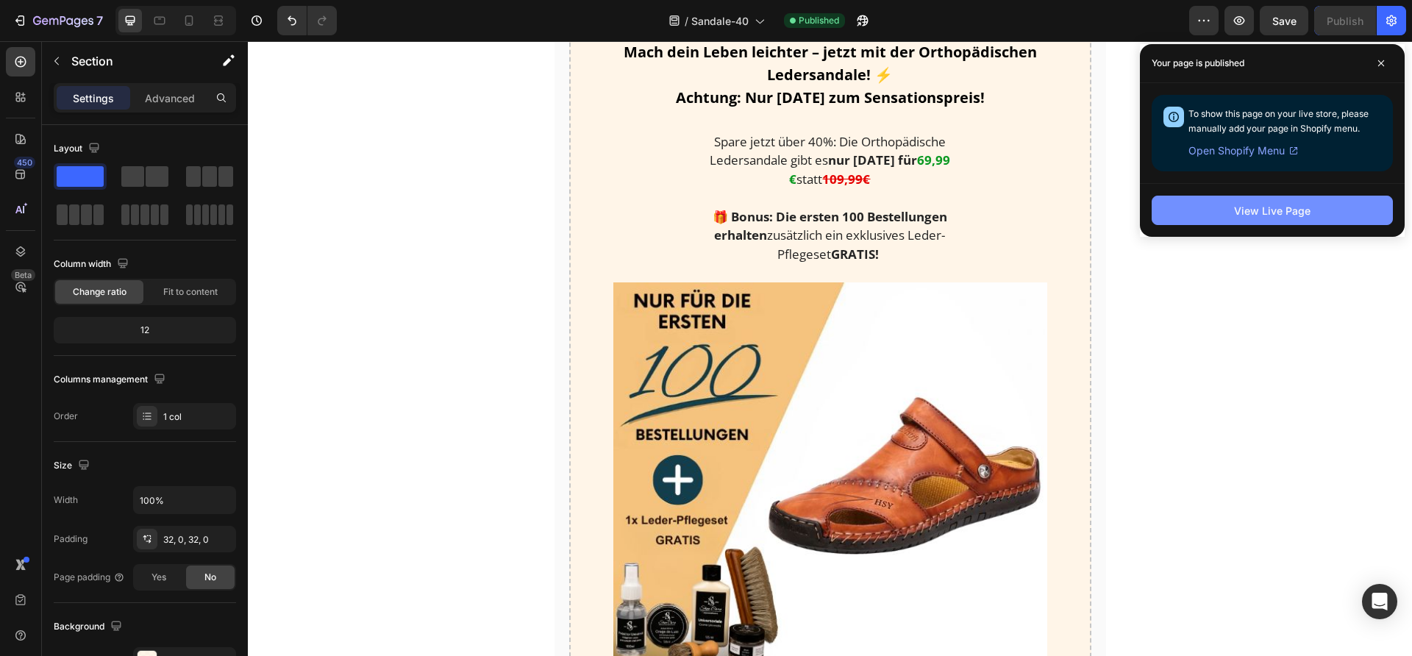
click at [1192, 204] on button "View Live Page" at bounding box center [1272, 210] width 241 height 29
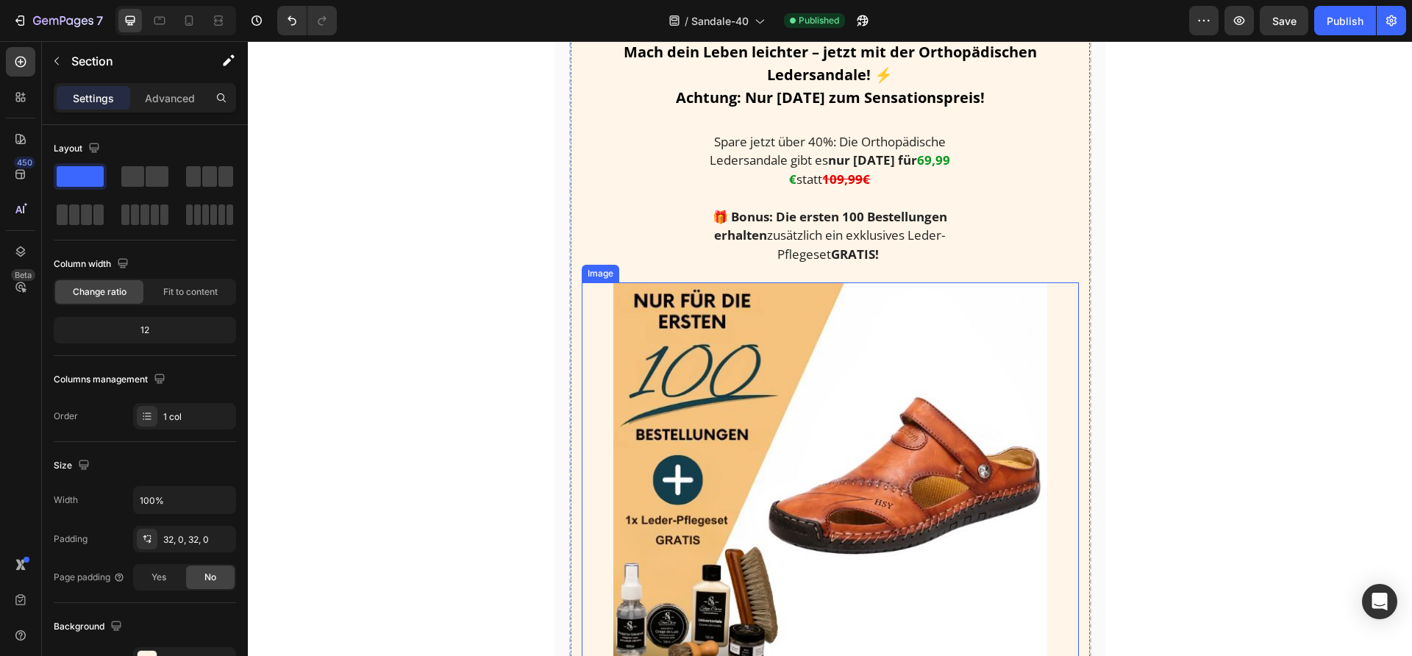
click at [822, 383] on img at bounding box center [830, 499] width 434 height 435
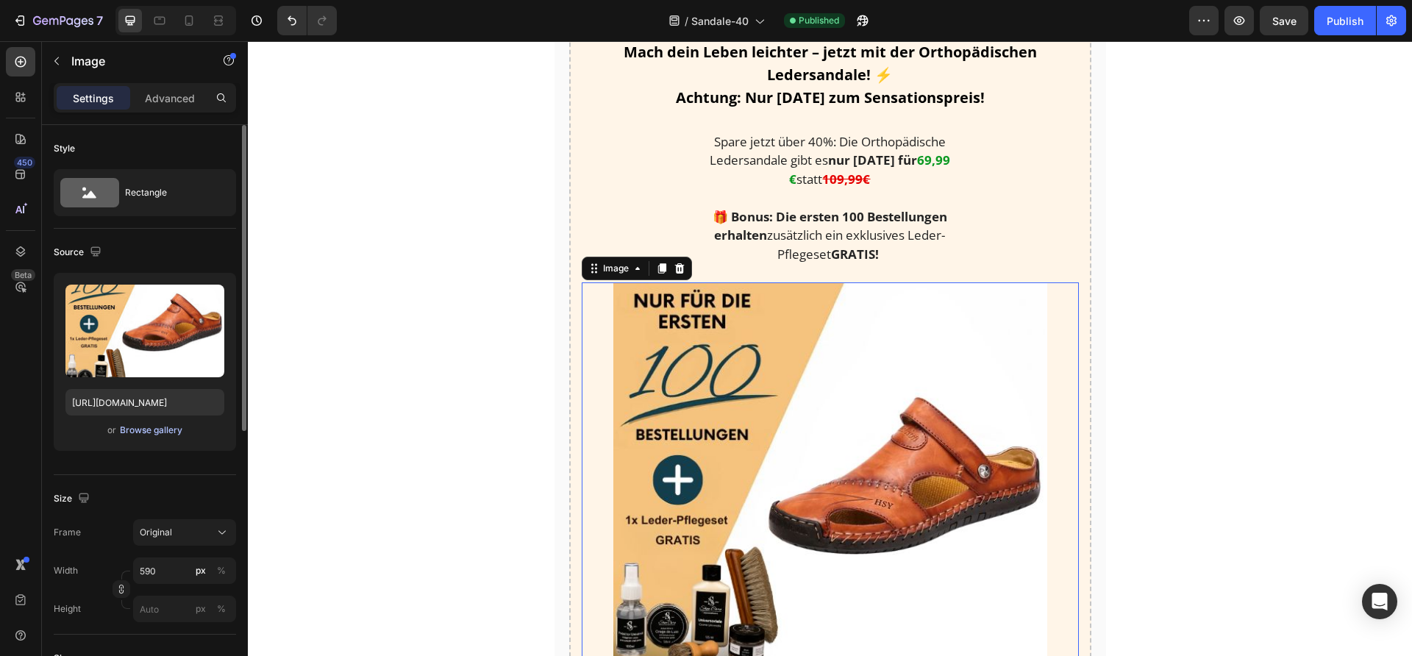
click at [145, 427] on div "Browse gallery" at bounding box center [151, 430] width 63 height 13
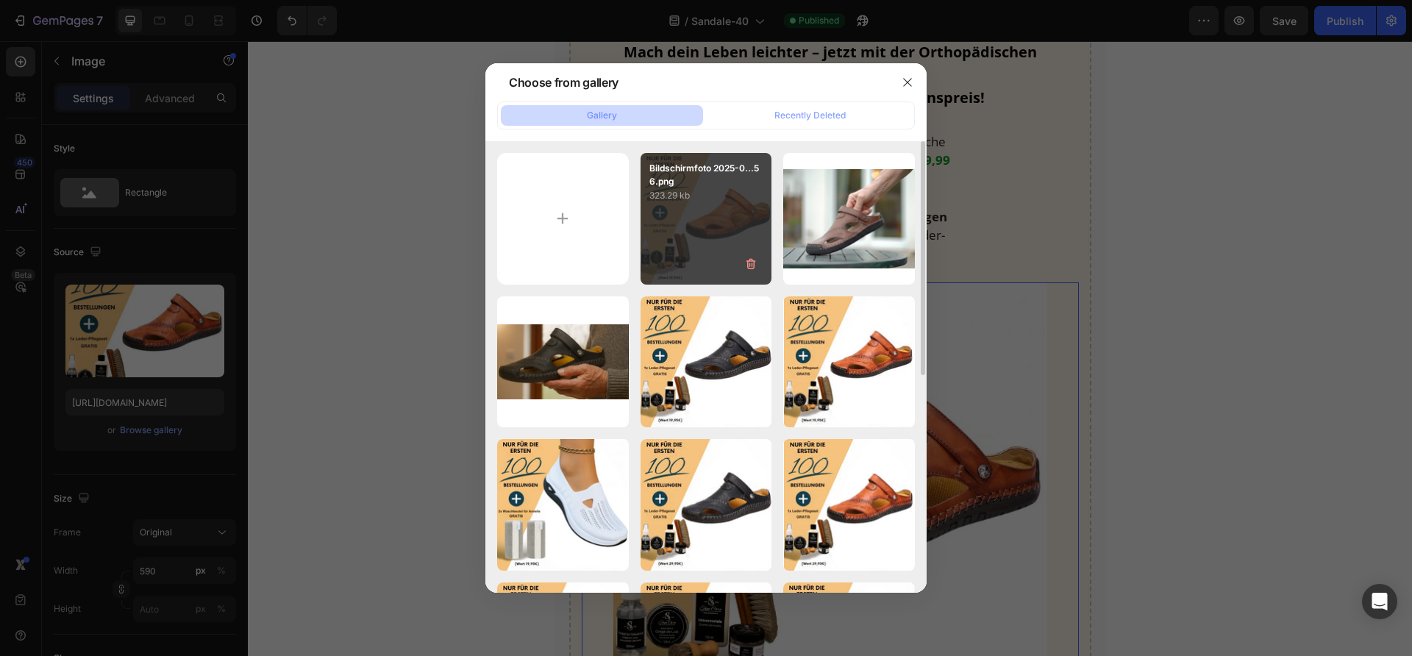
click at [693, 215] on div "Bildschirmfoto 2025-0...56.png 323.29 kb" at bounding box center [707, 219] width 132 height 132
type input "[URL][DOMAIN_NAME]"
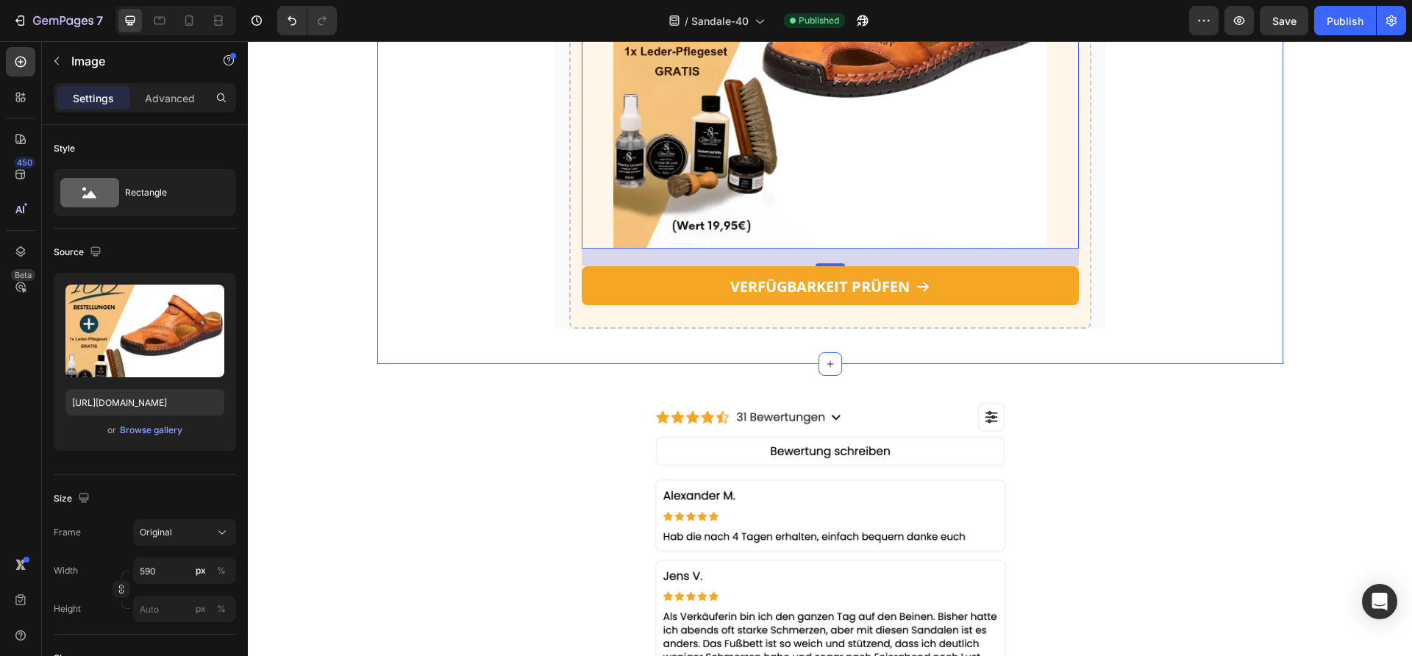
scroll to position [2187, 0]
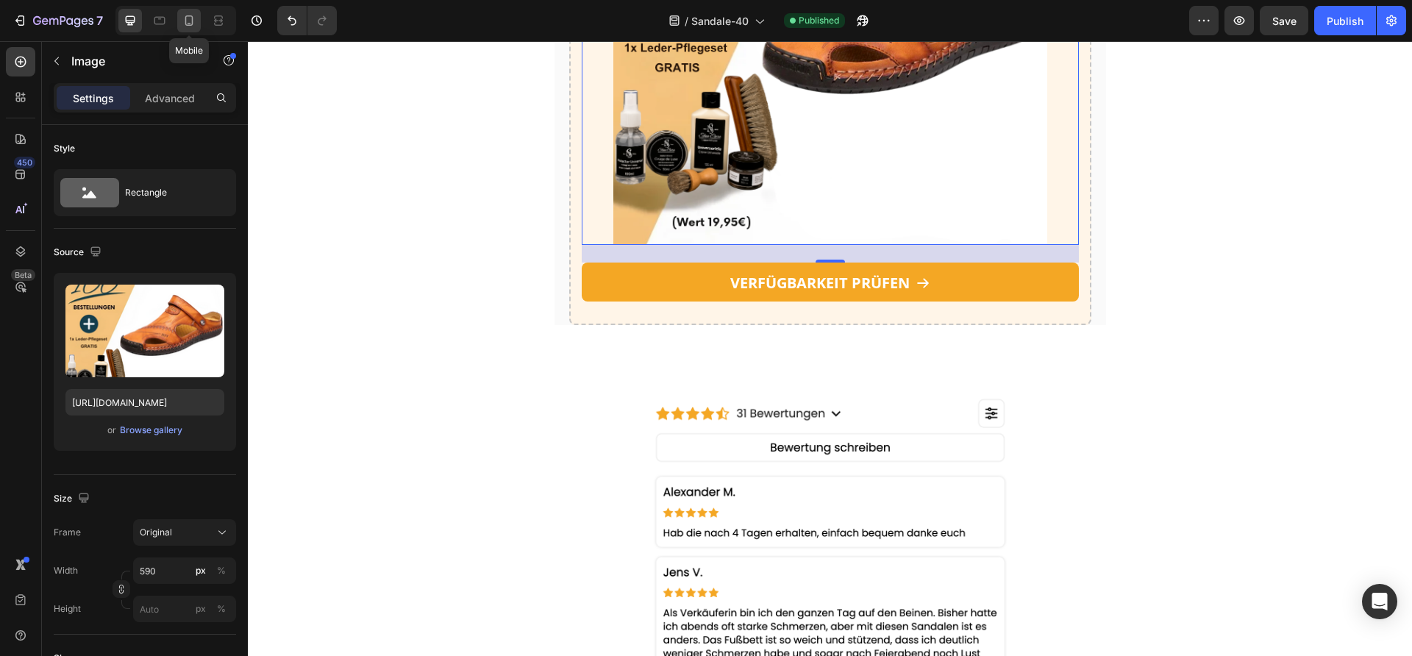
click at [190, 23] on icon at bounding box center [189, 20] width 8 height 10
type input "100"
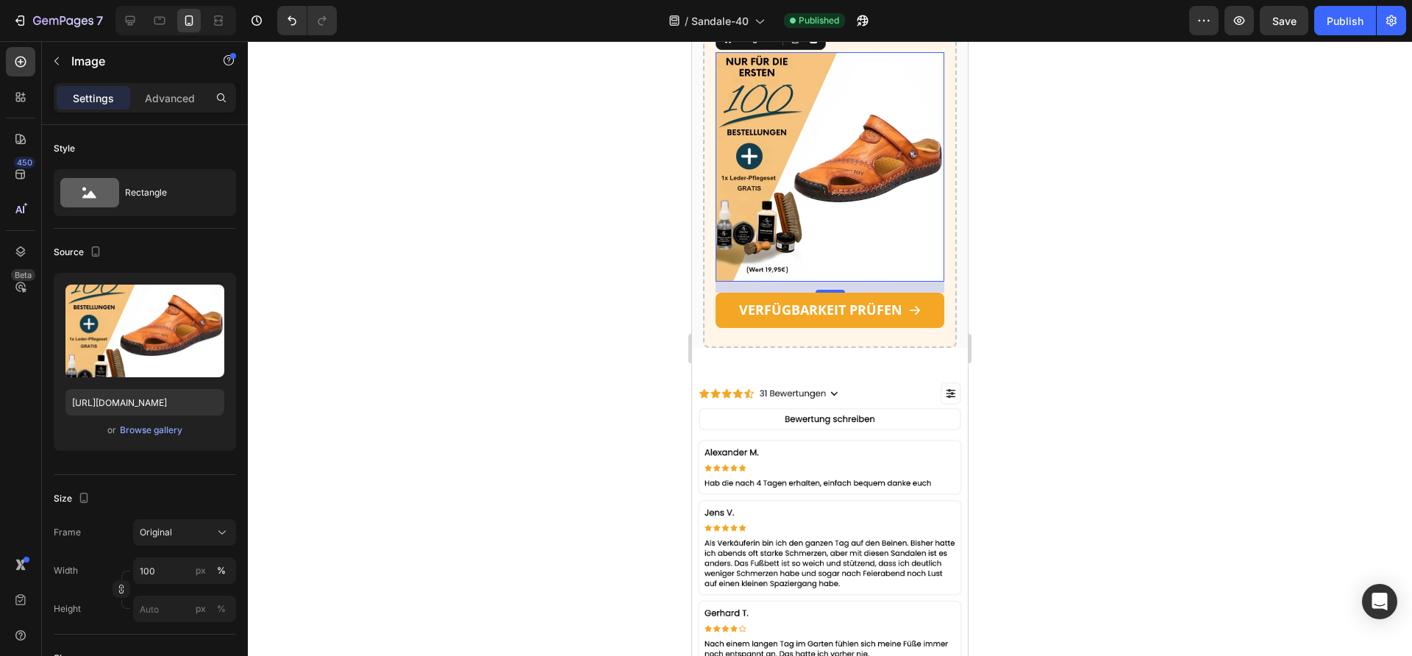
scroll to position [2890, 0]
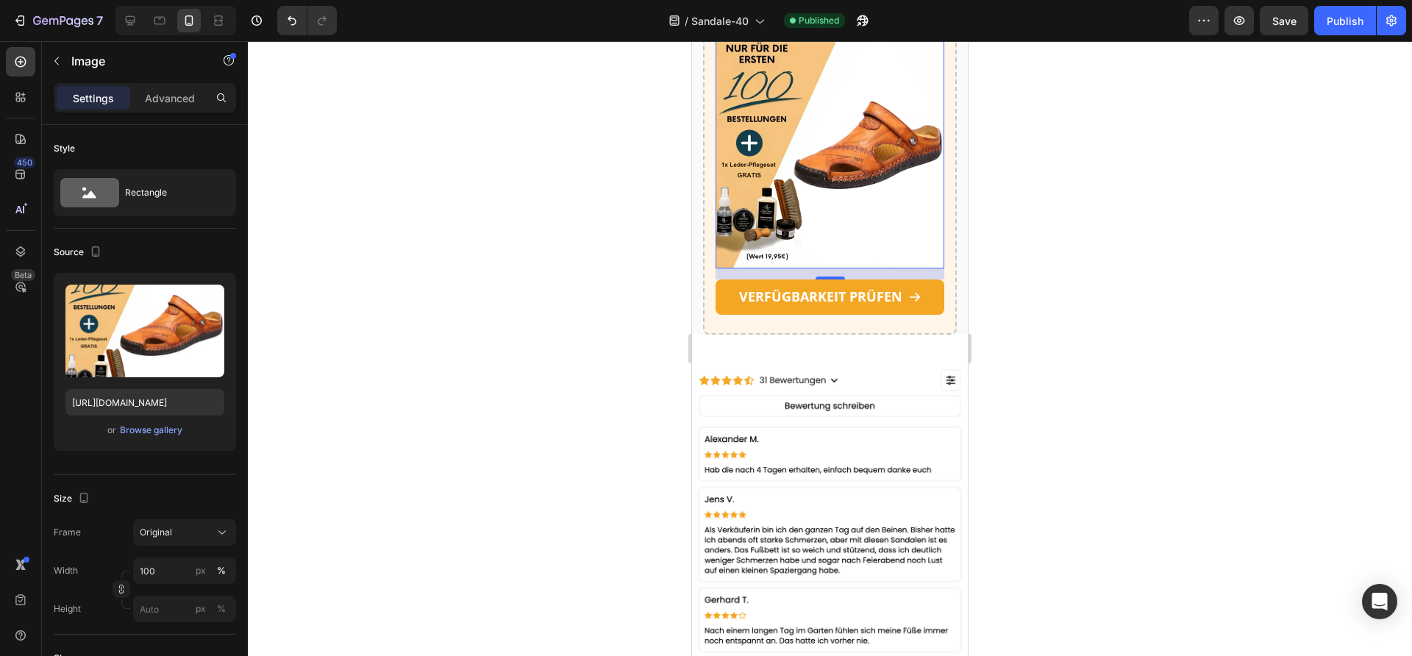
click at [1145, 188] on div at bounding box center [830, 348] width 1164 height 615
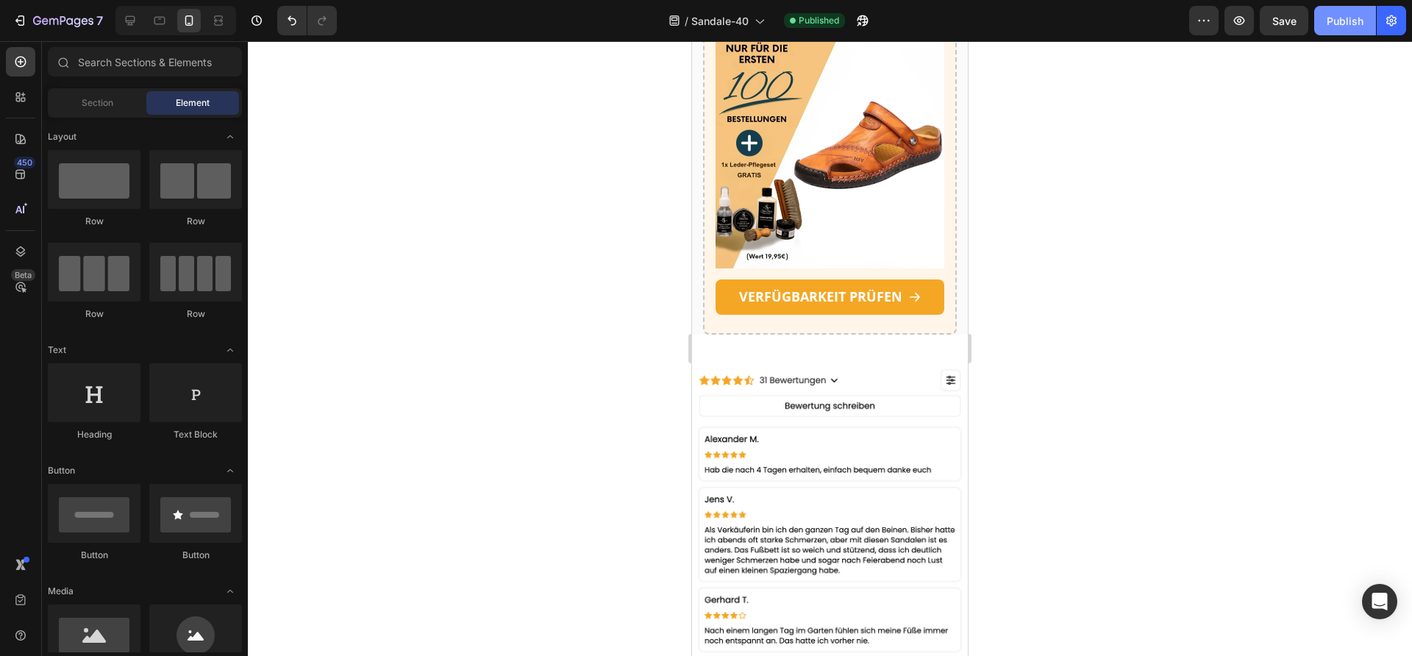
click at [1339, 29] on button "Publish" at bounding box center [1345, 20] width 62 height 29
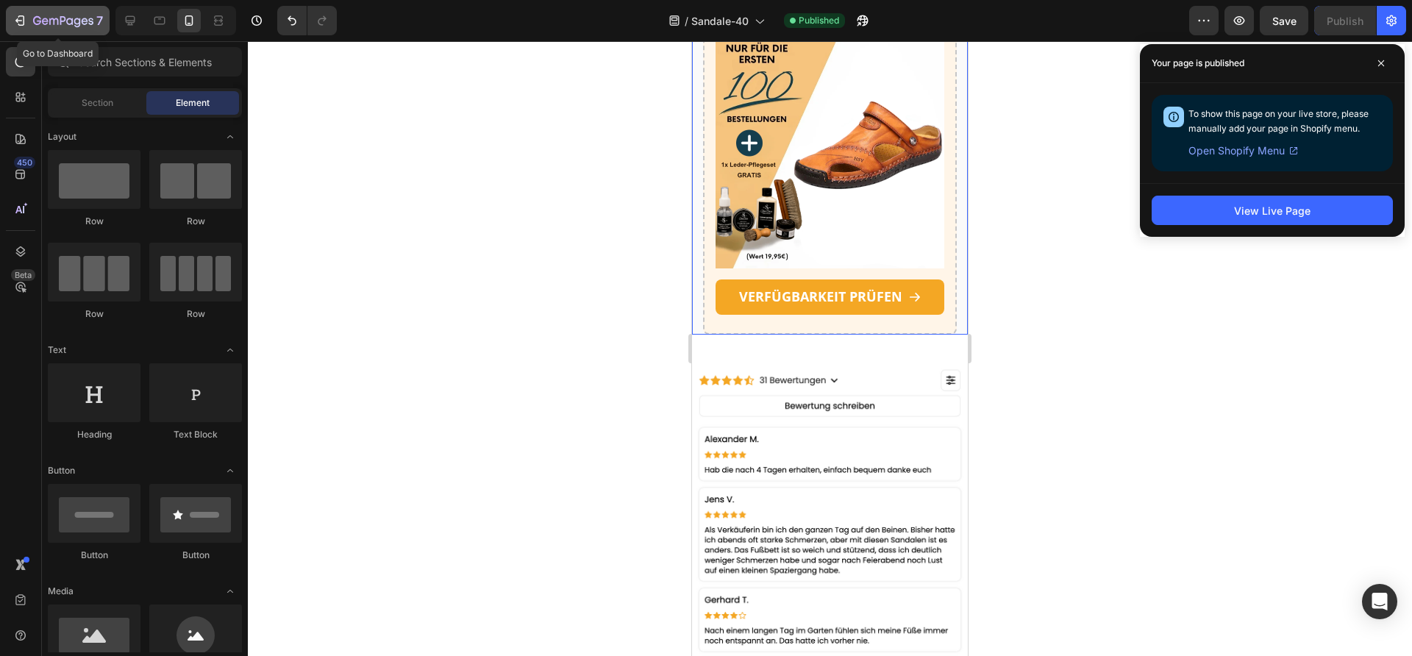
click at [68, 24] on icon "button" at bounding box center [63, 21] width 60 height 13
